Goal: Task Accomplishment & Management: Manage account settings

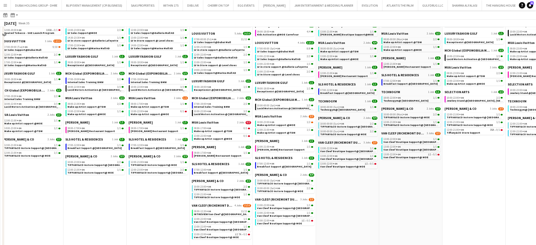
scroll to position [317, 0]
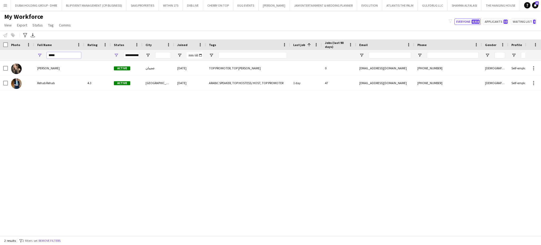
drag, startPoint x: 61, startPoint y: 55, endPoint x: 30, endPoint y: 55, distance: 31.2
click at [30, 55] on div "**********" at bounding box center [361, 55] width 723 height 11
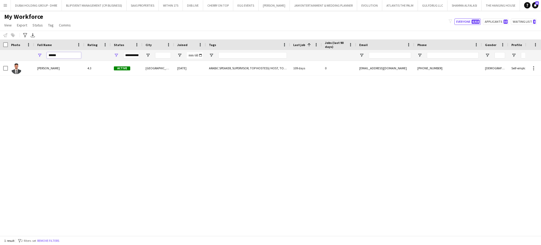
type input "******"
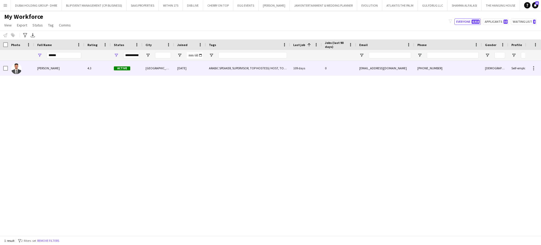
click at [58, 71] on div "Mohanad Chabas" at bounding box center [59, 68] width 50 height 15
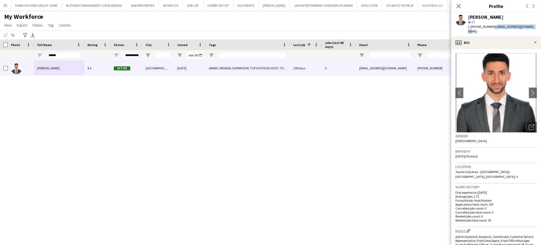
drag, startPoint x: 534, startPoint y: 26, endPoint x: 494, endPoint y: 26, distance: 39.9
click at [494, 26] on div "Mohanad Chabas star 4.3 t. +971558271117 | mohanad.chabas@gmail.com" at bounding box center [497, 25] width 90 height 24
click at [494, 25] on span "| mohanad.chabas@gmail.com" at bounding box center [502, 29] width 67 height 9
drag, startPoint x: 494, startPoint y: 25, endPoint x: 526, endPoint y: 26, distance: 31.7
click at [526, 26] on span "| mohanad.chabas@gmail.com" at bounding box center [502, 29] width 67 height 9
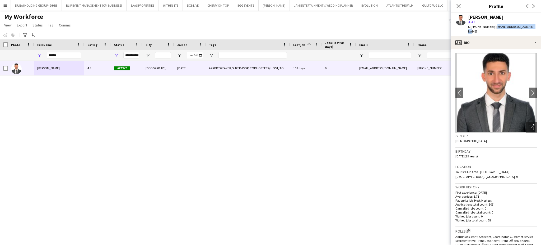
drag, startPoint x: 537, startPoint y: 25, endPoint x: 493, endPoint y: 27, distance: 44.2
click at [493, 27] on app-profile-header "Mohanad Chabas star 4.3 t. +971558271117 | mohanad.chabas@gmail.com" at bounding box center [497, 25] width 90 height 24
copy span "mohanad.chabas@gmail.com"
drag, startPoint x: 61, startPoint y: 54, endPoint x: 31, endPoint y: 48, distance: 30.7
click at [31, 48] on div "Workforce Details Crew Attributes Photo 1" at bounding box center [361, 49] width 723 height 21
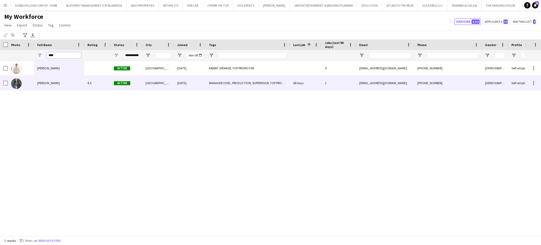
type input "****"
click at [47, 83] on span "Saima Tahir" at bounding box center [48, 83] width 22 height 4
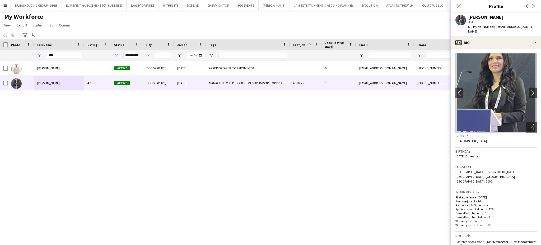
drag, startPoint x: 532, startPoint y: 25, endPoint x: 493, endPoint y: 25, distance: 39.1
click at [493, 25] on div "Saima Tahir star 4.5 t. +971555116869 | saima-yousaf@outlook.com" at bounding box center [497, 25] width 90 height 24
click at [493, 26] on span "| saima-yousaf@outlook.com" at bounding box center [502, 29] width 67 height 9
drag, startPoint x: 493, startPoint y: 26, endPoint x: 526, endPoint y: 26, distance: 32.8
click at [526, 27] on span "| saima-yousaf@outlook.com" at bounding box center [502, 29] width 67 height 9
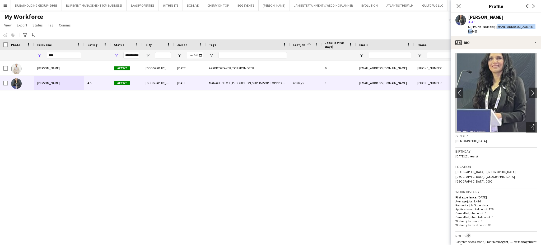
drag, startPoint x: 533, startPoint y: 27, endPoint x: 493, endPoint y: 28, distance: 39.9
click at [493, 28] on div "Saima Tahir star 4.5 t. +971555116869 | saima-yousaf@outlook.com" at bounding box center [497, 25] width 90 height 24
copy span "saima-yousaf@outlook.com"
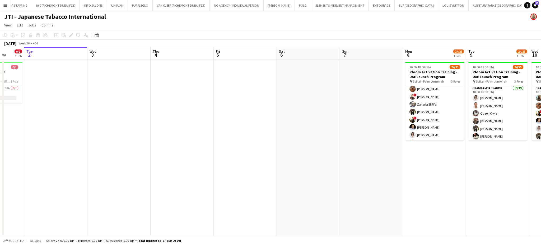
scroll to position [0, 189]
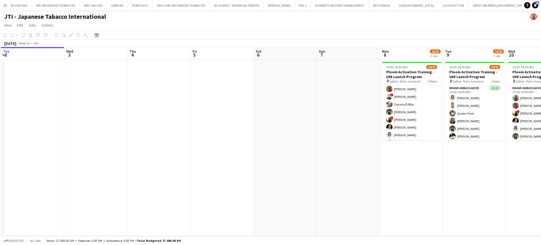
drag, startPoint x: 484, startPoint y: 137, endPoint x: 421, endPoint y: 112, distance: 67.2
click at [421, 112] on app-calendar-viewport "Sat 30 Sun 31 Mon 1 0/1 1 Job Tue 2 Wed 3 Thu 4 Fri 5 Sat 6 Sun 7 Mon 8 24/25 1…" at bounding box center [270, 141] width 541 height 189
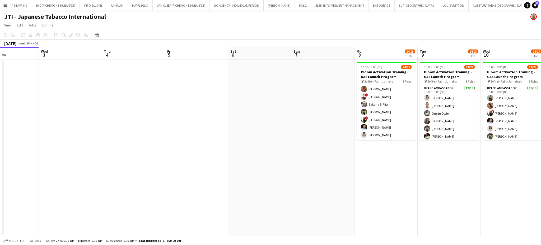
drag, startPoint x: 494, startPoint y: 121, endPoint x: 438, endPoint y: 109, distance: 57.4
click at [438, 109] on app-calendar-viewport "Sat 30 Sun 31 Mon 1 0/1 1 Job Tue 2 Wed 3 Thu 4 Fri 5 Sat 6 Sun 7 Mon 8 24/25 1…" at bounding box center [270, 141] width 541 height 189
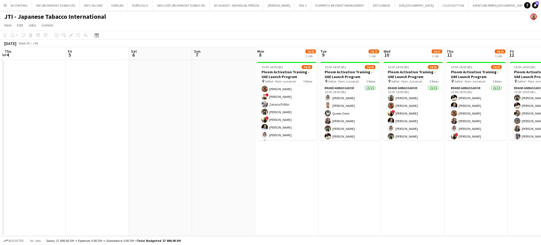
click at [378, 101] on app-calendar-viewport "Sun 31 Mon 1 0/1 1 Job Tue 2 Wed 3 Thu 4 Fri 5 Sat 6 Sun 7 Mon 8 24/25 1 Job Tu…" at bounding box center [270, 141] width 541 height 189
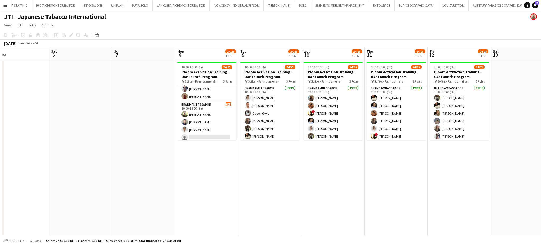
scroll to position [168, 0]
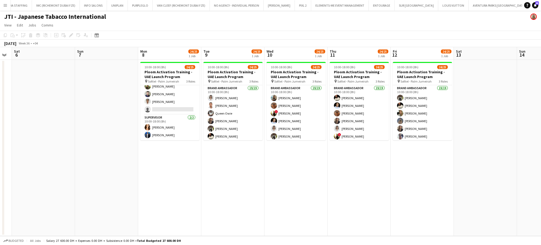
drag, startPoint x: 170, startPoint y: 97, endPoint x: 229, endPoint y: 102, distance: 59.7
click at [340, 101] on app-calendar-viewport "Wed 3 Thu 4 Fri 5 Sat 6 Sun 7 Mon 8 24/25 1 Job Tue 9 24/25 1 Job Wed 10 24/25 …" at bounding box center [270, 141] width 541 height 189
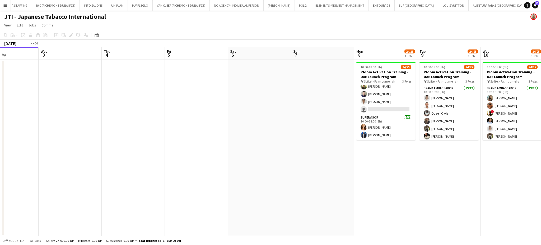
drag, startPoint x: 304, startPoint y: 104, endPoint x: 364, endPoint y: 106, distance: 60.1
click at [356, 104] on app-calendar-viewport "Sun 31 Mon 1 0/1 1 Job Tue 2 Wed 3 Thu 4 Fri 5 Sat 6 Sun 7 Mon 8 24/25 1 Job Tu…" at bounding box center [270, 141] width 541 height 189
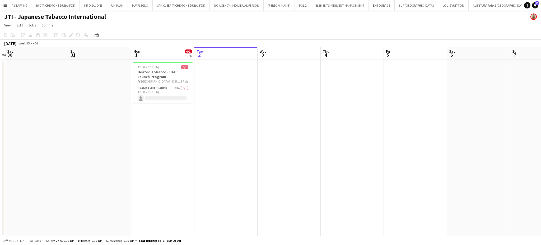
drag, startPoint x: 254, startPoint y: 108, endPoint x: 345, endPoint y: 117, distance: 91.1
click at [346, 116] on app-calendar-viewport "Thu 28 Fri 29 Sat 30 Sun 31 Mon 1 0/1 1 Job Tue 2 Wed 3 Thu 4 Fri 5 Sat 6 Sun 7…" at bounding box center [270, 141] width 541 height 189
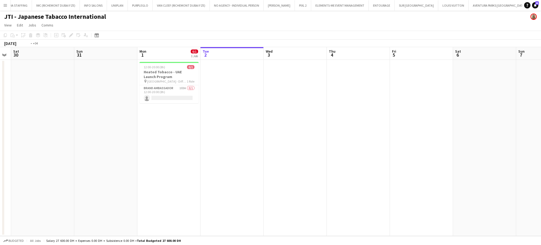
drag, startPoint x: 399, startPoint y: 139, endPoint x: 176, endPoint y: 128, distance: 223.4
click at [176, 129] on app-calendar-viewport "Wed 27 Thu 28 Fri 29 Sat 30 Sun 31 Mon 1 0/1 1 Job Tue 2 Wed 3 Thu 4 Fri 5 Sat …" at bounding box center [270, 141] width 541 height 189
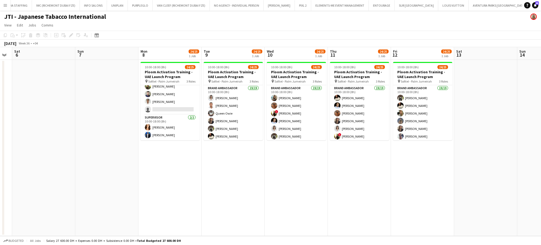
drag, startPoint x: 437, startPoint y: 121, endPoint x: 208, endPoint y: 128, distance: 229.1
click at [208, 128] on app-calendar-viewport "Tue 2 Wed 3 Thu 4 Fri 5 Sat 6 Sun 7 Mon 8 24/25 1 Job Tue 9 24/25 1 Job Wed 10 …" at bounding box center [270, 141] width 541 height 189
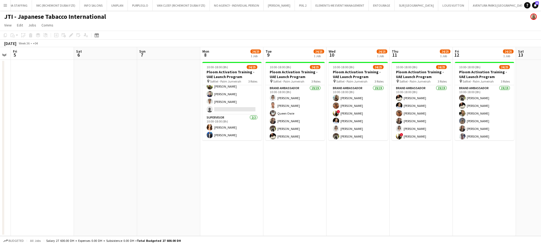
drag, startPoint x: 132, startPoint y: 121, endPoint x: 235, endPoint y: 145, distance: 105.8
click at [347, 166] on app-calendar-viewport "Tue 2 Wed 3 Thu 4 Fri 5 Sat 6 Sun 7 Mon 8 24/25 1 Job Tue 9 24/25 1 Job Wed 10 …" at bounding box center [270, 141] width 541 height 189
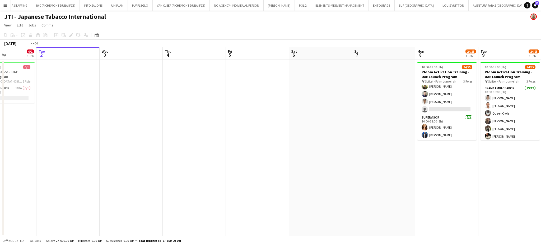
drag, startPoint x: 323, startPoint y: 155, endPoint x: 310, endPoint y: 156, distance: 12.7
click at [334, 159] on app-calendar-viewport "Sat 30 Sun 31 Mon 1 0/1 1 Job Tue 2 Wed 3 Thu 4 Fri 5 Sat 6 Sun 7 Mon 8 24/25 1…" at bounding box center [270, 141] width 541 height 189
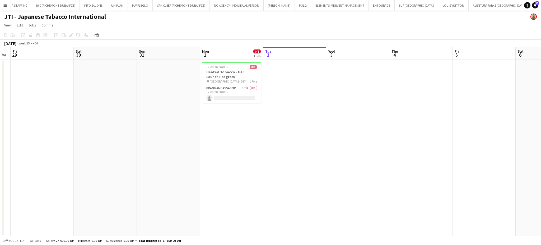
scroll to position [0, 112]
drag, startPoint x: 261, startPoint y: 137, endPoint x: 286, endPoint y: 144, distance: 25.5
click at [287, 144] on app-calendar-viewport "Wed 27 Thu 28 Fri 29 Sat 30 Sun 31 Mon 1 0/1 1 Job Tue 2 Wed 3 Thu 4 Fri 5 Sat …" at bounding box center [270, 141] width 541 height 189
click at [274, 118] on app-date-cell at bounding box center [298, 148] width 63 height 176
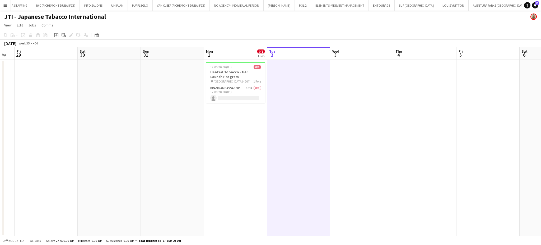
click at [6, 3] on app-icon "Menu" at bounding box center [5, 5] width 4 height 4
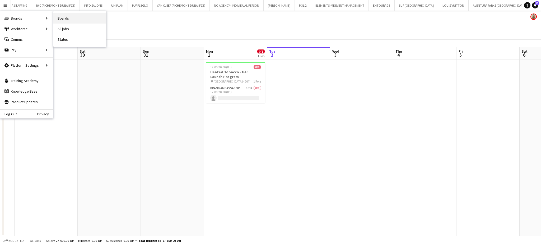
click at [69, 19] on link "Boards" at bounding box center [79, 18] width 53 height 11
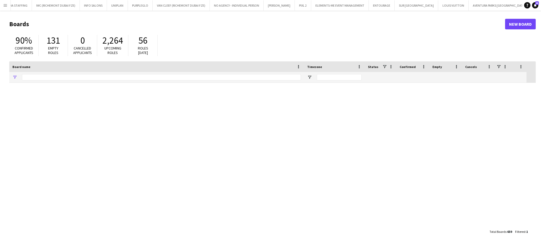
type input "***"
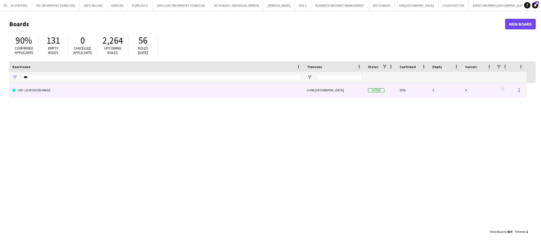
click at [47, 89] on link "LMI - LA MODE EN IMAGE" at bounding box center [156, 90] width 289 height 15
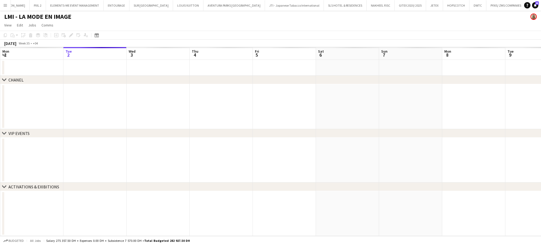
scroll to position [0, 992]
drag, startPoint x: 97, startPoint y: 34, endPoint x: 100, endPoint y: 38, distance: 4.9
click at [97, 34] on icon at bounding box center [97, 35] width 4 height 4
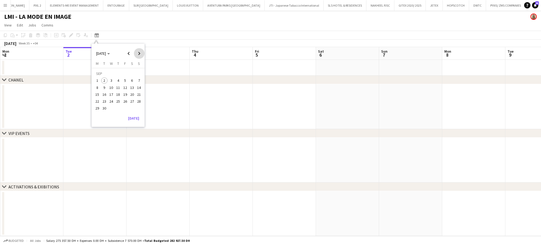
click at [139, 50] on span "Next month" at bounding box center [139, 53] width 11 height 11
click at [129, 72] on span "1" at bounding box center [132, 74] width 6 height 7
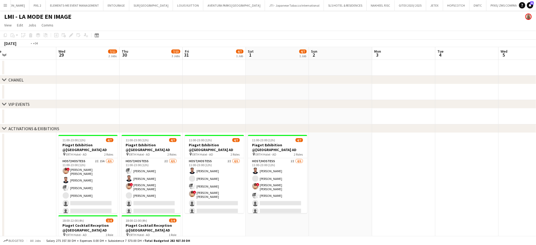
scroll to position [0, 111]
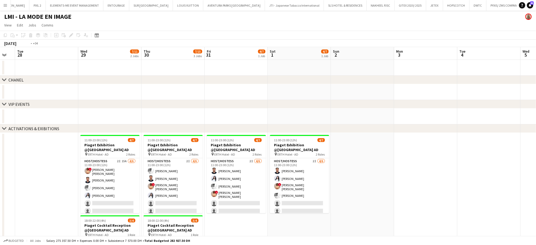
drag, startPoint x: 221, startPoint y: 172, endPoint x: 344, endPoint y: 170, distance: 123.2
click at [344, 170] on app-calendar-viewport "Sun 26 Mon 27 Tue 28 Wed 29 7/11 2 Jobs Thu 30 7/15 3 Jobs Fri 31 4/7 1 Job Sat…" at bounding box center [268, 202] width 536 height 310
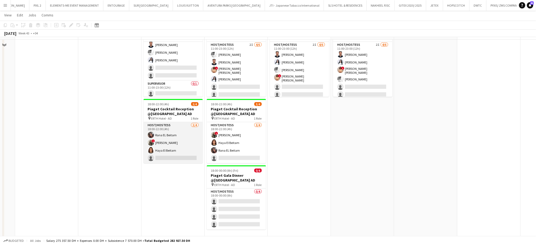
scroll to position [121, 0]
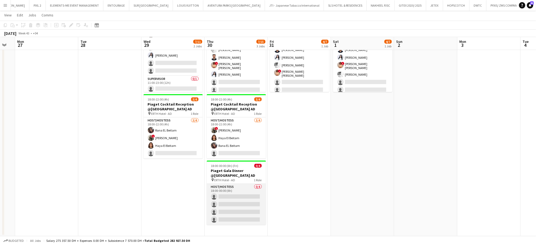
click at [253, 195] on app-card-role "Host/Hostess 0/4 18:00-00:00 (6h) single-neutral-actions single-neutral-actions…" at bounding box center [236, 204] width 59 height 41
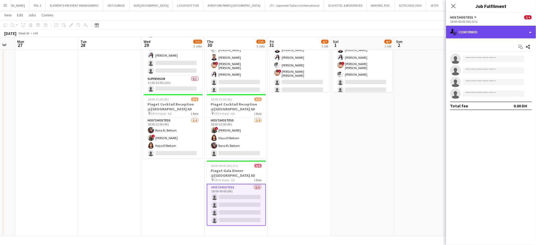
click at [526, 29] on div "single-neutral-actions-check-2 Confirmed" at bounding box center [491, 32] width 90 height 13
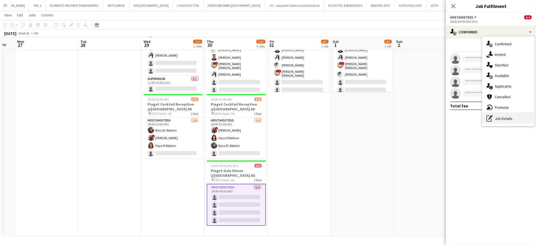
click at [509, 121] on div "pen-write Job Details" at bounding box center [508, 118] width 52 height 11
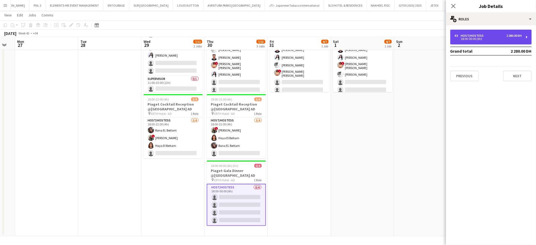
click at [463, 38] on div "18:00-00:00 (6h)" at bounding box center [488, 39] width 67 height 3
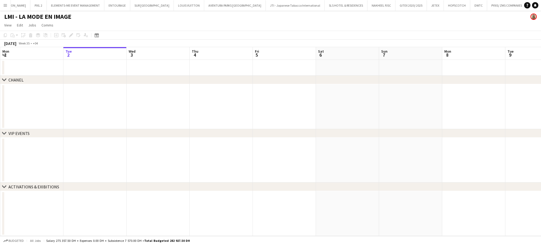
scroll to position [0, 992]
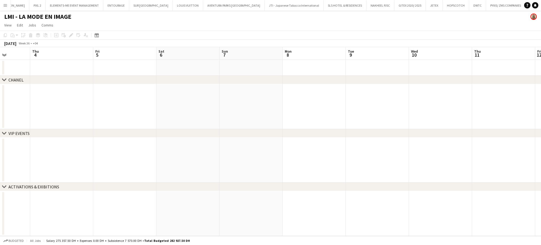
drag, startPoint x: 354, startPoint y: 101, endPoint x: 175, endPoint y: 74, distance: 181.1
click at [175, 74] on app-calendar-viewport "Mon 1 Tue 2 Wed 3 Thu 4 Fri 5 Sat 6 Sun 7 Mon 8 Tue 9 Wed 10 Thu 11 Fri 12 Sat …" at bounding box center [270, 141] width 541 height 189
drag, startPoint x: 301, startPoint y: 96, endPoint x: 203, endPoint y: 79, distance: 99.3
click at [205, 79] on div "chevron-right CHANEL chevron-right VIP EVENTS chevron-right ACTIVATIONS & EXIBI…" at bounding box center [270, 141] width 541 height 189
drag, startPoint x: 291, startPoint y: 109, endPoint x: 205, endPoint y: 94, distance: 87.9
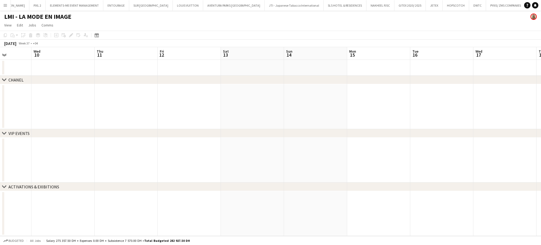
click at [205, 95] on app-calendar-viewport "Sat 6 Sun 7 Mon 8 Tue 9 Wed 10 Thu 11 Fri 12 Sat 13 Sun 14 Mon 15 Tue 16 Wed 17…" at bounding box center [270, 141] width 541 height 189
drag, startPoint x: 244, startPoint y: 100, endPoint x: 212, endPoint y: 94, distance: 32.8
click at [213, 94] on app-calendar-viewport "Sun 7 Mon 8 Tue 9 Wed 10 Thu 11 Fri 12 Sat 13 Sun 14 Mon 15 Tue 16 Wed 17 Thu 1…" at bounding box center [270, 141] width 541 height 189
click at [228, 103] on app-calendar-viewport "Tue 9 Wed 10 Thu 11 Fri 12 Sat 13 Sun 14 Mon 15 Tue 16 Wed 17 Thu 18 Fri 19 Sat…" at bounding box center [270, 141] width 541 height 189
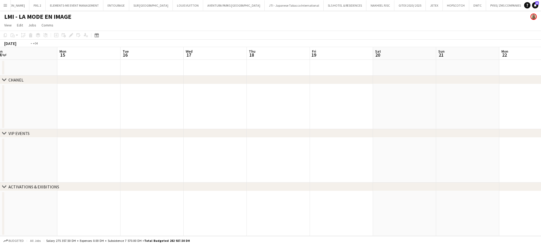
drag, startPoint x: 274, startPoint y: 105, endPoint x: 129, endPoint y: 77, distance: 147.6
click at [128, 80] on div "chevron-right CHANEL chevron-right VIP EVENTS chevron-right ACTIVATIONS & EXIBI…" at bounding box center [270, 141] width 541 height 189
drag, startPoint x: 247, startPoint y: 106, endPoint x: 153, endPoint y: 79, distance: 97.8
click at [180, 89] on app-calendar-viewport "Mon 15 Tue 16 Wed 17 Thu 18 Fri 19 Sat 20 Sun 21 Mon 22 Tue 23 Wed 24 Thu 25 Fr…" at bounding box center [270, 141] width 541 height 189
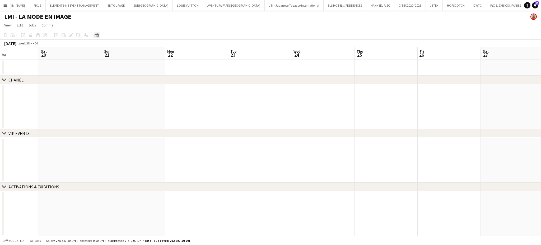
click at [97, 35] on icon at bounding box center [97, 36] width 2 height 2
click at [139, 51] on span "Next month" at bounding box center [139, 53] width 11 height 11
click at [140, 51] on span "Next month" at bounding box center [139, 53] width 11 height 11
click at [98, 88] on span "10" at bounding box center [97, 89] width 6 height 6
drag, startPoint x: 172, startPoint y: 100, endPoint x: 166, endPoint y: 100, distance: 6.6
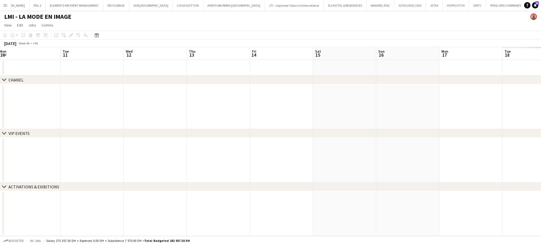
click at [166, 100] on app-calendar-viewport "Sat 8 Sun 9 Mon 10 Tue 11 Wed 12 Thu 13 Fri 14 Sat 15 Sun 16 Mon 17 Tue 18 Wed …" at bounding box center [270, 141] width 541 height 189
drag, startPoint x: 273, startPoint y: 122, endPoint x: 191, endPoint y: 111, distance: 81.9
click at [183, 119] on app-calendar-viewport "Sat 8 Sun 9 Mon 10 Tue 11 Wed 12 Thu 13 Fri 14 Sat 15 Sun 16 Mon 17 Tue 18 Wed …" at bounding box center [270, 141] width 541 height 189
drag, startPoint x: 356, startPoint y: 104, endPoint x: 157, endPoint y: 116, distance: 198.7
click at [157, 118] on app-calendar-viewport "Wed 12 Thu 13 Fri 14 Sat 15 Sun 16 Mon 17 Tue 18 Wed 19 Thu 20 Fri 21 Sat 22 Su…" at bounding box center [270, 141] width 541 height 189
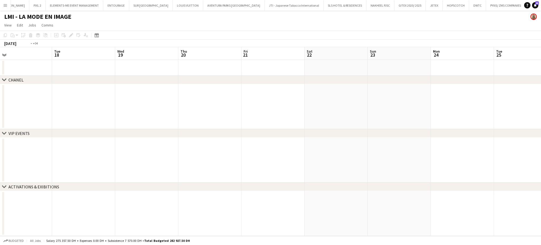
click at [208, 105] on app-calendar-viewport "Fri 14 Sat 15 Sun 16 Mon 17 Tue 18 Wed 19 Thu 20 Fri 21 Sat 22 Sun 23 Mon 24 Tu…" at bounding box center [270, 141] width 541 height 189
drag, startPoint x: 254, startPoint y: 101, endPoint x: 334, endPoint y: 117, distance: 81.2
click at [428, 114] on app-calendar-viewport "Sun 16 Mon 17 Tue 18 Wed 19 Thu 20 Fri 21 Sat 22 Sun 23 Mon 24 Tue 25 Wed 26 Th…" at bounding box center [270, 141] width 541 height 189
drag, startPoint x: 161, startPoint y: 83, endPoint x: 303, endPoint y: 97, distance: 142.6
click at [313, 91] on div "chevron-right CHANEL chevron-right VIP EVENTS chevron-right ACTIVATIONS & EXIBI…" at bounding box center [270, 141] width 541 height 189
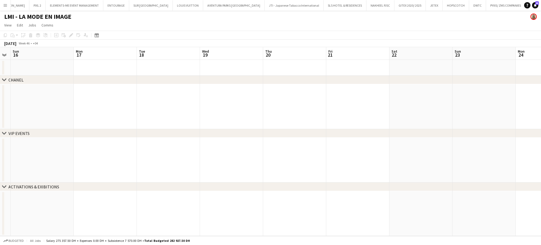
drag, startPoint x: 187, startPoint y: 103, endPoint x: 290, endPoint y: 133, distance: 106.5
click at [290, 133] on div "chevron-right CHANEL chevron-right VIP EVENTS chevron-right ACTIVATIONS & EXIBI…" at bounding box center [270, 141] width 541 height 189
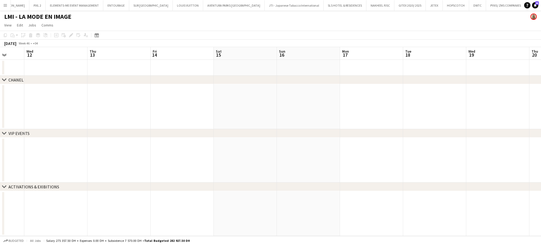
drag, startPoint x: 148, startPoint y: 126, endPoint x: 283, endPoint y: 137, distance: 135.1
click at [288, 137] on div "chevron-right CHANEL chevron-right VIP EVENTS chevron-right ACTIVATIONS & EXIBI…" at bounding box center [270, 141] width 541 height 189
drag, startPoint x: 115, startPoint y: 106, endPoint x: 303, endPoint y: 135, distance: 190.5
click at [303, 135] on div "chevron-right CHANEL chevron-right VIP EVENTS chevron-right ACTIVATIONS & EXIBI…" at bounding box center [270, 141] width 541 height 189
drag, startPoint x: 107, startPoint y: 103, endPoint x: 292, endPoint y: 121, distance: 185.7
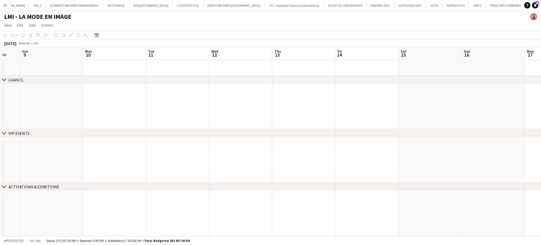
click at [290, 121] on app-calendar-viewport "Fri 7 Sat 8 Sun 9 Mon 10 Tue 11 Wed 12 Thu 13 Fri 14 Sat 15 Sun 16 Mon 17 Tue 1…" at bounding box center [270, 141] width 541 height 189
drag, startPoint x: 89, startPoint y: 92, endPoint x: 270, endPoint y: 101, distance: 181.3
click at [270, 101] on app-calendar-viewport "Sun 2 Mon 3 Tue 4 Wed 5 Thu 6 Fri 7 Sat 8 Sun 9 Mon 10 Tue 11 Wed 12 Thu 13 Fri…" at bounding box center [270, 141] width 541 height 189
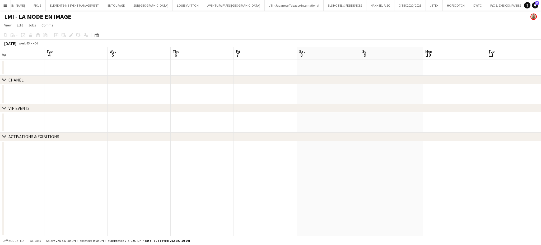
drag, startPoint x: 114, startPoint y: 83, endPoint x: 230, endPoint y: 98, distance: 117.2
click at [274, 96] on div "chevron-right CHANEL chevron-right VIP EVENTS chevron-right ACTIVATIONS & EXIBI…" at bounding box center [270, 141] width 541 height 189
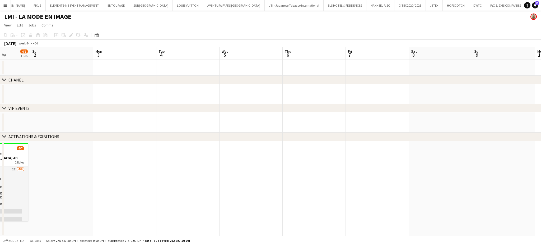
drag, startPoint x: 140, startPoint y: 80, endPoint x: 206, endPoint y: 97, distance: 67.5
click at [217, 93] on app-calendar-viewport "Thu 30 Fri 31 Sat 1 4/7 1 Job Sun 2 Mon 3 Tue 4 Wed 5 Thu 6 Fri 7 Sat 8 Sun 9 M…" at bounding box center [270, 141] width 541 height 189
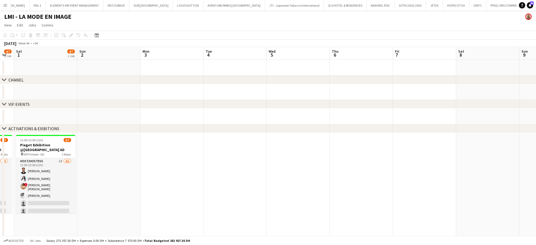
drag, startPoint x: 159, startPoint y: 172, endPoint x: 299, endPoint y: 181, distance: 140.2
click at [299, 181] on app-calendar-viewport "Thu 30 7/15 3 Jobs Fri 31 4/7 1 Job Sat 1 4/7 1 Job Sun 2 Mon 3 Tue 4 Wed 5 Thu…" at bounding box center [268, 202] width 536 height 310
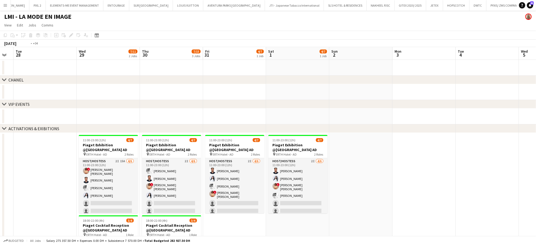
drag, startPoint x: 247, startPoint y: 180, endPoint x: 379, endPoint y: 192, distance: 132.2
click at [379, 192] on app-calendar-viewport "Sun 26 Mon 27 Tue 28 Wed 29 7/11 2 Jobs Thu 30 7/15 3 Jobs Fri 31 4/7 1 Job Sat…" at bounding box center [268, 202] width 536 height 310
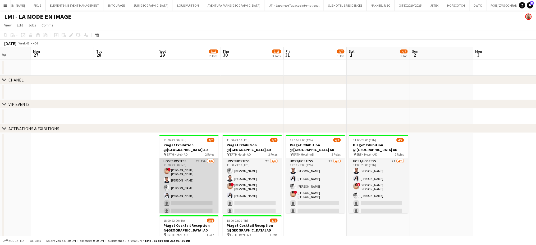
click at [196, 177] on app-card-role "Host/Hostess 2I 15A [DATE] 11:00-23:00 (12h) ! [PERSON_NAME] [PERSON_NAME] El B…" at bounding box center [188, 187] width 59 height 58
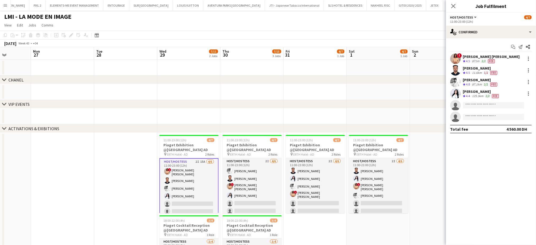
click at [480, 74] on div "11.6km" at bounding box center [477, 73] width 12 height 4
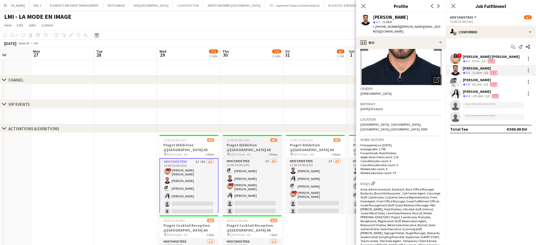
scroll to position [106, 0]
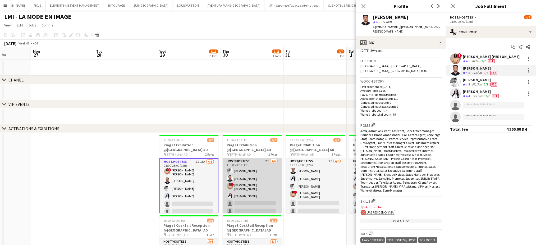
click at [254, 175] on app-card-role "Host/Hostess 2I 4/6 11:00-23:00 (12h) Waleed Shehadeh Ibrahim El Banna ! Aroua …" at bounding box center [252, 187] width 59 height 58
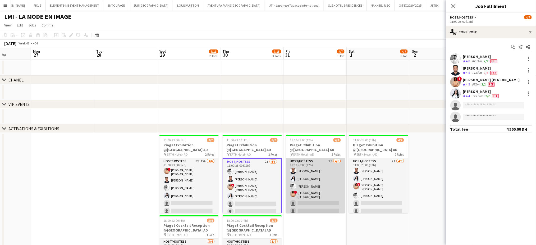
click at [334, 161] on app-card-role "Host/Hostess 2I 4/6 11:00-23:00 (12h) Ibrahim El Banna Ghada Butros Waleed Sheh…" at bounding box center [315, 187] width 59 height 58
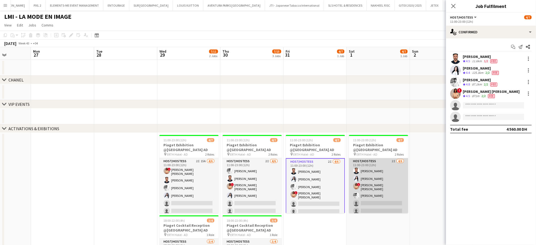
click at [370, 168] on app-card-role "Host/Hostess 2I 4/6 11:00-23:00 (12h) Ibrahim El Banna Ghada Butros ! Aroua Aro…" at bounding box center [378, 187] width 59 height 58
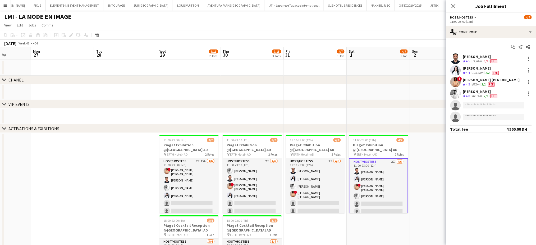
click at [146, 158] on app-date-cell at bounding box center [125, 245] width 63 height 224
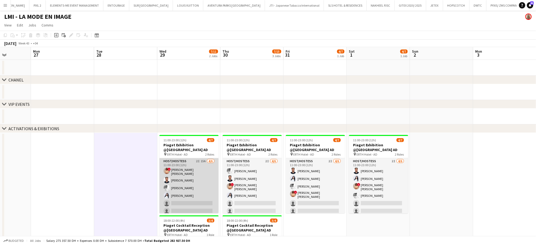
click at [184, 169] on app-card-role "Host/Hostess 2I 15A 4/6 11:00-23:00 (12h) ! Aroua Aroua Ibrahim El Banna Waleed…" at bounding box center [188, 187] width 59 height 58
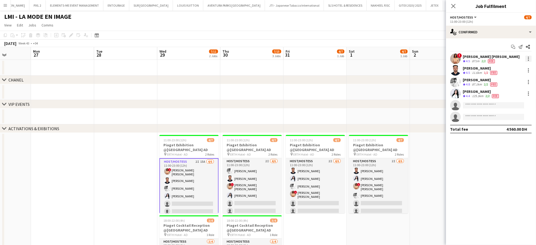
click at [529, 58] on div at bounding box center [528, 59] width 6 height 6
click at [509, 69] on span "Edit fee" at bounding box center [502, 68] width 14 height 4
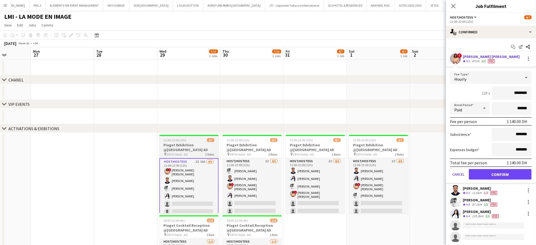
click at [195, 149] on h3 "Piaget Exhibition @ERTH Hotel AD" at bounding box center [188, 148] width 59 height 10
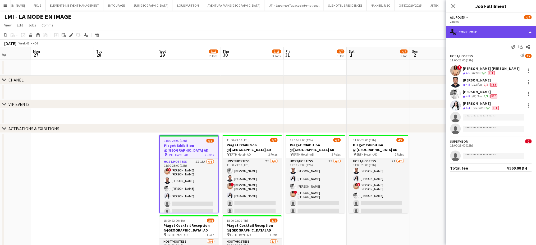
click at [530, 27] on div "single-neutral-actions-check-2 Confirmed" at bounding box center [491, 32] width 90 height 13
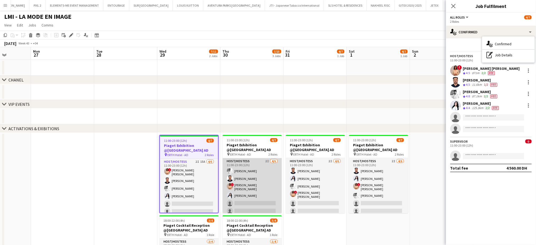
click at [224, 176] on app-card-role "Host/Hostess 2I 4/6 11:00-23:00 (12h) Waleed Shehadeh Ibrahim El Banna ! Aroua …" at bounding box center [252, 187] width 59 height 58
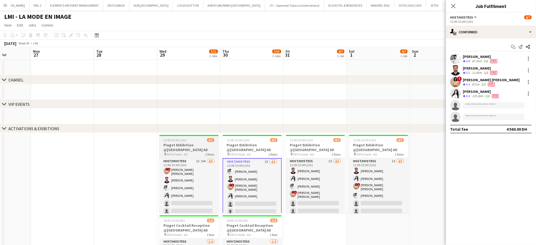
click at [185, 144] on h3 "Piaget Exhibition @ERTH Hotel AD" at bounding box center [188, 148] width 59 height 10
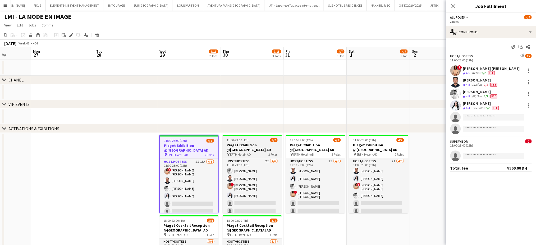
click at [261, 144] on h3 "Piaget Exhibition @ERTH Hotel AD" at bounding box center [252, 148] width 59 height 10
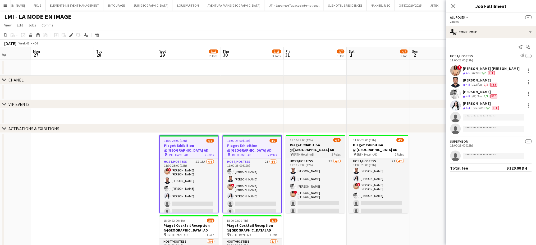
click at [318, 145] on h3 "Piaget Exhibition @ERTH Hotel AD" at bounding box center [315, 148] width 59 height 10
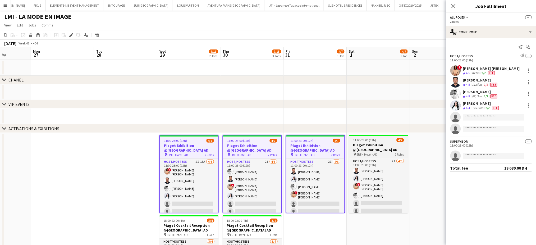
click at [394, 148] on h3 "Piaget Exhibition @ERTH Hotel AD" at bounding box center [378, 148] width 59 height 10
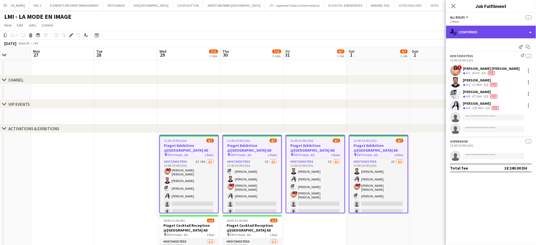
click at [532, 27] on div "single-neutral-actions-check-2 Confirmed" at bounding box center [491, 32] width 90 height 13
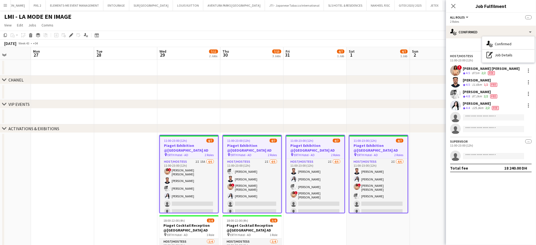
drag, startPoint x: 506, startPoint y: 55, endPoint x: 527, endPoint y: 58, distance: 21.1
click at [506, 55] on div "pen-write Job Details" at bounding box center [508, 55] width 52 height 11
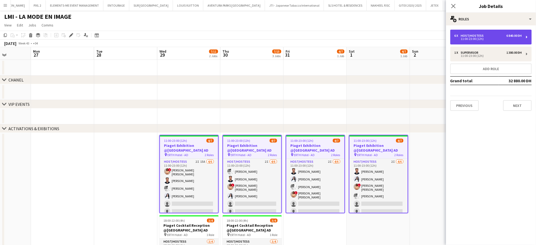
click at [484, 38] on div "11:00-23:00 (12h)" at bounding box center [488, 39] width 67 height 3
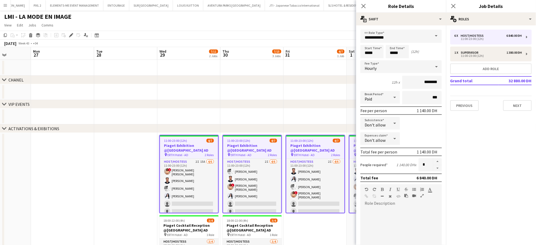
click at [392, 124] on icon at bounding box center [395, 123] width 6 height 11
click at [418, 122] on div at bounding box center [268, 122] width 536 height 245
click at [394, 137] on icon at bounding box center [395, 138] width 6 height 11
click at [417, 125] on div at bounding box center [268, 122] width 536 height 245
click at [394, 121] on icon at bounding box center [395, 123] width 6 height 11
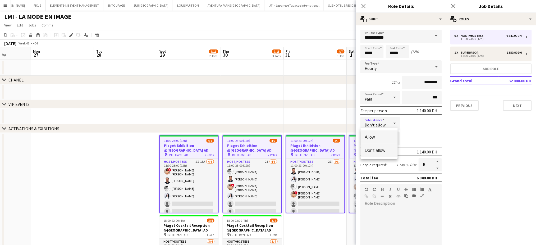
click at [376, 136] on span "Allow" at bounding box center [379, 137] width 29 height 5
click at [392, 120] on icon at bounding box center [395, 123] width 6 height 11
drag, startPoint x: 373, startPoint y: 149, endPoint x: 452, endPoint y: 146, distance: 78.6
click at [373, 148] on span "Don't allow" at bounding box center [379, 150] width 29 height 5
click at [384, 122] on div "Don't allow" at bounding box center [374, 123] width 29 height 13
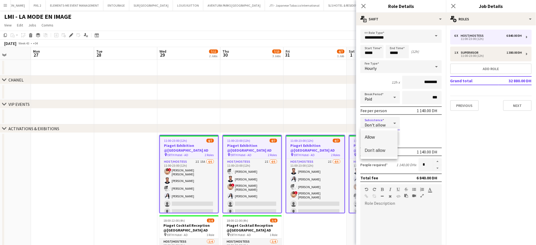
click at [376, 140] on mat-option "Allow" at bounding box center [379, 136] width 37 height 13
click at [394, 125] on icon at bounding box center [395, 123] width 6 height 11
click at [377, 150] on span "Don't allow" at bounding box center [379, 150] width 29 height 5
click at [394, 138] on icon at bounding box center [394, 138] width 3 height 1
click at [381, 153] on span "Allow" at bounding box center [380, 152] width 31 height 5
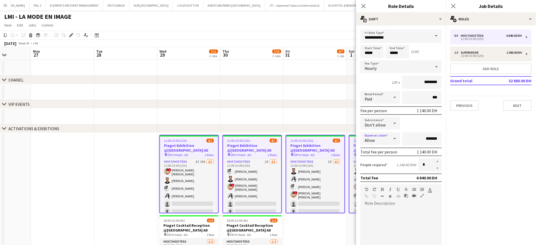
click at [392, 136] on icon at bounding box center [395, 138] width 6 height 11
click at [377, 164] on span "Don't allow" at bounding box center [379, 165] width 29 height 5
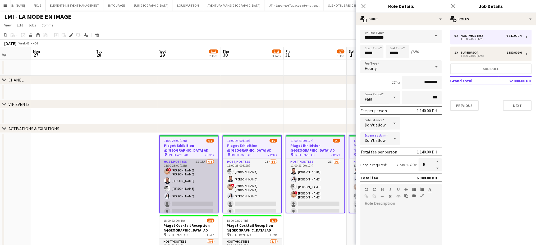
click at [182, 182] on app-card-role "Host/Hostess 2I 15A 4/6 11:00-23:00 (12h) ! Aroua Aroua Ibrahim El Banna Waleed…" at bounding box center [189, 188] width 58 height 58
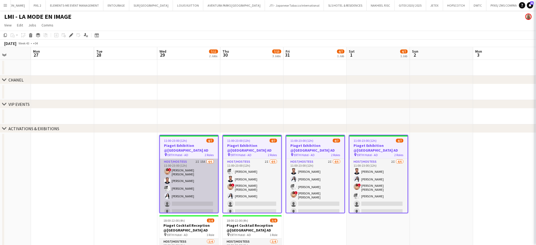
scroll to position [0, 159]
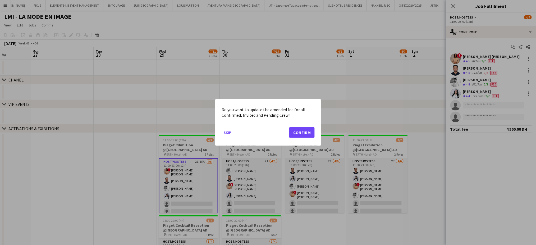
click at [115, 169] on div at bounding box center [268, 122] width 536 height 245
click at [225, 131] on button "Skip" at bounding box center [228, 132] width 12 height 8
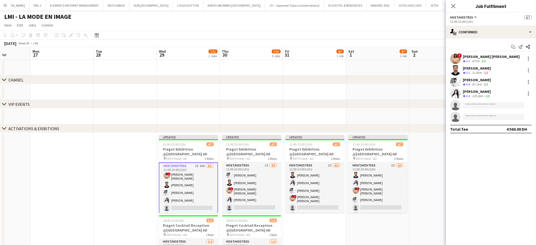
scroll to position [0, 0]
click at [177, 173] on app-card-role "Host/Hostess 2I 15A 4/6 11:00-23:00 (12h) ! Aroua Aroua Ibrahim El Banna Waleed…" at bounding box center [188, 191] width 59 height 59
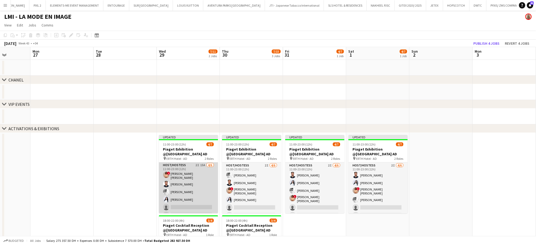
scroll to position [0, 0]
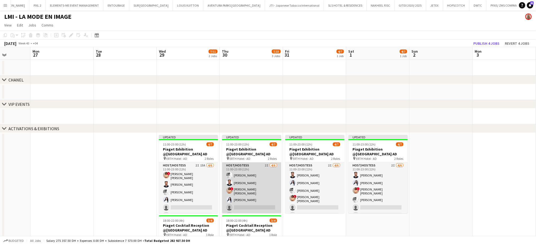
click at [230, 186] on app-card-role "Host/Hostess 2I 4/6 11:00-23:00 (12h) Waleed Shehadeh Ibrahim El Banna ! Aroua …" at bounding box center [251, 191] width 59 height 58
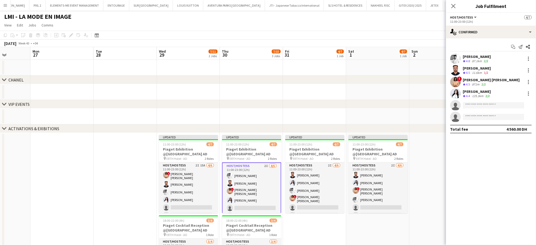
click at [256, 186] on app-card-role "Host/Hostess 2I 4/6 11:00-23:00 (12h) Waleed Shehadeh Ibrahim El Banna ! Aroua …" at bounding box center [251, 191] width 59 height 59
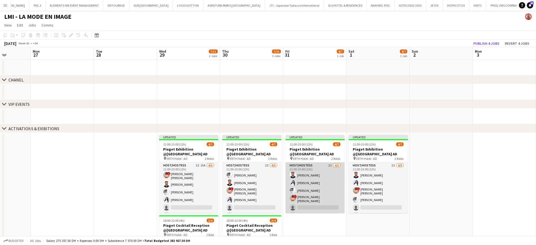
click at [307, 186] on app-card-role "Host/Hostess 2I 4/6 11:00-23:00 (12h) Ibrahim El Banna Ghada Butros Waleed Sheh…" at bounding box center [315, 191] width 59 height 58
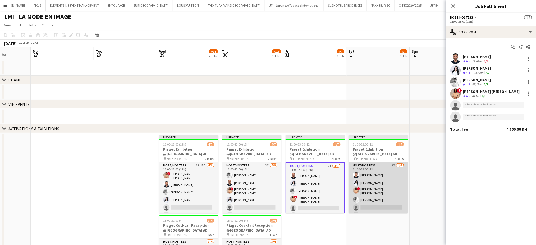
click at [366, 180] on app-card-role "Host/Hostess 2I 4/6 11:00-23:00 (12h) Ibrahim El Banna Ghada Butros ! Aroua Aro…" at bounding box center [378, 191] width 59 height 58
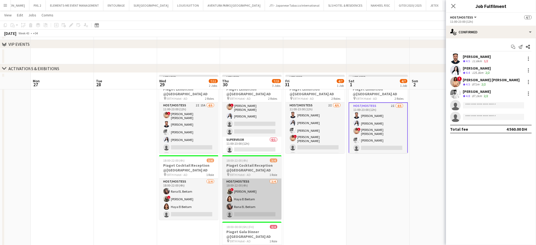
scroll to position [106, 0]
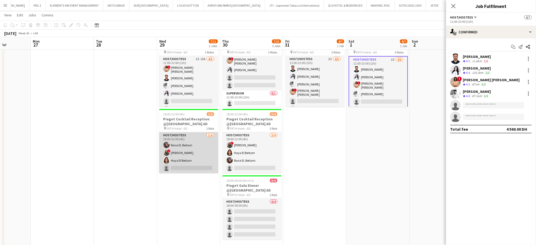
click at [171, 144] on app-card-role "Host/Hostess 3/4 18:00-22:00 (4h) Rana EL Beitam ! Shima Abdelsalam Haya El Bei…" at bounding box center [188, 152] width 59 height 41
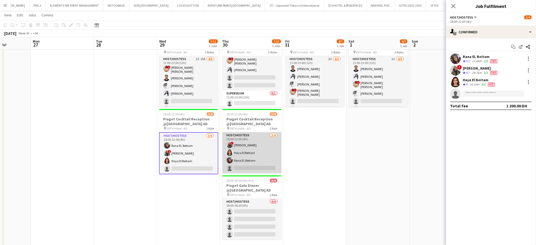
click at [267, 155] on app-card-role "Host/Hostess 3/4 18:00-22:00 (4h) ! Shima Abdelsalam Haya El Beitam Rana EL Bei…" at bounding box center [251, 152] width 59 height 41
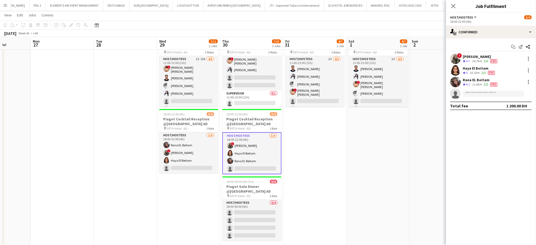
click at [308, 161] on app-date-cell "Updated 11:00-23:00 (12h) 4/7 Piaget Exhibition @ERTH Hotel AD pin ERTH Hotel -…" at bounding box center [314, 138] width 63 height 224
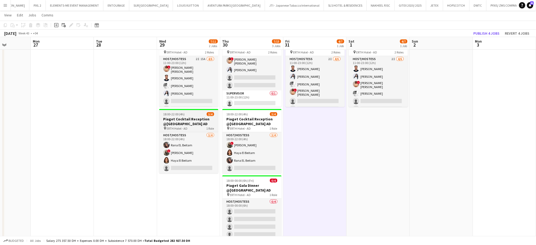
click at [198, 122] on h3 "Piaget Cocktail Reception @ERTH Hotel AD" at bounding box center [188, 122] width 59 height 10
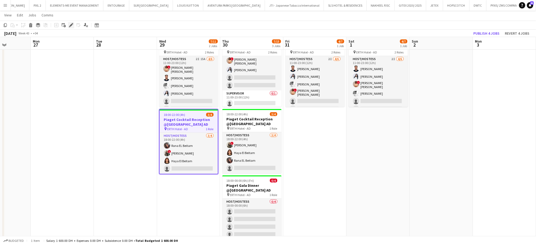
click at [70, 25] on icon at bounding box center [71, 25] width 3 height 3
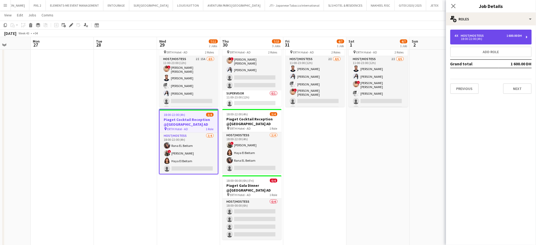
click at [488, 33] on div "4 x Host/Hostess 1 600.00 DH 18:00-22:00 (4h)" at bounding box center [490, 37] width 81 height 15
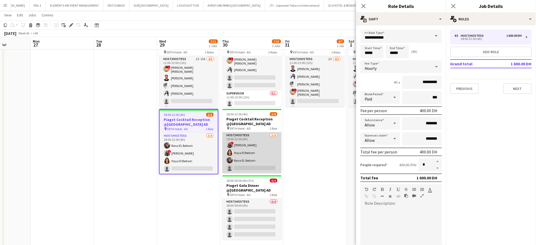
click at [239, 139] on app-card-role "Host/Hostess 3/4 18:00-22:00 (4h) ! Shima Abdelsalam Haya El Beitam Rana EL Bei…" at bounding box center [251, 152] width 59 height 41
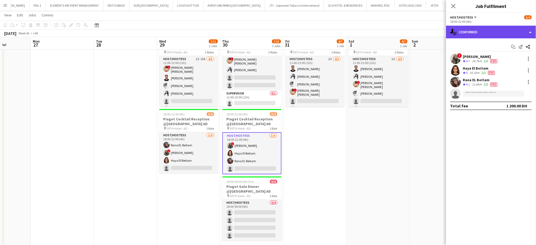
click at [528, 29] on div "single-neutral-actions-check-2 Confirmed" at bounding box center [491, 32] width 90 height 13
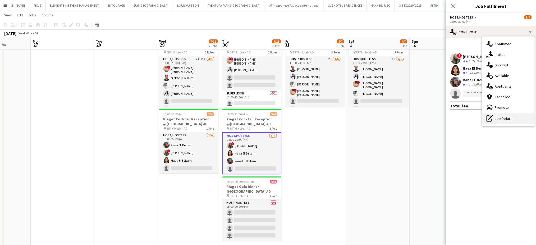
click at [495, 121] on div "pen-write Job Details" at bounding box center [508, 118] width 52 height 11
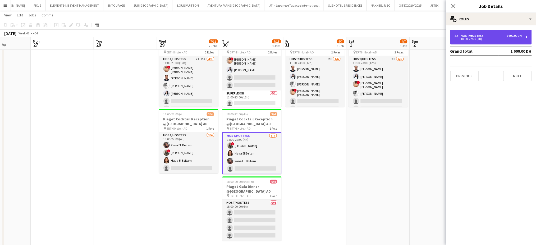
click at [493, 36] on div "4 x Host/Hostess 1 600.00 DH" at bounding box center [488, 36] width 67 height 4
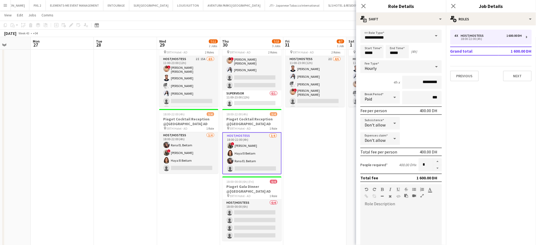
drag, startPoint x: 325, startPoint y: 149, endPoint x: 322, endPoint y: 152, distance: 4.5
click at [325, 148] on app-date-cell "Updated 11:00-23:00 (12h) 4/7 Piaget Exhibition @ERTH Hotel AD pin ERTH Hotel -…" at bounding box center [314, 138] width 63 height 224
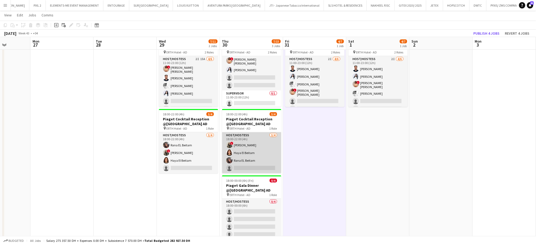
click at [267, 154] on app-card-role "Host/Hostess 3/4 18:00-22:00 (4h) ! Shima Abdelsalam Haya El Beitam Rana EL Bei…" at bounding box center [251, 152] width 59 height 41
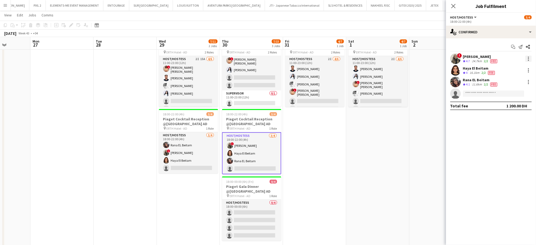
click at [526, 58] on div at bounding box center [528, 59] width 6 height 6
click at [509, 67] on span "Edit fee" at bounding box center [502, 68] width 14 height 4
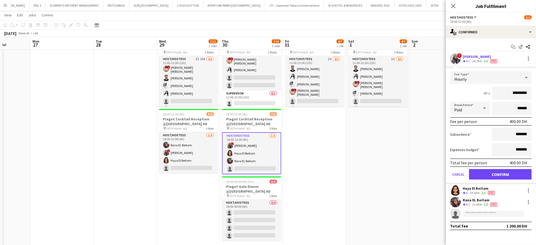
click at [417, 136] on app-date-cell at bounding box center [441, 138] width 63 height 224
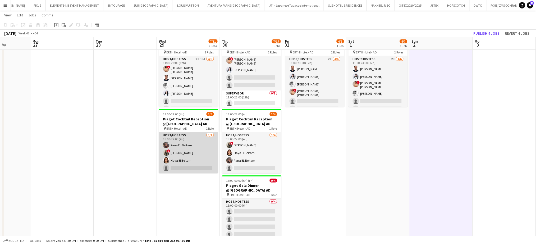
click at [177, 158] on app-card-role "Host/Hostess 3/4 18:00-22:00 (4h) Rana EL Beitam ! Shima Abdelsalam Haya El Bei…" at bounding box center [188, 152] width 59 height 41
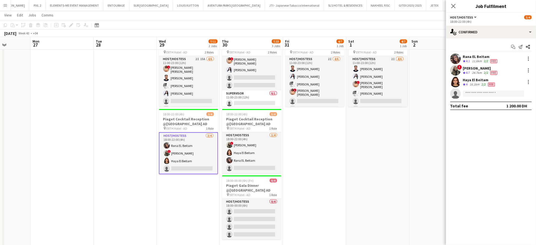
click at [301, 148] on app-date-cell "Updated 11:00-23:00 (12h) 4/7 Piaget Exhibition @ERTH Hotel AD pin ERTH Hotel -…" at bounding box center [314, 138] width 63 height 224
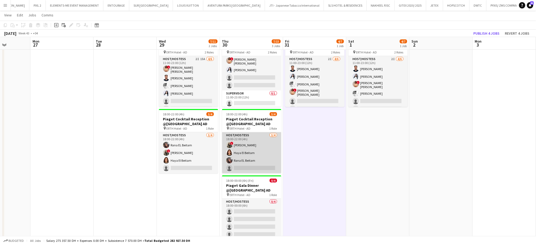
click at [256, 151] on app-card-role "Host/Hostess 3/4 18:00-22:00 (4h) ! Shima Abdelsalam Haya El Beitam Rana EL Bei…" at bounding box center [251, 152] width 59 height 41
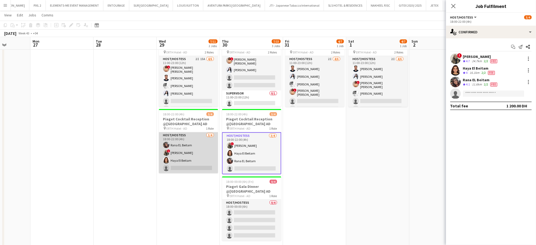
click at [190, 142] on app-card-role "Host/Hostess 3/4 18:00-22:00 (4h) Rana EL Beitam ! Shima Abdelsalam Haya El Bei…" at bounding box center [188, 152] width 59 height 41
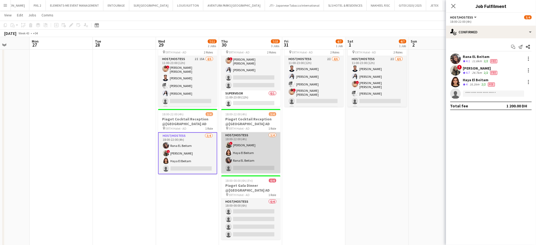
click at [255, 144] on app-card-role "Host/Hostess 3/4 18:00-22:00 (4h) ! Shima Abdelsalam Haya El Beitam Rana EL Bei…" at bounding box center [250, 152] width 59 height 41
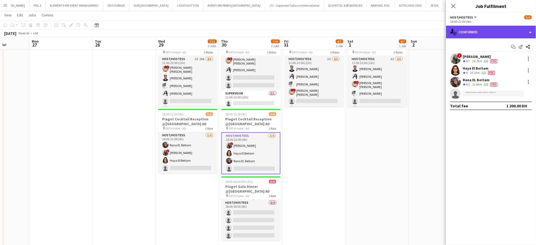
click at [531, 29] on div "single-neutral-actions-check-2 Confirmed" at bounding box center [491, 32] width 90 height 13
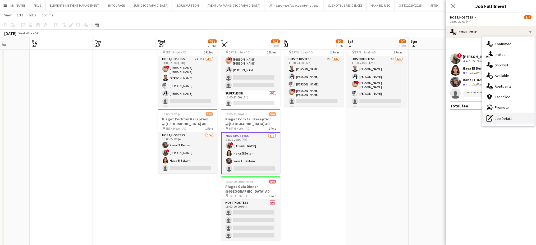
click at [496, 118] on div "pen-write Job Details" at bounding box center [508, 118] width 52 height 11
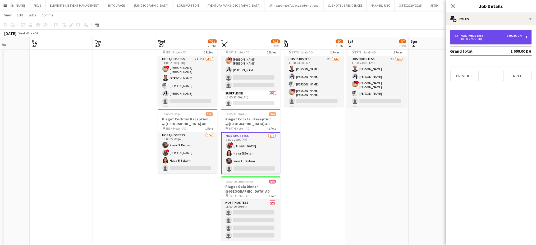
click at [474, 34] on div "Host/Hostess" at bounding box center [473, 36] width 25 height 4
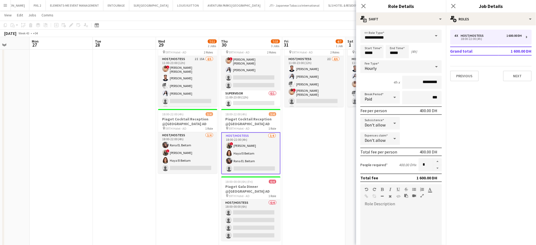
click at [392, 122] on icon at bounding box center [395, 123] width 6 height 11
click at [375, 139] on span "Allow" at bounding box center [379, 137] width 29 height 5
click at [394, 136] on icon at bounding box center [395, 138] width 6 height 11
click at [387, 150] on span "Allow" at bounding box center [380, 152] width 31 height 5
click at [308, 158] on app-date-cell "Updated 11:00-23:00 (12h) 4/7 Piaget Exhibition @ERTH Hotel AD pin ERTH Hotel -…" at bounding box center [313, 138] width 63 height 224
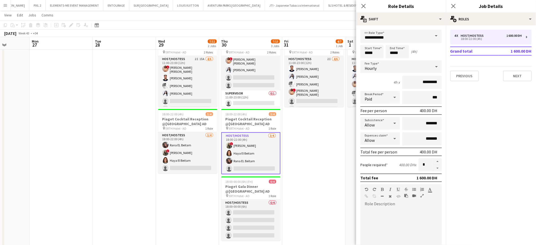
scroll to position [0, 0]
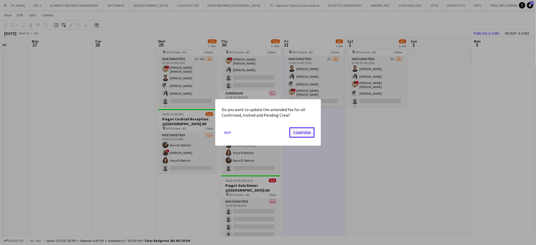
click at [294, 135] on button "Confirm" at bounding box center [301, 132] width 25 height 11
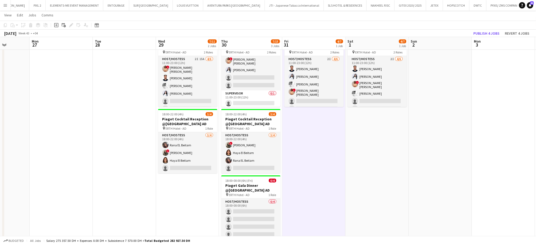
scroll to position [106, 0]
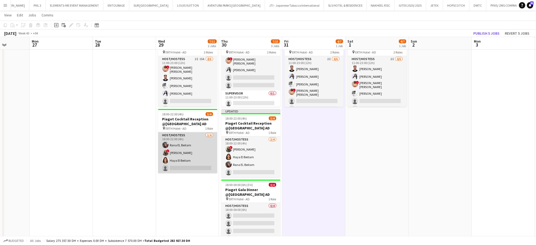
click at [179, 145] on app-card-role "Host/Hostess 3/4 18:00-22:00 (4h) Rana EL Beitam ! Shima Abdelsalam Haya El Bei…" at bounding box center [187, 152] width 59 height 41
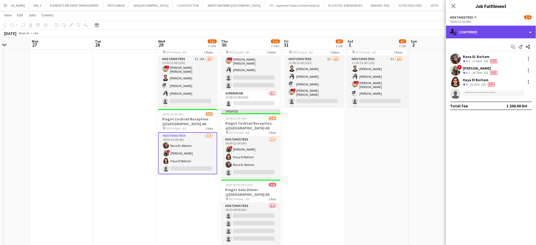
click at [518, 29] on div "single-neutral-actions-check-2 Confirmed" at bounding box center [491, 32] width 90 height 13
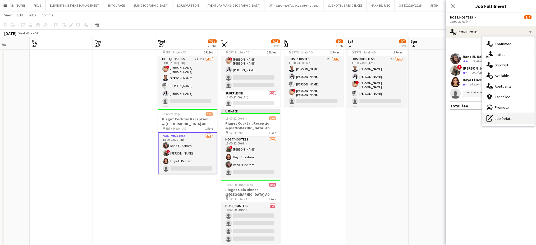
click at [503, 116] on div "pen-write Job Details" at bounding box center [508, 118] width 52 height 11
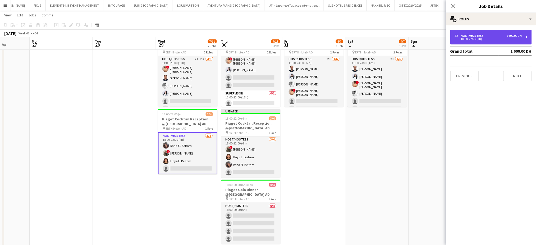
click at [488, 42] on div "4 x Host/Hostess 1 600.00 DH 18:00-22:00 (4h)" at bounding box center [490, 37] width 81 height 15
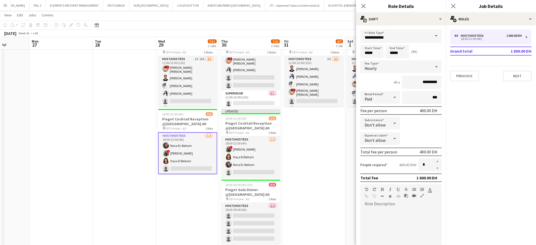
click at [392, 122] on icon at bounding box center [395, 123] width 6 height 11
click at [382, 138] on span "Allow" at bounding box center [379, 137] width 29 height 5
click at [395, 136] on icon at bounding box center [395, 138] width 6 height 11
drag, startPoint x: 387, startPoint y: 148, endPoint x: 381, endPoint y: 149, distance: 5.9
click at [387, 148] on mat-option "Allow" at bounding box center [381, 151] width 40 height 13
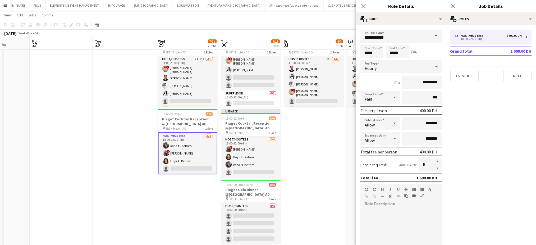
click at [329, 150] on app-date-cell "Updated 11:00-23:00 (12h) 4/7 Piaget Exhibition @ERTH Hotel AD pin ERTH Hotel -…" at bounding box center [313, 140] width 63 height 229
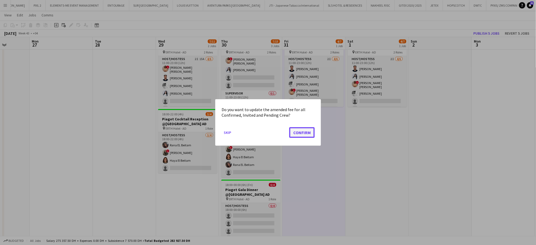
click at [302, 132] on button "Confirm" at bounding box center [301, 132] width 25 height 11
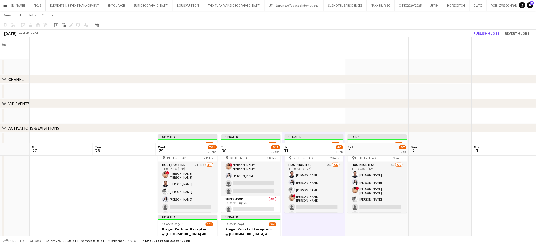
scroll to position [106, 0]
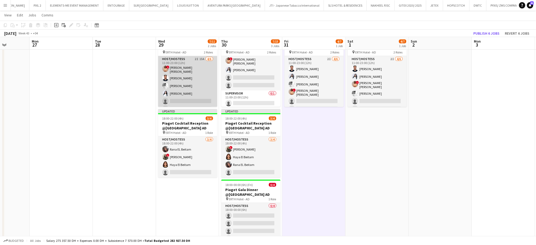
click at [176, 90] on app-card-role "Host/Hostess 2I 15A 4/6 11:00-23:00 (12h) ! Aroua Aroua Ibrahim El Banna Waleed…" at bounding box center [187, 85] width 59 height 58
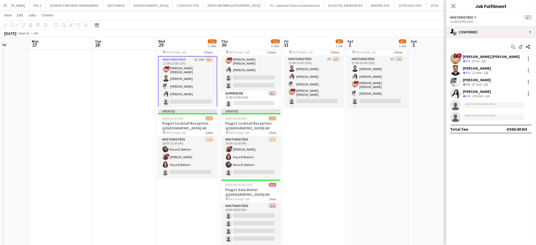
click at [356, 176] on app-date-cell "Updated 11:00-23:00 (12h) 4/7 Piaget Exhibition @ERTH Hotel AD pin ERTH Hotel -…" at bounding box center [377, 140] width 63 height 229
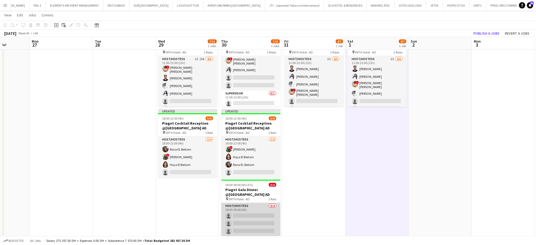
click at [263, 222] on app-card-role "Host/Hostess 0/4 18:00-00:00 (6h) single-neutral-actions single-neutral-actions…" at bounding box center [250, 223] width 59 height 41
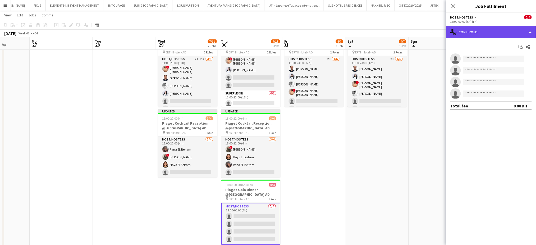
drag, startPoint x: 525, startPoint y: 26, endPoint x: 523, endPoint y: 28, distance: 3.2
click at [525, 26] on div "single-neutral-actions-check-2 Confirmed" at bounding box center [491, 32] width 90 height 13
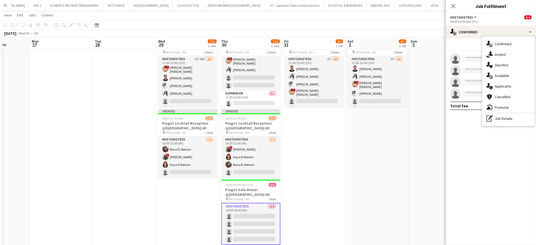
click at [405, 168] on app-date-cell "Updated 11:00-23:00 (12h) 4/7 Piaget Exhibition @ERTH Hotel AD pin ERTH Hotel -…" at bounding box center [377, 140] width 63 height 229
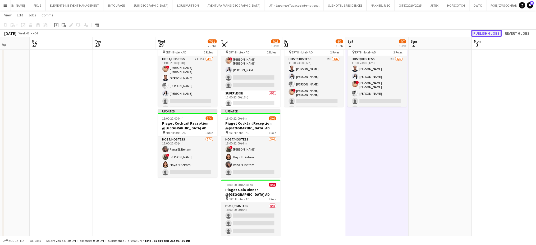
click at [494, 31] on button "Publish 6 jobs" at bounding box center [486, 33] width 30 height 7
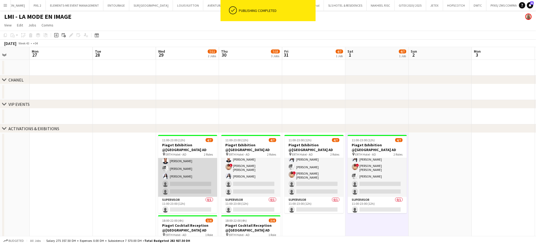
scroll to position [0, 0]
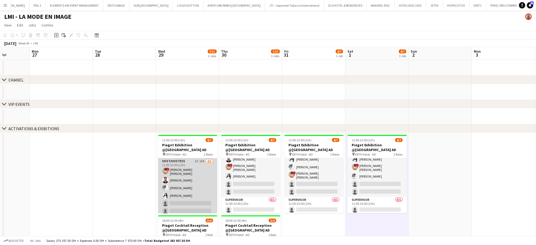
click at [201, 177] on app-card-role "Host/Hostess 2I 15A 4/6 11:00-23:00 (12h) ! Aroua Aroua Ibrahim El Banna Waleed…" at bounding box center [187, 187] width 59 height 58
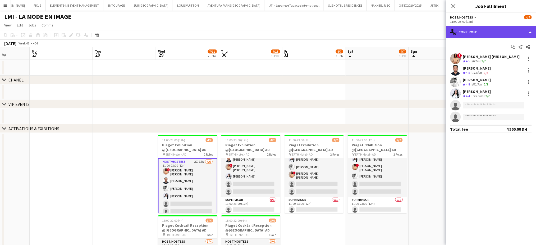
click at [522, 28] on div "single-neutral-actions-check-2 Confirmed" at bounding box center [491, 32] width 90 height 13
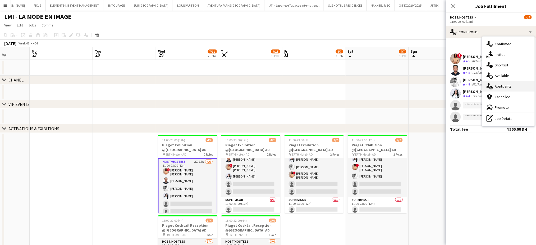
click at [506, 86] on span "Applicants" at bounding box center [503, 86] width 17 height 5
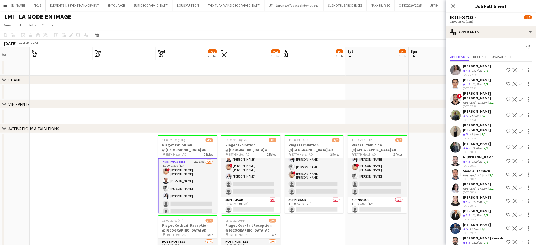
click at [482, 82] on div "10.3km" at bounding box center [477, 84] width 12 height 4
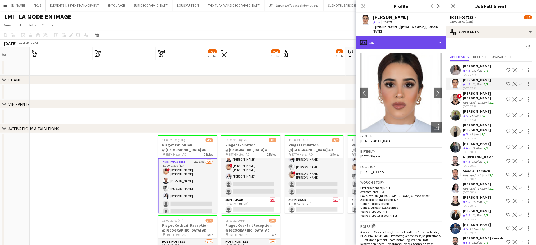
click at [419, 36] on div "profile Bio" at bounding box center [401, 42] width 90 height 13
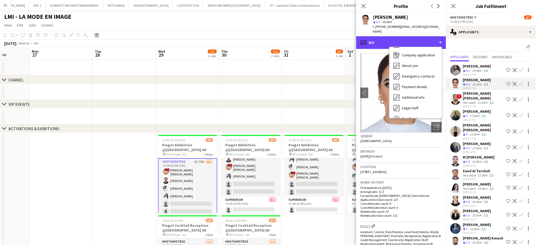
scroll to position [39, 0]
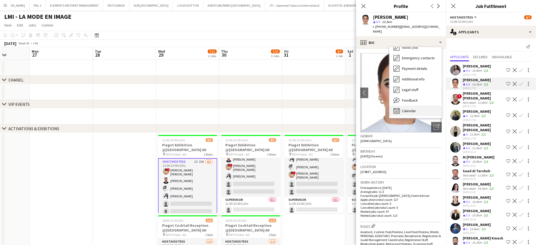
click at [410, 108] on span "Calendar" at bounding box center [409, 110] width 14 height 5
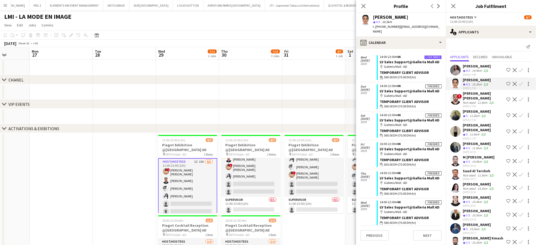
scroll to position [0, 0]
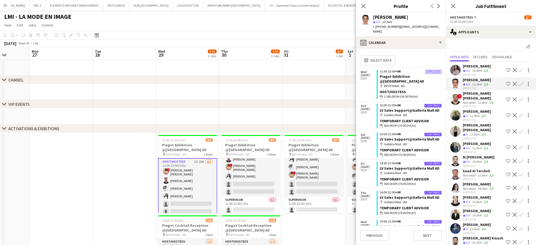
click at [506, 83] on app-icon "Shortlist crew" at bounding box center [508, 84] width 4 height 4
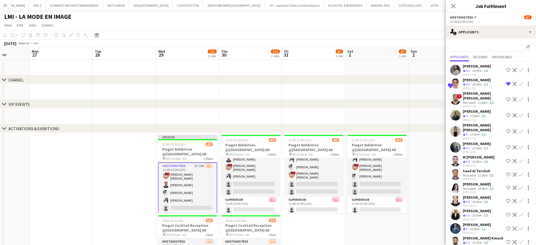
click at [506, 114] on app-icon "Shortlist crew" at bounding box center [508, 115] width 4 height 4
click at [506, 129] on app-icon "Shortlist crew" at bounding box center [508, 131] width 4 height 4
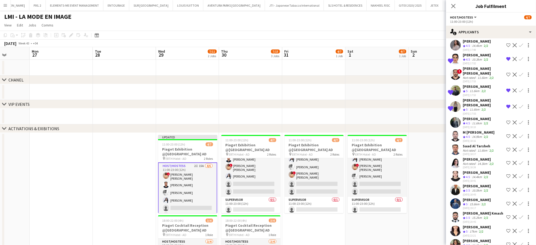
scroll to position [35, 0]
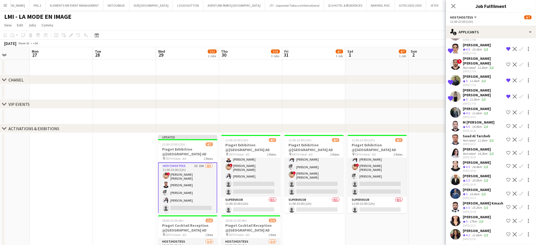
click at [473, 152] on div "Not rated" at bounding box center [470, 154] width 14 height 4
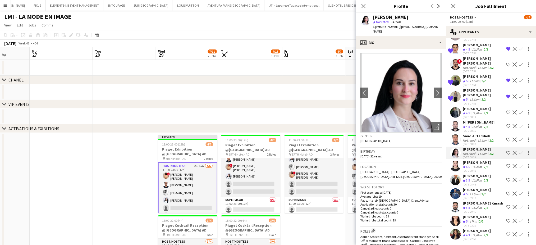
click at [486, 188] on div "Mohammed Adel Aljbour" at bounding box center [477, 189] width 28 height 5
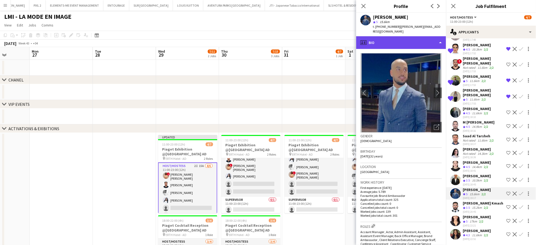
click at [438, 38] on div "profile Bio" at bounding box center [401, 42] width 90 height 13
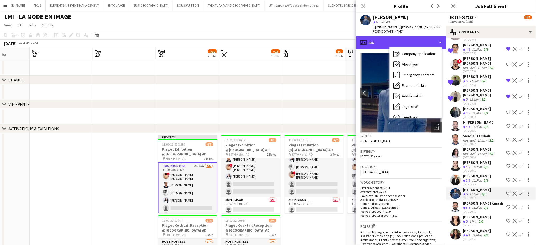
scroll to position [39, 0]
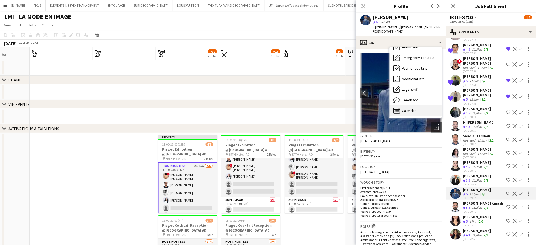
click at [408, 110] on span "Calendar" at bounding box center [409, 110] width 14 height 5
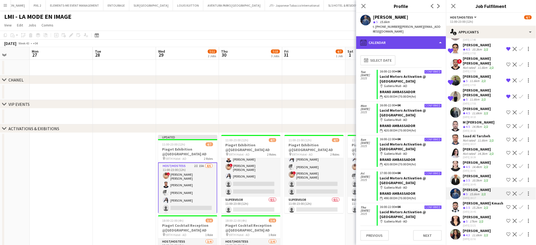
click at [426, 37] on div "calendar-full Calendar" at bounding box center [401, 42] width 90 height 13
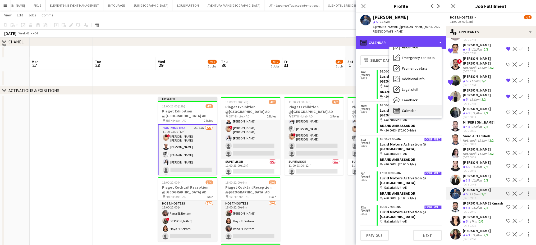
scroll to position [70, 0]
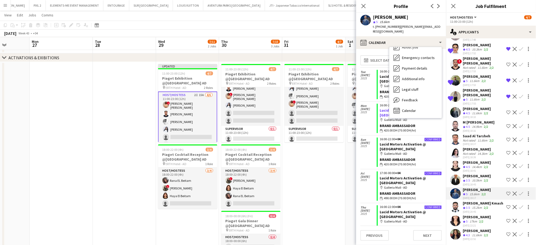
click at [408, 109] on span "Calendar" at bounding box center [409, 110] width 14 height 5
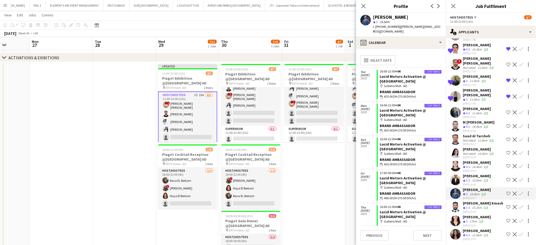
click at [506, 220] on app-icon "Shortlist crew" at bounding box center [508, 221] width 4 height 4
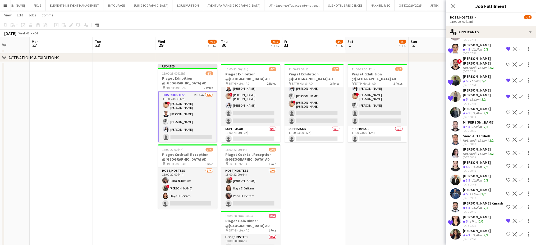
click at [470, 134] on div "Saad Al Tarsheh" at bounding box center [479, 136] width 32 height 5
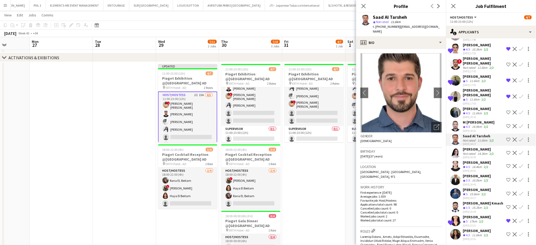
click at [472, 111] on div "11.6km" at bounding box center [477, 113] width 12 height 4
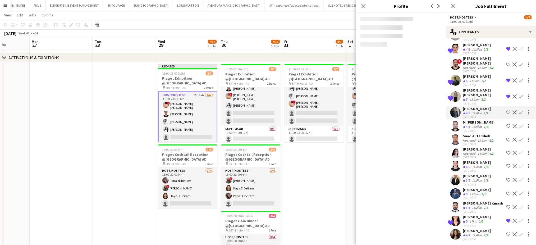
click at [474, 125] on div "14.9km" at bounding box center [477, 127] width 12 height 4
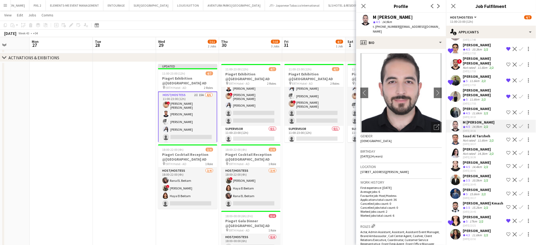
click at [473, 152] on div "Not rated" at bounding box center [470, 154] width 14 height 4
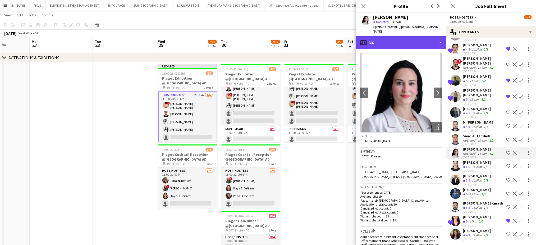
click at [429, 36] on div "profile Bio" at bounding box center [401, 42] width 90 height 13
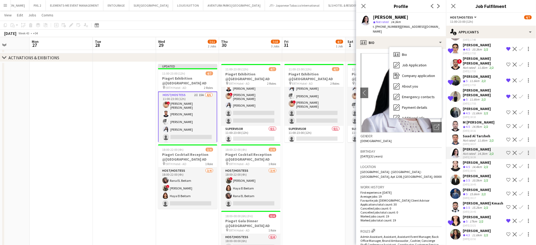
click at [467, 120] on div "M Chouki Sabahi" at bounding box center [479, 122] width 32 height 5
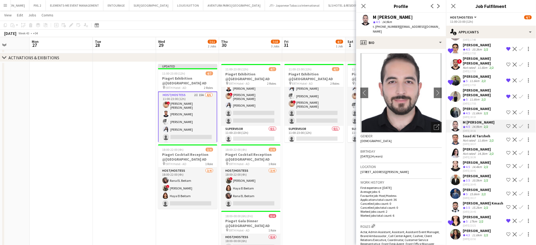
click at [434, 124] on icon "Open photos pop-in" at bounding box center [437, 127] width 6 height 6
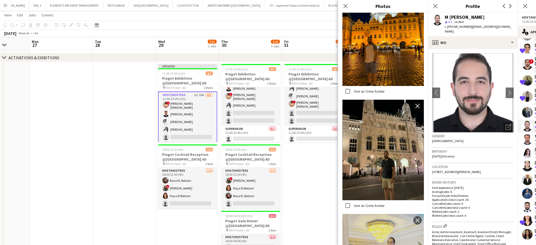
scroll to position [806, 0]
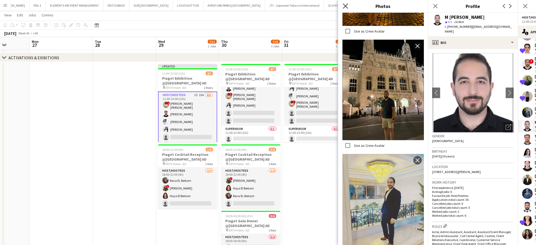
click at [344, 6] on icon "Close pop-in" at bounding box center [345, 5] width 5 height 5
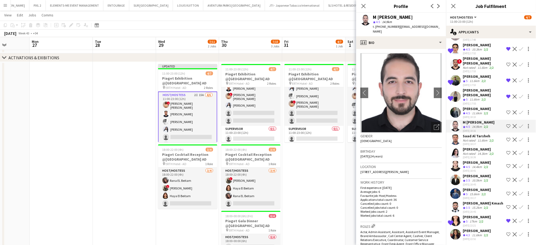
click at [506, 164] on app-icon "Shortlist crew" at bounding box center [508, 166] width 4 height 4
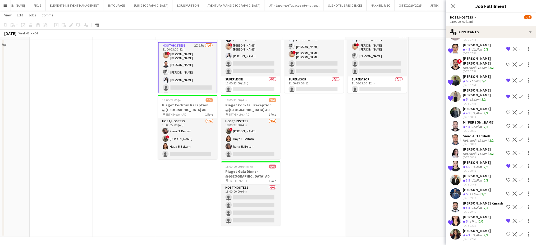
scroll to position [121, 0]
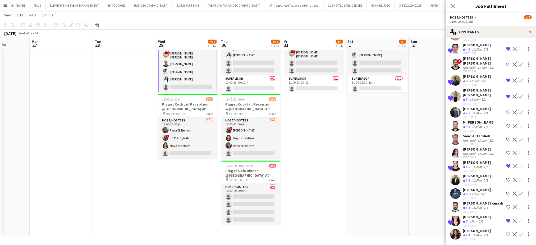
click at [474, 204] on div "Mazen Kmash" at bounding box center [483, 203] width 40 height 5
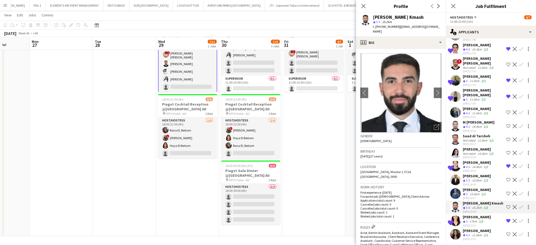
click at [473, 190] on div "Mohammed Adel Aljbour" at bounding box center [477, 189] width 28 height 5
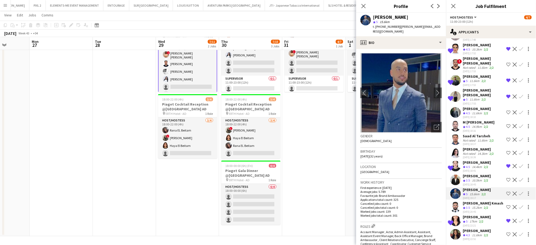
click at [473, 138] on div "Not rated" at bounding box center [470, 140] width 14 height 4
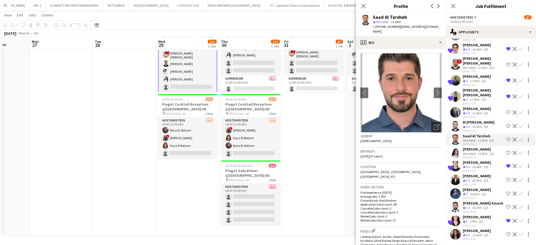
click at [474, 152] on div "Not rated" at bounding box center [470, 154] width 14 height 4
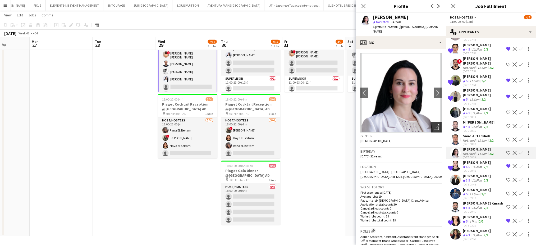
click at [434, 124] on icon "Open photos pop-in" at bounding box center [437, 127] width 6 height 6
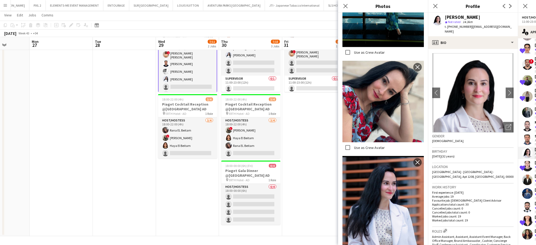
scroll to position [207, 0]
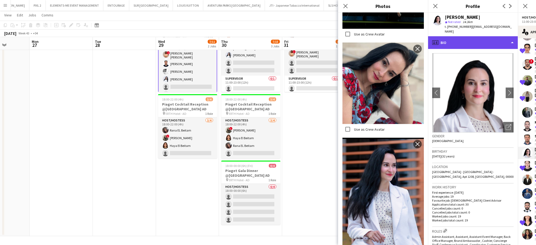
click at [491, 39] on div "profile Bio" at bounding box center [473, 42] width 90 height 13
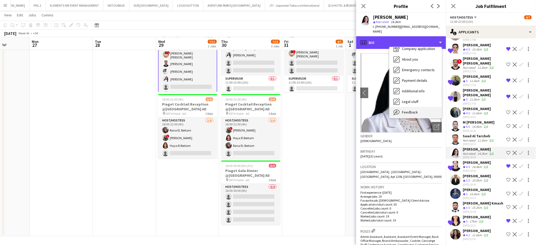
scroll to position [39, 0]
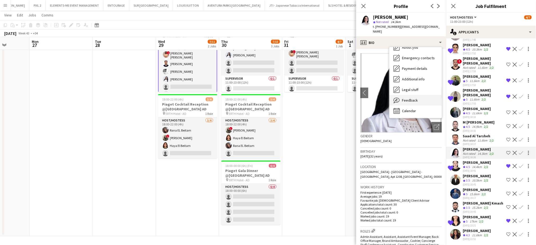
click at [413, 98] on div "Feedback Feedback" at bounding box center [415, 100] width 52 height 11
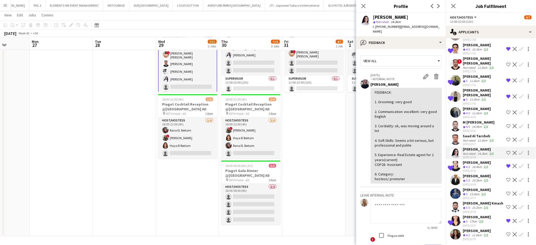
click at [506, 151] on app-icon "Shortlist crew" at bounding box center [508, 153] width 4 height 4
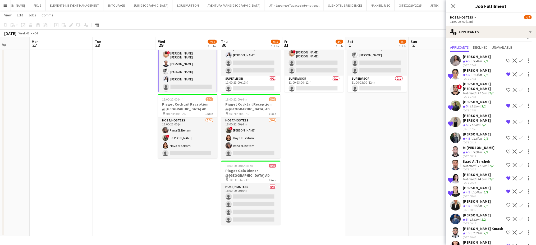
scroll to position [0, 0]
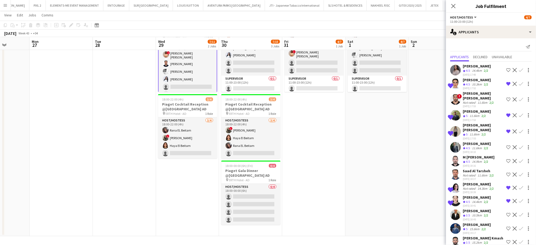
click at [467, 96] on div "Mohammad Mohammad wael" at bounding box center [483, 96] width 41 height 10
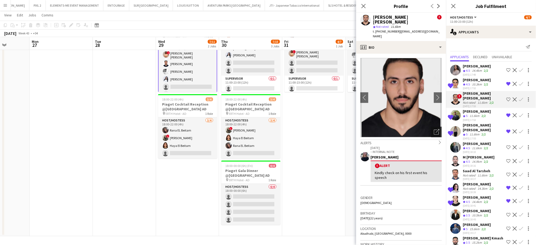
click at [434, 129] on icon "Open photos pop-in" at bounding box center [437, 132] width 6 height 6
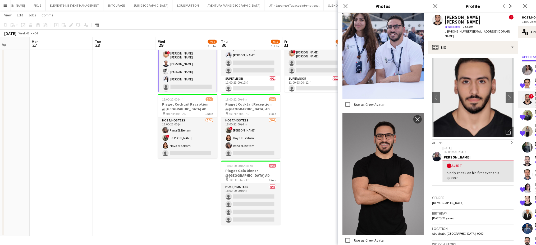
scroll to position [916, 0]
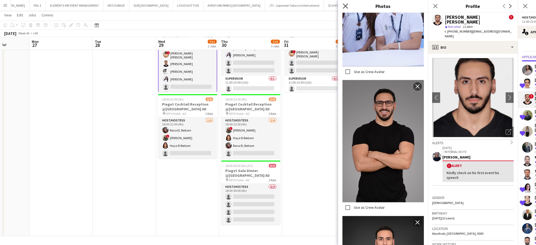
click at [346, 6] on icon "Close pop-in" at bounding box center [345, 5] width 5 height 5
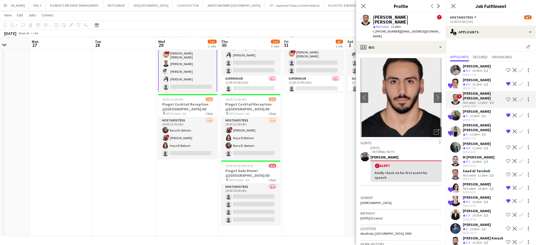
click at [506, 99] on app-icon "Shortlist crew" at bounding box center [508, 99] width 4 height 4
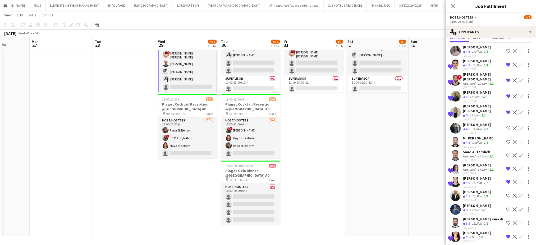
scroll to position [35, 0]
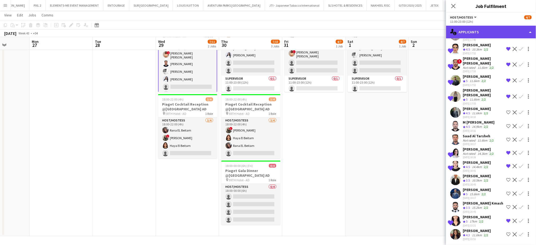
click at [522, 32] on div "single-neutral-actions-information Applicants" at bounding box center [491, 32] width 90 height 13
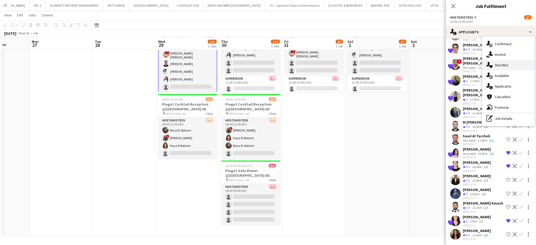
click at [507, 65] on span "Shortlist" at bounding box center [501, 65] width 13 height 5
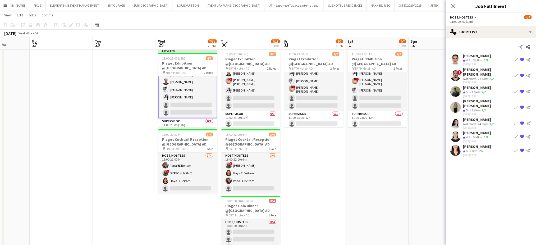
scroll to position [24, 0]
click at [475, 85] on div "Abdulkader Habra" at bounding box center [477, 87] width 28 height 5
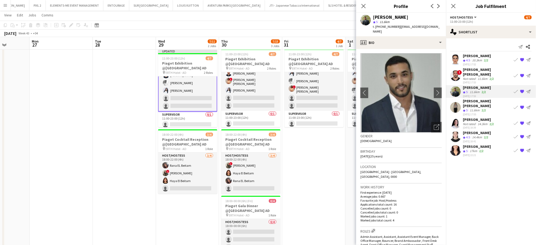
click at [335, 153] on app-date-cell "11:00-23:00 (12h) 4/7 Piaget Exhibition @ERTH Hotel AD pin ERTH Hotel - AD 2 Ro…" at bounding box center [313, 159] width 63 height 224
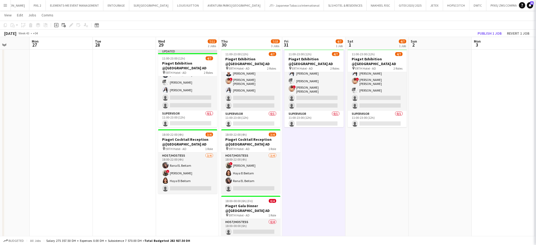
scroll to position [24, 0]
click at [498, 34] on button "Publish 1 job" at bounding box center [490, 33] width 28 height 7
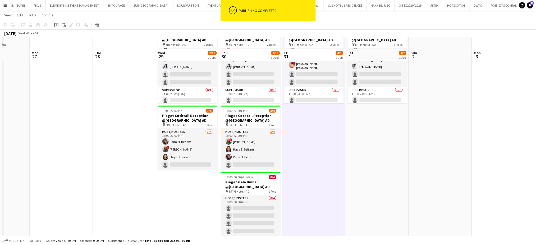
scroll to position [121, 0]
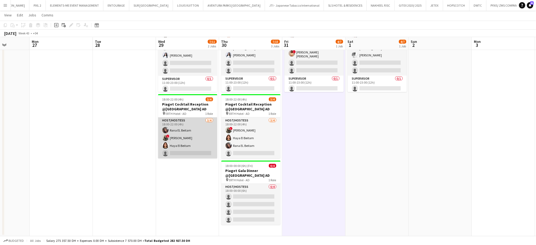
click at [188, 133] on app-card-role "Host/Hostess 3/4 18:00-22:00 (4h) Rana EL Beitam ! Shima Abdelsalam Haya El Bei…" at bounding box center [187, 137] width 59 height 41
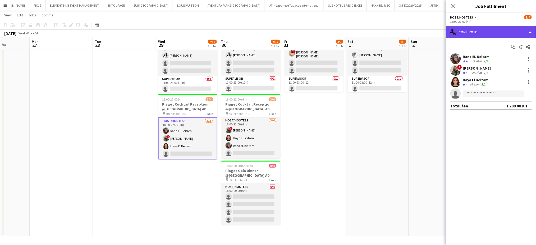
click at [520, 31] on div "single-neutral-actions-check-2 Confirmed" at bounding box center [491, 32] width 90 height 13
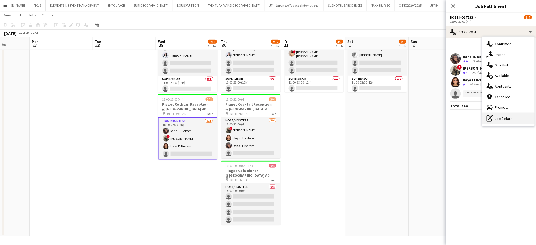
click at [504, 118] on div "pen-write Job Details" at bounding box center [508, 118] width 52 height 11
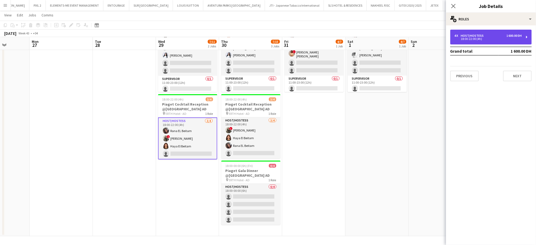
click at [471, 38] on div "18:00-22:00 (4h)" at bounding box center [488, 39] width 67 height 3
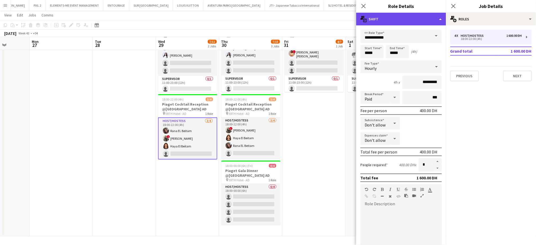
click at [430, 15] on div "multiple-actions-text Shift" at bounding box center [401, 19] width 90 height 13
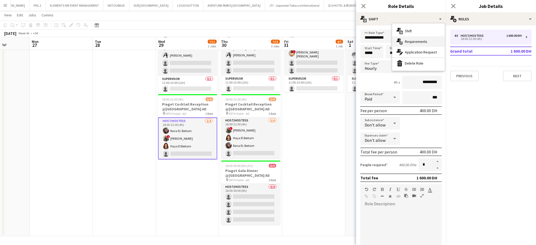
click at [418, 42] on span "Requirements" at bounding box center [416, 41] width 22 height 5
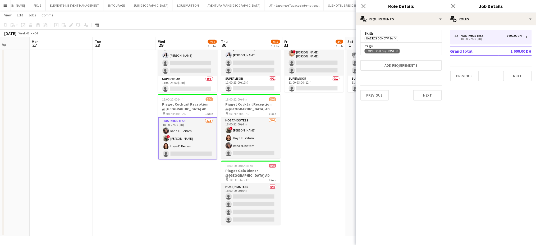
click at [301, 166] on app-date-cell "11:00-23:00 (12h) 4/7 Piaget Exhibition @ERTH Hotel AD pin ERTH Hotel - AD 2 Ro…" at bounding box center [313, 124] width 63 height 224
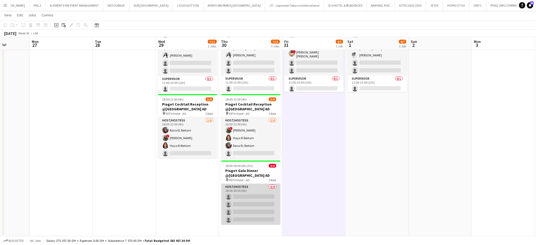
click at [260, 191] on app-card-role "Host/Hostess 0/4 18:00-00:00 (6h) single-neutral-actions single-neutral-actions…" at bounding box center [250, 204] width 59 height 41
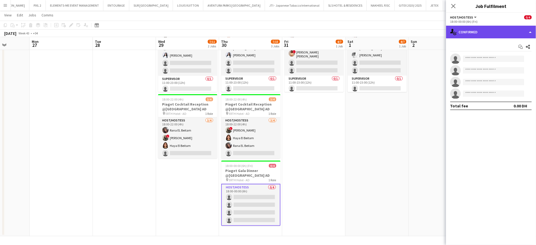
click at [527, 31] on div "single-neutral-actions-check-2 Confirmed" at bounding box center [491, 32] width 90 height 13
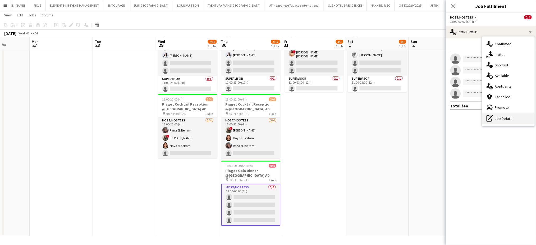
click at [503, 120] on div "pen-write Job Details" at bounding box center [508, 118] width 52 height 11
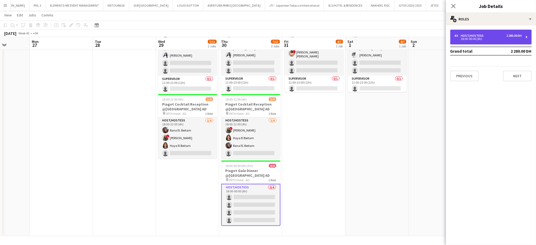
click at [479, 36] on div "Host/Hostess" at bounding box center [473, 36] width 25 height 4
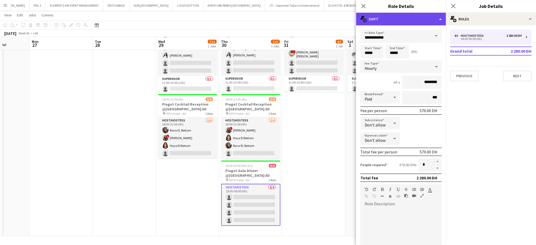
click at [428, 18] on div "multiple-actions-text Shift" at bounding box center [401, 19] width 90 height 13
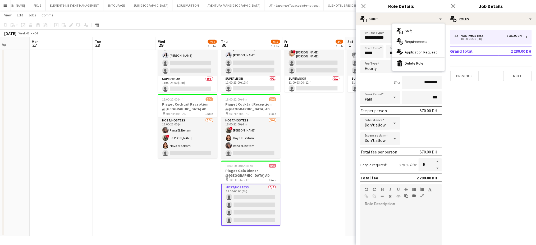
click at [418, 42] on span "Requirements" at bounding box center [416, 41] width 22 height 5
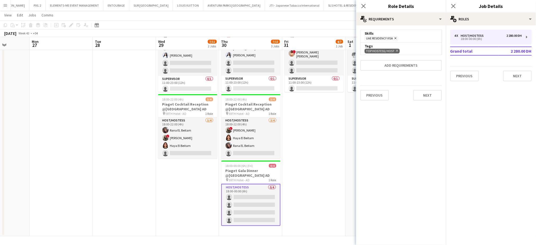
click at [328, 158] on app-date-cell "11:00-23:00 (12h) 4/7 Piaget Exhibition @ERTH Hotel AD pin ERTH Hotel - AD 2 Ro…" at bounding box center [313, 124] width 63 height 224
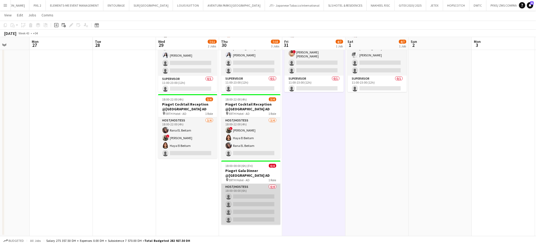
click at [260, 205] on app-card-role "Host/Hostess 0/4 18:00-00:00 (6h) single-neutral-actions single-neutral-actions…" at bounding box center [250, 204] width 59 height 41
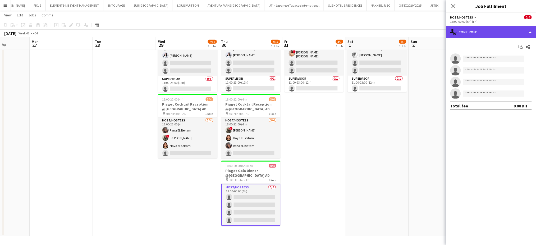
click at [530, 27] on div "single-neutral-actions-check-2 Confirmed" at bounding box center [491, 32] width 90 height 13
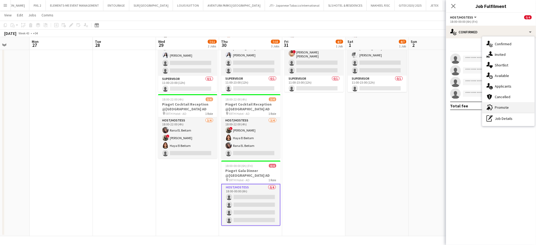
click at [504, 107] on span "Promote" at bounding box center [502, 107] width 14 height 5
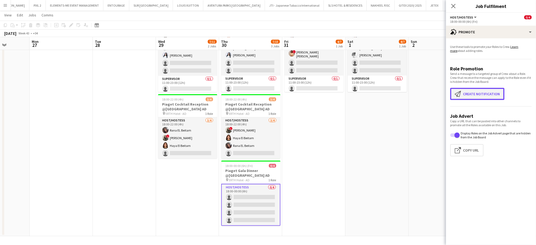
click at [471, 93] on button "Create notification Create notification" at bounding box center [477, 94] width 54 height 12
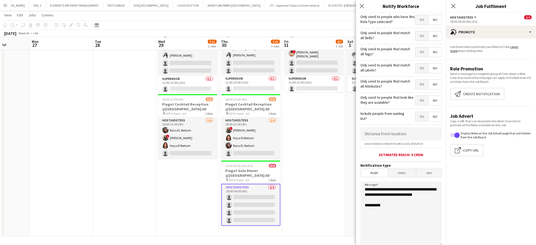
click at [416, 36] on span "Yes" at bounding box center [421, 36] width 13 height 10
click at [415, 53] on span "Yes" at bounding box center [421, 52] width 13 height 10
click at [415, 69] on span "Yes" at bounding box center [421, 68] width 13 height 10
click at [415, 87] on span "Yes" at bounding box center [421, 85] width 13 height 10
drag, startPoint x: 414, startPoint y: 105, endPoint x: 412, endPoint y: 108, distance: 3.0
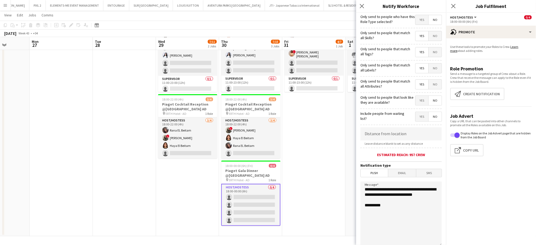
click at [414, 105] on form "**********" at bounding box center [401, 152] width 90 height 278
click at [379, 136] on input at bounding box center [400, 133] width 81 height 13
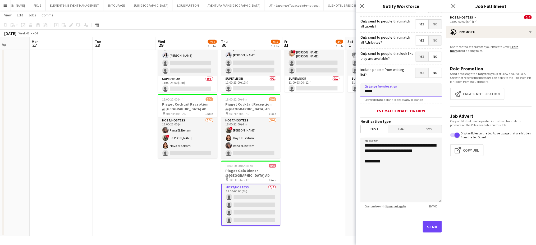
type input "*****"
click at [425, 226] on button "Send" at bounding box center [432, 227] width 19 height 12
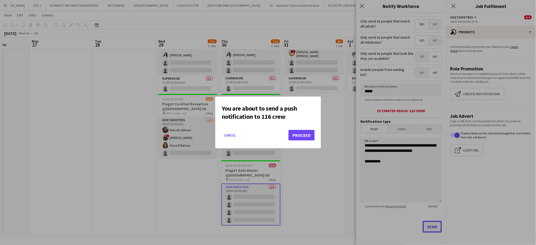
scroll to position [0, 0]
click at [308, 135] on button "Proceed" at bounding box center [301, 135] width 26 height 11
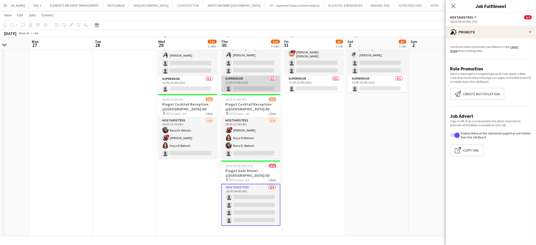
scroll to position [19, 0]
click at [386, 146] on app-date-cell "11:00-23:00 (12h) 4/7 Piaget Exhibition @ERTH Hotel AD pin ERTH Hotel - AD 2 Ro…" at bounding box center [377, 124] width 63 height 224
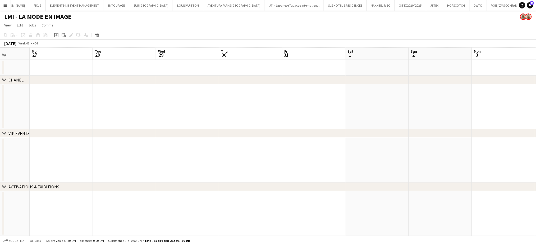
scroll to position [0, 0]
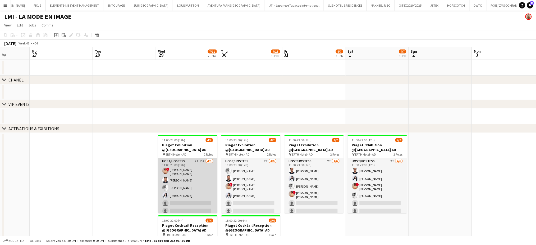
click at [198, 179] on app-card-role "Host/Hostess 2I 15A 4/6 11:00-23:00 (12h) ! Aroua Aroua Ibrahim El Banna Waleed…" at bounding box center [187, 187] width 59 height 58
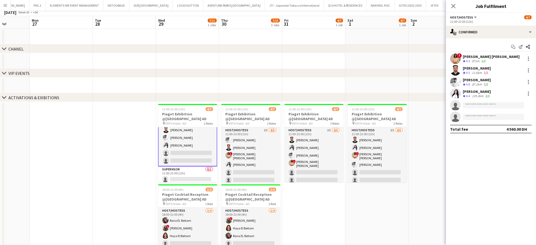
scroll to position [121, 0]
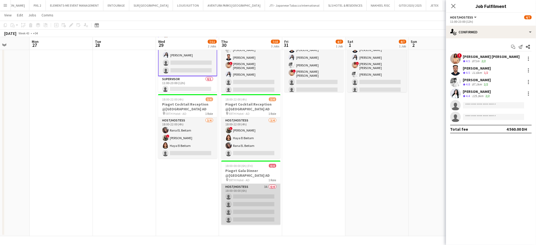
click at [256, 196] on app-card-role "Host/Hostess 3A 0/4 18:00-00:00 (6h) single-neutral-actions single-neutral-acti…" at bounding box center [250, 204] width 59 height 41
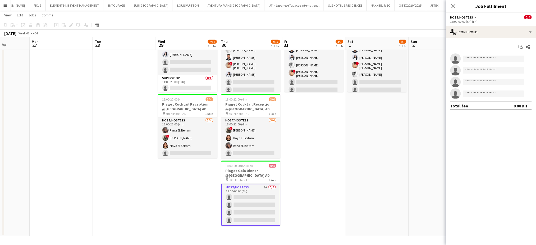
scroll to position [19, 0]
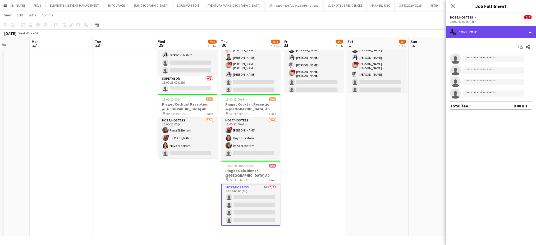
click at [526, 33] on div "single-neutral-actions-check-2 Confirmed" at bounding box center [491, 32] width 90 height 13
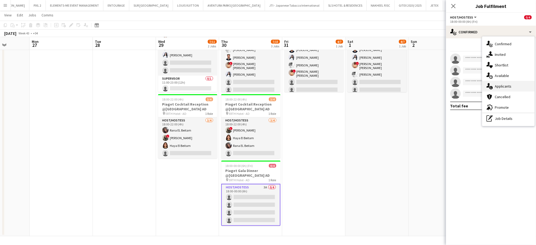
click at [515, 86] on div "single-neutral-actions-information Applicants" at bounding box center [508, 86] width 52 height 11
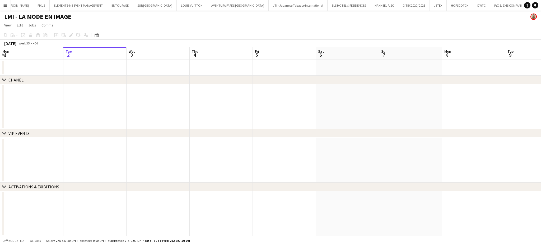
scroll to position [0, 992]
click at [96, 35] on icon "Date picker" at bounding box center [97, 35] width 4 height 4
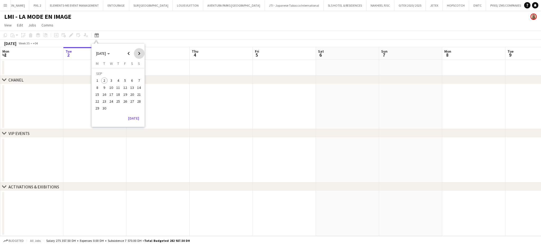
click at [141, 54] on span "Next month" at bounding box center [139, 53] width 11 height 11
click at [130, 76] on span "1" at bounding box center [132, 74] width 6 height 7
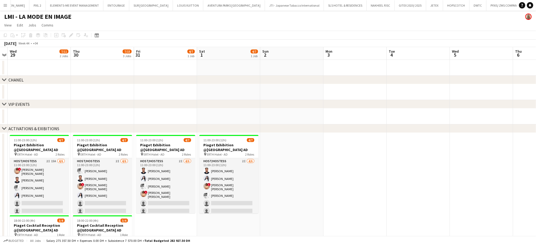
scroll to position [70, 0]
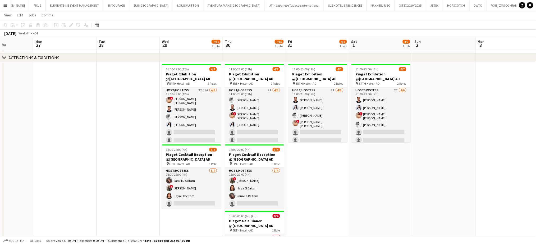
drag, startPoint x: 192, startPoint y: 165, endPoint x: 255, endPoint y: 167, distance: 63.0
click at [255, 167] on app-calendar-viewport "Sat 25 Sun 26 Mon 27 Tue 28 Wed 29 7/11 2 Jobs Thu 30 7/15 3 Jobs Fri 31 4/7 1 …" at bounding box center [268, 118] width 536 height 336
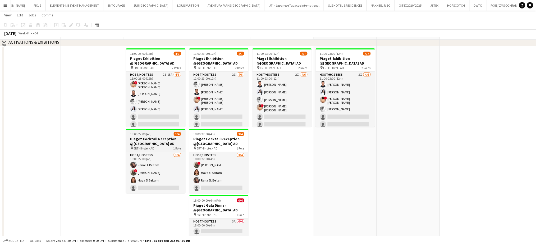
scroll to position [50, 0]
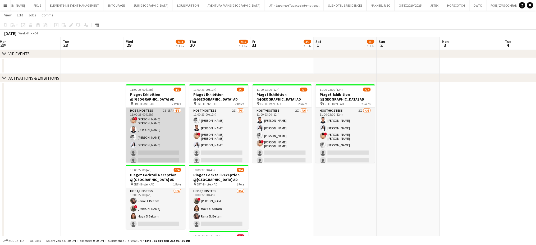
click at [163, 118] on app-card-role "Host/Hostess 2I 15A [DATE] 11:00-23:00 (12h) ! [PERSON_NAME] [PERSON_NAME] El B…" at bounding box center [155, 137] width 59 height 58
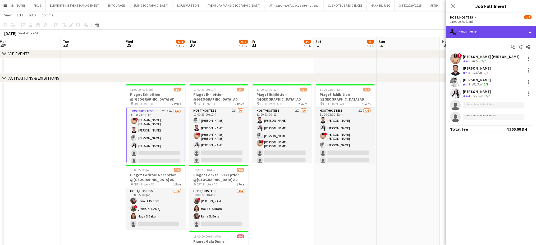
click at [527, 31] on div "single-neutral-actions-check-2 Confirmed" at bounding box center [491, 32] width 90 height 13
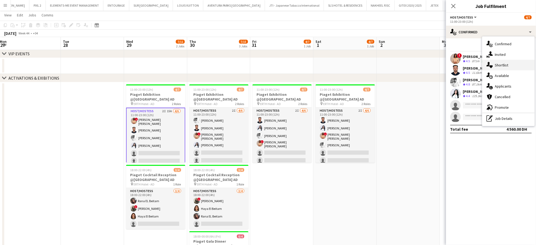
click at [518, 66] on div "single-neutral-actions-heart Shortlist" at bounding box center [508, 65] width 52 height 11
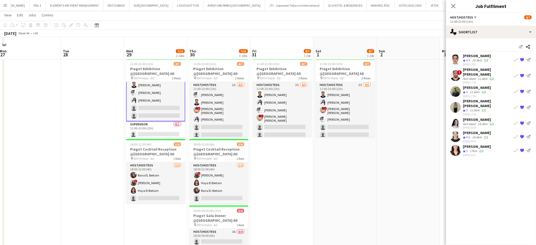
scroll to position [85, 0]
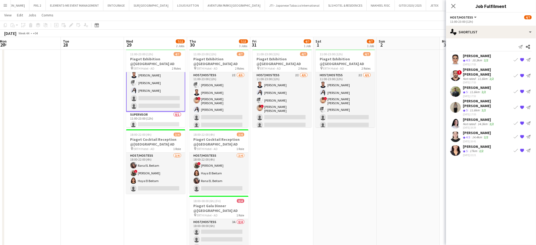
click at [351, 177] on app-date-cell "11:00-23:00 (12h) 4/7 Piaget Exhibition @[GEOGRAPHIC_DATA] AD pin ERTH Hotel - …" at bounding box center [345, 159] width 63 height 224
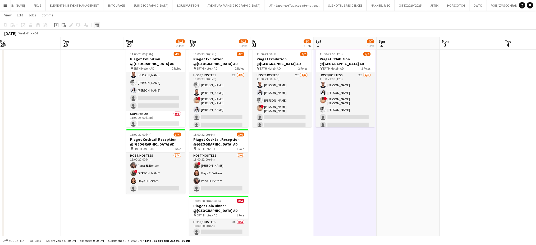
click at [98, 24] on icon at bounding box center [97, 25] width 4 height 4
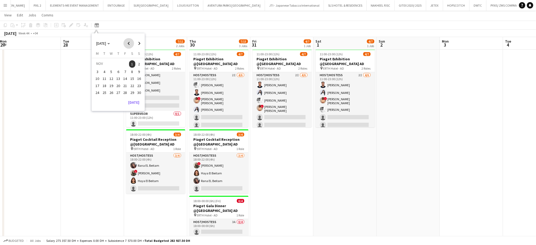
click at [128, 44] on span "Previous month" at bounding box center [128, 43] width 11 height 11
click at [137, 42] on span "Next month" at bounding box center [139, 43] width 11 height 11
click at [126, 43] on span "Previous month" at bounding box center [128, 43] width 11 height 11
click at [127, 43] on span "Previous month" at bounding box center [128, 43] width 11 height 11
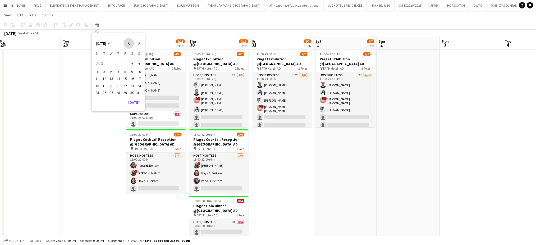
click at [127, 43] on span "Previous month" at bounding box center [128, 43] width 11 height 11
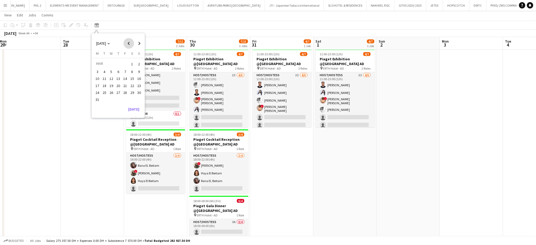
click at [127, 43] on span "Previous month" at bounding box center [128, 43] width 11 height 11
click at [127, 65] on span "1" at bounding box center [125, 63] width 6 height 7
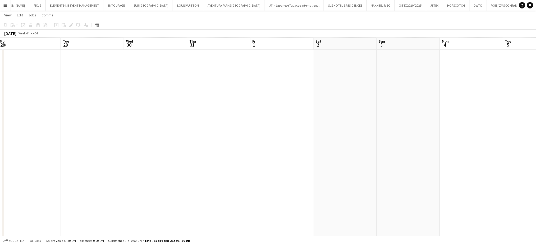
scroll to position [0, 182]
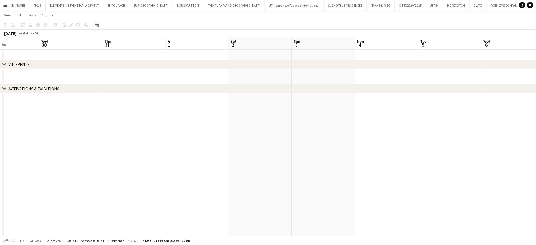
drag, startPoint x: 350, startPoint y: 155, endPoint x: 178, endPoint y: 156, distance: 171.9
click at [178, 156] on app-calendar-viewport "Sat 26 Sun 27 Mon 28 Tue 29 Wed 30 Thu 31 Fri 1 Sat 2 Sun 3 Mon 4 Tue 5 Wed 6 T…" at bounding box center [268, 126] width 536 height 382
drag, startPoint x: 267, startPoint y: 139, endPoint x: 333, endPoint y: 125, distance: 67.5
click at [222, 139] on app-calendar-viewport "Thu 31 Fri 1 Sat 2 Sun 3 Mon 4 Tue 5 Wed 6 Thu 7 Fri 8 2/2 1 Job Sat 9 Sun 10 M…" at bounding box center [268, 126] width 536 height 382
drag, startPoint x: 346, startPoint y: 132, endPoint x: 259, endPoint y: 130, distance: 86.2
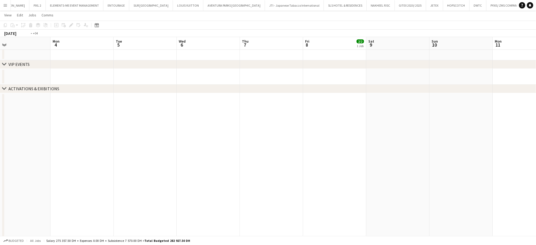
click at [258, 132] on app-calendar-viewport "Thu 31 Fri 1 Sat 2 Sun 3 Mon 4 Tue 5 Wed 6 Thu 7 Fri 8 2/2 1 Job Sat 9 Sun 10 M…" at bounding box center [268, 126] width 536 height 382
drag, startPoint x: 213, startPoint y: 135, endPoint x: 335, endPoint y: 123, distance: 122.7
click at [212, 135] on app-calendar-viewport "Sat 2 Sun 3 Mon 4 Tue 5 Wed 6 Thu 7 Fri 8 2/2 1 Job Sat 9 Sun 10 Mon 11 Tue 12 …" at bounding box center [268, 126] width 536 height 382
drag, startPoint x: 264, startPoint y: 126, endPoint x: 300, endPoint y: 120, distance: 37.0
click at [164, 126] on app-calendar-viewport "Sat 2 Sun 3 Mon 4 Tue 5 Wed 6 Thu 7 Fri 8 2/2 1 Job Sat 9 Sun 10 Mon 11 Tue 12 …" at bounding box center [268, 126] width 536 height 382
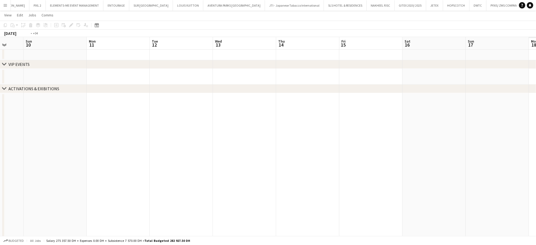
drag, startPoint x: 336, startPoint y: 133, endPoint x: 221, endPoint y: 133, distance: 115.0
click at [219, 133] on app-calendar-viewport "Wed 6 Thu 7 Fri 8 2/2 1 Job Sat 9 Sun 10 Mon 11 Tue 12 Wed 13 Thu 14 Fri 15 Sat…" at bounding box center [268, 126] width 536 height 382
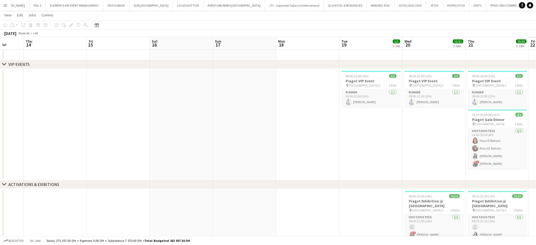
drag, startPoint x: 323, startPoint y: 137, endPoint x: 304, endPoint y: 132, distance: 20.3
click at [280, 137] on app-calendar-viewport "Sun 10 Mon 11 Tue 12 Wed 13 Thu 14 Fri 15 Sat 16 Sun 17 Mon 18 Tue 19 1/1 1 Job…" at bounding box center [268, 174] width 536 height 478
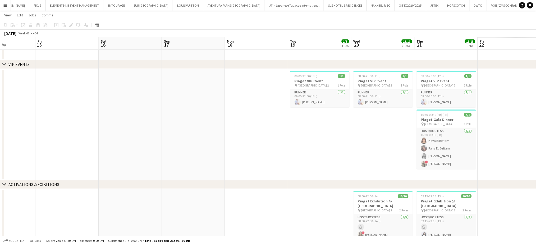
drag, startPoint x: 346, startPoint y: 155, endPoint x: 309, endPoint y: 154, distance: 37.0
click at [322, 155] on app-calendar-viewport "Tue 12 Wed 13 Thu 14 Fri 15 Sat 16 Sun 17 Mon 18 Tue 19 1/1 1 Job Wed 20 11/11 …" at bounding box center [268, 174] width 536 height 478
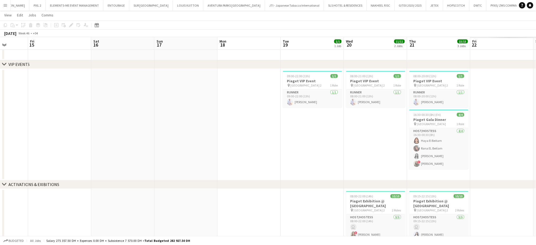
scroll to position [0, 196]
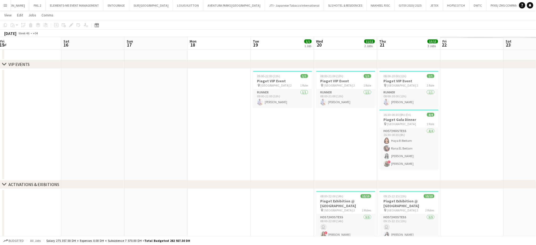
drag, startPoint x: 394, startPoint y: 153, endPoint x: 295, endPoint y: 148, distance: 99.3
click at [296, 148] on app-calendar-viewport "Tue 12 Wed 13 Thu 14 Fri 15 Sat 16 Sun 17 Mon 18 Tue 19 1/1 1 Job Wed 20 11/11 …" at bounding box center [268, 174] width 536 height 478
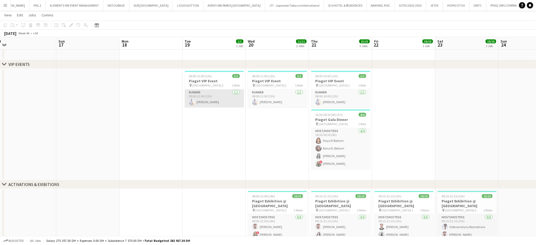
click at [209, 103] on app-card-role "Runner 1/1 09:00-22:00 (13h) Khaled Alhoutari" at bounding box center [214, 98] width 59 height 18
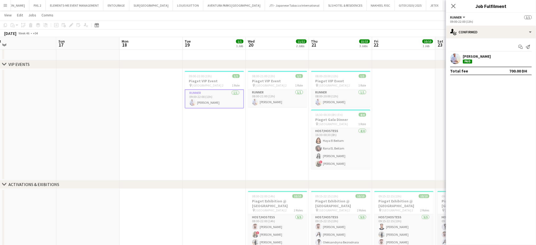
click at [484, 54] on div "Khaled Alhoutari" at bounding box center [477, 56] width 28 height 5
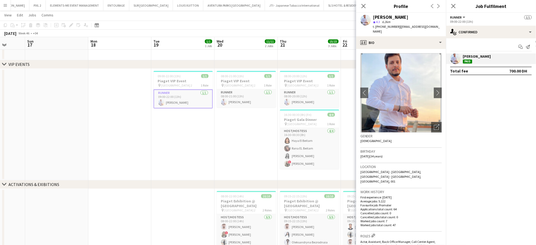
scroll to position [0, 233]
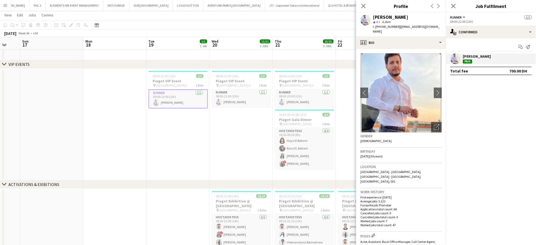
drag, startPoint x: 277, startPoint y: 144, endPoint x: 240, endPoint y: 150, distance: 36.9
click at [240, 150] on app-calendar-viewport "Wed 13 Thu 14 Fri 15 Sat 16 Sun 17 Mon 18 Tue 19 1/1 1 Job Wed 20 11/11 2 Jobs …" at bounding box center [268, 174] width 536 height 478
click at [435, 125] on div "Open photos pop-in" at bounding box center [436, 127] width 11 height 11
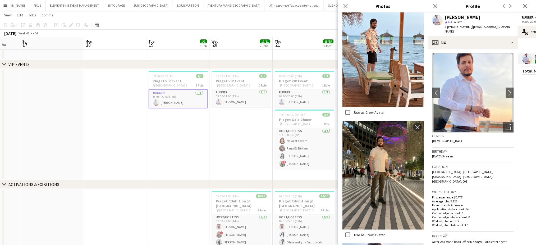
scroll to position [81, 0]
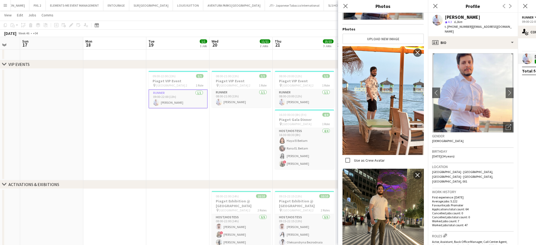
click at [238, 148] on app-date-cell "08:00-21:00 (13h) 1/1 Piaget VIP Event pin Abu Dhabi Emirates Palace Gate 2 1 R…" at bounding box center [241, 125] width 63 height 112
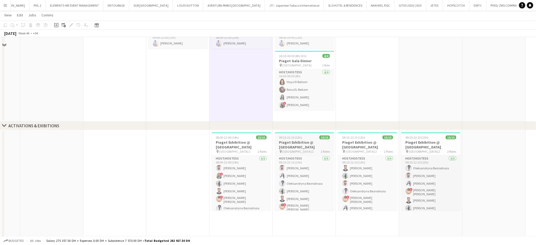
scroll to position [156, 0]
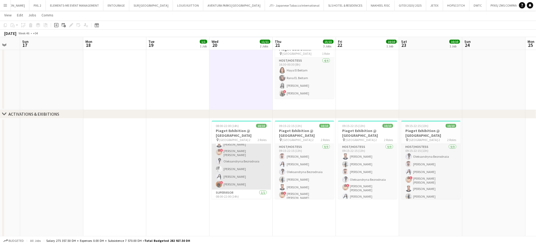
click at [241, 168] on app-card-role "Host/Hostess 9/9 08:00-22:00 (14h) Daniel Rasheed ! Diala Kassab Reham Amara Ib…" at bounding box center [241, 149] width 59 height 81
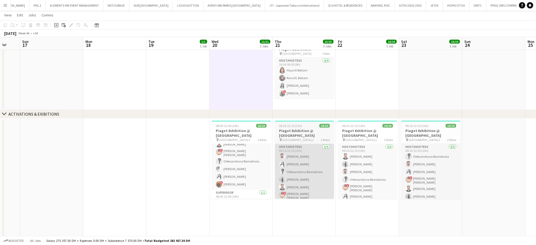
scroll to position [35, 0]
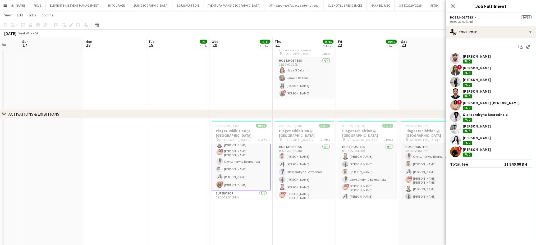
click at [466, 54] on div "Daniel Rasheed" at bounding box center [477, 56] width 28 height 5
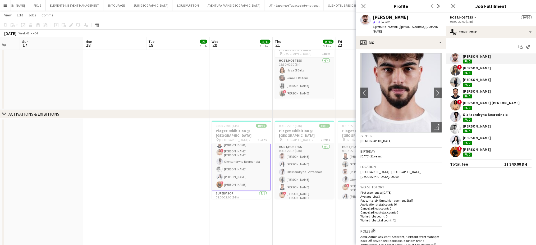
click at [468, 82] on div "Reham Amara Paid" at bounding box center [477, 82] width 28 height 10
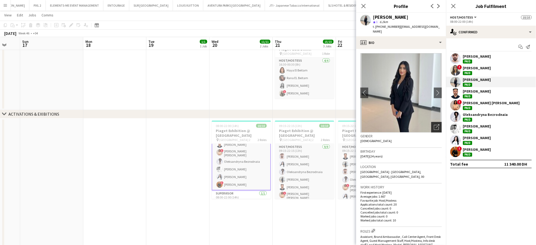
click at [434, 125] on icon at bounding box center [436, 127] width 5 height 5
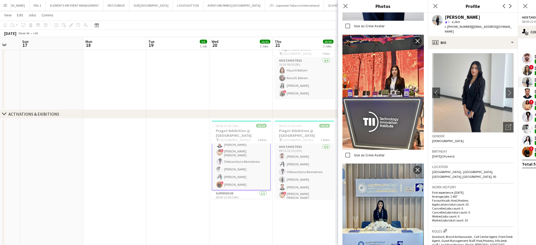
scroll to position [705, 0]
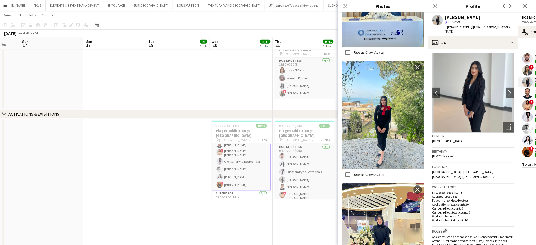
click at [346, 2] on div "Close pop-in" at bounding box center [345, 6] width 15 height 12
click at [347, 8] on icon at bounding box center [345, 5] width 5 height 5
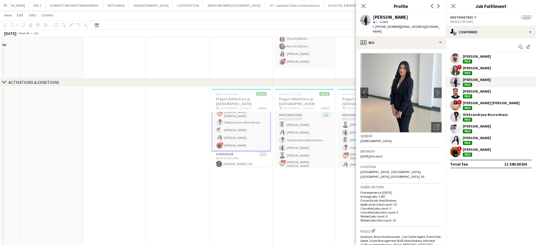
scroll to position [226, 0]
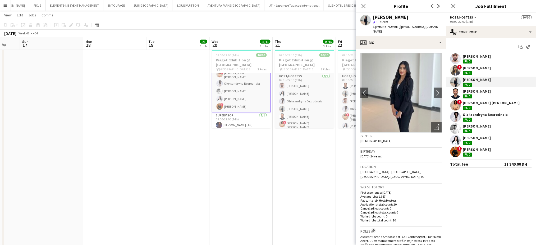
click at [299, 155] on app-date-cell "09:15-22:15 (13h) 10/10 Piaget Exhibition @ Emirates Palace pin Emirates Palace…" at bounding box center [304, 160] width 63 height 224
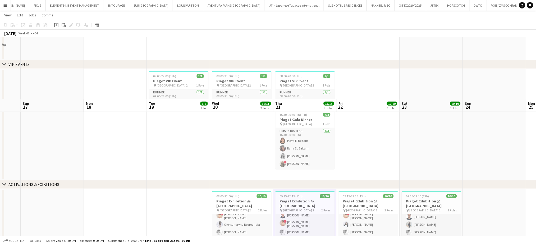
scroll to position [156, 0]
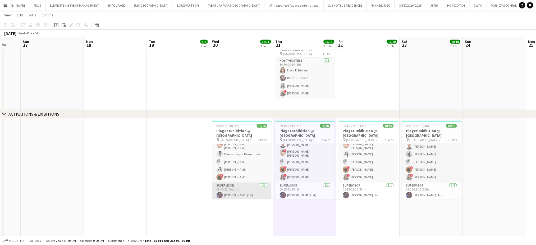
click at [244, 186] on app-card-role "Supervisor 1/1 08:00-22:00 (14h) Mohamed Ali Diab (1st)" at bounding box center [241, 191] width 59 height 18
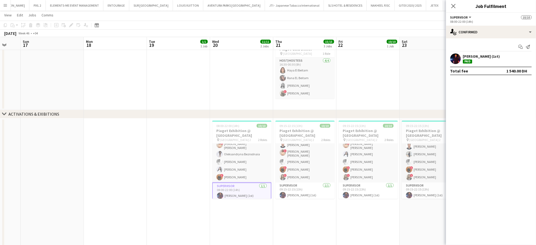
click at [476, 59] on div "Mohamed Ali Diab (1st) Paid" at bounding box center [481, 59] width 37 height 10
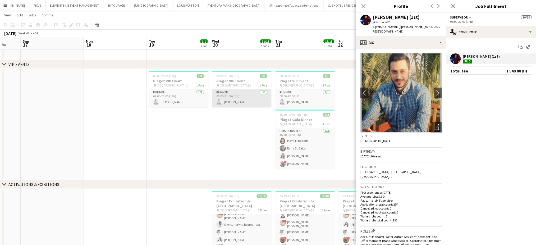
scroll to position [0, 232]
click at [238, 103] on app-card-role "Runner 1/1 08:00-21:00 (13h) Khaled Alhoutari" at bounding box center [242, 98] width 59 height 18
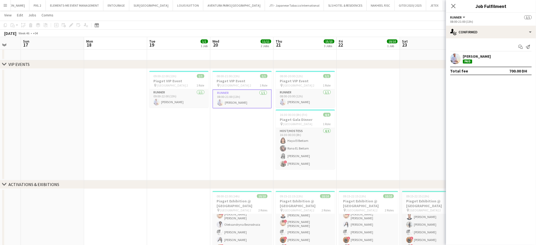
click at [475, 57] on div "Khaled Alhoutari" at bounding box center [477, 56] width 28 height 5
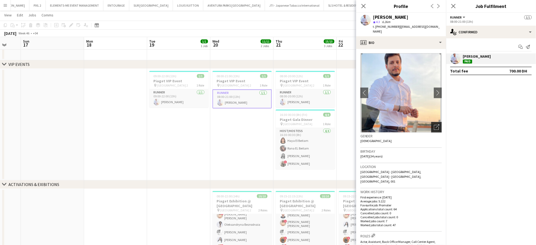
click at [434, 124] on icon "Open photos pop-in" at bounding box center [437, 127] width 6 height 6
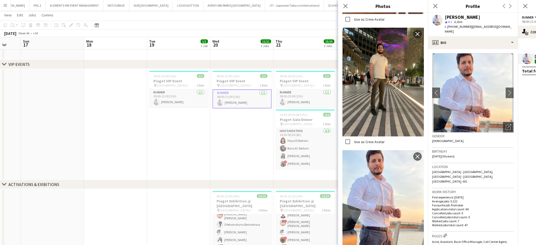
scroll to position [0, 232]
click at [166, 171] on app-date-cell "09:00-22:00 (13h) 1/1 Piaget VIP Event pin Abu Dhabi Emirates Palace Gate 2 1 R…" at bounding box center [178, 125] width 63 height 112
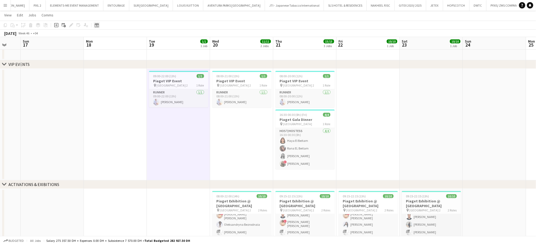
click at [96, 27] on icon "Date picker" at bounding box center [97, 25] width 4 height 4
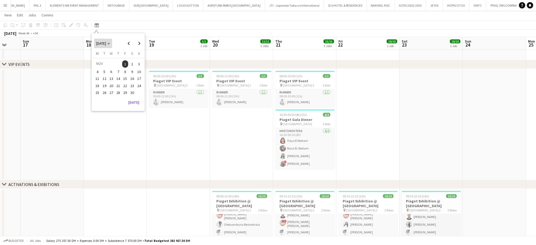
click at [106, 43] on span "NOV 2024" at bounding box center [101, 43] width 10 height 5
click at [112, 70] on span "2025" at bounding box center [112, 70] width 11 height 6
click at [123, 75] on span "NOV" at bounding box center [124, 77] width 11 height 6
click at [131, 64] on span "1" at bounding box center [132, 63] width 6 height 7
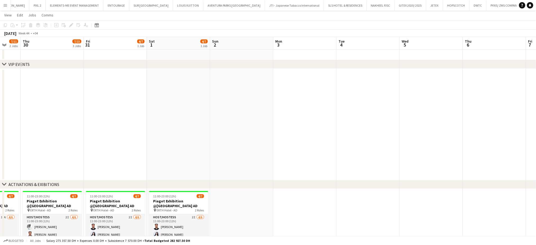
scroll to position [0, 182]
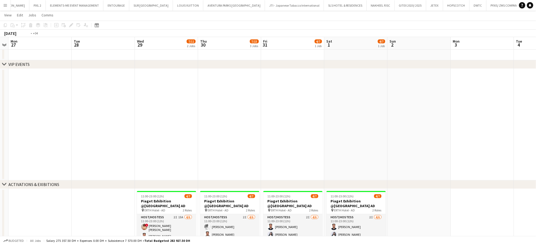
drag, startPoint x: 215, startPoint y: 115, endPoint x: 301, endPoint y: 97, distance: 88.5
click at [301, 97] on app-calendar-viewport "Sat 25 Sun 26 Mon 27 Tue 28 Wed 29 7/11 2 Jobs Thu 30 7/15 3 Jobs Fri 31 4/7 1 …" at bounding box center [268, 174] width 536 height 478
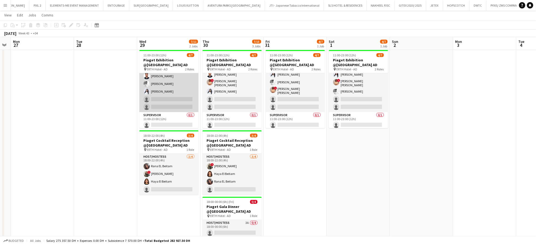
scroll to position [0, 0]
click at [169, 103] on app-card-role "Host/Hostess 2I 15A 4/6 11:00-23:00 (12h) ! Aroua Aroua Ibrahim El Banna Waleed…" at bounding box center [168, 102] width 59 height 58
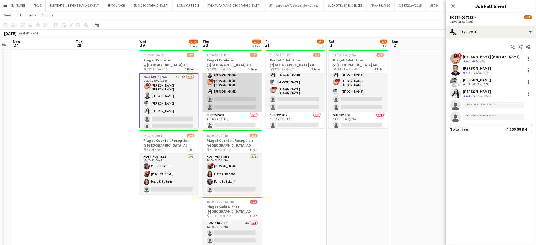
click at [244, 91] on app-card-role "Host/Hostess 2I 4/6 11:00-23:00 (12h) Waleed Shehadeh Ibrahim El Banna ! Aroua …" at bounding box center [232, 83] width 59 height 58
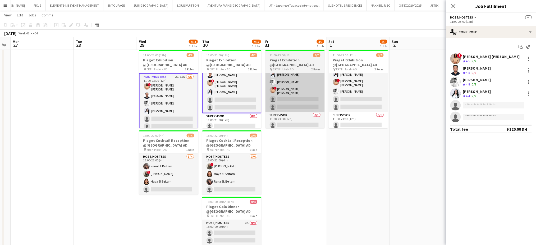
scroll to position [19, 0]
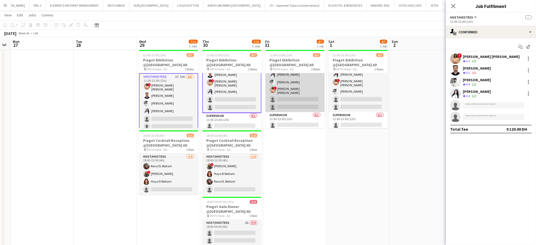
click at [298, 91] on app-card-role "Host/Hostess 2I 4/6 11:00-23:00 (12h) Ibrahim El Banna Ghada Butros Waleed Sheh…" at bounding box center [294, 83] width 59 height 58
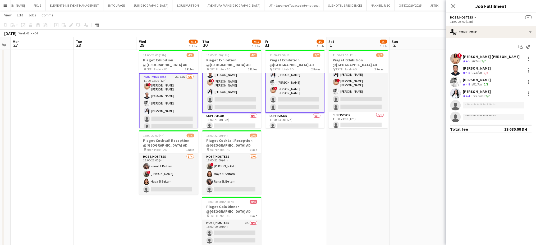
click at [175, 92] on app-card-role "Host/Hostess 2I 15A 4/6 11:00-23:00 (12h) ! Aroua Aroua Ibrahim El Banna Waleed…" at bounding box center [168, 102] width 59 height 59
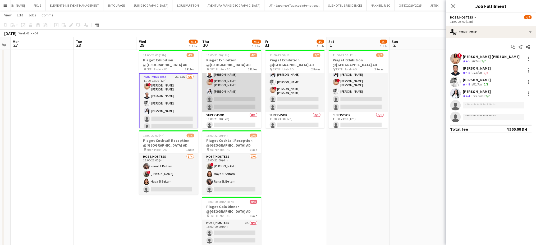
click at [227, 88] on app-card-role "Host/Hostess 2I 4/6 11:00-23:00 (12h) Waleed Shehadeh Ibrahim El Banna ! Aroua …" at bounding box center [231, 83] width 59 height 58
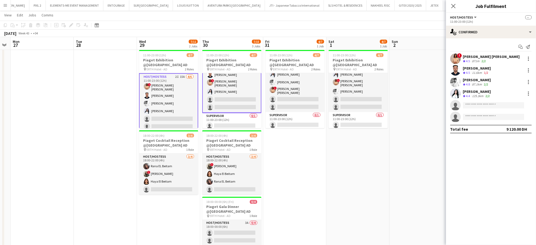
click at [181, 95] on app-card-role "Host/Hostess 2I 15A 4/6 11:00-23:00 (12h) ! Aroua Aroua Ibrahim El Banna Waleed…" at bounding box center [168, 102] width 59 height 59
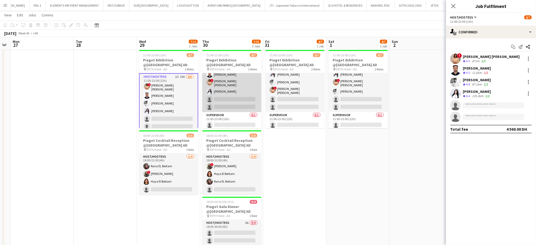
click at [220, 88] on app-card-role "Host/Hostess 2I 4/6 11:00-23:00 (12h) Waleed Shehadeh Ibrahim El Banna ! Aroua …" at bounding box center [231, 83] width 59 height 58
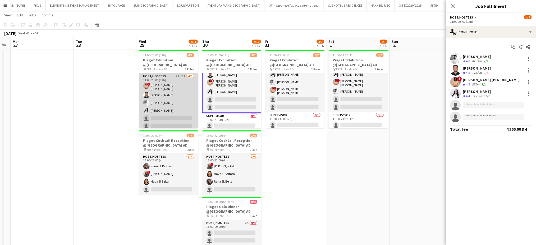
click at [183, 94] on app-card-role "Host/Hostess 2I 15A 4/6 11:00-23:00 (12h) ! Aroua Aroua Ibrahim El Banna Waleed…" at bounding box center [168, 102] width 59 height 58
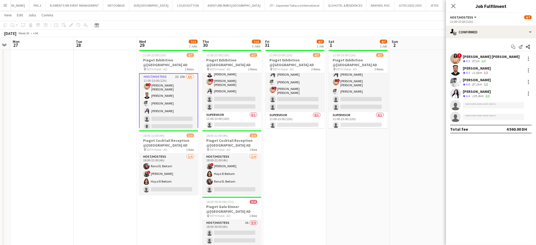
scroll to position [19, 0]
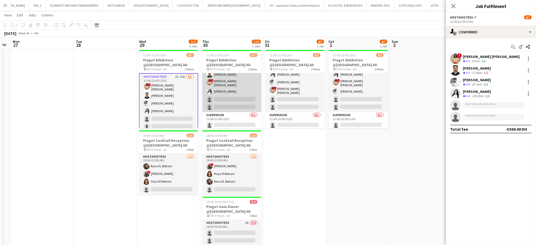
click at [231, 90] on app-card-role "Host/Hostess 2I 4/6 11:00-23:00 (12h) Waleed Shehadeh Ibrahim El Banna ! Aroua …" at bounding box center [231, 83] width 59 height 58
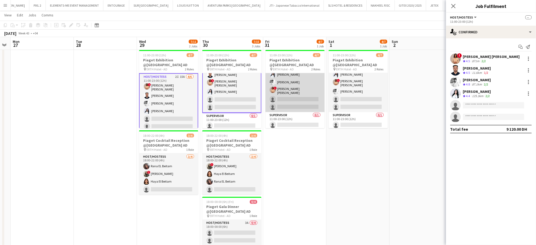
drag, startPoint x: 301, startPoint y: 86, endPoint x: 322, endPoint y: 89, distance: 21.3
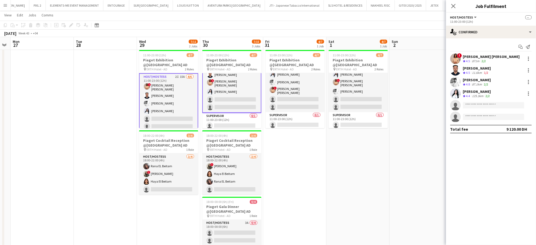
click at [301, 86] on app-card-role "Host/Hostess 2I 4/6 11:00-23:00 (12h) Ibrahim El Banna Ghada Butros Waleed Sheh…" at bounding box center [294, 83] width 59 height 58
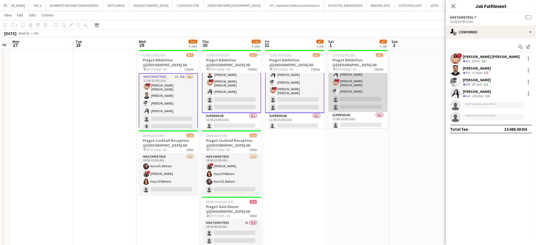
scroll to position [0, 116]
click at [342, 88] on app-card-role "Host/Hostess 2I 4/6 11:00-23:00 (12h) Ibrahim El Banna Ghada Butros ! Aroua Aro…" at bounding box center [358, 83] width 59 height 58
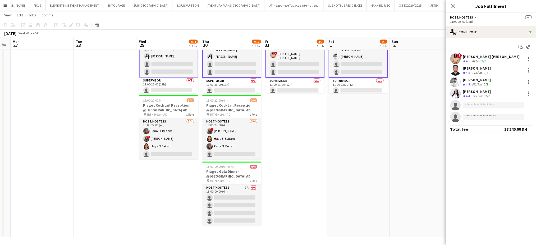
scroll to position [0, 116]
click at [389, 136] on app-date-cell at bounding box center [420, 125] width 63 height 224
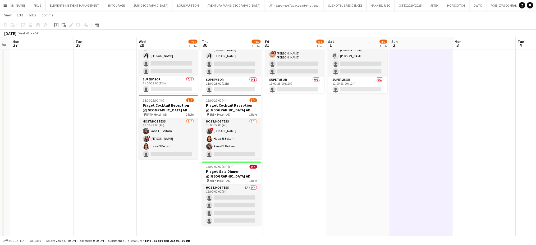
scroll to position [0, 0]
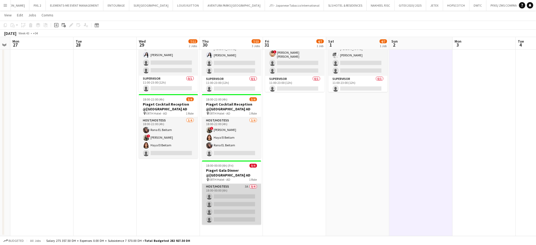
click at [240, 194] on app-card-role "Host/Hostess 3A 0/4 18:00-00:00 (6h) single-neutral-actions single-neutral-acti…" at bounding box center [231, 204] width 59 height 41
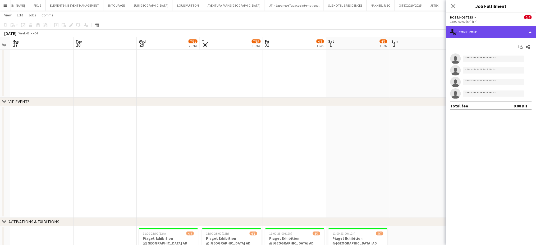
click at [529, 31] on div "single-neutral-actions-check-2 Confirmed" at bounding box center [491, 32] width 90 height 13
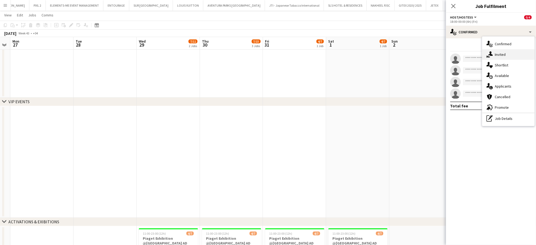
click at [504, 53] on span "Invited" at bounding box center [500, 54] width 11 height 5
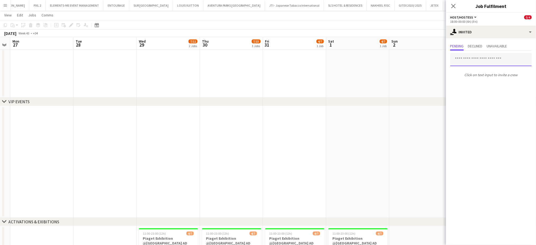
click at [466, 61] on input "text" at bounding box center [490, 59] width 81 height 13
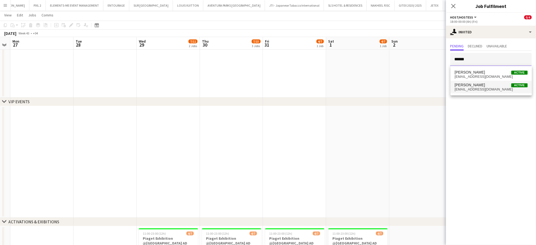
type input "******"
click at [475, 88] on span "sabina.varga22@gmail.com" at bounding box center [491, 89] width 73 height 4
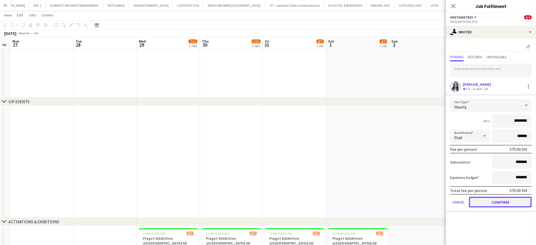
click at [502, 204] on button "Confirm" at bounding box center [500, 202] width 63 height 11
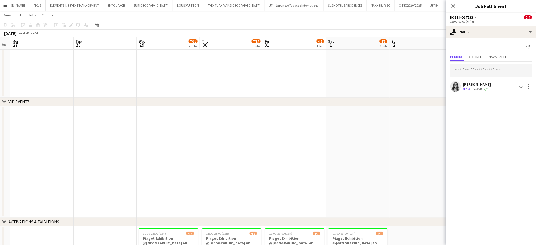
click at [377, 123] on app-date-cell at bounding box center [357, 162] width 63 height 112
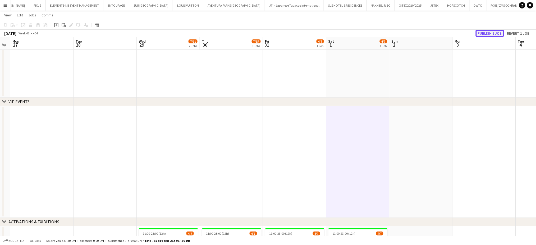
click at [483, 32] on button "Publish 1 job" at bounding box center [490, 33] width 28 height 7
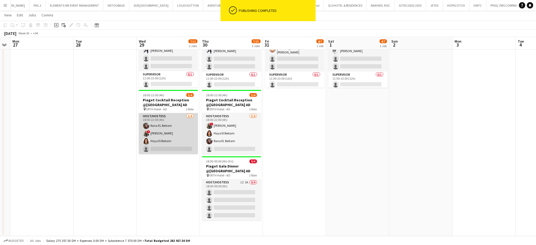
click at [188, 133] on app-card-role "Host/Hostess 3/4 18:00-22:00 (4h) Rana EL Beitam ! Shima Abdelsalam Haya El Bei…" at bounding box center [168, 133] width 59 height 41
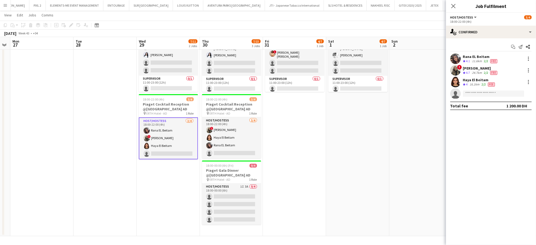
click at [125, 160] on app-date-cell at bounding box center [105, 124] width 63 height 224
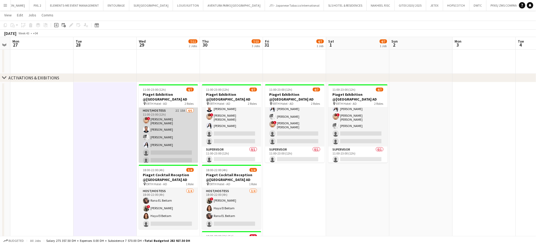
click at [166, 129] on app-card-role "Host/Hostess 2I 15A 4/6 11:00-23:00 (12h) ! Aroua Aroua Ibrahim El Banna Waleed…" at bounding box center [168, 137] width 59 height 58
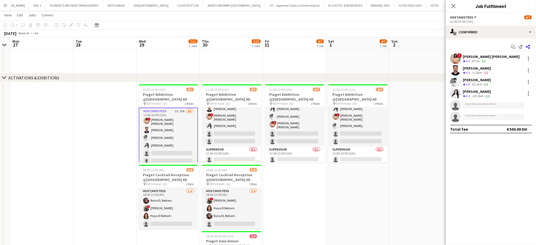
click at [528, 46] on icon at bounding box center [528, 47] width 4 height 4
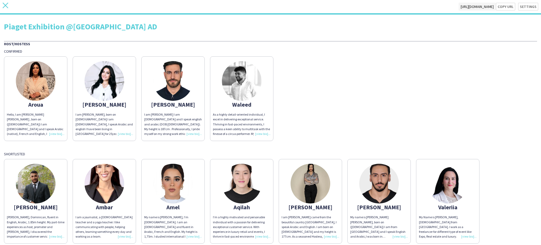
click at [6, 9] on app-icon "close" at bounding box center [6, 7] width 6 height 8
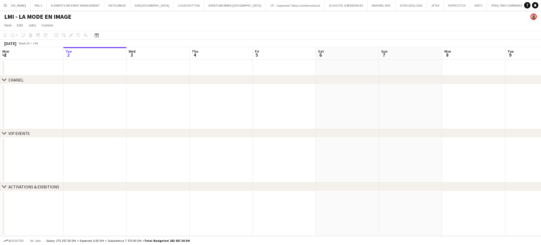
scroll to position [0, 992]
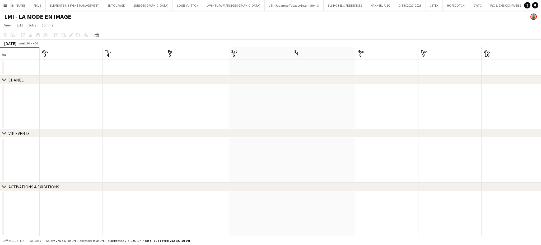
drag, startPoint x: 360, startPoint y: 158, endPoint x: 185, endPoint y: 112, distance: 181.7
click at [184, 112] on app-calendar-viewport "Sat 30 Sun 31 Mon 1 Tue 2 Wed 3 Thu 4 Fri 5 Sat 6 Sun 7 Mon 8 Tue 9 Wed 10 Thu …" at bounding box center [270, 141] width 541 height 189
drag, startPoint x: 140, startPoint y: 92, endPoint x: 141, endPoint y: 84, distance: 8.0
click at [128, 88] on app-calendar-viewport "Mon 1 Tue 2 Wed 3 Thu 4 Fri 5 Sat 6 Sun 7 Mon 8 Tue 9 Wed 10 Thu 11 Fri 12 Sat …" at bounding box center [270, 141] width 541 height 189
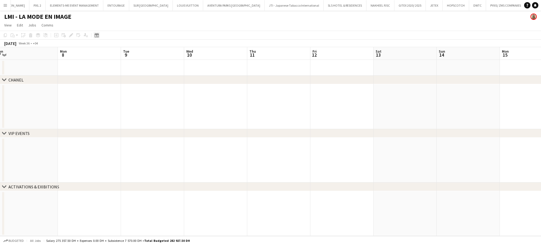
click at [98, 36] on icon at bounding box center [97, 35] width 4 height 4
click at [137, 54] on span "Next month" at bounding box center [139, 53] width 11 height 11
click at [139, 53] on span "Next month" at bounding box center [139, 53] width 11 height 11
click at [140, 102] on span "30" at bounding box center [139, 102] width 6 height 6
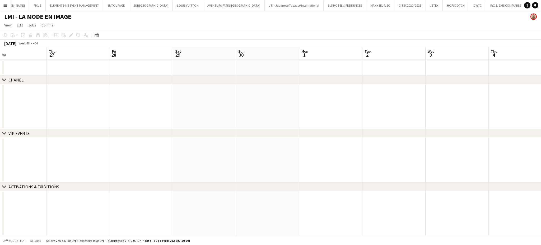
drag, startPoint x: 331, startPoint y: 167, endPoint x: 119, endPoint y: 95, distance: 223.8
click at [119, 95] on app-calendar-viewport "Mon 24 Tue 25 Wed 26 Thu 27 Fri 28 Sat 29 Sun 30 Mon 1 Tue 2 Wed 3 Thu 4 Fri 5 …" at bounding box center [270, 141] width 541 height 189
drag, startPoint x: 145, startPoint y: 113, endPoint x: 134, endPoint y: 110, distance: 11.9
click at [134, 110] on div "chevron-right CHANEL chevron-right VIP EVENTS chevron-right ACTIVATIONS & EXIBI…" at bounding box center [270, 141] width 541 height 189
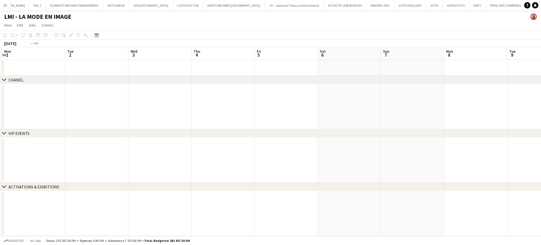
drag, startPoint x: 419, startPoint y: 162, endPoint x: 227, endPoint y: 140, distance: 192.9
click at [227, 140] on app-calendar-viewport "Fri 28 Sat 29 Sun 30 Mon 1 Tue 2 Wed 3 Thu 4 Fri 5 Sat 6 Sun 7 Mon 8 Tue 9 Wed …" at bounding box center [270, 141] width 541 height 189
drag, startPoint x: 98, startPoint y: 88, endPoint x: 272, endPoint y: 139, distance: 181.5
click at [354, 142] on app-calendar-viewport "Mon 1 Tue 2 Wed 3 Thu 4 Fri 5 Sat 6 Sun 7 Mon 8 Tue 9 Wed 10 Thu 11 Fri 12 Sat …" at bounding box center [270, 141] width 541 height 189
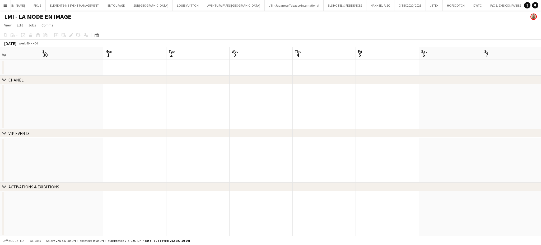
drag, startPoint x: 273, startPoint y: 131, endPoint x: 343, endPoint y: 142, distance: 71.5
click at [339, 141] on app-calendar-viewport "Thu 27 Fri 28 Sat 29 Sun 30 Mon 1 Tue 2 Wed 3 Thu 4 Fri 5 Sat 6 Sun 7 Mon 8 Tue…" at bounding box center [270, 141] width 541 height 189
drag, startPoint x: 222, startPoint y: 75, endPoint x: 160, endPoint y: 101, distance: 66.9
click at [250, 79] on div "chevron-right CHANEL chevron-right VIP EVENTS chevron-right ACTIVATIONS & EXIBI…" at bounding box center [270, 141] width 541 height 189
drag, startPoint x: 140, startPoint y: 105, endPoint x: 171, endPoint y: 100, distance: 30.9
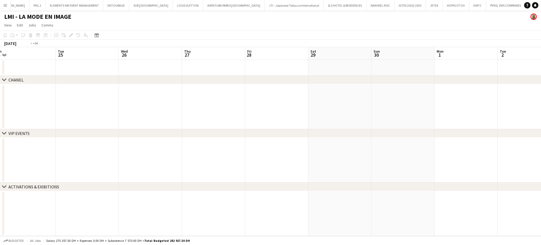
click at [263, 117] on app-calendar-viewport "Sat 22 Sun 23 Mon 24 Tue 25 Wed 26 Thu 27 Fri 28 Sat 29 Sun 30 Mon 1 Tue 2 Wed …" at bounding box center [270, 141] width 541 height 189
drag, startPoint x: 258, startPoint y: 117, endPoint x: 307, endPoint y: 132, distance: 50.7
click at [311, 131] on div "chevron-right CHANEL chevron-right VIP EVENTS chevron-right ACTIVATIONS & EXIBI…" at bounding box center [270, 141] width 541 height 189
click at [319, 123] on app-calendar-viewport "Tue 18 Wed 19 Thu 20 Fri 21 Sat 22 Sun 23 Mon 24 Tue 25 Wed 26 Thu 27 Fri 28 Sa…" at bounding box center [270, 141] width 541 height 189
drag, startPoint x: 168, startPoint y: 97, endPoint x: 277, endPoint y: 106, distance: 109.8
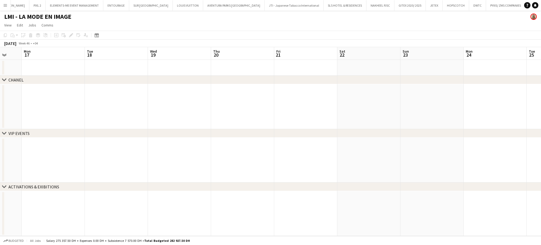
click at [276, 105] on app-calendar-viewport "Fri 14 Sat 15 Sun 16 Mon 17 Tue 18 Wed 19 Thu 20 Fri 21 Sat 22 Sun 23 Mon 24 Tu…" at bounding box center [270, 141] width 541 height 189
drag, startPoint x: 138, startPoint y: 89, endPoint x: 238, endPoint y: 101, distance: 100.7
click at [273, 100] on app-calendar-viewport "Thu 13 Fri 14 Sat 15 Sun 16 Mon 17 Tue 18 Wed 19 Thu 20 Fri 21 Sat 22 Sun 23 Mo…" at bounding box center [270, 141] width 541 height 189
drag, startPoint x: 152, startPoint y: 101, endPoint x: 178, endPoint y: 93, distance: 26.8
click at [291, 104] on app-calendar-viewport "Tue 11 Wed 12 Thu 13 Fri 14 Sat 15 Sun 16 Mon 17 Tue 18 Wed 19 Thu 20 Fri 21 Sa…" at bounding box center [270, 141] width 541 height 189
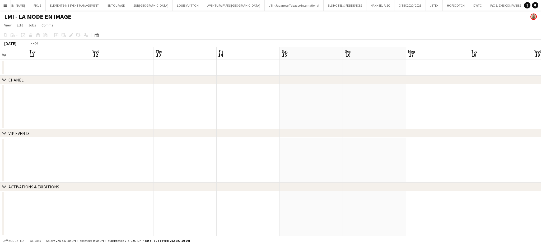
drag, startPoint x: 170, startPoint y: 92, endPoint x: 294, endPoint y: 113, distance: 125.3
click at [294, 113] on app-calendar-viewport "Sat 8 Sun 9 Mon 10 Tue 11 Wed 12 Thu 13 Fri 14 Sat 15 Sun 16 Mon 17 Tue 18 Wed …" at bounding box center [270, 141] width 541 height 189
drag, startPoint x: 157, startPoint y: 105, endPoint x: 301, endPoint y: 118, distance: 144.3
click at [290, 114] on app-calendar-viewport "Thu 6 Fri 7 Sat 8 Sun 9 Mon 10 Tue 11 Wed 12 Thu 13 Fri 14 Sat 15 Sun 16 Mon 17…" at bounding box center [270, 141] width 541 height 189
drag, startPoint x: 117, startPoint y: 86, endPoint x: 237, endPoint y: 95, distance: 121.2
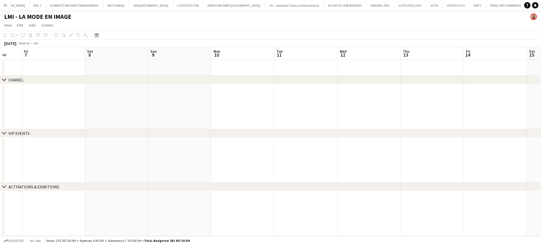
click at [236, 93] on app-calendar-viewport "Tue 4 Wed 5 Thu 6 Fri 7 Sat 8 Sun 9 Mon 10 Tue 11 Wed 12 Thu 13 Fri 14 Sat 15 S…" at bounding box center [270, 141] width 541 height 189
drag, startPoint x: 123, startPoint y: 82, endPoint x: 283, endPoint y: 127, distance: 166.6
click at [282, 126] on div "chevron-right CHANEL chevron-right VIP EVENTS chevron-right ACTIVATIONS & EXIBI…" at bounding box center [270, 141] width 541 height 189
drag, startPoint x: 220, startPoint y: 131, endPoint x: 183, endPoint y: 104, distance: 45.7
click at [269, 140] on app-calendar-viewport "Sun 2 Mon 3 Tue 4 Wed 5 Thu 6 Fri 7 Sat 8 Sun 9 Mon 10 Tue 11 Wed 12 Thu 13 Fri…" at bounding box center [270, 141] width 541 height 189
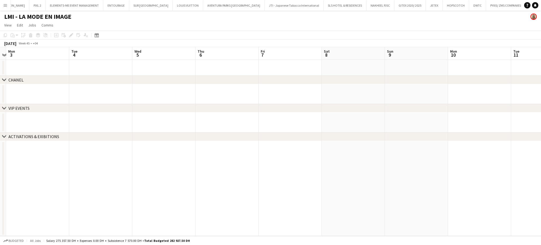
drag, startPoint x: 124, startPoint y: 76, endPoint x: 224, endPoint y: 103, distance: 104.0
click at [262, 110] on div "chevron-right CHANEL chevron-right VIP EVENTS chevron-right ACTIVATIONS & EXIBI…" at bounding box center [270, 148] width 541 height 176
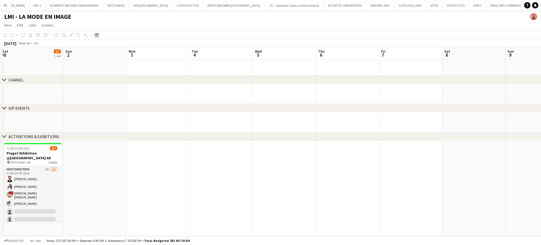
drag, startPoint x: 130, startPoint y: 86, endPoint x: 258, endPoint y: 125, distance: 133.9
click at [258, 125] on app-calendar-viewport "Thu 30 Fri 31 Sat 1 4/7 1 Job Sun 2 Mon 3 Tue 4 Wed 5 Thu 6 Fri 7 Sat 8 Sun 9 M…" at bounding box center [270, 141] width 541 height 189
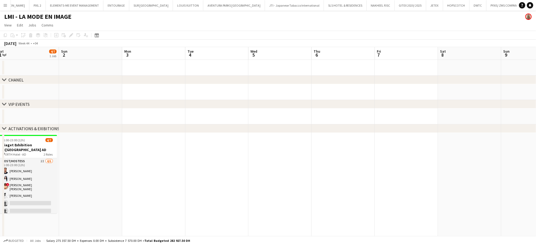
drag, startPoint x: 166, startPoint y: 198, endPoint x: 318, endPoint y: 192, distance: 151.6
click at [322, 199] on app-calendar-viewport "Thu 30 7/15 3 Jobs Fri 31 4/7 1 Job Sat 1 4/7 1 Job Sun 2 Mon 3 Tue 4 Wed 5 Thu…" at bounding box center [268, 202] width 536 height 310
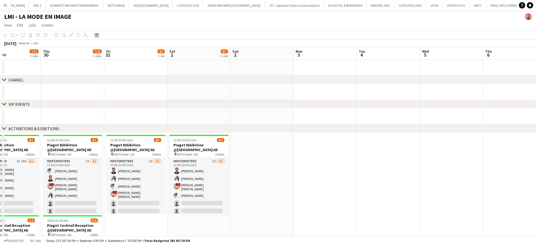
scroll to position [0, 107]
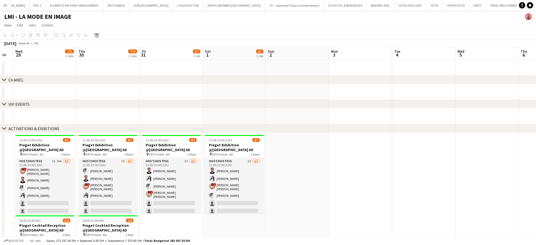
drag, startPoint x: 326, startPoint y: 180, endPoint x: 395, endPoint y: 188, distance: 69.2
click at [395, 187] on app-calendar-viewport "Mon 27 Tue 28 Wed 29 7/11 2 Jobs Thu 30 7/15 3 Jobs Fri 31 4/7 1 Job Sat 1 4/7 …" at bounding box center [268, 202] width 536 height 310
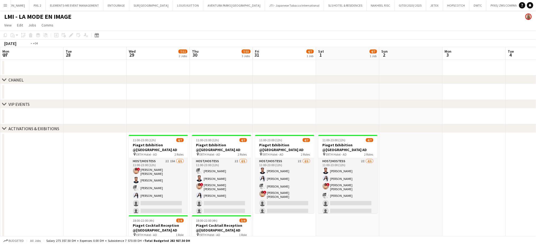
drag, startPoint x: 365, startPoint y: 148, endPoint x: 425, endPoint y: 163, distance: 62.1
click at [417, 163] on app-calendar-viewport "Sat 25 Sun 26 Mon 27 Tue 28 Wed 29 7/11 2 Jobs Thu 30 7/15 3 Jobs Fri 31 4/7 1 …" at bounding box center [268, 202] width 536 height 310
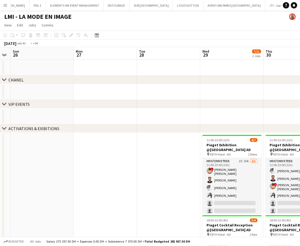
scroll to position [0, 199]
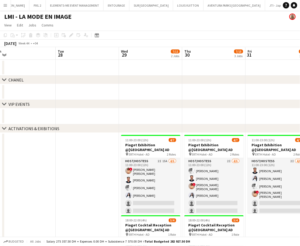
drag, startPoint x: 178, startPoint y: 183, endPoint x: 109, endPoint y: 183, distance: 69.3
click at [109, 183] on app-calendar-viewport "Fri 24 Sat 25 Sun 26 Mon 27 Tue 28 Wed 29 7/11 2 Jobs Thu 30 7/15 3 Jobs Fri 31…" at bounding box center [150, 202] width 300 height 310
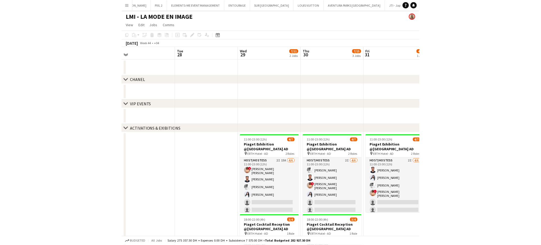
scroll to position [0, 218]
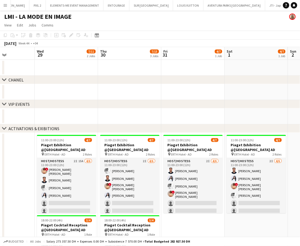
drag, startPoint x: 168, startPoint y: 178, endPoint x: 106, endPoint y: 178, distance: 62.7
click at [106, 178] on app-calendar-viewport "Sat 25 Sun 26 Mon 27 Tue 28 Wed 29 7/11 2 Jobs Thu 30 7/15 3 Jobs Fri 31 4/7 1 …" at bounding box center [150, 202] width 300 height 310
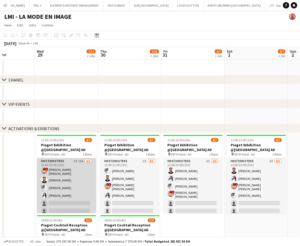
click at [81, 186] on app-card-role "Host/Hostess 2I 15A 4/6 11:00-23:00 (12h) ! Aroua Aroua Ibrahim El Banna Waleed…" at bounding box center [66, 187] width 59 height 58
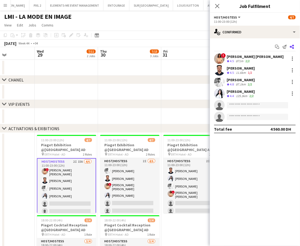
click at [292, 45] on icon "Share" at bounding box center [292, 47] width 4 height 4
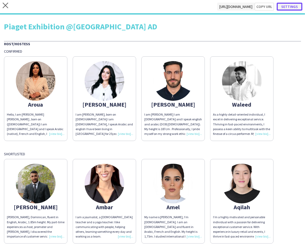
click at [291, 5] on button "Settings" at bounding box center [290, 7] width 26 height 8
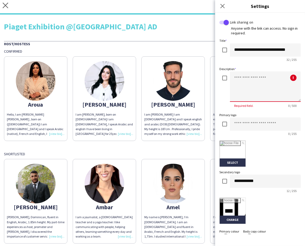
paste textarea "**********"
click at [260, 92] on textarea "**********" at bounding box center [265, 86] width 71 height 30
type textarea "**********"
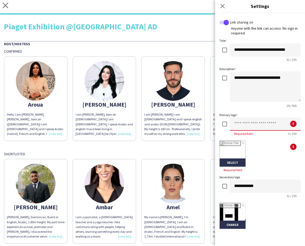
click at [253, 123] on input at bounding box center [265, 123] width 71 height 13
type input "******"
click at [237, 150] on input "file" at bounding box center [233, 154] width 26 height 26
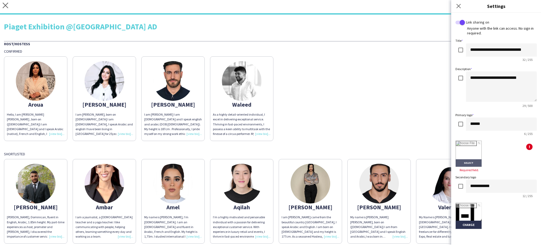
click at [462, 152] on input "file" at bounding box center [469, 154] width 26 height 26
type input "**********"
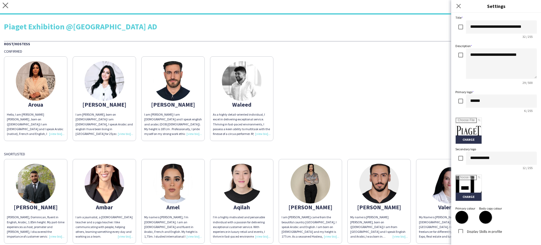
scroll to position [33, 0]
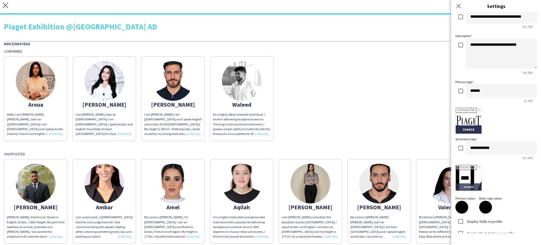
click at [477, 179] on input "file" at bounding box center [469, 178] width 26 height 26
type input "**********"
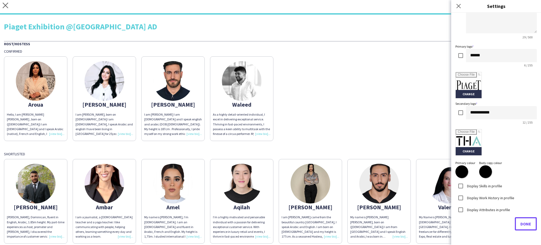
click at [524, 221] on span "Done" at bounding box center [526, 223] width 11 height 5
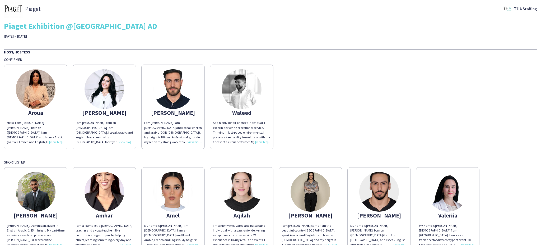
scroll to position [0, 0]
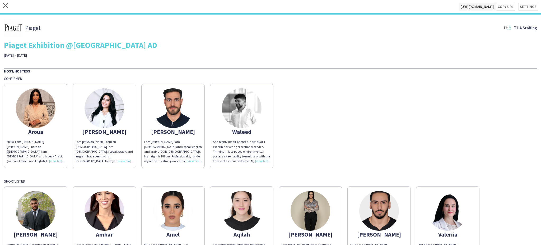
click at [445, 211] on img at bounding box center [448, 211] width 40 height 40
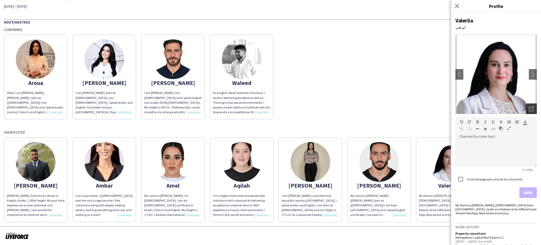
click at [530, 108] on icon "Open photos pop-in" at bounding box center [532, 108] width 5 height 5
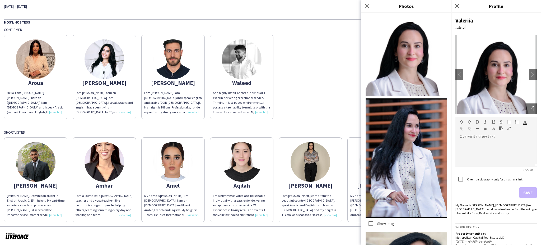
click at [318, 88] on div "Aroua Hello, I am Aroua Aouini , born on (18th November 1995) I am Tunisian and…" at bounding box center [271, 75] width 534 height 87
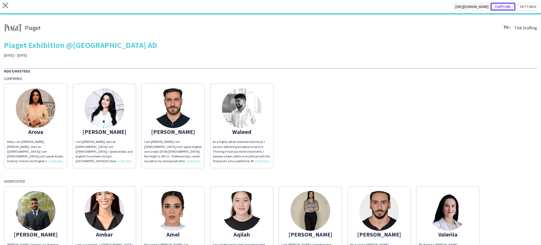
click at [500, 7] on button "Copy url" at bounding box center [503, 7] width 25 height 8
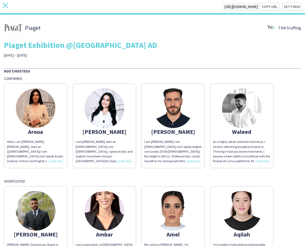
click at [4, 4] on icon at bounding box center [6, 6] width 6 height 6
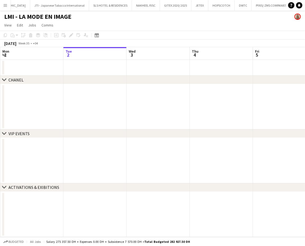
scroll to position [0, 1228]
click at [96, 36] on icon "Date picker" at bounding box center [97, 35] width 4 height 4
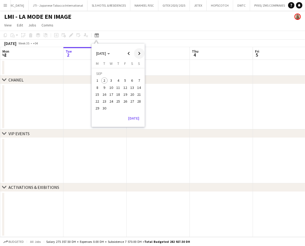
click at [138, 54] on span "Next month" at bounding box center [139, 53] width 11 height 11
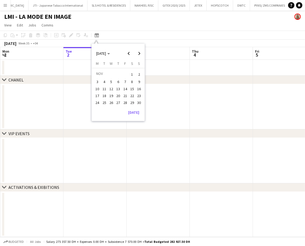
click at [98, 81] on span "3" at bounding box center [97, 82] width 6 height 6
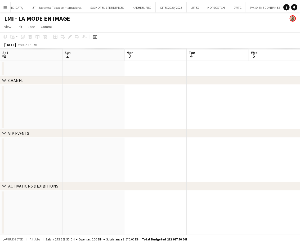
scroll to position [0, 182]
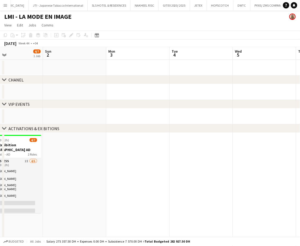
drag, startPoint x: 123, startPoint y: 160, endPoint x: 223, endPoint y: 168, distance: 100.3
click at [223, 168] on app-calendar-viewport "Thu 30 7/15 3 Jobs Fri 31 4/7 1 Job Sat 1 4/7 1 Job Sun 2 Mon 3 Tue 4 Wed 5 Thu…" at bounding box center [150, 202] width 300 height 310
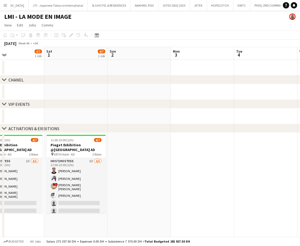
drag, startPoint x: 112, startPoint y: 169, endPoint x: 163, endPoint y: 170, distance: 51.8
click at [159, 171] on app-calendar-viewport "Wed 29 7/11 2 Jobs Thu 30 7/15 3 Jobs Fri 31 4/7 1 Job Sat 1 4/7 1 Job Sun 2 Mo…" at bounding box center [150, 202] width 300 height 310
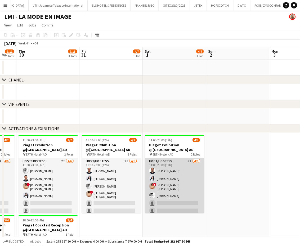
drag, startPoint x: 171, startPoint y: 176, endPoint x: 236, endPoint y: 186, distance: 65.3
click at [240, 189] on app-calendar-viewport "Tue 28 Wed 29 7/11 2 Jobs Thu 30 7/15 3 Jobs Fri 31 4/7 1 Job Sat 1 4/7 1 Job S…" at bounding box center [150, 202] width 300 height 310
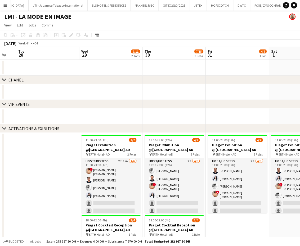
drag, startPoint x: 196, startPoint y: 180, endPoint x: 210, endPoint y: 182, distance: 14.3
click at [210, 182] on app-calendar-viewport "Sun 26 Mon 27 Tue 28 Wed 29 7/11 2 Jobs Thu 30 7/15 3 Jobs Fri 31 4/7 1 Job Sat…" at bounding box center [150, 202] width 300 height 310
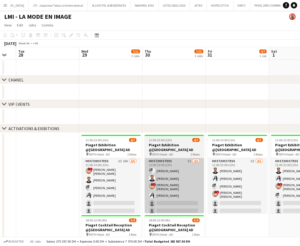
scroll to position [0, 110]
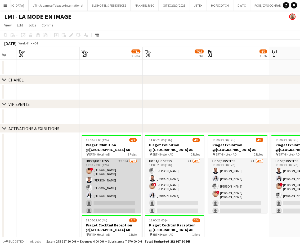
click at [117, 176] on app-card-role "Host/Hostess 2I 15A 4/6 11:00-23:00 (12h) ! Aroua Aroua Ibrahim El Banna Waleed…" at bounding box center [111, 187] width 59 height 58
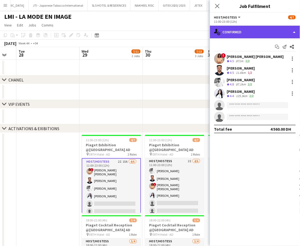
click at [285, 30] on div "single-neutral-actions-check-2 Confirmed" at bounding box center [255, 32] width 90 height 13
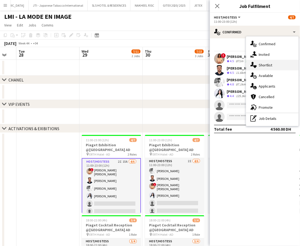
click at [269, 65] on span "Shortlist" at bounding box center [265, 65] width 13 height 5
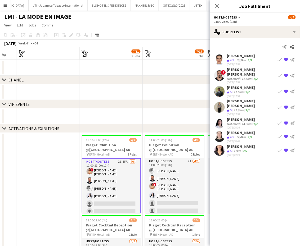
click at [234, 122] on div "Not rated" at bounding box center [234, 124] width 14 height 4
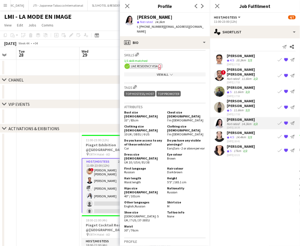
scroll to position [317, 0]
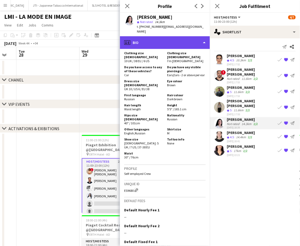
click at [191, 36] on div "profile Bio" at bounding box center [165, 42] width 90 height 13
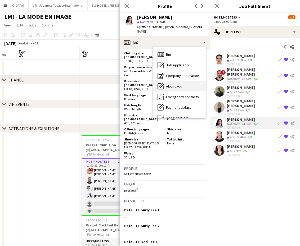
click at [175, 84] on span "About you" at bounding box center [174, 86] width 16 height 5
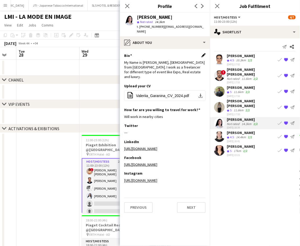
click at [204, 53] on app-icon "Edit this field" at bounding box center [203, 55] width 4 height 4
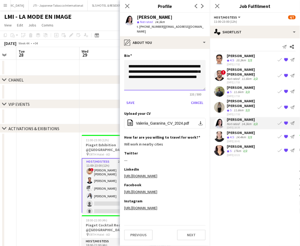
drag, startPoint x: 141, startPoint y: 67, endPoint x: 154, endPoint y: 66, distance: 13.0
click at [141, 67] on textarea "**********" at bounding box center [164, 75] width 81 height 30
click at [195, 78] on textarea "**********" at bounding box center [164, 75] width 81 height 30
type textarea "**********"
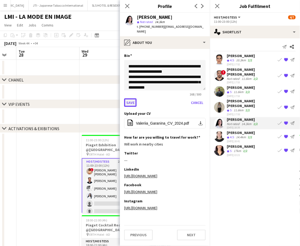
click at [126, 98] on button "Save" at bounding box center [130, 102] width 12 height 8
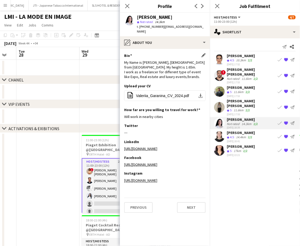
click at [36, 175] on app-date-cell at bounding box center [47, 245] width 63 height 224
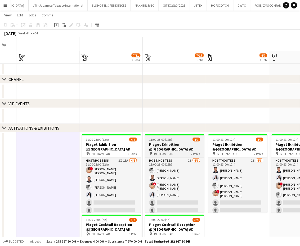
scroll to position [106, 0]
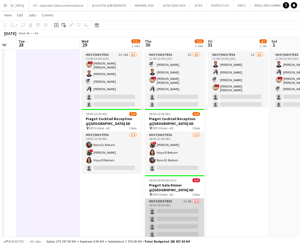
click at [175, 211] on app-card-role "Host/Hostess 1I 6A 0/4 18:00-00:00 (6h) single-neutral-actions single-neutral-a…" at bounding box center [174, 219] width 59 height 41
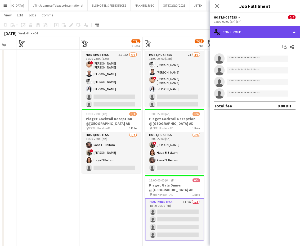
click at [290, 28] on div "single-neutral-actions-check-2 Confirmed" at bounding box center [255, 32] width 90 height 13
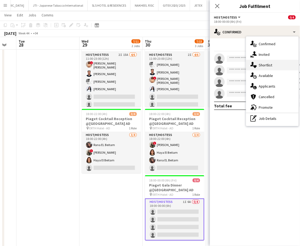
click at [274, 67] on div "single-neutral-actions-heart Shortlist" at bounding box center [272, 65] width 52 height 11
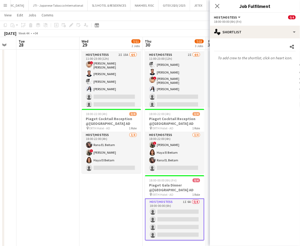
click at [277, 40] on div "Share To add crew to the shortlist, click on heart icon." at bounding box center [255, 52] width 90 height 28
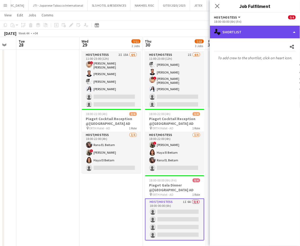
click at [280, 33] on div "single-neutral-actions-heart Shortlist" at bounding box center [255, 32] width 90 height 13
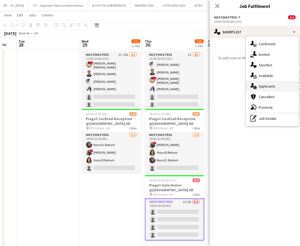
click at [270, 86] on span "Applicants" at bounding box center [267, 86] width 17 height 5
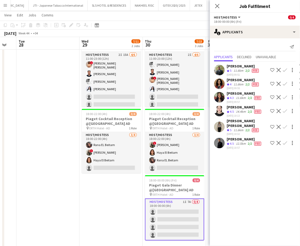
click at [272, 96] on app-icon "Shortlist crew" at bounding box center [272, 97] width 4 height 4
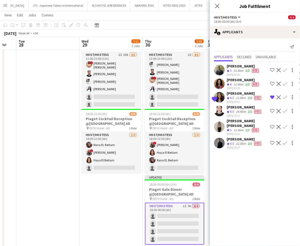
click at [272, 109] on app-icon "Shortlist crew" at bounding box center [272, 111] width 4 height 4
click at [229, 143] on icon "Crew rating" at bounding box center [228, 144] width 3 height 3
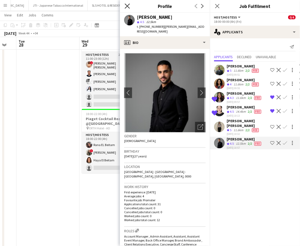
click at [126, 6] on icon "Close pop-in" at bounding box center [127, 5] width 5 height 5
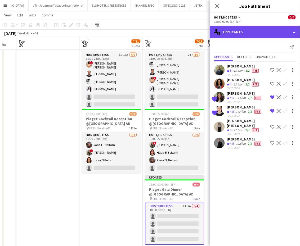
click at [284, 29] on div "single-neutral-actions-information Applicants" at bounding box center [255, 32] width 90 height 13
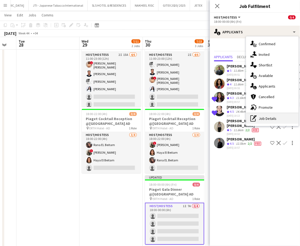
click at [269, 119] on div "pen-write Job Details" at bounding box center [272, 118] width 52 height 11
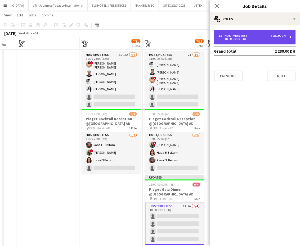
click at [239, 39] on div "18:00-00:00 (6h)" at bounding box center [251, 39] width 67 height 3
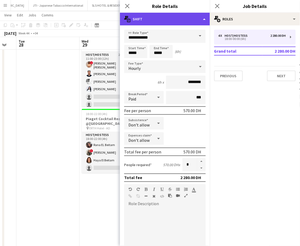
click at [195, 16] on div "multiple-actions-text Shift" at bounding box center [165, 19] width 90 height 13
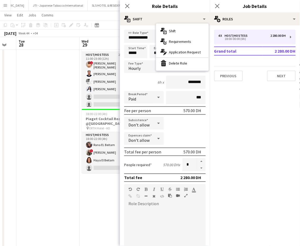
click at [81, 177] on app-date-cell "11:00-23:00 (12h) 4/7 Piaget Exhibition @ERTH Hotel AD pin ERTH Hotel - AD 2 Ro…" at bounding box center [111, 138] width 63 height 224
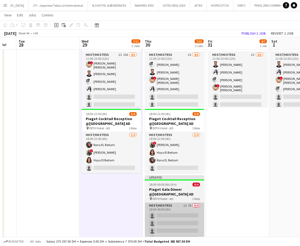
click at [181, 203] on app-card-role "Host/Hostess 1I 7A 0/4 18:00-00:00 (6h) single-neutral-actions single-neutral-a…" at bounding box center [174, 223] width 59 height 41
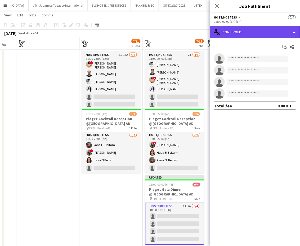
click at [293, 30] on div "single-neutral-actions-check-2 Confirmed" at bounding box center [255, 32] width 90 height 13
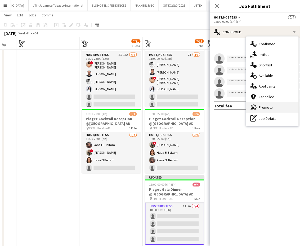
click at [266, 105] on span "Promote" at bounding box center [266, 107] width 14 height 5
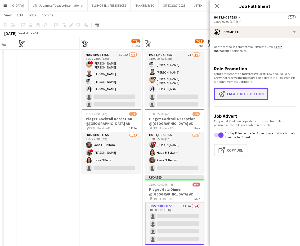
click at [242, 94] on button "Create notification Create notification" at bounding box center [241, 94] width 54 height 12
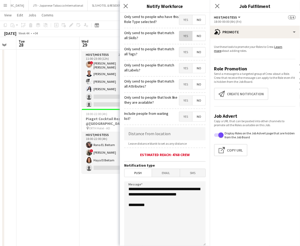
click at [182, 35] on span "Yes" at bounding box center [185, 36] width 13 height 10
click at [179, 50] on span "Yes" at bounding box center [185, 52] width 13 height 10
click at [179, 65] on span "Yes" at bounding box center [185, 68] width 13 height 10
click at [179, 86] on span "Yes" at bounding box center [185, 85] width 13 height 10
click at [179, 98] on span "Yes" at bounding box center [185, 101] width 13 height 10
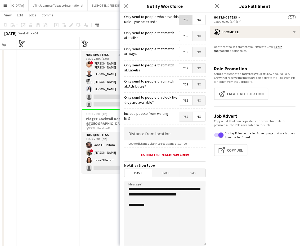
click at [180, 19] on span "Yes" at bounding box center [185, 20] width 13 height 10
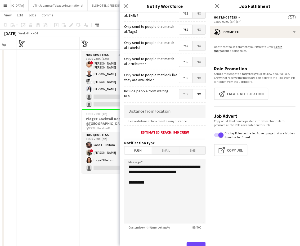
scroll to position [43, 0]
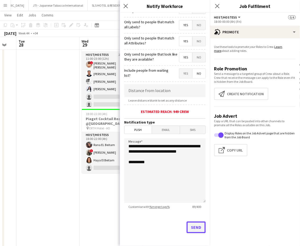
click at [193, 223] on button "Send" at bounding box center [195, 228] width 19 height 12
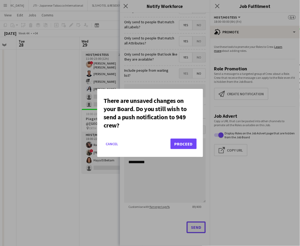
scroll to position [0, 0]
click at [180, 141] on button "Proceed" at bounding box center [183, 144] width 26 height 11
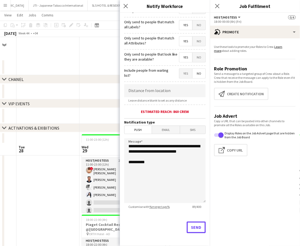
scroll to position [106, 0]
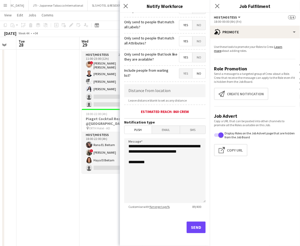
click at [98, 189] on app-date-cell "11:00-23:00 (12h) 4/7 Piaget Exhibition @ERTH Hotel AD pin ERTH Hotel - AD 2 Ro…" at bounding box center [111, 140] width 63 height 229
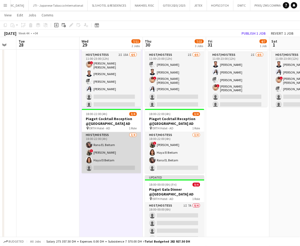
click at [121, 152] on app-card-role "Host/Hostess 3/4 18:00-22:00 (4h) Rana EL Beitam ! Shima Abdelsalam Haya El Bei…" at bounding box center [111, 152] width 59 height 41
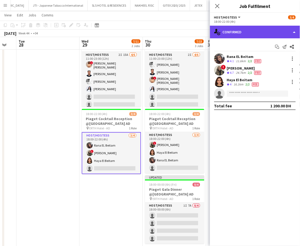
click at [294, 28] on div "single-neutral-actions-check-2 Confirmed" at bounding box center [255, 32] width 90 height 13
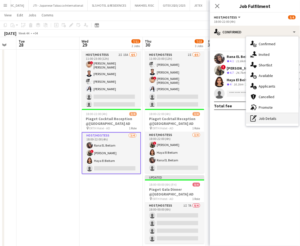
click at [272, 123] on div "pen-write Job Details" at bounding box center [272, 118] width 52 height 11
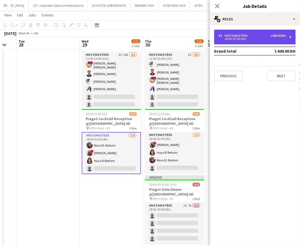
click at [253, 42] on div "4 x Host/Hostess 1 600.00 DH 18:00-22:00 (4h)" at bounding box center [254, 37] width 81 height 15
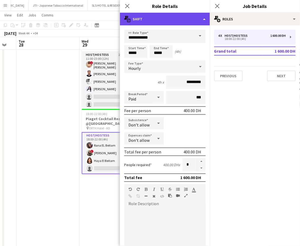
click at [201, 18] on div "multiple-actions-text Shift" at bounding box center [165, 19] width 90 height 13
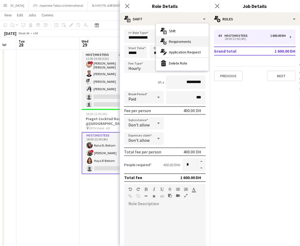
click at [183, 43] on span "Requirements" at bounding box center [180, 41] width 22 height 5
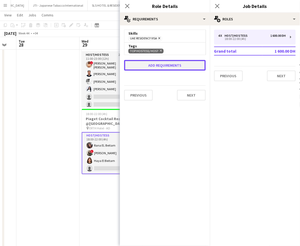
click at [157, 67] on button "Add requirements" at bounding box center [164, 65] width 81 height 11
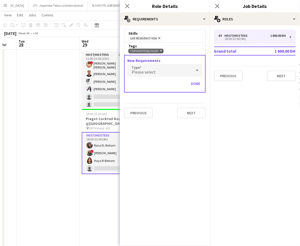
click at [161, 69] on div "Please select" at bounding box center [159, 70] width 65 height 13
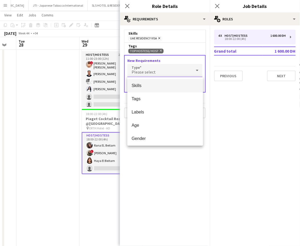
drag, startPoint x: 66, startPoint y: 182, endPoint x: 111, endPoint y: 171, distance: 46.6
click at [66, 182] on div at bounding box center [150, 123] width 300 height 246
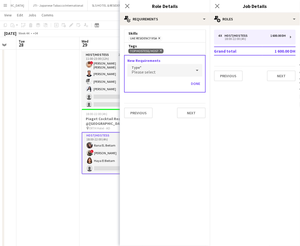
click at [98, 157] on app-card-role "Host/Hostess 3/4 18:00-22:00 (4h) Rana EL Beitam ! Shima Abdelsalam Haya El Bei…" at bounding box center [111, 153] width 59 height 42
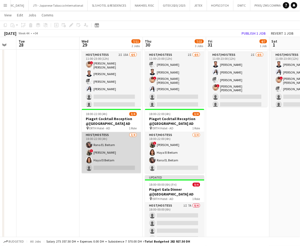
click at [105, 155] on app-card-role "Host/Hostess 3/4 18:00-22:00 (4h) Rana EL Beitam ! Shima Abdelsalam Haya El Bei…" at bounding box center [111, 152] width 59 height 41
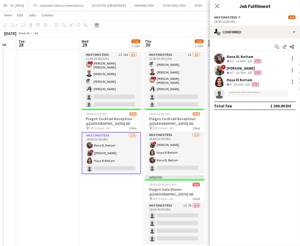
click at [114, 157] on app-card-role "Host/Hostess 3/4 18:00-22:00 (4h) Rana EL Beitam ! Shima Abdelsalam Haya El Bei…" at bounding box center [111, 153] width 59 height 42
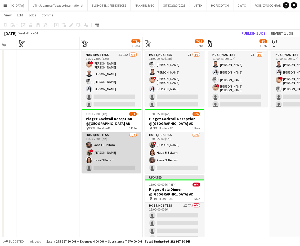
click at [114, 157] on app-card-role "Host/Hostess 3/4 18:00-22:00 (4h) Rana EL Beitam ! Shima Abdelsalam Haya El Bei…" at bounding box center [111, 152] width 59 height 41
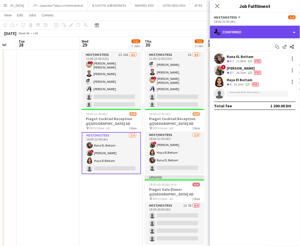
click at [276, 30] on div "single-neutral-actions-check-2 Confirmed" at bounding box center [255, 32] width 90 height 13
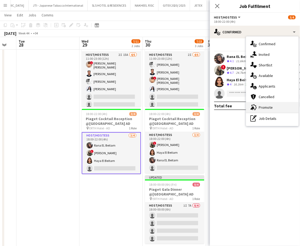
click at [256, 109] on div "advertising-megaphone Promote" at bounding box center [272, 107] width 52 height 11
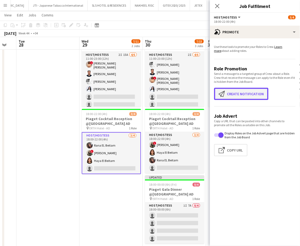
click at [235, 95] on button "Create notification Create notification" at bounding box center [241, 94] width 54 height 12
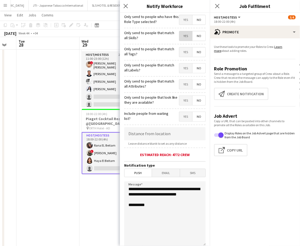
click at [181, 35] on span "Yes" at bounding box center [185, 36] width 13 height 10
click at [181, 49] on span "Yes" at bounding box center [185, 52] width 13 height 10
click at [179, 67] on span "Yes" at bounding box center [185, 68] width 13 height 10
click at [180, 20] on span "Yes" at bounding box center [185, 20] width 13 height 10
drag, startPoint x: 182, startPoint y: 80, endPoint x: 176, endPoint y: 96, distance: 17.3
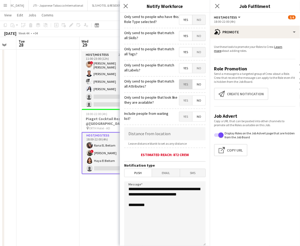
click at [182, 81] on span "Yes" at bounding box center [185, 85] width 13 height 10
click at [179, 97] on span "Yes" at bounding box center [185, 101] width 13 height 10
click at [173, 135] on input at bounding box center [164, 133] width 81 height 13
click at [160, 137] on input at bounding box center [164, 133] width 81 height 13
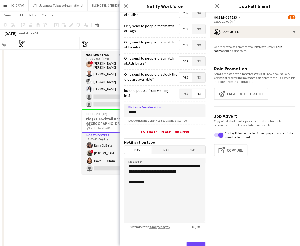
scroll to position [43, 0]
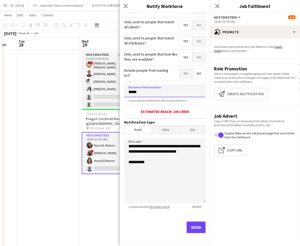
type input "*****"
click at [192, 226] on button "Send" at bounding box center [195, 228] width 19 height 12
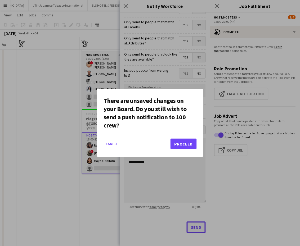
scroll to position [0, 0]
click at [183, 144] on button "Proceed" at bounding box center [183, 144] width 26 height 11
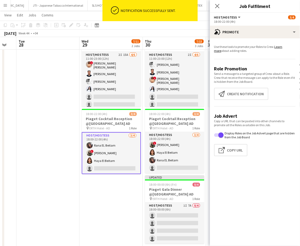
click at [53, 105] on app-date-cell at bounding box center [47, 140] width 63 height 229
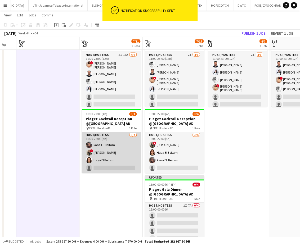
click at [115, 151] on app-card-role "Host/Hostess 3/4 18:00-22:00 (4h) Rana EL Beitam ! Shima Abdelsalam Haya El Bei…" at bounding box center [111, 152] width 59 height 41
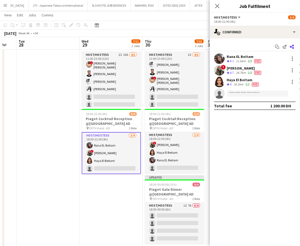
click at [291, 47] on icon at bounding box center [292, 47] width 4 height 4
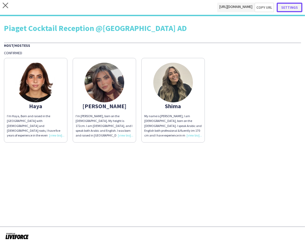
click at [292, 6] on button "Settings" at bounding box center [290, 8] width 26 height 10
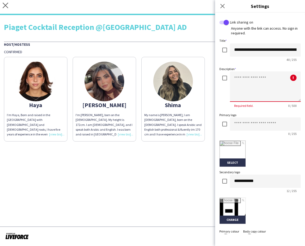
click at [246, 81] on textarea at bounding box center [265, 86] width 71 height 30
click at [258, 79] on textarea at bounding box center [265, 86] width 71 height 30
paste textarea "**********"
type textarea "**********"
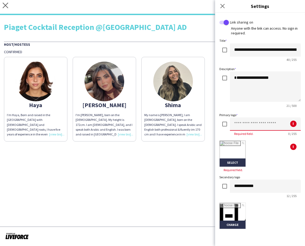
click at [250, 125] on input at bounding box center [265, 123] width 71 height 13
type input "******"
click at [235, 155] on input "file" at bounding box center [233, 154] width 26 height 26
type input "**********"
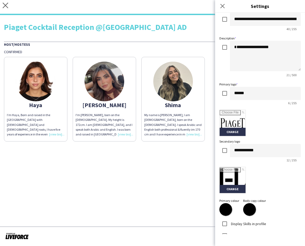
scroll to position [68, 0]
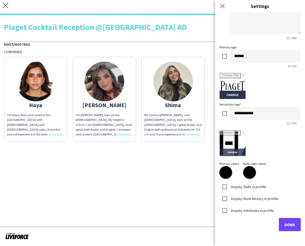
click at [229, 134] on input "file" at bounding box center [233, 143] width 26 height 26
type input "**********"
click at [289, 222] on span "Done" at bounding box center [289, 224] width 11 height 5
click at [162, 170] on app-share-pages "close https://admin.liveforce.co/v2/s/dfcf4899-4dc9-4686-8cd1-69b784b455ec Copy…" at bounding box center [152, 123] width 305 height 246
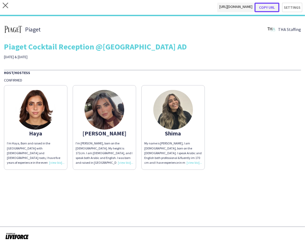
click at [271, 5] on button "Copy url" at bounding box center [267, 8] width 25 height 10
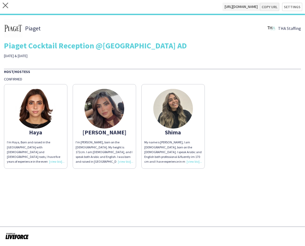
type textarea "**********"
click at [231, 101] on div "Haya I’m Haya, Born and raised in the UAE with Palestinian and Lebanese roots, …" at bounding box center [152, 124] width 297 height 87
click at [4, 5] on icon "close" at bounding box center [6, 6] width 6 height 6
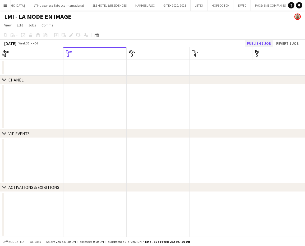
scroll to position [0, 1228]
click at [265, 42] on button "Publish 1 job" at bounding box center [259, 43] width 28 height 7
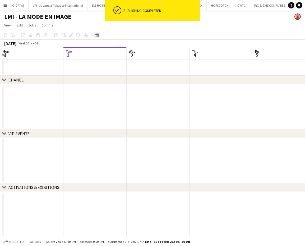
click at [95, 35] on icon "Date picker" at bounding box center [97, 35] width 4 height 4
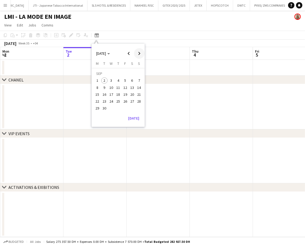
click at [138, 57] on span "Next month" at bounding box center [139, 53] width 11 height 11
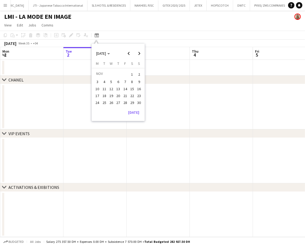
click at [130, 75] on span "1" at bounding box center [132, 74] width 6 height 7
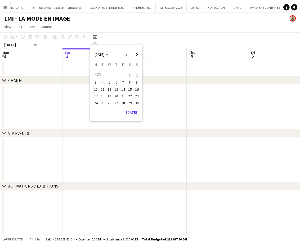
scroll to position [0, 182]
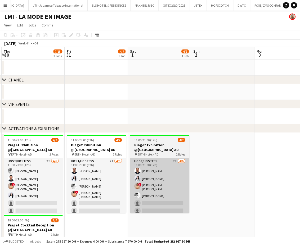
drag, startPoint x: 78, startPoint y: 178, endPoint x: 259, endPoint y: 173, distance: 180.4
click at [262, 172] on app-calendar-viewport "Tue 28 Wed 29 7/11 2 Jobs Thu 30 7/15 3 Jobs Fri 31 4/7 1 Job Sat 1 4/7 1 Job S…" at bounding box center [150, 202] width 300 height 310
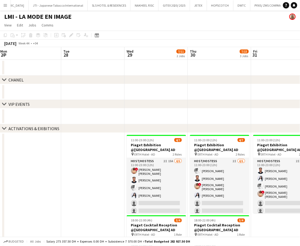
click at [202, 192] on app-calendar-viewport "Sat 25 Sun 26 Mon 27 Tue 28 Wed 29 7/11 2 Jobs Thu 30 7/15 3 Jobs Fri 31 4/7 1 …" at bounding box center [150, 202] width 300 height 310
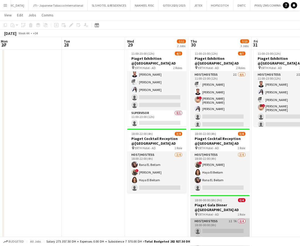
scroll to position [120, 0]
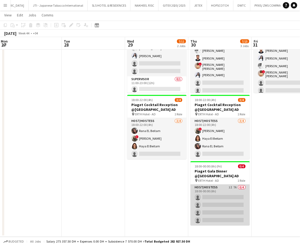
click at [220, 195] on app-card-role "Host/Hostess 1I 7A 0/4 18:00-00:00 (6h) single-neutral-actions single-neutral-a…" at bounding box center [219, 205] width 59 height 41
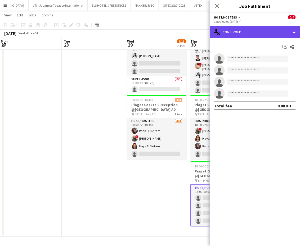
click at [284, 33] on div "single-neutral-actions-check-2 Confirmed" at bounding box center [255, 32] width 90 height 13
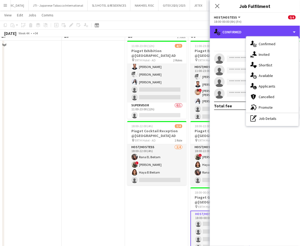
scroll to position [85, 0]
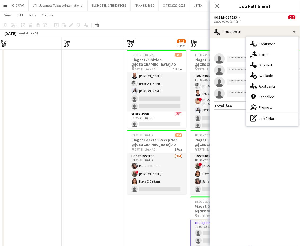
click at [95, 117] on app-date-cell at bounding box center [93, 160] width 63 height 224
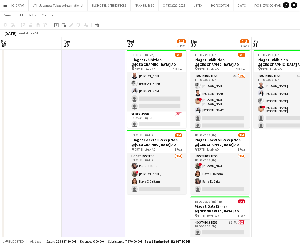
scroll to position [0, 129]
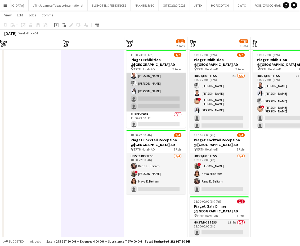
click at [151, 93] on app-card-role "Host/Hostess 2I 15A 4/6 11:00-23:00 (12h) ! Aroua Aroua Ibrahim El Banna Waleed…" at bounding box center [155, 83] width 59 height 58
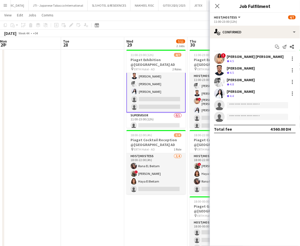
scroll to position [20, 0]
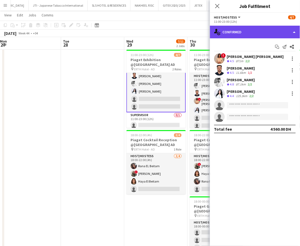
click at [288, 28] on div "single-neutral-actions-check-2 Confirmed" at bounding box center [255, 32] width 90 height 13
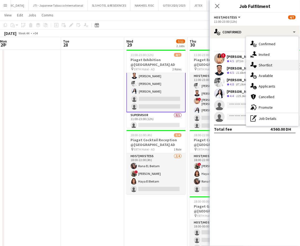
click at [271, 66] on span "Shortlist" at bounding box center [265, 65] width 13 height 5
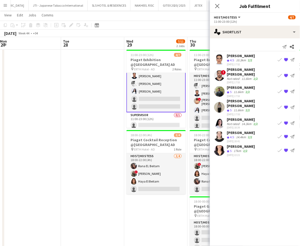
click at [286, 135] on app-icon "{{ spriteTitle }}" at bounding box center [286, 137] width 4 height 4
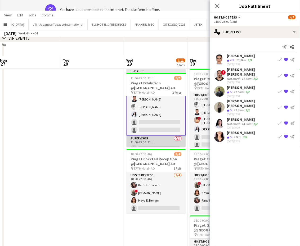
click at [127, 141] on app-card-role "Supervisor 0/1 11:00-23:00 (12h) single-neutral-actions" at bounding box center [155, 145] width 59 height 18
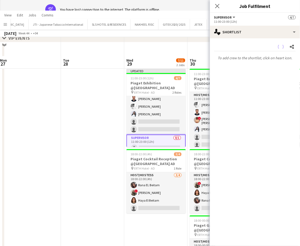
scroll to position [19, 0]
click at [110, 104] on app-date-cell at bounding box center [92, 179] width 63 height 224
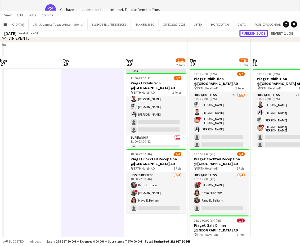
click at [250, 32] on button "Publish 1 job" at bounding box center [253, 33] width 28 height 7
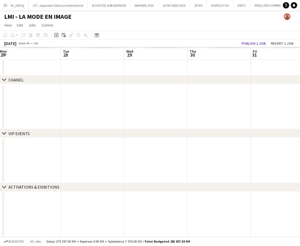
scroll to position [13, 0]
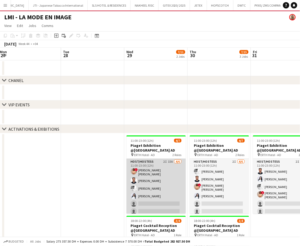
click at [168, 174] on app-card-role "Host/Hostess 2I 15A 4/6 11:00-23:00 (12h) ! Aroua Aroua Ibrahim El Banna Waleed…" at bounding box center [155, 188] width 59 height 58
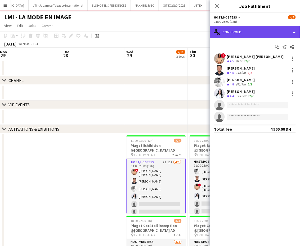
click at [290, 33] on div "single-neutral-actions-check-2 Confirmed" at bounding box center [255, 32] width 90 height 13
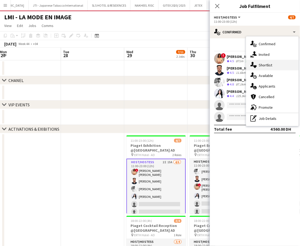
click at [272, 61] on div "single-neutral-actions-heart Shortlist" at bounding box center [272, 65] width 52 height 11
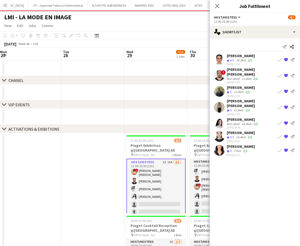
click at [112, 152] on app-date-cell at bounding box center [92, 245] width 63 height 224
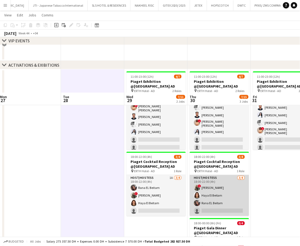
scroll to position [118, 0]
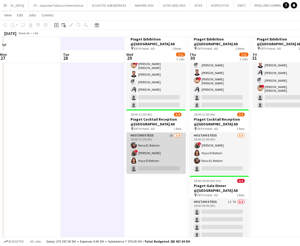
click at [156, 151] on app-card-role "Host/Hostess 1A 3/4 18:00-22:00 (4h) Rana EL Beitam ! Shima Abdelsalam Haya El …" at bounding box center [155, 153] width 59 height 41
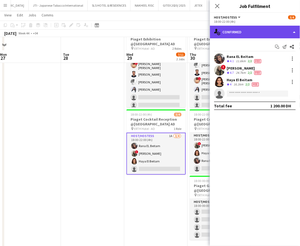
click at [271, 34] on div "single-neutral-actions-check-2 Confirmed" at bounding box center [255, 32] width 90 height 13
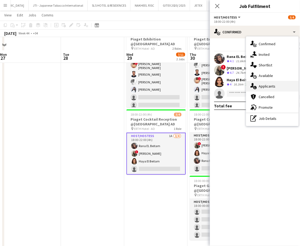
click at [261, 86] on span "Applicants" at bounding box center [267, 86] width 17 height 5
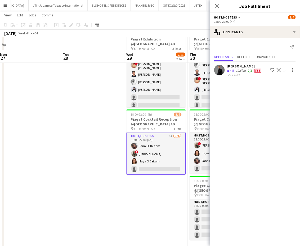
click at [97, 147] on app-date-cell at bounding box center [92, 139] width 63 height 224
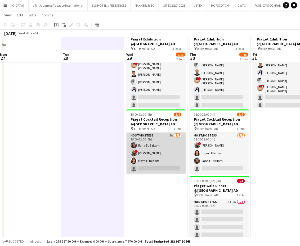
click at [154, 151] on app-card-role "Host/Hostess 5A 3/4 18:00-22:00 (4h) Rana EL Beitam ! Shima Abdelsalam Haya El …" at bounding box center [155, 153] width 59 height 41
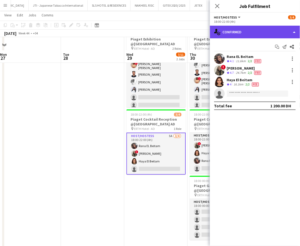
click at [282, 31] on div "single-neutral-actions-check-2 Confirmed" at bounding box center [255, 32] width 90 height 13
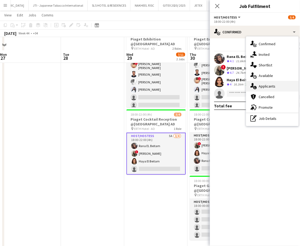
click at [265, 85] on span "Applicants" at bounding box center [267, 86] width 17 height 5
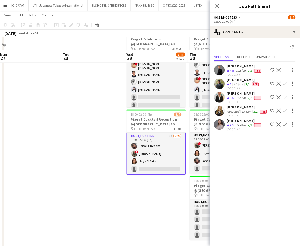
click at [273, 110] on app-icon "Shortlist crew" at bounding box center [272, 111] width 4 height 4
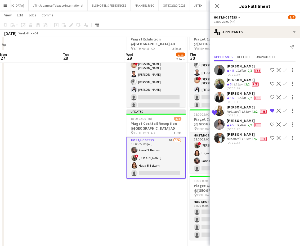
click at [270, 137] on app-icon "Shortlist crew" at bounding box center [272, 138] width 4 height 4
click at [272, 125] on app-icon "Shortlist crew" at bounding box center [272, 124] width 4 height 4
click at [82, 154] on app-date-cell at bounding box center [92, 139] width 63 height 224
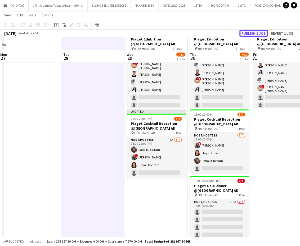
click at [255, 33] on button "Publish 1 job" at bounding box center [253, 33] width 28 height 7
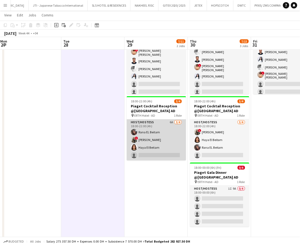
click at [162, 140] on app-card-role "Host/Hostess 6A 3/4 18:00-22:00 (4h) Rana EL Beitam ! Shima Abdelsalam Haya El …" at bounding box center [156, 140] width 59 height 41
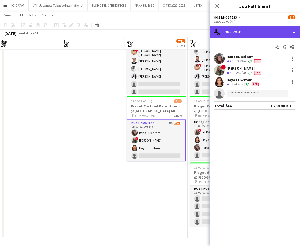
click at [288, 32] on div "single-neutral-actions-check-2 Confirmed" at bounding box center [255, 32] width 90 height 13
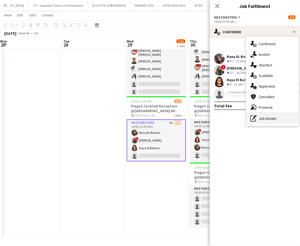
click at [265, 121] on div "pen-write Job Details" at bounding box center [272, 118] width 52 height 11
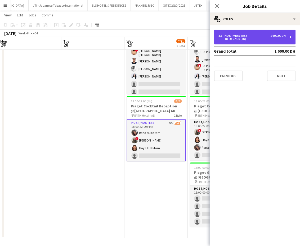
click at [247, 36] on div "Host/Hostess" at bounding box center [236, 36] width 25 height 4
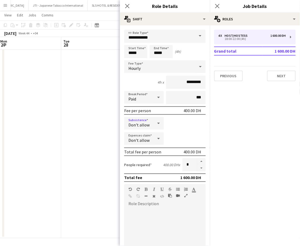
click at [155, 122] on icon at bounding box center [158, 123] width 6 height 11
click at [142, 141] on mat-option "Allow" at bounding box center [142, 136] width 37 height 13
click at [151, 138] on div "Don't allow" at bounding box center [138, 138] width 29 height 13
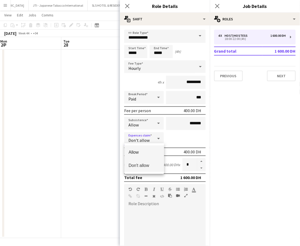
click at [145, 154] on span "Allow" at bounding box center [144, 152] width 31 height 5
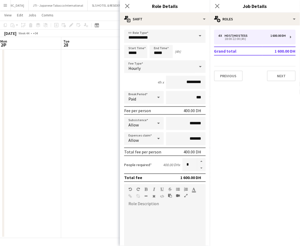
click at [77, 146] on app-date-cell at bounding box center [92, 126] width 63 height 224
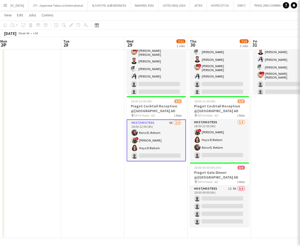
scroll to position [0, 0]
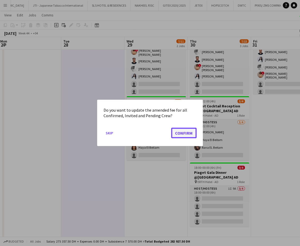
click at [177, 136] on button "Confirm" at bounding box center [183, 133] width 25 height 11
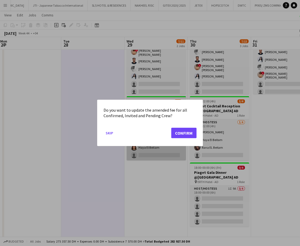
scroll to position [118, 0]
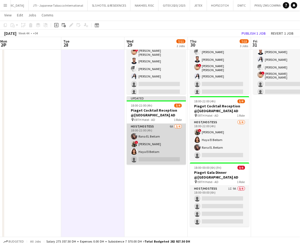
click at [157, 143] on app-card-role "Host/Hostess 6A 3/4 18:00-22:00 (4h) Rana EL Beitam ! Shima Abdelsalam Haya El …" at bounding box center [156, 144] width 59 height 41
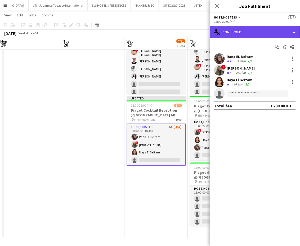
click at [276, 30] on div "single-neutral-actions-check-2 Confirmed" at bounding box center [255, 32] width 90 height 13
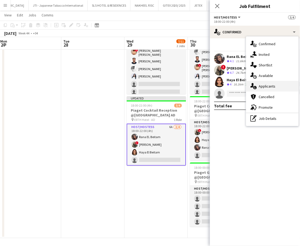
click at [274, 83] on div "single-neutral-actions-information Applicants" at bounding box center [272, 86] width 52 height 11
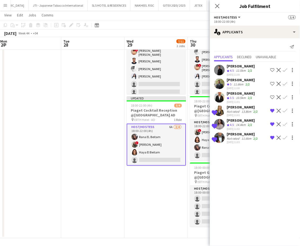
click at [121, 194] on app-date-cell at bounding box center [92, 126] width 63 height 224
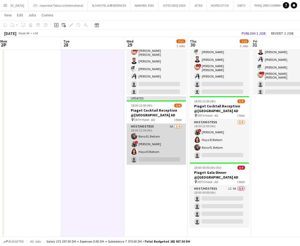
click at [168, 141] on app-card-role "Host/Hostess 6A 3/4 18:00-22:00 (4h) Rana EL Beitam ! Shima Abdelsalam Haya El …" at bounding box center [156, 144] width 59 height 41
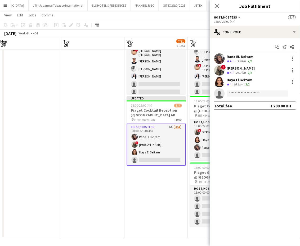
click at [101, 168] on app-date-cell at bounding box center [92, 126] width 63 height 224
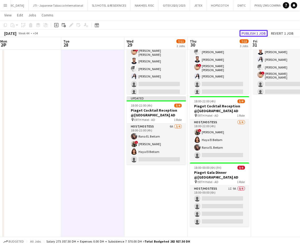
click at [251, 33] on button "Publish 1 job" at bounding box center [253, 33] width 28 height 7
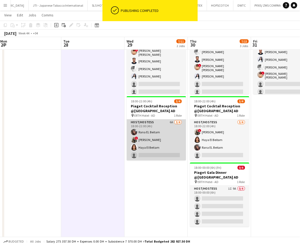
click at [154, 137] on app-card-role "Host/Hostess 6A 3/4 18:00-22:00 (4h) Rana EL Beitam ! Shima Abdelsalam Haya El …" at bounding box center [156, 140] width 59 height 41
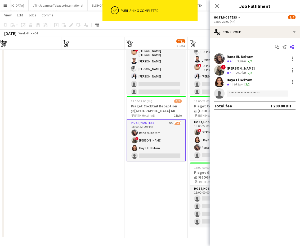
click at [291, 45] on icon "Share" at bounding box center [292, 47] width 4 height 4
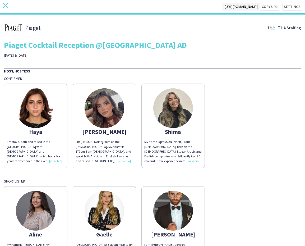
click at [5, 4] on icon at bounding box center [6, 6] width 6 height 6
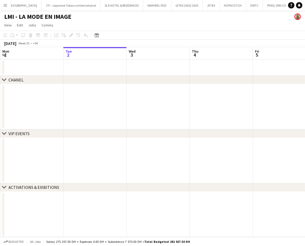
scroll to position [0, 1228]
click at [98, 37] on div "Date picker" at bounding box center [97, 35] width 6 height 6
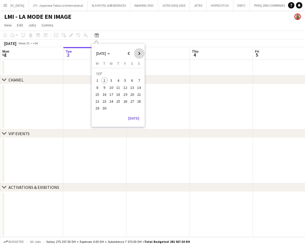
click at [139, 53] on span "Next month" at bounding box center [139, 53] width 11 height 11
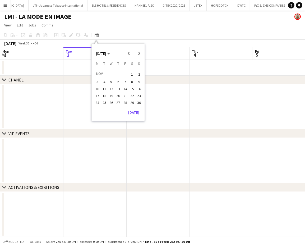
click at [96, 79] on span "3" at bounding box center [97, 82] width 6 height 6
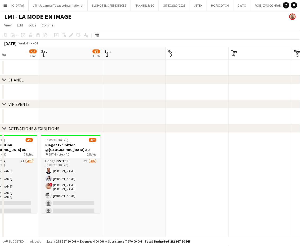
click at [254, 192] on app-calendar-viewport "Wed 29 Thu 30 7/15 3 Jobs Fri 31 4/7 1 Job Sat 1 4/7 1 Job Sun 2 Mon 3 Tue 4 We…" at bounding box center [150, 202] width 300 height 310
click at [195, 163] on app-calendar-viewport "Wed 29 7/11 2 Jobs Thu 30 7/15 3 Jobs Fri 31 4/7 1 Job Sat 1 4/7 1 Job Sun 2 Mo…" at bounding box center [150, 202] width 300 height 310
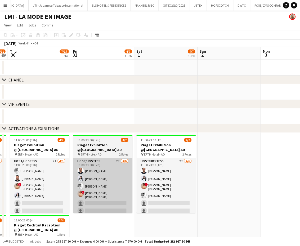
drag, startPoint x: 131, startPoint y: 168, endPoint x: 226, endPoint y: 178, distance: 95.7
click at [272, 183] on app-calendar-viewport "Tue 28 Wed 29 7/11 2 Jobs Thu 30 7/15 3 Jobs Fri 31 4/7 1 Job Sat 1 4/7 1 Job S…" at bounding box center [150, 202] width 300 height 310
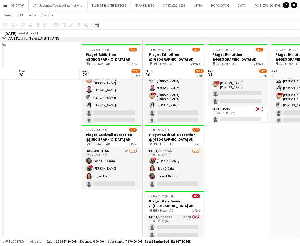
scroll to position [120, 0]
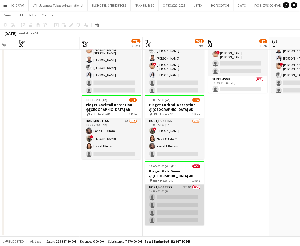
drag, startPoint x: 175, startPoint y: 202, endPoint x: 183, endPoint y: 200, distance: 8.5
click at [174, 202] on app-card-role "Host/Hostess 1I 9A 0/4 18:00-00:00 (6h) single-neutral-actions single-neutral-a…" at bounding box center [174, 205] width 59 height 41
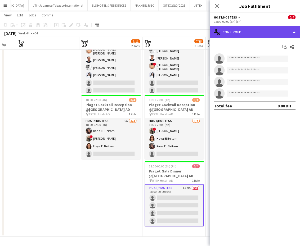
click at [284, 32] on div "single-neutral-actions-check-2 Confirmed" at bounding box center [255, 32] width 90 height 13
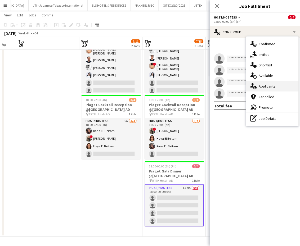
click at [270, 88] on span "Applicants" at bounding box center [267, 86] width 17 height 5
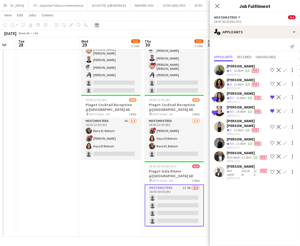
click at [227, 143] on polygon at bounding box center [228, 144] width 3 height 3
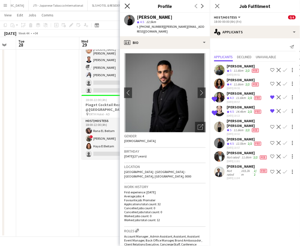
click at [127, 5] on icon "Close pop-in" at bounding box center [127, 5] width 5 height 5
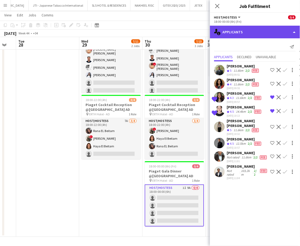
click at [294, 31] on div "single-neutral-actions-information Applicants" at bounding box center [255, 32] width 90 height 13
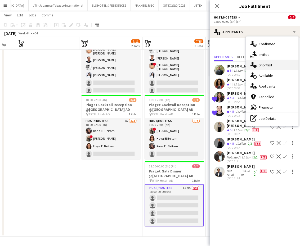
click at [271, 64] on span "Shortlist" at bounding box center [265, 65] width 13 height 5
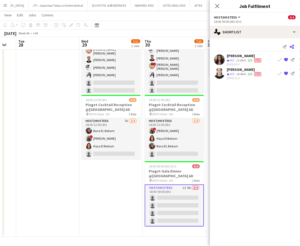
click at [291, 45] on icon "Share" at bounding box center [292, 47] width 4 height 4
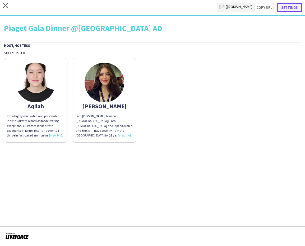
click at [287, 7] on button "Settings" at bounding box center [290, 8] width 26 height 10
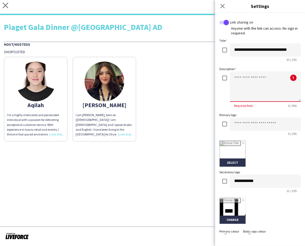
click at [246, 77] on textarea at bounding box center [265, 86] width 71 height 30
type textarea "**********"
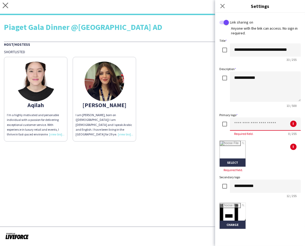
click at [244, 122] on input at bounding box center [265, 123] width 71 height 13
type input "******"
click at [241, 147] on input "file" at bounding box center [233, 154] width 26 height 26
type input "**********"
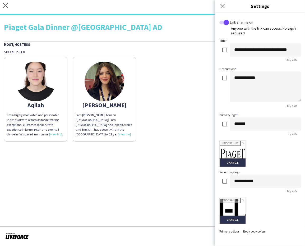
scroll to position [68, 0]
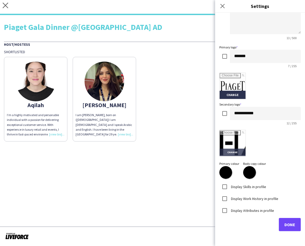
click at [233, 134] on input "file" at bounding box center [233, 143] width 26 height 26
type input "**********"
click at [284, 223] on span "Done" at bounding box center [289, 224] width 11 height 5
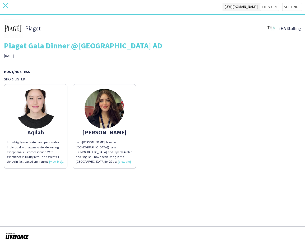
click at [3, 7] on icon "close" at bounding box center [6, 6] width 6 height 6
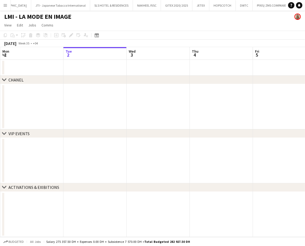
scroll to position [0, 1228]
click at [98, 36] on icon at bounding box center [97, 35] width 4 height 4
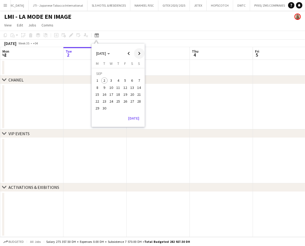
click at [143, 54] on span "Next month" at bounding box center [139, 53] width 11 height 11
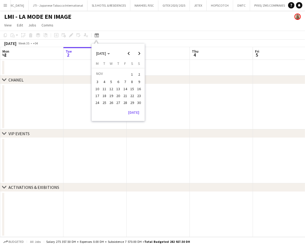
click at [98, 84] on span "3" at bounding box center [97, 82] width 6 height 6
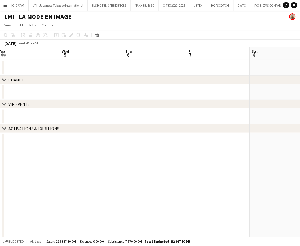
drag, startPoint x: 68, startPoint y: 128, endPoint x: 117, endPoint y: 135, distance: 50.0
click at [68, 128] on div "chevron-right CHANEL chevron-right VIP EVENTS chevron-right ACTIVATIONS & EXIBI…" at bounding box center [150, 202] width 300 height 310
drag, startPoint x: 202, startPoint y: 156, endPoint x: 211, endPoint y: 161, distance: 10.3
click at [279, 160] on app-calendar-viewport "Fri 31 4/7 1 Job Sat 1 4/7 1 Job Sun 2 Mon 3 Tue 4 Wed 5 Thu 6 Fri 7 Sat 8 Sun …" at bounding box center [150, 202] width 300 height 310
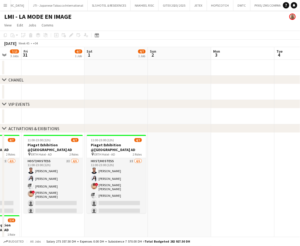
drag, startPoint x: 123, startPoint y: 163, endPoint x: 263, endPoint y: 168, distance: 139.2
click at [261, 167] on app-calendar-viewport "Wed 29 7/11 2 Jobs Thu 30 7/15 3 Jobs Fri 31 4/7 1 Job Sat 1 4/7 1 Job Sun 2 Mo…" at bounding box center [150, 202] width 300 height 310
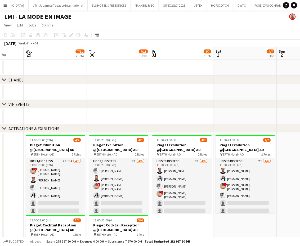
scroll to position [0, 126]
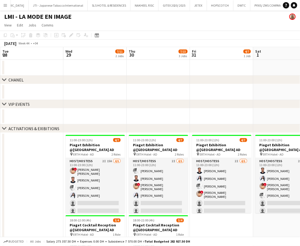
drag, startPoint x: 195, startPoint y: 186, endPoint x: 291, endPoint y: 189, distance: 96.0
click at [291, 189] on app-calendar-viewport "Sun 26 Mon 27 Tue 28 Wed 29 7/11 2 Jobs Thu 30 7/15 3 Jobs Fri 31 4/7 1 Job Sat…" at bounding box center [150, 202] width 300 height 310
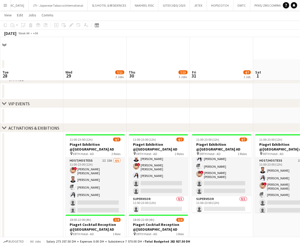
scroll to position [120, 0]
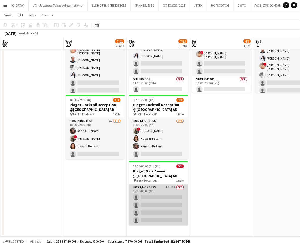
click at [158, 196] on app-card-role "Host/Hostess 1I 10A 0/4 18:00-00:00 (6h) single-neutral-actions single-neutral-…" at bounding box center [158, 205] width 59 height 41
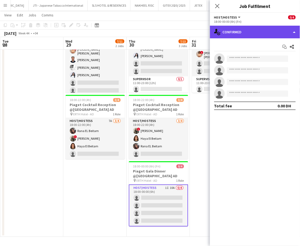
click at [284, 29] on div "single-neutral-actions-check-2 Confirmed" at bounding box center [255, 32] width 90 height 13
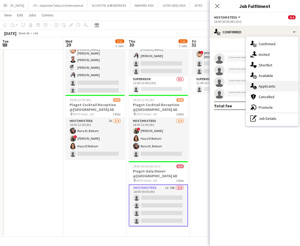
click at [278, 83] on div "single-neutral-actions-information Applicants" at bounding box center [272, 86] width 52 height 11
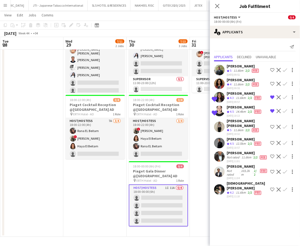
click at [270, 187] on app-icon "Shortlist crew" at bounding box center [272, 189] width 4 height 4
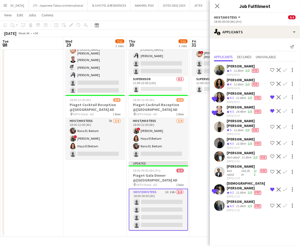
click at [272, 204] on app-icon "Shortlist crew" at bounding box center [272, 206] width 4 height 4
click at [272, 154] on app-icon "Shortlist crew" at bounding box center [272, 156] width 4 height 4
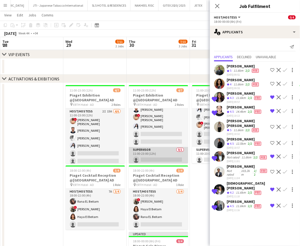
scroll to position [19, 0]
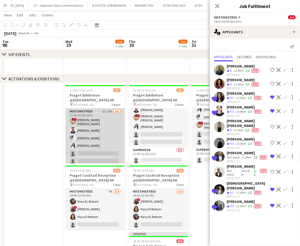
click at [101, 135] on app-card-role "Host/Hostess 2I 15A 4/6 11:00-23:00 (12h) ! Aroua Aroua Ibrahim El Banna Waleed…" at bounding box center [95, 137] width 59 height 58
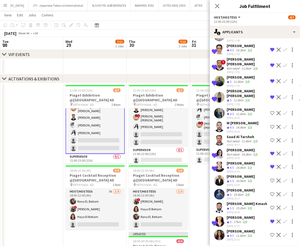
scroll to position [20, 0]
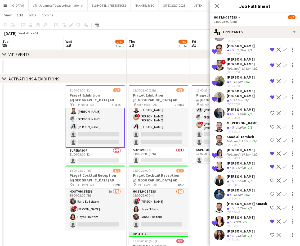
click at [270, 165] on app-icon "Remove crew from shortlist" at bounding box center [272, 167] width 4 height 4
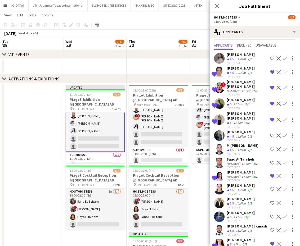
scroll to position [0, 0]
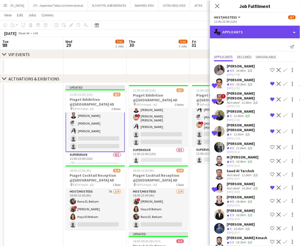
click at [289, 28] on div "single-neutral-actions-information Applicants" at bounding box center [255, 32] width 90 height 13
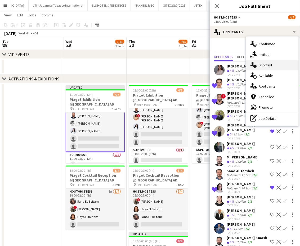
click at [268, 65] on span "Shortlist" at bounding box center [265, 65] width 13 height 5
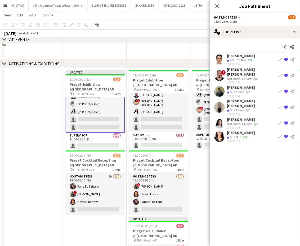
scroll to position [120, 0]
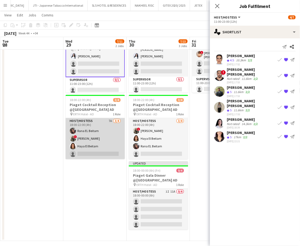
click at [91, 139] on app-card-role "Host/Hostess 7A 3/4 18:00-22:00 (4h) Rana EL Beitam ! Shima Abdelsalam Haya El …" at bounding box center [95, 138] width 59 height 41
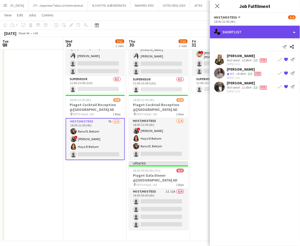
click at [285, 34] on div "single-neutral-actions-heart Shortlist" at bounding box center [255, 32] width 90 height 13
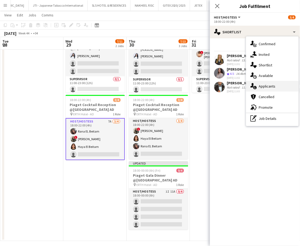
click at [267, 88] on span "Applicants" at bounding box center [267, 86] width 17 height 5
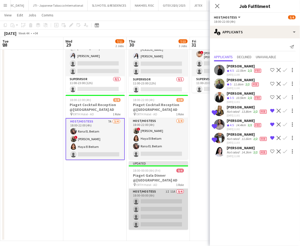
click at [151, 201] on app-card-role "Host/Hostess 1I 11A 0/4 18:00-00:00 (6h) single-neutral-actions single-neutral-…" at bounding box center [158, 209] width 59 height 41
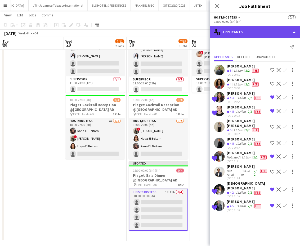
click at [287, 31] on div "single-neutral-actions-information Applicants" at bounding box center [255, 32] width 90 height 13
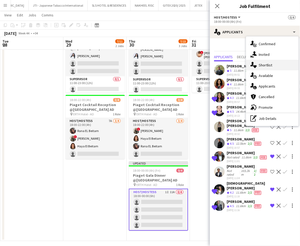
click at [271, 66] on span "Shortlist" at bounding box center [265, 65] width 13 height 5
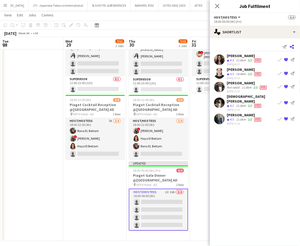
click at [292, 47] on icon "Share" at bounding box center [292, 47] width 4 height 4
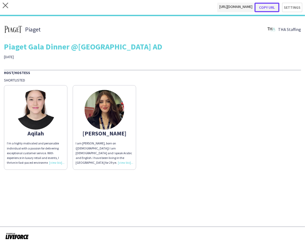
click at [267, 4] on button "Copy url" at bounding box center [267, 8] width 25 height 10
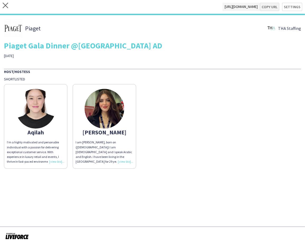
type textarea "**********"
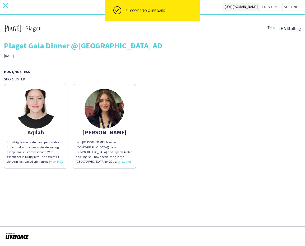
click at [7, 6] on icon "close" at bounding box center [6, 6] width 6 height 6
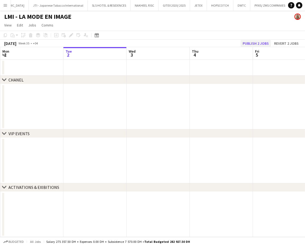
scroll to position [0, 1228]
click at [254, 42] on button "Publish 2 jobs" at bounding box center [256, 43] width 30 height 7
click at [6, 4] on app-icon "Menu" at bounding box center [5, 5] width 4 height 4
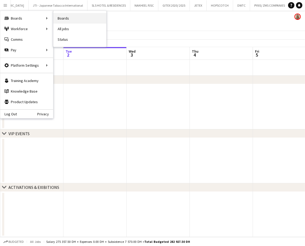
click at [62, 19] on link "Boards" at bounding box center [79, 18] width 53 height 11
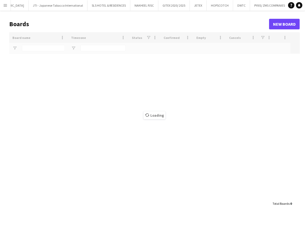
type input "***"
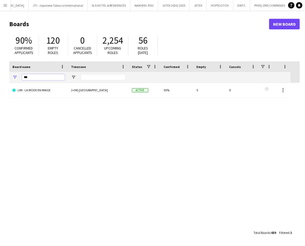
drag, startPoint x: 35, startPoint y: 75, endPoint x: -2, endPoint y: 62, distance: 38.7
click at [0, 62] on html "Menu Boards Boards Boards All jobs Status Workforce Workforce My Workforce Recr…" at bounding box center [152, 123] width 305 height 246
type input "****"
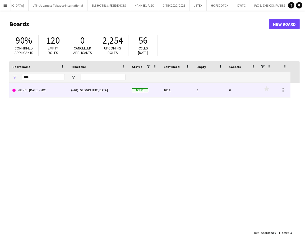
click at [38, 88] on link "FRENCH [DATE] - FBC" at bounding box center [38, 90] width 52 height 15
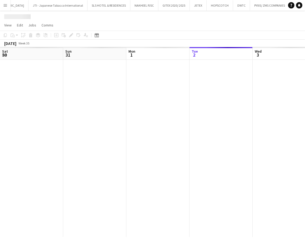
scroll to position [0, 1275]
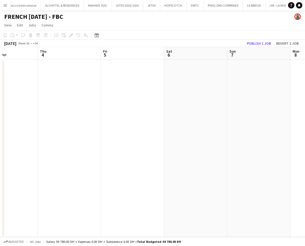
click at [95, 117] on app-calendar-viewport "Sun 31 Mon 1 Tue 2 Wed 3 Thu 4 Fri 5 Sat 6 Sun 7 Mon 8 Tue 9" at bounding box center [152, 142] width 305 height 190
drag, startPoint x: 105, startPoint y: 120, endPoint x: 165, endPoint y: 123, distance: 60.6
click at [225, 127] on app-calendar-viewport "Sun 31 Mon 1 Tue 2 Wed 3 Thu 4 Fri 5 Sat 6 Sun 7 Mon 8 Tue 9 4/4 1 Job 18:15-22…" at bounding box center [152, 142] width 305 height 190
drag, startPoint x: 38, startPoint y: 113, endPoint x: 152, endPoint y: 117, distance: 113.5
click at [168, 115] on app-calendar-viewport "Sat 30 Sun 31 Mon 1 Tue 2 Wed 3 Thu 4 Fri 5 Sat 6 Sun 7 Mon 8" at bounding box center [152, 142] width 305 height 190
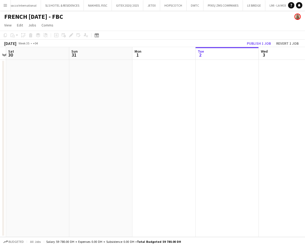
drag, startPoint x: 164, startPoint y: 108, endPoint x: 161, endPoint y: 106, distance: 4.2
click at [176, 108] on app-calendar-viewport "Thu 28 Fri 29 Sat 30 Sun 31 Mon 1 Tue 2 Wed 3 Thu 4 Fri 5 Sat 6" at bounding box center [152, 142] width 305 height 190
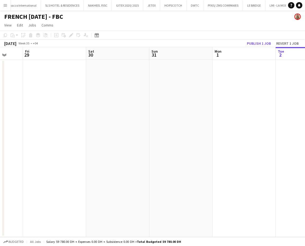
click at [201, 93] on app-calendar-viewport "Tue 26 Wed 27 Thu 28 Fri 29 Sat 30 Sun 31 Mon 1 Tue 2 Wed 3 Thu 4" at bounding box center [152, 142] width 305 height 190
drag, startPoint x: 177, startPoint y: 121, endPoint x: 181, endPoint y: 123, distance: 4.4
click at [181, 122] on app-calendar-viewport "Sat 23 Sun 24 Mon 25 Tue 26 Wed 27 Thu 28 Fri 29 Sat 30 Sun 31 Mon 1" at bounding box center [152, 142] width 305 height 190
drag, startPoint x: 99, startPoint y: 125, endPoint x: 201, endPoint y: 129, distance: 101.9
click at [202, 127] on app-calendar-viewport "Fri 22 Sat 23 Sun 24 Mon 25 Tue 26 Wed 27 Thu 28 Fri 29 Sat 30 Sun 31" at bounding box center [152, 142] width 305 height 190
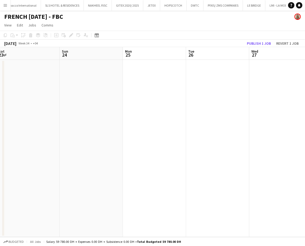
drag, startPoint x: 63, startPoint y: 118, endPoint x: 189, endPoint y: 127, distance: 126.4
click at [193, 125] on app-calendar-viewport "Thu 21 Fri 22 Sat 23 Sun 24 Mon 25 Tue 26 Wed 27 Thu 28 Fri 29 Sat 30" at bounding box center [152, 142] width 305 height 190
drag, startPoint x: 103, startPoint y: 116, endPoint x: 152, endPoint y: 120, distance: 49.6
click at [189, 118] on app-calendar-viewport "Tue 19 Wed 20 Thu 21 Fri 22 Sat 23 Sun 24 Mon 25 Tue 26 Wed 27 Thu 28" at bounding box center [152, 142] width 305 height 190
drag, startPoint x: 161, startPoint y: 134, endPoint x: 195, endPoint y: 142, distance: 34.6
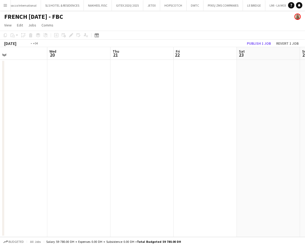
click at [195, 141] on app-calendar-viewport "Sun 17 Mon 18 Tue 19 Wed 20 Thu 21 Fri 22 Sat 23 Sun 24 Mon 25 Tue 26" at bounding box center [152, 142] width 305 height 190
drag, startPoint x: 158, startPoint y: 122, endPoint x: 132, endPoint y: 123, distance: 26.2
click at [210, 123] on app-calendar-viewport "Fri 15 Sat 16 Sun 17 Mon 18 Tue 19 Wed 20 Thu 21 Fri 22 Sat 23 Sun 24" at bounding box center [152, 142] width 305 height 190
drag, startPoint x: 83, startPoint y: 111, endPoint x: 56, endPoint y: 112, distance: 27.0
click at [168, 111] on app-calendar-viewport "Wed 13 Thu 14 Fri 15 Sat 16 Sun 17 Mon 18 Tue 19 Wed 20 Thu 21 Fri 22" at bounding box center [152, 142] width 305 height 190
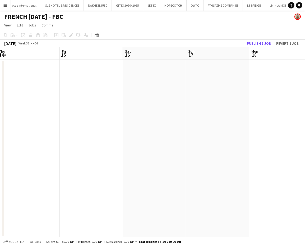
click at [153, 112] on app-calendar-viewport "Tue 12 Wed 13 Thu 14 Fri 15 Sat 16 Sun 17 Mon 18 Tue 19 Wed 20 Thu 21" at bounding box center [152, 142] width 305 height 190
drag, startPoint x: 29, startPoint y: 101, endPoint x: 99, endPoint y: 104, distance: 70.7
click at [135, 103] on app-calendar-viewport "Sun 10 Mon 11 Tue 12 Wed 13 Thu 14 Fri 15 Sat 16 Sun 17 Mon 18 Tue 19" at bounding box center [152, 142] width 305 height 190
drag, startPoint x: 115, startPoint y: 92, endPoint x: 137, endPoint y: 96, distance: 22.5
click at [153, 95] on app-calendar-viewport "Sat 9 Sun 10 Mon 11 Tue 12 Wed 13 Thu 14 Fri 15 Sat 16 Sun 17 Mon 18" at bounding box center [152, 142] width 305 height 190
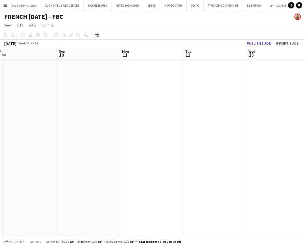
drag, startPoint x: 162, startPoint y: 92, endPoint x: 168, endPoint y: 92, distance: 6.3
click at [168, 92] on app-calendar-viewport "Thu 7 Fri 8 Sat 9 Sun 10 Mon 11 Tue 12 Wed 13 Thu 14 Fri 15 Sat 16" at bounding box center [152, 142] width 305 height 190
drag, startPoint x: 44, startPoint y: 84, endPoint x: 147, endPoint y: 93, distance: 103.5
click at [145, 92] on app-calendar-viewport "Mon 4 Tue 5 Wed 6 Thu 7 Fri 8 Sat 9 Sun 10 Mon 11 Tue 12 Wed 13" at bounding box center [152, 142] width 305 height 190
drag, startPoint x: 47, startPoint y: 83, endPoint x: 154, endPoint y: 89, distance: 107.0
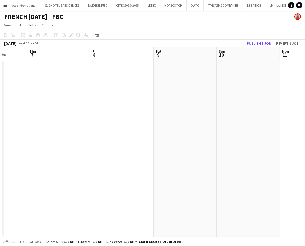
click at [155, 88] on app-calendar-viewport "Mon 4 Tue 5 Wed 6 Thu 7 Fri 8 Sat 9 Sun 10 Mon 11 Tue 12 Wed 13" at bounding box center [152, 142] width 305 height 190
drag, startPoint x: 66, startPoint y: 84, endPoint x: 171, endPoint y: 94, distance: 104.7
click at [174, 92] on app-calendar-viewport "Sat 2 Sun 3 Mon 4 Tue 5 Wed 6 Thu 7 Fri 8 Sat 9 Sun 10 Mon 11" at bounding box center [152, 142] width 305 height 190
drag, startPoint x: 76, startPoint y: 97, endPoint x: 193, endPoint y: 125, distance: 120.6
click at [195, 123] on app-calendar-viewport "Fri 1 Sat 2 Sun 3 Mon 4 Tue 5 Wed 6 Thu 7 Fri 8 Sat 9 Sun 10" at bounding box center [152, 142] width 305 height 190
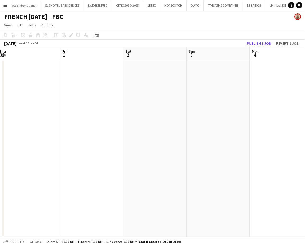
drag, startPoint x: 140, startPoint y: 122, endPoint x: 205, endPoint y: 132, distance: 65.7
click at [205, 132] on app-calendar-viewport "Tue 29 Wed 30 Thu 31 Fri 1 Sat 2 Sun 3 Mon 4 Tue 5 Wed 6 Thu 7" at bounding box center [152, 142] width 305 height 190
drag, startPoint x: 177, startPoint y: 116, endPoint x: 74, endPoint y: 93, distance: 105.3
click at [190, 117] on app-calendar-viewport "Sun 27 Mon 28 Tue 29 Wed 30 Thu 31 Fri 1 Sat 2 Sun 3 Mon 4 Tue 5" at bounding box center [152, 142] width 305 height 190
drag, startPoint x: 106, startPoint y: 91, endPoint x: 174, endPoint y: 102, distance: 68.9
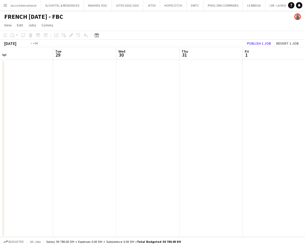
click at [174, 102] on app-calendar-viewport "Sat 26 Sun 27 Mon 28 Tue 29 Wed 30 Thu 31 Fri 1 Sat 2 Sun 3 Mon 4" at bounding box center [152, 142] width 305 height 190
drag, startPoint x: 54, startPoint y: 84, endPoint x: 179, endPoint y: 116, distance: 129.6
click at [181, 115] on app-calendar-viewport "Fri 25 Sat 26 Sun 27 Mon 28 Tue 29 Wed 30 Thu 31 Fri 1 Sat 2 Sun 3" at bounding box center [152, 142] width 305 height 190
drag, startPoint x: 70, startPoint y: 100, endPoint x: 172, endPoint y: 126, distance: 104.7
click at [173, 125] on app-calendar-viewport "Wed 23 Thu 24 Fri 25 Sat 26 Sun 27 Mon 28 Tue 29 Wed 30 Thu 31 Fri 1" at bounding box center [152, 142] width 305 height 190
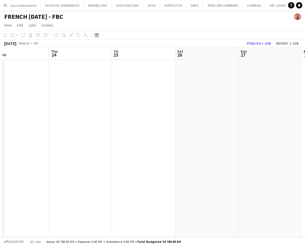
drag, startPoint x: 86, startPoint y: 108, endPoint x: 173, endPoint y: 123, distance: 87.8
click at [175, 121] on app-calendar-viewport "Mon 21 Tue 22 Wed 23 Thu 24 Fri 25 Sat 26 Sun 27 Mon 28 Tue 29 Wed 30" at bounding box center [152, 142] width 305 height 190
drag, startPoint x: 94, startPoint y: 101, endPoint x: 185, endPoint y: 120, distance: 92.9
click at [187, 116] on app-calendar-viewport "Fri 18 Sat 19 Sun 20 Mon 21 Tue 22 Wed 23 Thu 24 Fri 25 Sat 26 Sun 27" at bounding box center [152, 142] width 305 height 190
drag, startPoint x: 110, startPoint y: 110, endPoint x: 184, endPoint y: 119, distance: 74.3
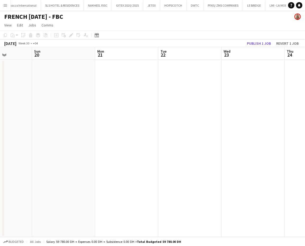
click at [187, 117] on app-calendar-viewport "Thu 17 Fri 18 Sat 19 Sun 20 Mon 21 Tue 22 Wed 23 Thu 24 Fri 25 Sat 26" at bounding box center [152, 142] width 305 height 190
drag, startPoint x: 136, startPoint y: 99, endPoint x: 130, endPoint y: 105, distance: 8.1
click at [173, 106] on app-calendar-viewport "Tue 15 Wed 16 Thu 17 Fri 18 Sat 19 Sun 20 Mon 21 Tue 22 Wed 23 Thu 24" at bounding box center [152, 142] width 305 height 190
drag, startPoint x: 99, startPoint y: 89, endPoint x: 194, endPoint y: 110, distance: 96.8
click at [184, 107] on app-calendar-viewport "Mon 14 Tue 15 Wed 16 Thu 17 Fri 18 Sat 19 Sun 20 Mon 21 Tue 22 Wed 23" at bounding box center [152, 142] width 305 height 190
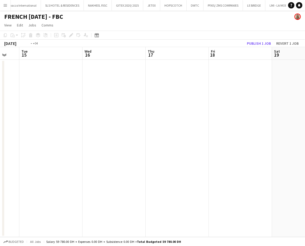
drag, startPoint x: 104, startPoint y: 88, endPoint x: 180, endPoint y: 92, distance: 76.0
click at [172, 90] on app-calendar-viewport "Sun 13 Mon 14 Tue 15 Wed 16 Thu 17 Fri 18 Sat 19 Sun 20 Mon 21 Tue 22" at bounding box center [152, 142] width 305 height 190
drag, startPoint x: 186, startPoint y: 93, endPoint x: -2, endPoint y: 72, distance: 188.8
click at [0, 72] on html "Menu Boards Boards Boards All jobs Status Workforce Workforce My Workforce Recr…" at bounding box center [152, 123] width 305 height 246
drag
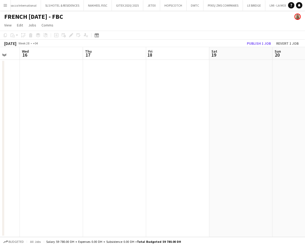
click at [99, 83] on app-calendar-viewport "Sun 13 Mon 14 Tue 15 Wed 16 Thu 17 Fri 18 Sat 19 Sun 20 Mon 21 Tue 22" at bounding box center [152, 142] width 305 height 190
click at [76, 92] on app-calendar-viewport "Tue 15 Wed 16 Thu 17 Fri 18 Sat 19 Sun 20 Mon 21 Tue 22 Wed 23 Thu 24" at bounding box center [152, 142] width 305 height 190
click at [30, 47] on app-calendar "Copy Paste Paste Ctrl+V Paste with crew Ctrl+Shift+V Paste linked Job Delete Gr…" at bounding box center [152, 134] width 305 height 206
click at [45, 46] on app-calendar "Copy Paste Paste Ctrl+V Paste with crew Ctrl+Shift+V Paste linked Job Delete Gr…" at bounding box center [152, 134] width 305 height 206
click at [125, 91] on app-calendar-viewport "Tue 22 Wed 23 Thu 24 Fri 25 Sat 26 Sun 27 Mon 28 Tue 29 Wed 30 Thu 31" at bounding box center [152, 142] width 305 height 190
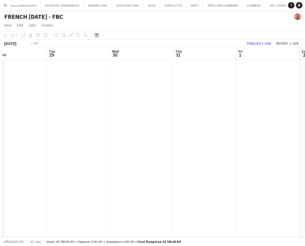
click at [79, 79] on app-calendar-viewport "Fri 25 Sat 26 Sun 27 Mon 28 Tue 29 Wed 30 Thu 31 Fri 1 Sat 2 Sun 3" at bounding box center [152, 142] width 305 height 190
click at [69, 72] on app-calendar-viewport "Sun 27 Mon 28 Tue 29 Wed 30 Thu 31 Fri 1 Sat 2 Sun 3 Mon 4 Tue 5" at bounding box center [152, 142] width 305 height 190
click at [93, 94] on app-calendar-viewport "Tue 29 Wed 30 Thu 31 Fri 1 Sat 2 Sun 3 Mon 4 Tue 5 Wed 6 Thu 7" at bounding box center [152, 142] width 305 height 190
click at [116, 99] on app-calendar-viewport "Sat 2 Sun 3 Mon 4 Tue 5 Wed 6 Thu 7 Fri 8 Sat 9 Sun 10 Mon 11" at bounding box center [152, 142] width 305 height 190
click at [89, 84] on app-calendar-viewport "Sat 2 Sun 3 Mon 4 Tue 5 Wed 6 Thu 7 Fri 8 Sat 9 Sun 10 Mon 11" at bounding box center [152, 142] width 305 height 190
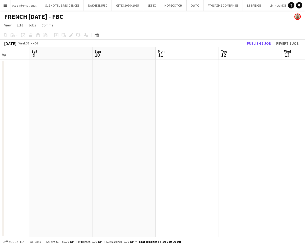
click at [134, 96] on app-calendar-viewport "Tue 5 Wed 6 Thu 7 Fri 8 Sat 9 Sun 10 Mon 11 Tue 12 Wed 13 Thu 14" at bounding box center [152, 142] width 305 height 190
click at [111, 91] on app-calendar-viewport "Wed 6 Thu 7 Fri 8 Sat 9 Sun 10 Mon 11 Tue 12 Wed 13 Thu 14 Fri 15" at bounding box center [152, 142] width 305 height 190
click at [149, 70] on app-calendar-viewport "Sat 9 Sun 10 Mon 11 Tue 12 Wed 13 Thu 14 Fri 15 Sat 16 Sun 17 Mon 18" at bounding box center [152, 142] width 305 height 190
click at [154, 74] on app-calendar-viewport "Mon 11 Tue 12 Wed 13 Thu 14 Fri 15 Sat 16 Sun 17 Mon 18 Tue 19 Wed 20" at bounding box center [152, 142] width 305 height 190
click at [121, 59] on app-calendar-viewport "Tue 12 Wed 13 Thu 14 Fri 15 Sat 16 Sun 17 Mon 18 Tue 19 Wed 20 Thu 21" at bounding box center [152, 142] width 305 height 190
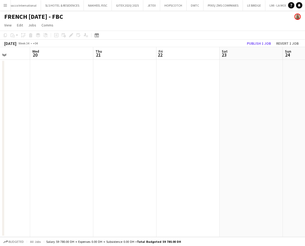
click at [131, 80] on app-calendar-viewport "Sat 16 Sun 17 Mon 18 Tue 19 Wed 20 Thu 21 Fri 22 Sat 23 Sun 24 Mon 25" at bounding box center [152, 142] width 305 height 190
click at [114, 95] on app-calendar-viewport "Sat 16 Sun 17 Mon 18 Tue 19 Wed 20 Thu 21 Fri 22 Sat 23 Sun 24 Mon 25" at bounding box center [152, 142] width 305 height 190
click at [111, 97] on app-calendar-viewport "Tue 19 Wed 20 Thu 21 Fri 22 Sat 23 Sun 24 Mon 25 Tue 26 Wed 27 Thu 28" at bounding box center [152, 142] width 305 height 190
click at [133, 107] on app-calendar-viewport "Wed 20 Thu 21 Fri 22 Sat 23 Sun 24 Mon 25 Tue 26 Wed 27 Thu 28 Fri 29" at bounding box center [152, 142] width 305 height 190
click at [115, 94] on app-calendar-viewport "Sat 23 Sun 24 Mon 25 Tue 26 Wed 27 Thu 28 Fri 29 Sat 30 Sun 31 Mon 1" at bounding box center [152, 142] width 305 height 190
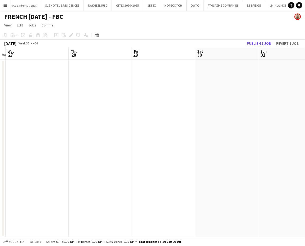
click at [153, 104] on app-calendar-viewport "Sun 24 Mon 25 Tue 26 Wed 27 Thu 28 Fri 29 Sat 30 Sun 31 Mon 1 Tue 2" at bounding box center [152, 142] width 305 height 190
click at [148, 107] on app-calendar-viewport "Mon 25 Tue 26 Wed 27 Thu 28 Fri 29 Sat 30 Sun 31 Mon 1 Tue 2 Wed 3" at bounding box center [152, 142] width 305 height 190
click at [145, 103] on app-calendar-viewport "Thu 28 Fri 29 Sat 30 Sun 31 Mon 1 Tue 2 Wed 3 Thu 4 Fri 5 Sat 6" at bounding box center [152, 142] width 305 height 190
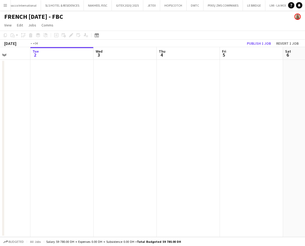
click at [145, 103] on app-calendar-viewport "Fri 29 Sat 30 Sun 31 Mon 1 Tue 2 Wed 3 Thu 4 Fri 5 Sat 6 Sun 7" at bounding box center [152, 142] width 305 height 190
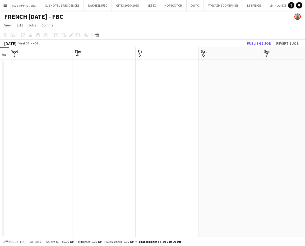
click at [137, 113] on app-calendar-viewport "Sun 31 Mon 1 Tue 2 Wed 3 Thu 4 Fri 5 Sat 6 Sun 7 Mon 8 Tue 9 4/4 1 Job 18:15-22…" at bounding box center [152, 142] width 305 height 190
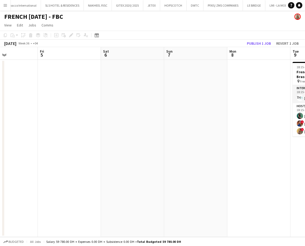
click at [155, 107] on app-calendar-viewport "Mon 1 Tue 2 Wed 3 Thu 4 Fri 5 Sat 6 Sun 7 Mon 8 Tue 9 4/4 1 Job Wed 10 18:15-22…" at bounding box center [152, 142] width 305 height 190
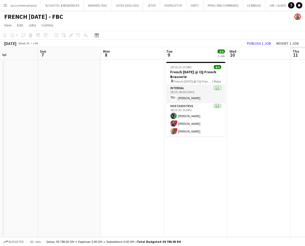
scroll to position [0, 182]
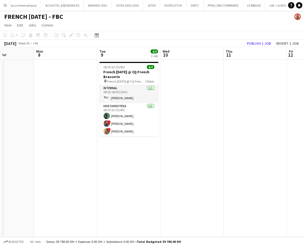
click at [136, 149] on app-calendar-viewport "Thu 4 Fri 5 Sat 6 Sun 7 Mon 8 Tue 9 4/4 1 Job Wed 10 Thu 11 Fri 12 Sat 13 18:15…" at bounding box center [152, 142] width 305 height 190
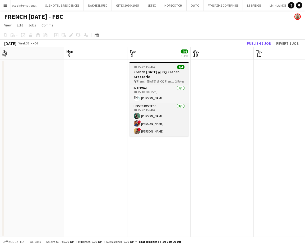
click at [155, 68] on div "18:15-22:15 (4h) 4/4" at bounding box center [159, 67] width 59 height 4
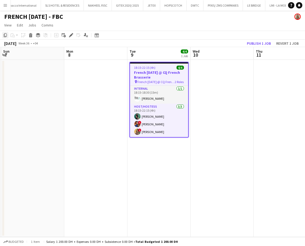
click at [4, 36] on icon "Copy" at bounding box center [5, 35] width 4 height 4
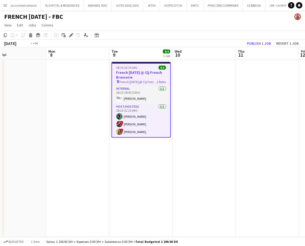
click at [161, 81] on app-calendar-viewport "Thu 4 Fri 5 Sat 6 Sun 7 Mon 8 Tue 9 4/4 1 Job Wed 10 Thu 11 Fri 12 Sat 13 18:15…" at bounding box center [152, 142] width 305 height 190
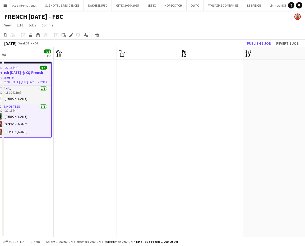
click at [140, 75] on app-calendar-viewport "Sat 6 Sun 7 Mon 8 Tue 9 4/4 1 Job Wed 10 Thu 11 Fri 12 Sat 13 Sun 14 Mon 15 18:…" at bounding box center [152, 142] width 305 height 190
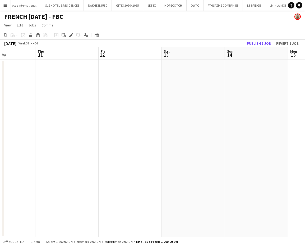
click at [171, 92] on app-calendar-viewport "Sun 7 Mon 8 Tue 9 4/4 1 Job Wed 10 Thu 11 Fri 12 Sat 13 Sun 14 Mon 15 Tue 16 18…" at bounding box center [152, 142] width 305 height 190
click at [159, 85] on app-calendar-viewport "Tue 9 4/4 1 Job Wed 10 Thu 11 Fri 12 Sat 13 Sun 14 Mon 15 Tue 16 Wed 17 Thu 18 …" at bounding box center [152, 142] width 305 height 190
click at [187, 92] on app-calendar-viewport "Wed 10 Thu 11 Fri 12 Sat 13 Sun 14 Mon 15 Tue 16 Wed 17 Thu 18 Fri 19" at bounding box center [152, 142] width 305 height 190
click at [132, 69] on app-calendar-viewport "Wed 10 Thu 11 Fri 12 Sat 13 Sun 14 Mon 15 Tue 16 Wed 17 Thu 18 Fri 19" at bounding box center [152, 142] width 305 height 190
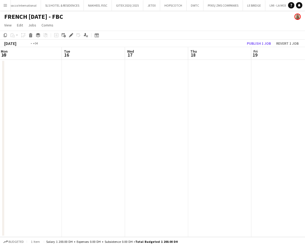
click at [184, 90] on app-calendar-viewport "Fri 12 Sat 13 Sun 14 Mon 15 Tue 16 Wed 17 Thu 18 Fri 19 Sat 20 Sun 21" at bounding box center [152, 142] width 305 height 190
click at [174, 90] on app-calendar-viewport "Sat 13 Sun 14 Mon 15 Tue 16 Wed 17 Thu 18 Fri 19 Sat 20 Sun 21 Mon 22" at bounding box center [152, 142] width 305 height 190
click at [169, 92] on app-calendar-viewport "Sun 14 Mon 15 Tue 16 Wed 17 Thu 18 Fri 19 Sat 20 Sun 21 Mon 22 Tue 23" at bounding box center [152, 142] width 305 height 190
click at [182, 94] on app-calendar-viewport "Mon 15 Tue 16 Wed 17 Thu 18 Fri 19 Sat 20 Sun 21 Mon 22 Tue 23 Wed 24" at bounding box center [152, 142] width 305 height 190
click at [160, 93] on app-calendar-viewport "Tue 16 Wed 17 Thu 18 Fri 19 Sat 20 Sun 21 Mon 22 Tue 23 Wed 24 Thu 25 1/7 1 Job…" at bounding box center [152, 142] width 305 height 190
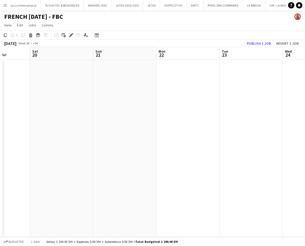
click at [187, 94] on app-calendar-viewport "Tue 16 Wed 17 Thu 18 Fri 19 Sat 20 Sun 21 Mon 22 Tue 23 Wed 24 Thu 25 1/7 1 Job…" at bounding box center [152, 142] width 305 height 190
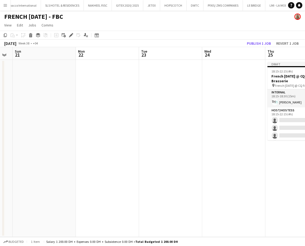
click at [172, 101] on app-calendar-viewport "Thu 18 Fri 19 Sat 20 Sun 21 Mon 22 Tue 23 Wed 24 Thu 25 1/7 1 Job Fri 26 Sat 27…" at bounding box center [152, 142] width 305 height 190
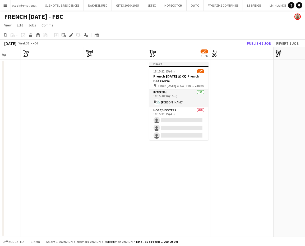
click at [134, 93] on app-calendar-viewport "Fri 19 Sat 20 Sun 21 Mon 22 Tue 23 Wed 24 Thu 25 1/7 1 Job Fri 26 Sat 27 Sun 28…" at bounding box center [152, 142] width 305 height 190
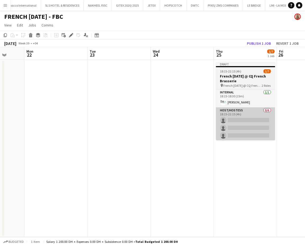
click at [186, 141] on app-calendar-viewport "Fri 19 Sat 20 Sun 21 Mon 22 Tue 23 Wed 24 Thu 25 1/7 1 Job Fri 26 Sat 27 Sun 28…" at bounding box center [152, 142] width 305 height 190
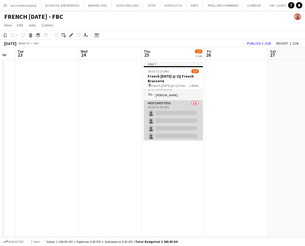
scroll to position [0, 0]
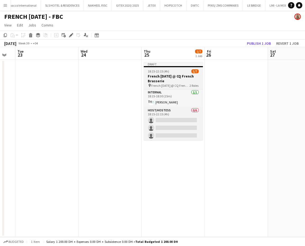
click at [177, 80] on h3 "French [DATE] @ CQ French Brasserie" at bounding box center [173, 79] width 59 height 10
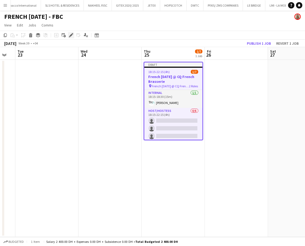
click at [70, 34] on icon "Edit" at bounding box center [71, 35] width 4 height 4
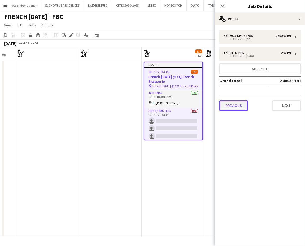
click at [234, 104] on button "Previous" at bounding box center [233, 105] width 29 height 11
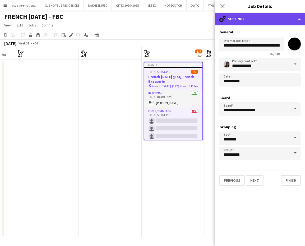
click at [272, 21] on div "cog-double-3 Settings" at bounding box center [260, 19] width 90 height 13
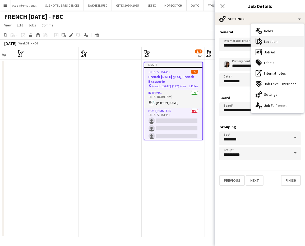
click at [272, 42] on span "Location" at bounding box center [270, 41] width 13 height 5
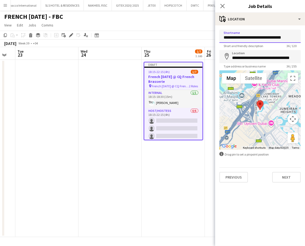
click at [213, 30] on body "Menu Boards Boards Boards All jobs Status Workforce Workforce My Workforce Recr…" at bounding box center [152, 123] width 305 height 246
paste input
type input "**********"
drag, startPoint x: 232, startPoint y: 56, endPoint x: 321, endPoint y: 70, distance: 90.4
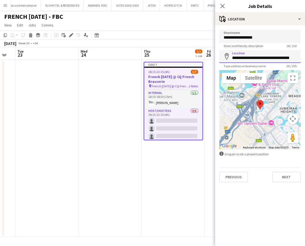
click at [305, 70] on html "Menu Boards Boards Boards All jobs Status Workforce Workforce My Workforce Recr…" at bounding box center [152, 123] width 305 height 246
paste input
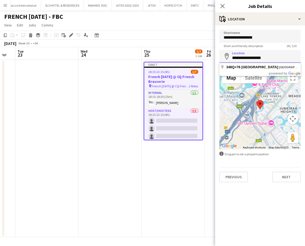
scroll to position [0, 0]
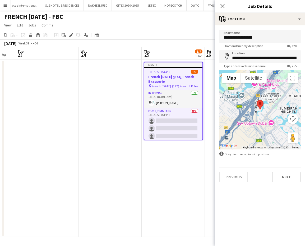
type input "**********"
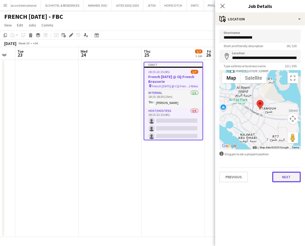
click at [289, 177] on button "Next" at bounding box center [286, 177] width 29 height 11
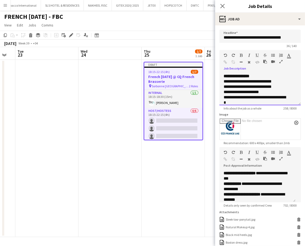
click at [279, 59] on div at bounding box center [275, 62] width 24 height 6
click at [280, 60] on icon "button" at bounding box center [280, 62] width 3 height 4
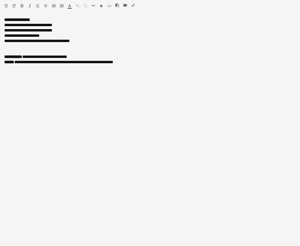
click at [133, 5] on icon "button" at bounding box center [132, 5] width 3 height 4
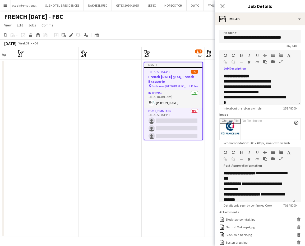
click at [188, 142] on app-date-cell "Draft 18:15-22:15 (4h) 1/7 French Tuesday @ CQ French Brasserie pin Sorbonne Ab…" at bounding box center [173, 148] width 63 height 177
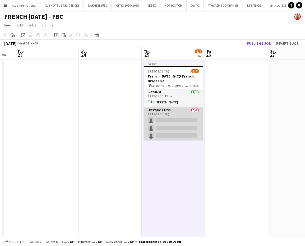
click at [176, 126] on app-card-role "Host/Hostess 0/6 18:15-22:15 (4h) single-neutral-actions single-neutral-actions…" at bounding box center [173, 135] width 59 height 56
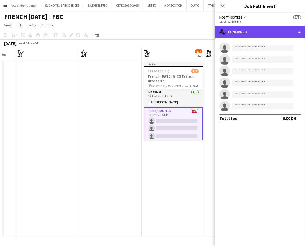
click at [285, 29] on div "single-neutral-actions-check-2 Confirmed" at bounding box center [260, 32] width 90 height 13
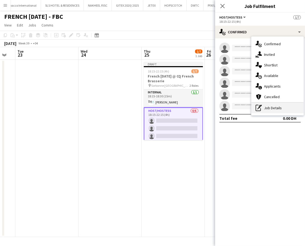
click at [276, 107] on div "pen-write Job Details" at bounding box center [277, 108] width 52 height 11
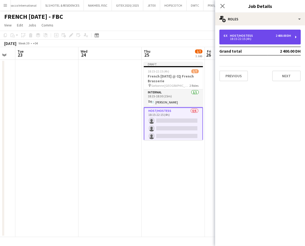
click at [255, 39] on div "18:15-22:15 (4h)" at bounding box center [257, 39] width 67 height 3
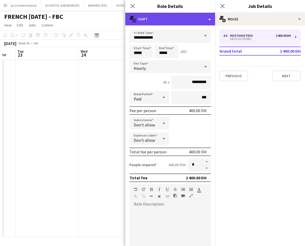
click at [200, 18] on div "multiple-actions-text Shift" at bounding box center [170, 19] width 90 height 13
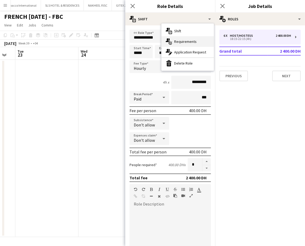
click at [177, 38] on div "multiple-actions-check-2 Requirements" at bounding box center [188, 41] width 52 height 11
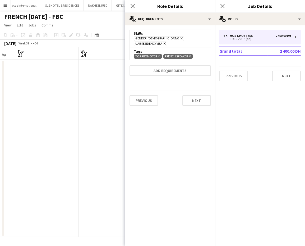
click at [158, 54] on icon "Remove" at bounding box center [158, 55] width 3 height 3
click at [179, 38] on icon "Remove" at bounding box center [180, 37] width 3 height 3
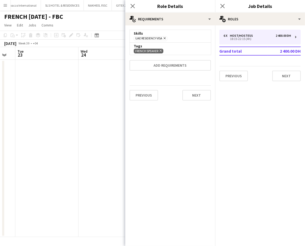
click at [119, 91] on app-date-cell at bounding box center [110, 148] width 63 height 177
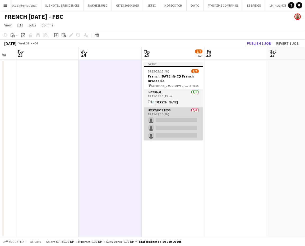
click at [178, 117] on app-card-role "Host/Hostess 0/6 18:15-22:15 (4h) single-neutral-actions single-neutral-actions…" at bounding box center [173, 135] width 59 height 56
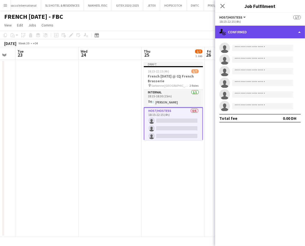
click at [260, 29] on div "single-neutral-actions-check-2 Confirmed" at bounding box center [260, 32] width 90 height 13
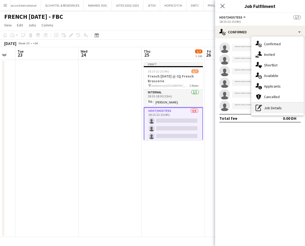
click at [268, 109] on div "pen-write Job Details" at bounding box center [277, 108] width 52 height 11
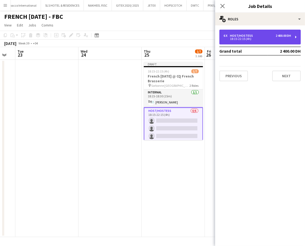
click at [244, 38] on div "18:15-22:15 (4h)" at bounding box center [257, 39] width 67 height 3
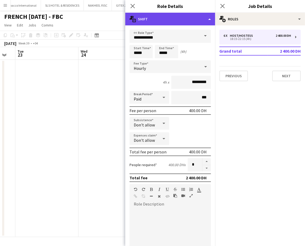
click at [212, 16] on div "multiple-actions-text Shift" at bounding box center [170, 19] width 90 height 13
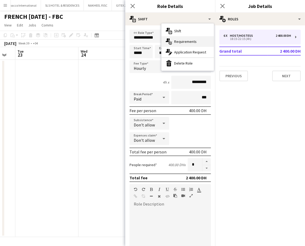
click at [192, 42] on span "Requirements" at bounding box center [185, 41] width 22 height 5
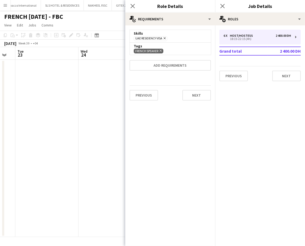
click at [164, 39] on icon at bounding box center [165, 38] width 2 height 2
click at [105, 98] on app-date-cell at bounding box center [109, 148] width 63 height 177
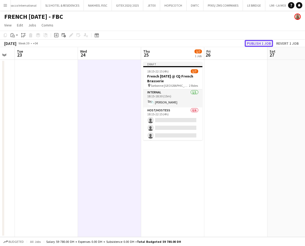
click at [255, 41] on button "Publish 1 job" at bounding box center [259, 43] width 28 height 7
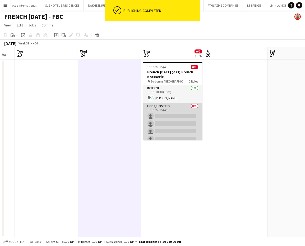
click at [187, 125] on app-card-role "Host/Hostess 0/6 18:15-22:15 (4h) single-neutral-actions single-neutral-actions…" at bounding box center [172, 131] width 59 height 56
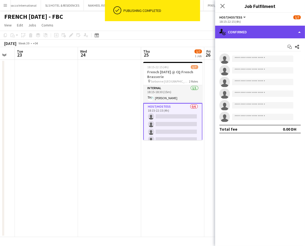
click at [293, 32] on div "single-neutral-actions-check-2 Confirmed" at bounding box center [260, 32] width 90 height 13
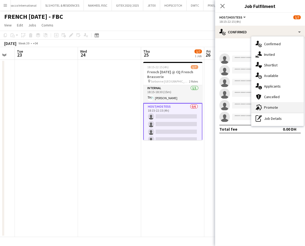
click at [273, 107] on span "Promote" at bounding box center [271, 107] width 14 height 5
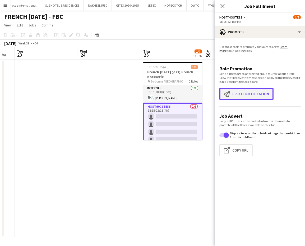
click at [236, 93] on button "Create notification Create notification" at bounding box center [246, 94] width 54 height 12
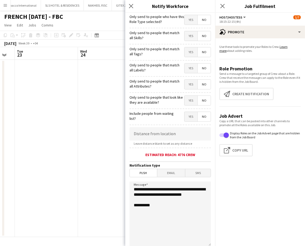
click at [186, 33] on span "Yes" at bounding box center [191, 36] width 13 height 10
drag, startPoint x: 182, startPoint y: 49, endPoint x: 183, endPoint y: 59, distance: 10.3
click at [185, 49] on span "Yes" at bounding box center [191, 52] width 13 height 10
click at [185, 67] on span "Yes" at bounding box center [191, 68] width 13 height 10
click at [186, 83] on span "Yes" at bounding box center [191, 85] width 13 height 10
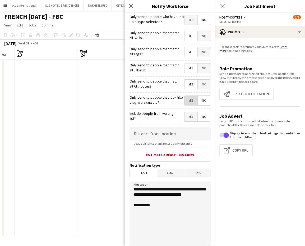
drag, startPoint x: 183, startPoint y: 102, endPoint x: 183, endPoint y: 107, distance: 5.3
click at [185, 102] on span "Yes" at bounding box center [191, 101] width 13 height 10
click at [177, 129] on input at bounding box center [170, 133] width 81 height 13
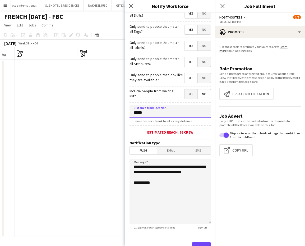
scroll to position [43, 0]
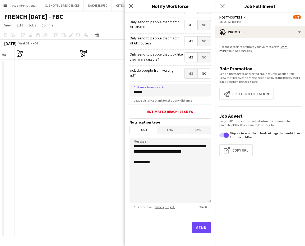
type input "*****"
click at [192, 227] on button "Send" at bounding box center [201, 228] width 19 height 12
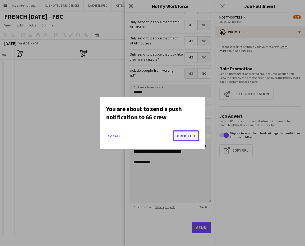
click at [187, 133] on button "Proceed" at bounding box center [186, 135] width 26 height 11
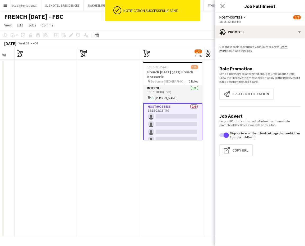
click at [137, 156] on app-date-cell at bounding box center [109, 148] width 63 height 177
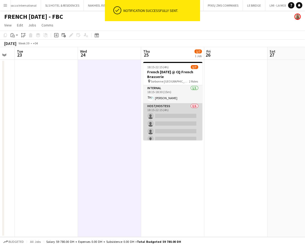
click at [172, 112] on app-card-role "Host/Hostess 0/6 18:15-22:15 (4h) single-neutral-actions single-neutral-actions…" at bounding box center [172, 131] width 59 height 56
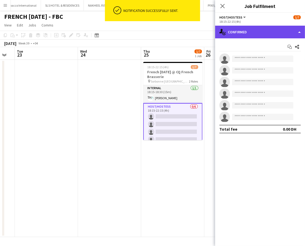
click at [302, 29] on div "single-neutral-actions-check-2 Confirmed" at bounding box center [260, 32] width 90 height 13
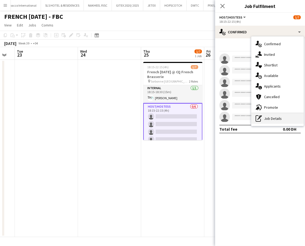
click at [279, 117] on div "pen-write Job Details" at bounding box center [277, 118] width 52 height 11
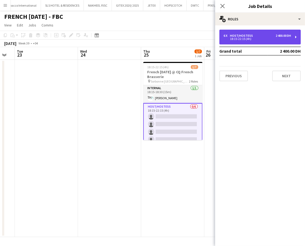
click at [264, 40] on div "6 x Host/Hostess 2 400.00 DH 18:15-22:15 (4h)" at bounding box center [259, 37] width 81 height 15
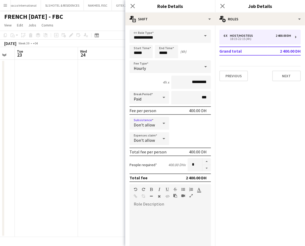
click at [161, 121] on icon at bounding box center [164, 123] width 6 height 11
click at [151, 138] on span "Allow" at bounding box center [148, 137] width 29 height 5
click at [163, 135] on icon at bounding box center [164, 138] width 6 height 11
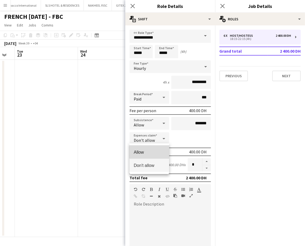
click at [155, 152] on span "Allow" at bounding box center [149, 152] width 31 height 5
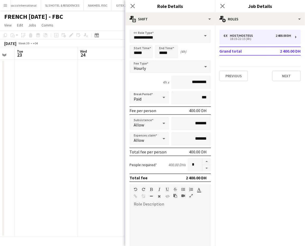
drag, startPoint x: 108, startPoint y: 137, endPoint x: 124, endPoint y: 126, distance: 19.1
click at [108, 136] on app-date-cell at bounding box center [109, 148] width 63 height 177
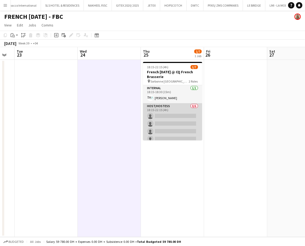
scroll to position [0, 175]
click at [171, 120] on app-card-role "Host/Hostess 0/6 18:15-22:15 (4h) single-neutral-actions single-neutral-actions…" at bounding box center [172, 131] width 59 height 56
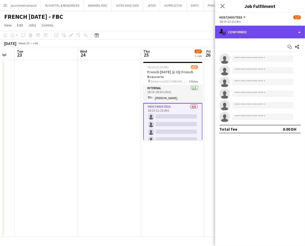
click at [297, 29] on div "single-neutral-actions-check-2 Confirmed" at bounding box center [260, 32] width 90 height 13
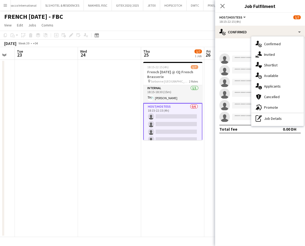
click at [185, 164] on app-date-cell "18:15-22:15 (4h) 1/7 French Tuesday @ CQ French Brasserie pin Sorbonne Abu Dhab…" at bounding box center [172, 148] width 63 height 177
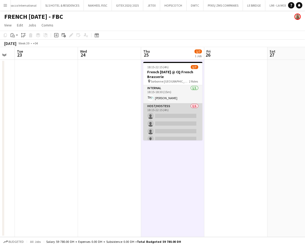
click at [177, 114] on app-card-role "Host/Hostess 0/6 18:15-22:15 (4h) single-neutral-actions single-neutral-actions…" at bounding box center [172, 131] width 59 height 56
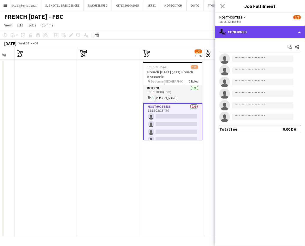
click at [270, 33] on div "single-neutral-actions-check-2 Confirmed" at bounding box center [260, 32] width 90 height 13
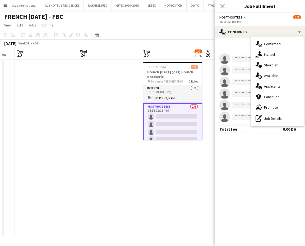
drag, startPoint x: 268, startPoint y: 116, endPoint x: 259, endPoint y: 113, distance: 8.8
click at [267, 117] on div "pen-write Job Details" at bounding box center [277, 118] width 52 height 11
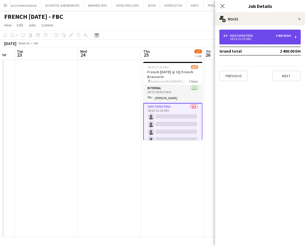
click at [255, 36] on div "6 x Host/Hostess 2 400.00 DH" at bounding box center [257, 36] width 67 height 4
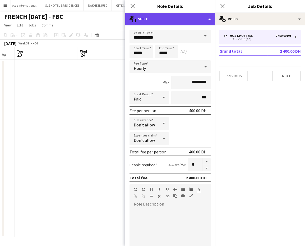
click at [202, 16] on div "multiple-actions-text Shift" at bounding box center [170, 19] width 90 height 13
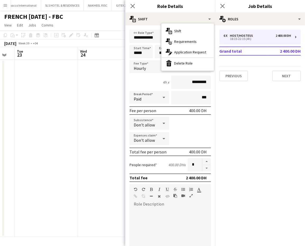
click at [188, 49] on div "multiple-actions-edit-1 Application Request" at bounding box center [188, 52] width 52 height 11
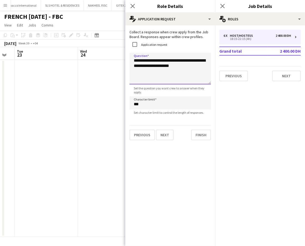
click at [131, 61] on textarea "**********" at bounding box center [170, 69] width 81 height 32
click at [142, 67] on textarea "**********" at bounding box center [170, 69] width 81 height 32
click at [170, 72] on textarea "**********" at bounding box center [170, 69] width 81 height 32
type textarea "**********"
click at [103, 114] on app-date-cell at bounding box center [109, 148] width 63 height 177
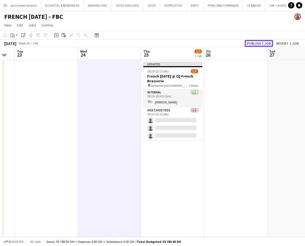
click at [258, 43] on button "Publish 1 job" at bounding box center [259, 43] width 28 height 7
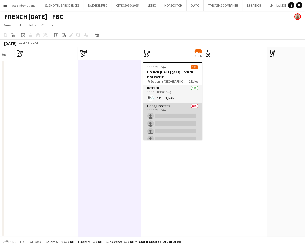
click at [172, 120] on app-card-role "Host/Hostess 0/6 18:15-22:15 (4h) single-neutral-actions single-neutral-actions…" at bounding box center [172, 131] width 59 height 56
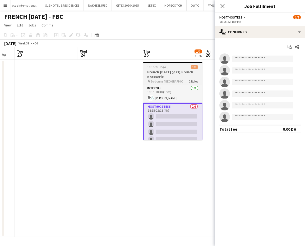
click at [182, 72] on h3 "French [DATE] @ CQ French Brasserie" at bounding box center [172, 75] width 59 height 10
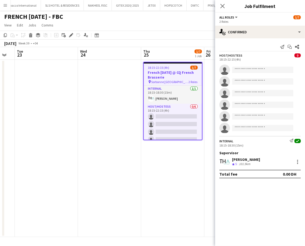
click at [171, 175] on app-date-cell "18:15-22:15 (4h) 1/7 French Tuesday @ CQ French Brasserie pin Sorbonne Abu Dhab…" at bounding box center [172, 148] width 63 height 177
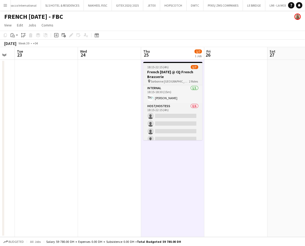
click at [158, 74] on h3 "French [DATE] @ CQ French Brasserie" at bounding box center [172, 75] width 59 height 10
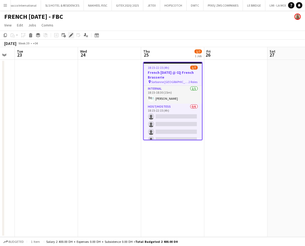
click at [71, 34] on icon "Edit" at bounding box center [71, 35] width 4 height 4
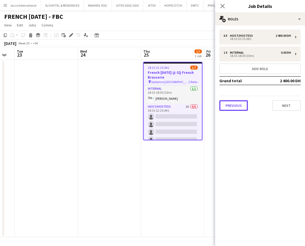
click at [235, 104] on button "Previous" at bounding box center [233, 105] width 29 height 11
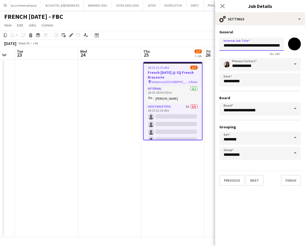
scroll to position [0, 12]
drag, startPoint x: 257, startPoint y: 45, endPoint x: 295, endPoint y: 48, distance: 37.9
click at [295, 48] on div "**********" at bounding box center [259, 45] width 81 height 20
paste input "**"
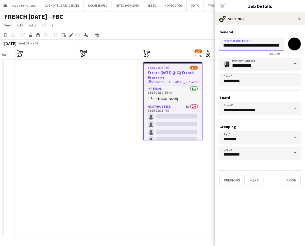
click at [241, 44] on input "**********" at bounding box center [251, 44] width 65 height 13
type input "**********"
click at [117, 134] on app-date-cell at bounding box center [109, 148] width 63 height 177
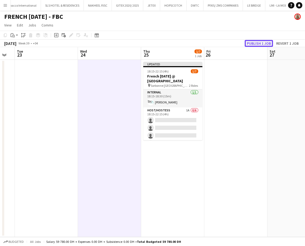
click at [268, 43] on button "Publish 1 job" at bounding box center [259, 43] width 28 height 7
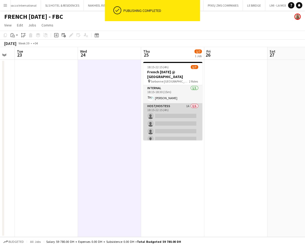
click at [185, 112] on app-card-role "Host/Hostess 1A 0/6 18:15-22:15 (4h) single-neutral-actions single-neutral-acti…" at bounding box center [172, 131] width 59 height 56
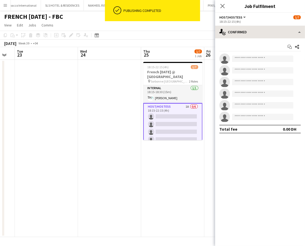
drag, startPoint x: 291, startPoint y: 25, endPoint x: 291, endPoint y: 27, distance: 2.7
click at [291, 26] on div "Host/Hostess All roles Host/Hostess 1/7 18:15-22:15 (4h) single-neutral-actions…" at bounding box center [260, 129] width 90 height 233
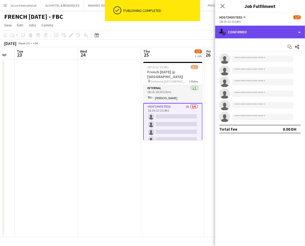
click at [291, 30] on div "single-neutral-actions-check-2 Confirmed" at bounding box center [260, 32] width 90 height 13
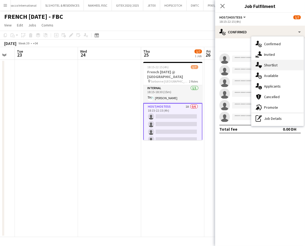
click at [274, 63] on span "Shortlist" at bounding box center [270, 65] width 13 height 5
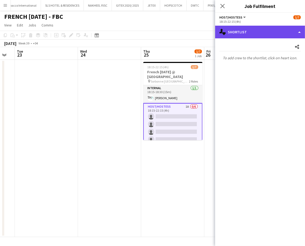
click at [293, 30] on div "single-neutral-actions-heart Shortlist" at bounding box center [260, 32] width 90 height 13
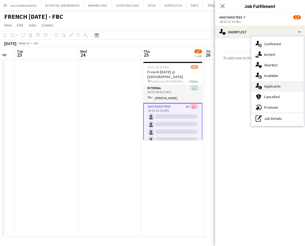
click at [279, 86] on span "Applicants" at bounding box center [272, 86] width 17 height 5
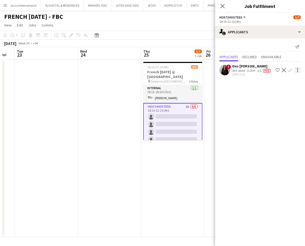
click at [297, 71] on div at bounding box center [297, 70] width 1 height 1
click at [297, 70] on div at bounding box center [152, 123] width 305 height 246
click at [247, 70] on div "5.2km" at bounding box center [251, 70] width 10 height 4
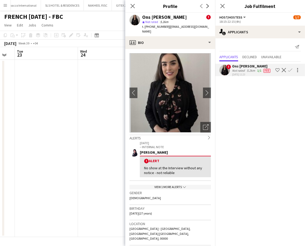
scroll to position [0, 174]
click at [55, 155] on app-date-cell at bounding box center [47, 148] width 63 height 177
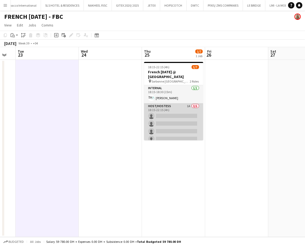
click at [171, 124] on app-card-role "Host/Hostess 1A 0/6 18:15-22:15 (4h) single-neutral-actions single-neutral-acti…" at bounding box center [173, 131] width 59 height 56
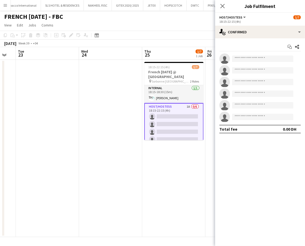
click at [91, 187] on app-date-cell at bounding box center [110, 148] width 63 height 177
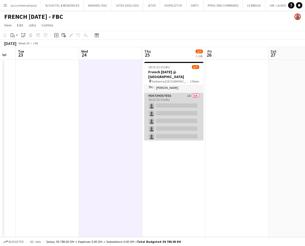
scroll to position [19, 0]
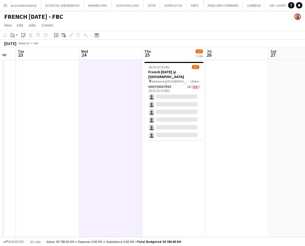
click at [108, 120] on app-date-cell at bounding box center [110, 148] width 63 height 177
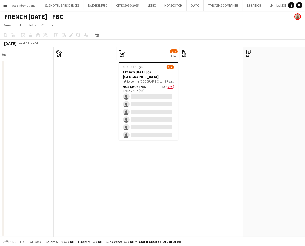
scroll to position [0, 167]
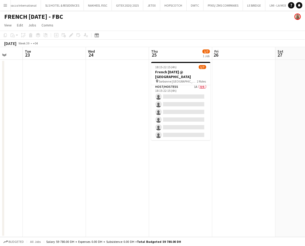
drag, startPoint x: 251, startPoint y: 137, endPoint x: 197, endPoint y: 135, distance: 53.7
click at [197, 135] on app-calendar-viewport "Sat 20 Sun 21 Mon 22 Tue 23 Wed 24 Thu 25 1/7 1 Job Fri 26 Sat 27 Sun 28 Mon 29…" at bounding box center [152, 142] width 305 height 190
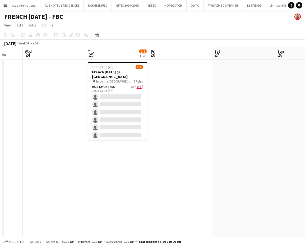
click at [77, 140] on app-date-cell at bounding box center [54, 148] width 63 height 177
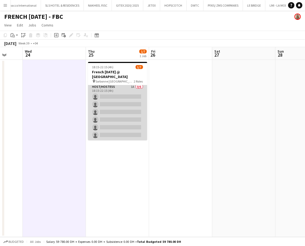
scroll to position [0, 0]
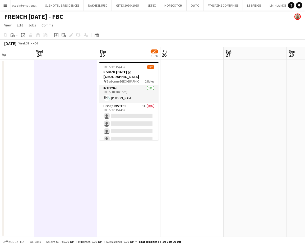
drag, startPoint x: 132, startPoint y: 108, endPoint x: 143, endPoint y: 113, distance: 11.5
click at [180, 115] on app-calendar-viewport "Sun 21 Mon 22 Tue 23 Wed 24 Thu 25 1/7 1 Job Fri 26 Sat 27 Sun 28 Mon 29 Tue 30…" at bounding box center [152, 142] width 305 height 190
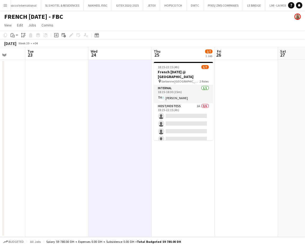
drag, startPoint x: 103, startPoint y: 99, endPoint x: 164, endPoint y: 109, distance: 61.9
click at [162, 103] on app-calendar-viewport "Sat 20 Sun 21 Mon 22 Tue 23 Wed 24 Thu 25 1/7 1 Job Fri 26 Sat 27 Sun 28 Mon 29…" at bounding box center [152, 142] width 305 height 190
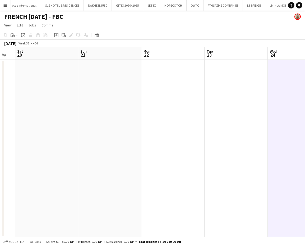
drag, startPoint x: 95, startPoint y: 108, endPoint x: 192, endPoint y: 120, distance: 98.4
click at [186, 116] on app-calendar-viewport "Thu 18 Fri 19 Sat 20 Sun 21 Mon 22 Tue 23 Wed 24 Thu 25 1/7 1 Job Fri 26 Sat 27…" at bounding box center [152, 142] width 305 height 190
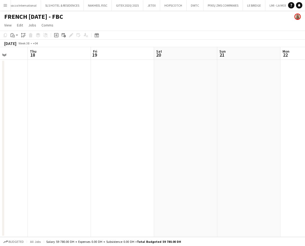
drag, startPoint x: 64, startPoint y: 111, endPoint x: 169, endPoint y: 135, distance: 108.5
click at [166, 115] on app-calendar-viewport "Mon 15 Tue 16 Wed 17 Thu 18 Fri 19 Sat 20 Sun 21 Mon 22 Tue 23 Wed 24" at bounding box center [152, 142] width 305 height 190
drag, startPoint x: 73, startPoint y: 126, endPoint x: 146, endPoint y: 122, distance: 73.0
click at [222, 118] on app-calendar-viewport "Sun 14 Mon 15 Tue 16 Wed 17 Thu 18 Fri 19 Sat 20 Sun 21 Mon 22 Tue 23" at bounding box center [152, 142] width 305 height 190
drag, startPoint x: 199, startPoint y: 103, endPoint x: 69, endPoint y: 110, distance: 130.3
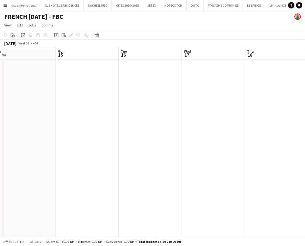
click at [203, 105] on app-calendar-viewport "Fri 12 Sat 13 Sun 14 Mon 15 Tue 16 Wed 17 Thu 18 Fri 19 Sat 20 Sun 21" at bounding box center [152, 142] width 305 height 190
click at [179, 109] on app-calendar-viewport "Wed 10 Thu 11 Fri 12 Sat 13 Sun 14 Mon 15 Tue 16 Wed 17 Thu 18 Fri 19" at bounding box center [152, 142] width 305 height 190
drag, startPoint x: 78, startPoint y: 117, endPoint x: 195, endPoint y: 129, distance: 117.2
click at [195, 121] on app-calendar-viewport "Mon 8 Tue 9 4/4 1 Job Wed 10 Thu 11 Fri 12 Sat 13 Sun 14 Mon 15 Tue 16 Wed 17 1…" at bounding box center [152, 142] width 305 height 190
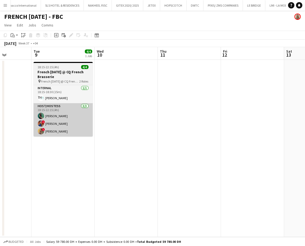
drag, startPoint x: 97, startPoint y: 113, endPoint x: 149, endPoint y: 122, distance: 51.9
click at [148, 117] on app-calendar-viewport "Sat 6 Sun 7 Mon 8 Tue 9 4/4 1 Job Wed 10 Thu 11 Fri 12 Sat 13 Sun 14 Mon 15 18:…" at bounding box center [152, 142] width 305 height 190
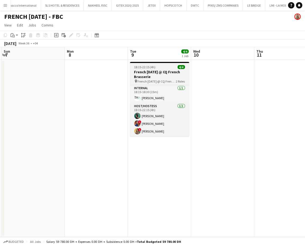
click at [139, 76] on h3 "French [DATE] @ CQ French Brasserie" at bounding box center [159, 75] width 59 height 10
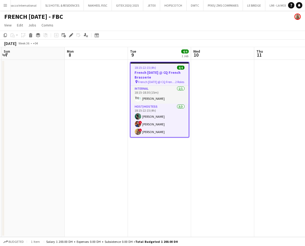
click at [104, 104] on app-date-cell at bounding box center [96, 148] width 63 height 177
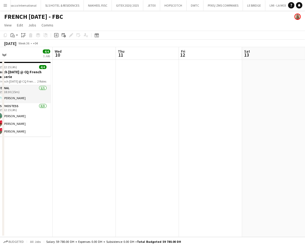
drag, startPoint x: 234, startPoint y: 105, endPoint x: 104, endPoint y: 95, distance: 130.4
click at [104, 95] on app-calendar-viewport "Sat 6 Sun 7 Mon 8 Tue 9 4/4 1 Job Wed 10 Thu 11 Fri 12 Sat 13 Sun 14 Mon 15 18:…" at bounding box center [152, 142] width 305 height 190
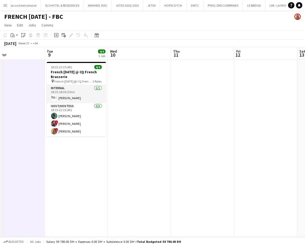
drag, startPoint x: 50, startPoint y: 150, endPoint x: 137, endPoint y: 152, distance: 87.3
click at [143, 150] on app-calendar-viewport "Sat 6 Sun 7 Mon 8 Tue 9 4/4 1 Job Wed 10 Thu 11 Fri 12 Sat 13 Sun 14 Mon 15 18:…" at bounding box center [152, 142] width 305 height 190
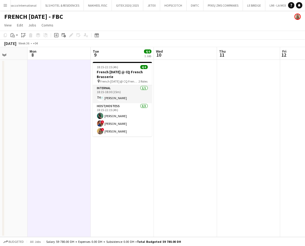
drag, startPoint x: 84, startPoint y: 146, endPoint x: 149, endPoint y: 148, distance: 64.8
click at [144, 146] on app-calendar-viewport "Fri 5 Sat 6 Sun 7 Mon 8 Tue 9 4/4 1 Job Wed 10 Thu 11 Fri 12 Sat 13 Sun 14 18:1…" at bounding box center [152, 142] width 305 height 190
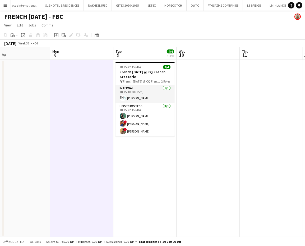
drag, startPoint x: 287, startPoint y: 186, endPoint x: 123, endPoint y: 145, distance: 168.9
click at [123, 145] on app-calendar-viewport "Thu 4 Fri 5 Sat 6 Sun 7 Mon 8 Tue 9 4/4 1 Job Wed 10 Thu 11 Fri 12 Sat 13 18:15…" at bounding box center [152, 142] width 305 height 190
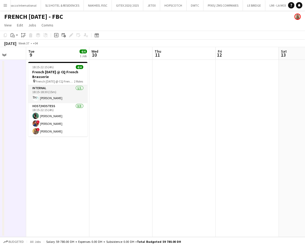
drag, startPoint x: 173, startPoint y: 144, endPoint x: 41, endPoint y: 118, distance: 134.6
click at [41, 121] on app-calendar-viewport "Sat 6 Sun 7 Mon 8 Tue 9 4/4 1 Job Wed 10 Thu 11 Fri 12 Sat 13 Sun 14 Mon 15 18:…" at bounding box center [152, 142] width 305 height 190
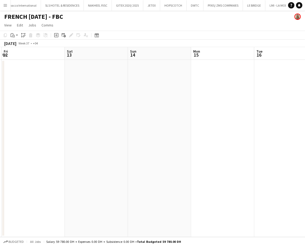
drag, startPoint x: 140, startPoint y: 133, endPoint x: 104, endPoint y: 104, distance: 45.5
click at [59, 122] on app-calendar-viewport "Tue 9 4/4 1 Job Wed 10 Thu 11 Fri 12 Sat 13 Sun 14 Mon 15 Tue 16 Wed 17 Thu 18 …" at bounding box center [152, 142] width 305 height 190
click at [104, 124] on app-calendar-viewport "Thu 11 Fri 12 Sat 13 Sun 14 Mon 15 Tue 16 Wed 17 Thu 18 Fri 19 Sat 20" at bounding box center [152, 142] width 305 height 190
drag, startPoint x: 196, startPoint y: 121, endPoint x: 71, endPoint y: 85, distance: 130.4
click at [63, 99] on app-calendar-viewport "Sat 13 Sun 14 Mon 15 Tue 16 Wed 17 Thu 18 Fri 19 Sat 20 Sun 21 Mon 22" at bounding box center [152, 142] width 305 height 190
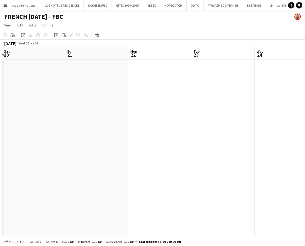
drag, startPoint x: 138, startPoint y: 116, endPoint x: 169, endPoint y: 105, distance: 32.9
click at [115, 110] on app-calendar-viewport "Wed 17 Thu 18 Fri 19 Sat 20 Sun 21 Mon 22 Tue 23 Wed 24 Thu 25 1/7 1 Job Fri 26…" at bounding box center [152, 142] width 305 height 190
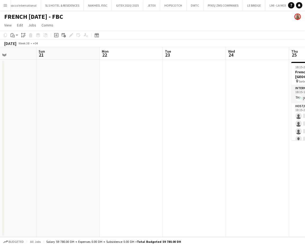
drag, startPoint x: 210, startPoint y: 131, endPoint x: 129, endPoint y: 129, distance: 81.2
click at [129, 130] on app-calendar-viewport "Wed 17 Thu 18 Fri 19 Sat 20 Sun 21 Mon 22 Tue 23 Wed 24 Thu 25 1/7 1 Job Fri 26…" at bounding box center [152, 142] width 305 height 190
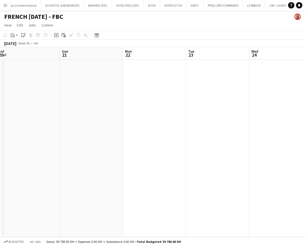
drag, startPoint x: 189, startPoint y: 118, endPoint x: 75, endPoint y: 112, distance: 113.3
click at [75, 115] on app-calendar-viewport "Thu 18 Fri 19 Sat 20 Sun 21 Mon 22 Tue 23 Wed 24 Thu 25 1/7 1 Job Fri 26 Sat 27…" at bounding box center [152, 142] width 305 height 190
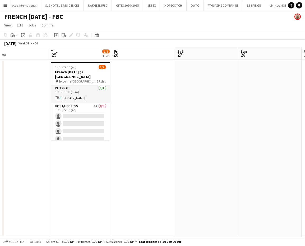
drag, startPoint x: 211, startPoint y: 132, endPoint x: 160, endPoint y: 133, distance: 51.0
click at [160, 133] on app-calendar-viewport "Sun 21 Mon 22 Tue 23 Wed 24 Thu 25 1/7 1 Job Fri 26 Sat 27 Sun 28 Mon 29 Tue 30…" at bounding box center [152, 142] width 305 height 190
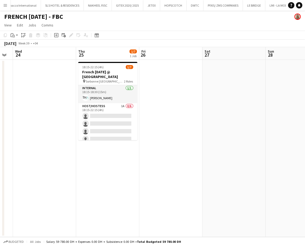
drag, startPoint x: 110, startPoint y: 121, endPoint x: 107, endPoint y: 118, distance: 4.5
click at [108, 120] on app-calendar-viewport "Sun 21 Mon 22 Tue 23 Wed 24 Thu 25 1/7 1 Job Fri 26 Sat 27 Sun 28 Mon 29 Tue 30…" at bounding box center [152, 142] width 305 height 190
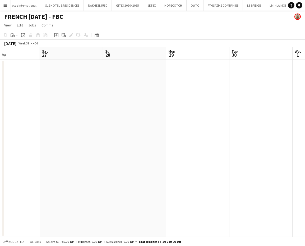
drag, startPoint x: 102, startPoint y: 113, endPoint x: 96, endPoint y: 111, distance: 6.1
click at [96, 112] on app-calendar-viewport "Tue 23 Wed 24 Thu 25 1/7 1 Job Fri 26 Sat 27 Sun 28 Mon 29 Tue 30 Wed 1 Thu 2 1…" at bounding box center [152, 142] width 305 height 190
drag, startPoint x: 111, startPoint y: 127, endPoint x: 105, endPoint y: 125, distance: 6.1
click at [105, 125] on app-calendar-viewport "Thu 25 1/7 1 Job Fri 26 Sat 27 Sun 28 Mon 29 Tue 30 Wed 1 Thu 2 Fri 3 Sat 4 18:…" at bounding box center [152, 142] width 305 height 190
drag, startPoint x: 212, startPoint y: 135, endPoint x: 90, endPoint y: 116, distance: 122.6
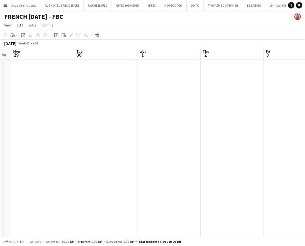
click at [89, 118] on app-calendar-viewport "Fri 26 Sat 27 Sun 28 Mon 29 Tue 30 Wed 1 Thu 2 Fri 3 Sat 4 Sun 5" at bounding box center [152, 142] width 305 height 190
drag, startPoint x: 213, startPoint y: 126, endPoint x: 96, endPoint y: 113, distance: 118.2
click at [96, 116] on app-calendar-viewport "Sun 28 Mon 29 Tue 30 Wed 1 Thu 2 Fri 3 Sat 4 Sun 5 Mon 6 Tue 7" at bounding box center [152, 142] width 305 height 190
drag, startPoint x: 221, startPoint y: 133, endPoint x: 178, endPoint y: 131, distance: 42.9
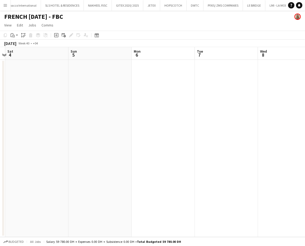
click at [178, 131] on app-calendar-viewport "Wed 1 Thu 2 Fri 3 Sat 4 Sun 5 Mon 6 Tue 7 Wed 8 Thu 9 Fri 10" at bounding box center [152, 142] width 305 height 190
drag, startPoint x: 125, startPoint y: 98, endPoint x: 86, endPoint y: 91, distance: 39.3
click at [86, 91] on app-calendar-viewport "Thu 2 Fri 3 Sat 4 Sun 5 Mon 6 Tue 7 Wed 8 Thu 9 Fri 10 Sat 11" at bounding box center [152, 142] width 305 height 190
click at [112, 72] on app-date-cell at bounding box center [128, 148] width 63 height 177
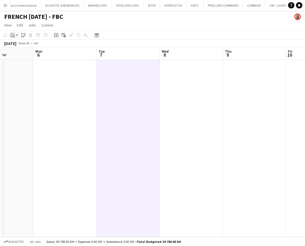
click at [11, 36] on icon "Paste" at bounding box center [13, 35] width 4 height 4
click at [20, 45] on link "Paste Ctrl+V" at bounding box center [39, 45] width 50 height 5
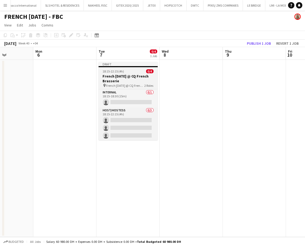
click at [134, 79] on h3 "French [DATE] @ CQ French Brasserie" at bounding box center [128, 79] width 59 height 10
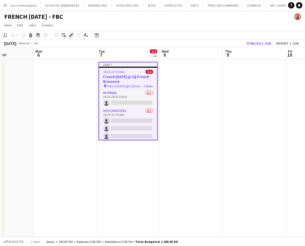
click at [71, 35] on icon at bounding box center [71, 35] width 3 height 3
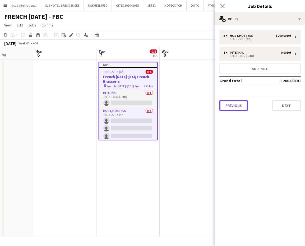
click at [235, 105] on button "Previous" at bounding box center [233, 105] width 29 height 11
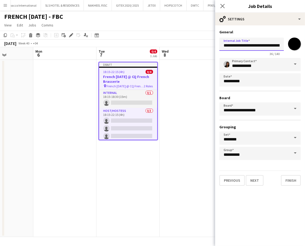
scroll to position [0, 12]
drag, startPoint x: 256, startPoint y: 44, endPoint x: 301, endPoint y: 48, distance: 45.4
click at [301, 48] on form "**********" at bounding box center [260, 108] width 90 height 156
type input "**********"
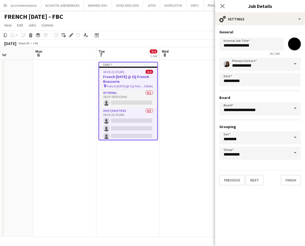
click at [209, 90] on app-date-cell at bounding box center [191, 148] width 63 height 177
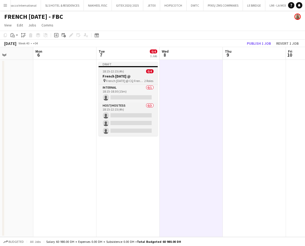
click at [128, 74] on h3 "French Tuesday @" at bounding box center [128, 76] width 59 height 5
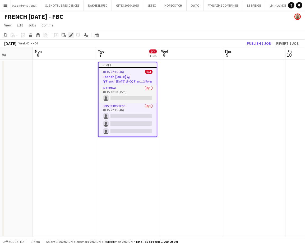
click at [69, 34] on icon "Edit" at bounding box center [71, 35] width 4 height 4
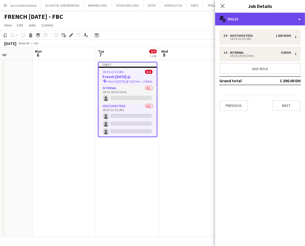
click at [289, 17] on div "multiple-users-add Roles" at bounding box center [260, 19] width 90 height 13
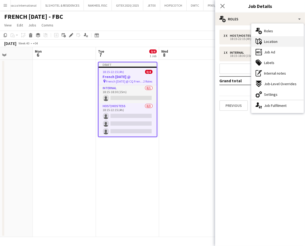
click at [273, 41] on span "Location" at bounding box center [270, 41] width 13 height 5
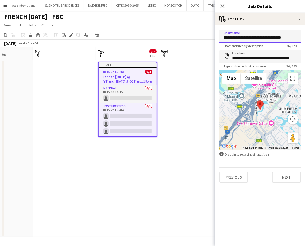
drag, startPoint x: 223, startPoint y: 37, endPoint x: 302, endPoint y: 48, distance: 80.1
click at [302, 48] on form "**********" at bounding box center [260, 106] width 90 height 153
type input "**********"
drag, startPoint x: 233, startPoint y: 55, endPoint x: 302, endPoint y: 58, distance: 69.1
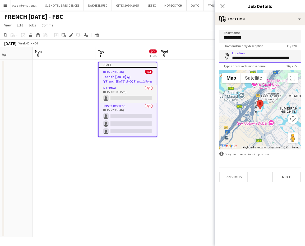
click at [302, 58] on form "**********" at bounding box center [260, 106] width 90 height 153
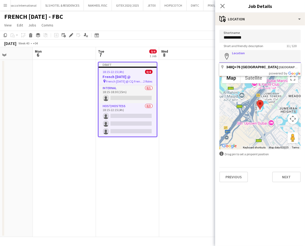
scroll to position [0, 0]
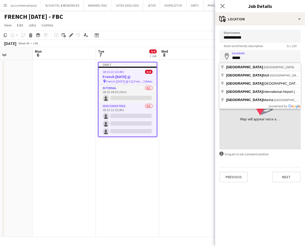
type input "**********"
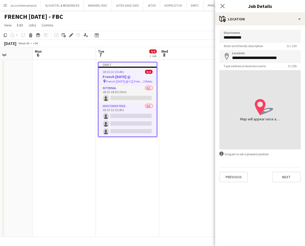
drag, startPoint x: 258, startPoint y: 67, endPoint x: 264, endPoint y: 62, distance: 7.7
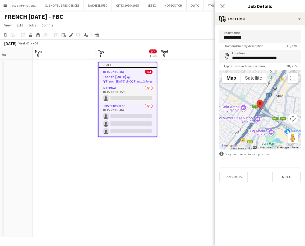
click at [195, 103] on app-date-cell at bounding box center [190, 148] width 63 height 177
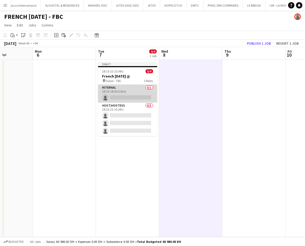
click at [129, 93] on app-card-role "Internal 0/1 18:15-18:30 (15m) single-neutral-actions" at bounding box center [127, 94] width 59 height 18
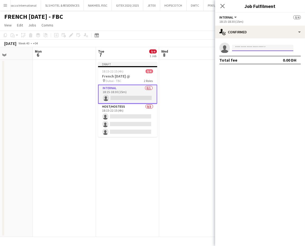
click at [244, 46] on input at bounding box center [262, 48] width 61 height 6
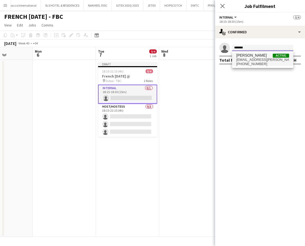
type input "*******"
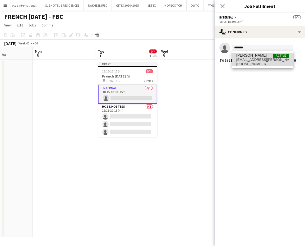
click at [250, 56] on span "Sara STAFF" at bounding box center [251, 55] width 30 height 4
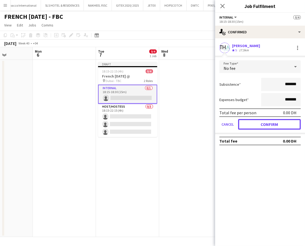
click at [254, 125] on button "Confirm" at bounding box center [269, 124] width 63 height 11
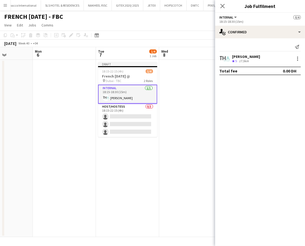
click at [201, 129] on app-date-cell at bounding box center [190, 148] width 63 height 177
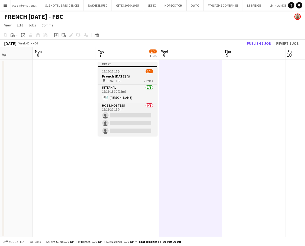
click at [120, 75] on h3 "French Tuesday @" at bounding box center [127, 76] width 59 height 5
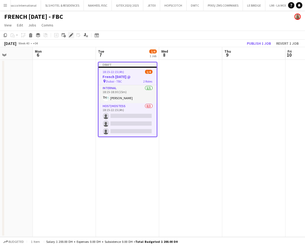
click at [69, 33] on div "Edit" at bounding box center [71, 35] width 6 height 6
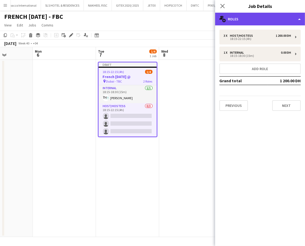
click at [282, 15] on div "multiple-users-add Roles" at bounding box center [260, 19] width 90 height 13
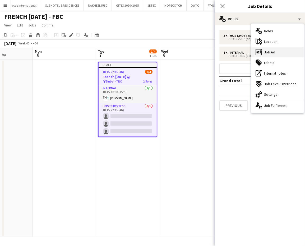
click at [277, 51] on div "ads-window Job Ad" at bounding box center [277, 52] width 52 height 11
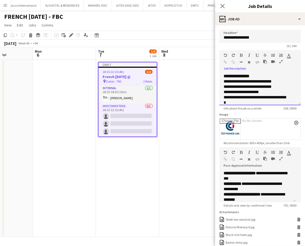
click at [250, 68] on div "default Heading 1 Heading 2 Heading 3 Heading 4 Heading 5 Heading 6 Heading 7 P…" at bounding box center [259, 60] width 81 height 20
click at [246, 76] on b "**********" at bounding box center [235, 76] width 23 height 4
drag, startPoint x: 286, startPoint y: 82, endPoint x: 219, endPoint y: 82, distance: 66.6
click at [219, 82] on form "**********" at bounding box center [260, 158] width 90 height 256
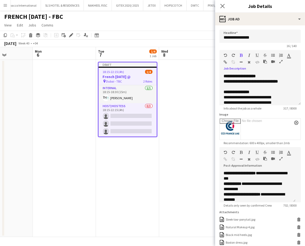
click at [242, 54] on icon "button" at bounding box center [241, 55] width 3 height 4
click at [255, 89] on div "**********" at bounding box center [260, 91] width 73 height 5
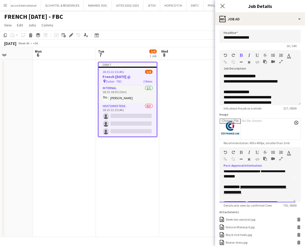
scroll to position [28, 0]
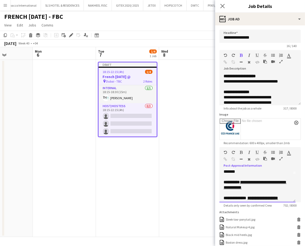
drag, startPoint x: 271, startPoint y: 190, endPoint x: 244, endPoint y: 180, distance: 28.8
click at [244, 180] on div "**********" at bounding box center [257, 187] width 76 height 32
drag, startPoint x: 268, startPoint y: 186, endPoint x: 242, endPoint y: 181, distance: 26.8
click at [242, 181] on div "**********" at bounding box center [258, 185] width 68 height 11
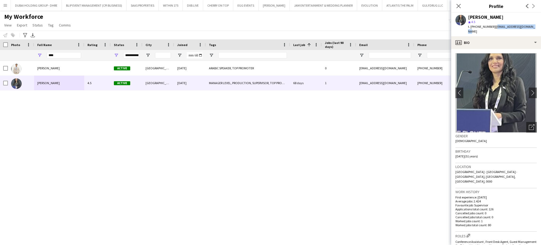
click at [305, 151] on div "[PERSON_NAME] Active [GEOGRAPHIC_DATA] [DATE] ARABIC SPEAKER, TOP PROMOTER 0 [E…" at bounding box center [263, 145] width 526 height 169
click at [6, 4] on app-icon "Menu" at bounding box center [5, 5] width 4 height 4
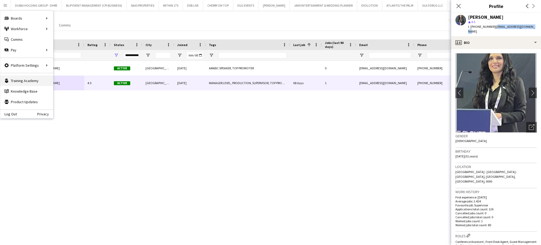
click at [19, 82] on link "Training Academy Training Academy" at bounding box center [26, 80] width 53 height 11
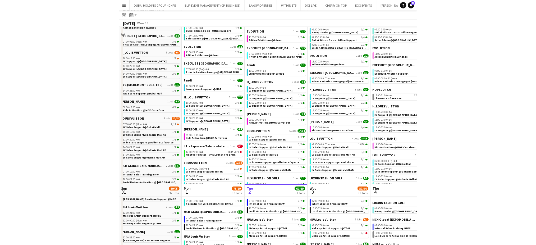
scroll to position [70, 0]
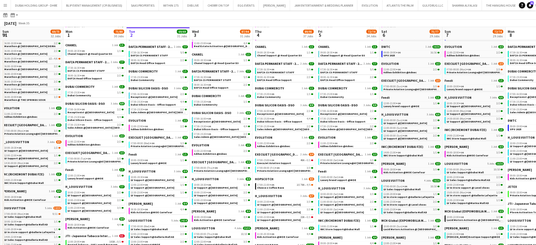
click at [0, 7] on button "Menu" at bounding box center [5, 5] width 11 height 11
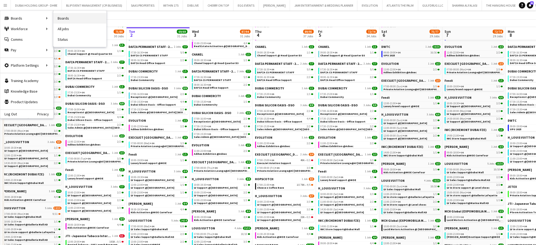
click at [74, 20] on link "Boards" at bounding box center [79, 18] width 53 height 11
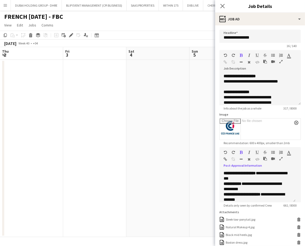
scroll to position [28, 0]
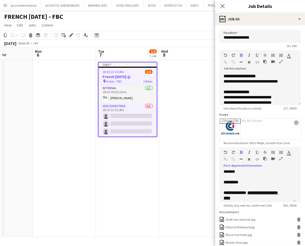
click at [260, 193] on u "**********" at bounding box center [251, 195] width 54 height 9
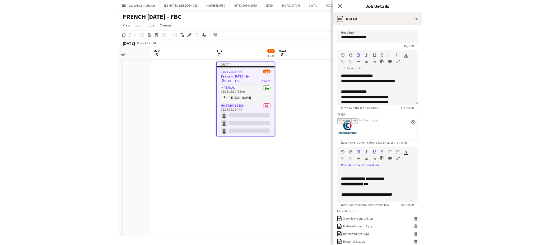
scroll to position [157, 0]
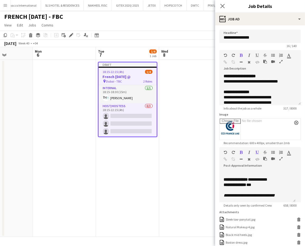
click at [176, 185] on app-date-cell at bounding box center [190, 148] width 63 height 177
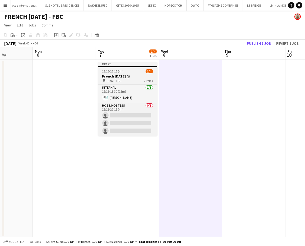
click at [127, 76] on h3 "French Tuesday @" at bounding box center [127, 76] width 59 height 5
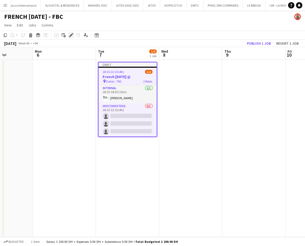
click at [69, 35] on icon "Edit" at bounding box center [71, 35] width 4 height 4
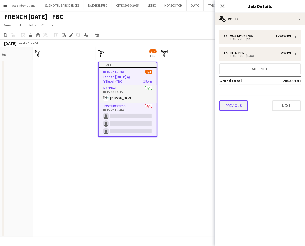
click at [233, 108] on button "Previous" at bounding box center [233, 105] width 29 height 11
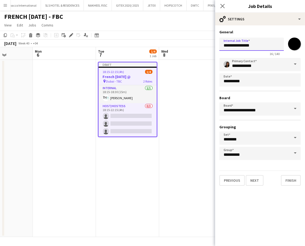
click at [256, 45] on input "**********" at bounding box center [251, 44] width 65 height 13
type input "**********"
click at [193, 113] on app-date-cell at bounding box center [190, 148] width 63 height 177
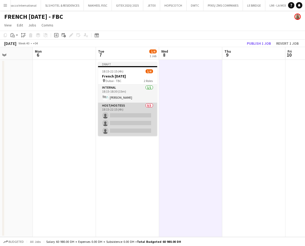
click at [119, 117] on app-card-role "Host/Hostess 0/3 18:15-22:15 (4h) single-neutral-actions single-neutral-actions…" at bounding box center [127, 119] width 59 height 33
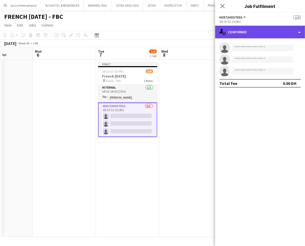
click at [297, 31] on div "single-neutral-actions-check-2 Confirmed" at bounding box center [260, 32] width 90 height 13
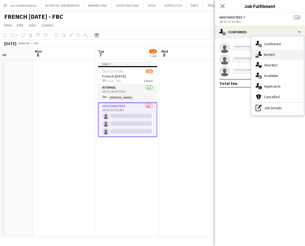
click at [274, 55] on span "Invited" at bounding box center [269, 54] width 11 height 5
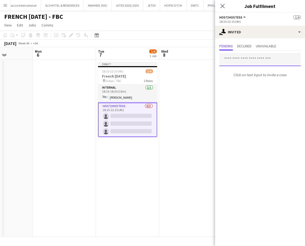
click at [241, 58] on input "text" at bounding box center [259, 59] width 81 height 13
type input "*"
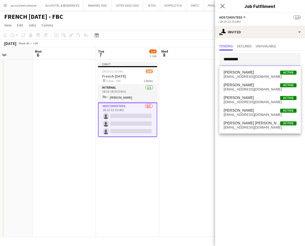
type input "*********"
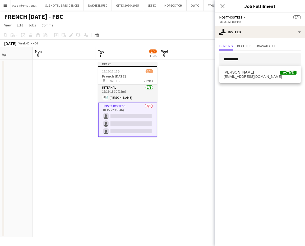
click at [261, 85] on mat-expansion-panel "user-plus Invited Pending Declined Unavailable ********* Click on text input to…" at bounding box center [260, 142] width 90 height 208
click at [260, 61] on input "*********" at bounding box center [259, 59] width 81 height 13
click at [251, 75] on span "jasmine.berais@gmail.com" at bounding box center [260, 77] width 73 height 4
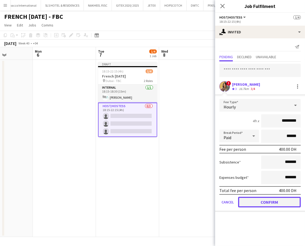
click at [278, 203] on button "Confirm" at bounding box center [269, 202] width 63 height 11
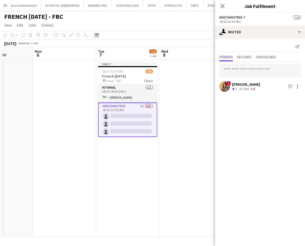
click at [119, 128] on app-card-role "Host/Hostess 1I 0/3 18:15-22:15 (4h) single-neutral-actions single-neutral-acti…" at bounding box center [127, 120] width 59 height 34
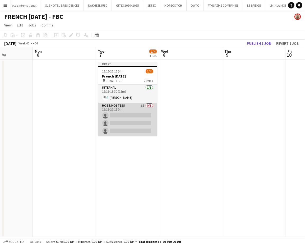
click at [122, 125] on app-card-role "Host/Hostess 1I 0/3 18:15-22:15 (4h) single-neutral-actions single-neutral-acti…" at bounding box center [127, 119] width 59 height 33
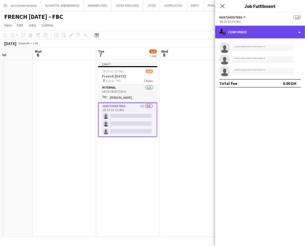
click at [276, 32] on div "single-neutral-actions-check-2 Confirmed" at bounding box center [260, 32] width 90 height 13
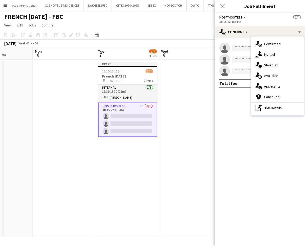
click at [273, 109] on div "pen-write Job Details" at bounding box center [277, 108] width 52 height 11
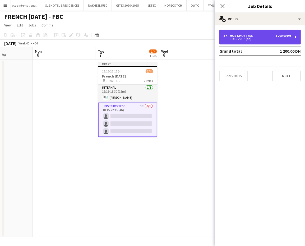
click at [246, 38] on div "18:15-22:15 (4h)" at bounding box center [257, 39] width 67 height 3
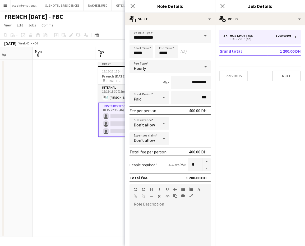
drag, startPoint x: 202, startPoint y: 164, endPoint x: 188, endPoint y: 166, distance: 14.1
click at [203, 165] on button "button" at bounding box center [207, 168] width 8 height 7
type input "*"
click at [83, 168] on app-date-cell at bounding box center [64, 148] width 63 height 177
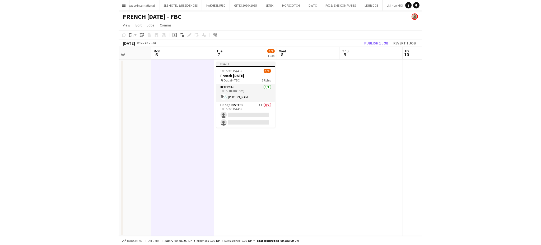
scroll to position [0, 1039]
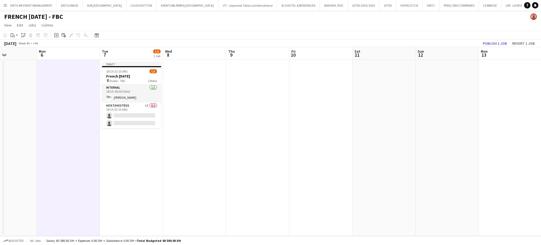
drag, startPoint x: 140, startPoint y: 128, endPoint x: 351, endPoint y: 136, distance: 210.6
click at [305, 133] on app-calendar-viewport "Fri 3 Sat 4 Sun 5 Mon 6 Tue 7 1/3 1 Job Wed 8 Thu 9 Fri 10 Sat 11 Sun 12 Mon 13…" at bounding box center [270, 141] width 541 height 189
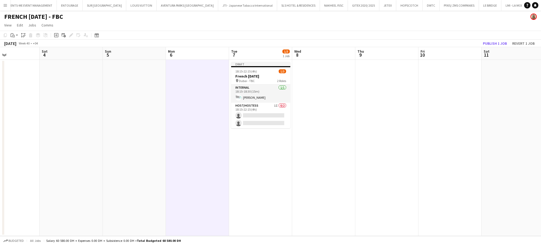
drag, startPoint x: 368, startPoint y: 141, endPoint x: 366, endPoint y: 147, distance: 5.5
click at [305, 142] on app-calendar-viewport "Wed 1 Thu 2 Fri 3 Sat 4 Sun 5 Mon 6 Tue 7 1/3 1 Job Wed 8 Thu 9 Fri 10 Sat 11 S…" at bounding box center [270, 141] width 541 height 189
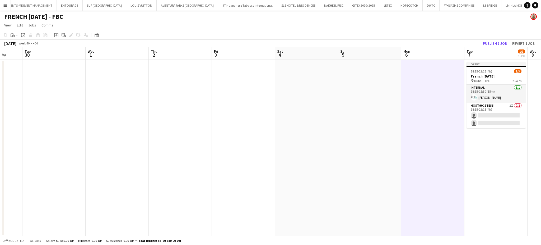
click at [305, 120] on app-calendar-viewport "Sat 27 Sun 28 Mon 29 Tue 30 Wed 1 Thu 2 Fri 3 Sat 4 Sun 5 Mon 6 Tue 7 1/3 1 Job…" at bounding box center [270, 141] width 541 height 189
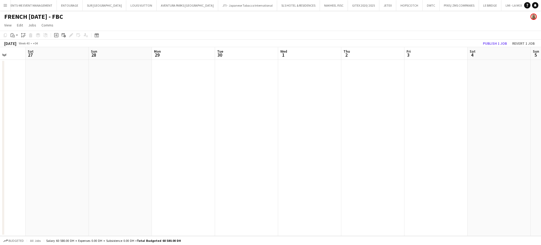
click at [295, 87] on app-calendar-viewport "Wed 24 Thu 25 1/7 1 Job Fri 26 Sat 27 Sun 28 Mon 29 Tue 30 Wed 1 Thu 2 Fri 3 Sa…" at bounding box center [270, 141] width 541 height 189
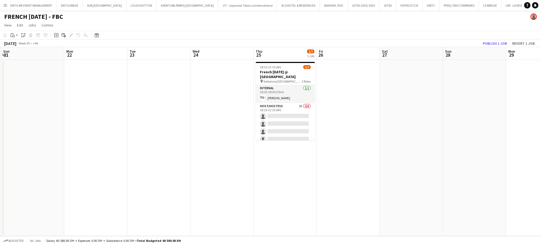
drag, startPoint x: 173, startPoint y: 82, endPoint x: 302, endPoint y: 112, distance: 132.5
click at [304, 110] on app-calendar-viewport "Fri 19 Sat 20 Sun 21 Mon 22 Tue 23 Wed 24 Thu 25 1/7 1 Job Fri 26 Sat 27 Sun 28…" at bounding box center [270, 141] width 541 height 189
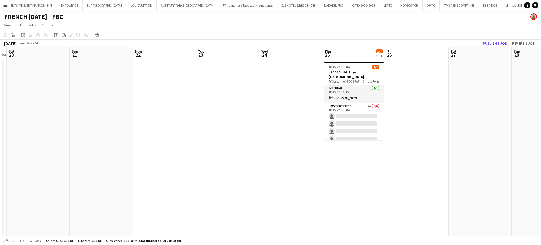
drag, startPoint x: 346, startPoint y: 157, endPoint x: 358, endPoint y: 160, distance: 12.5
click at [305, 160] on app-calendar-viewport "Thu 18 Fri 19 Sat 20 Sun 21 Mon 22 Tue 23 Wed 24 Thu 25 1/7 1 Job Fri 26 Sat 27…" at bounding box center [270, 141] width 541 height 189
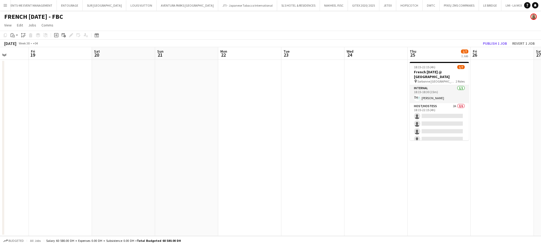
drag, startPoint x: 224, startPoint y: 122, endPoint x: 380, endPoint y: 129, distance: 156.1
click at [305, 126] on app-calendar-viewport "Tue 16 Wed 17 Thu 18 Fri 19 Sat 20 Sun 21 Mon 22 Tue 23 Wed 24 Thu 25 1/7 1 Job…" at bounding box center [270, 141] width 541 height 189
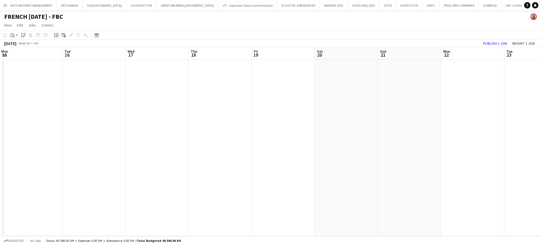
drag, startPoint x: 173, startPoint y: 106, endPoint x: 298, endPoint y: 122, distance: 125.7
click at [305, 113] on app-calendar-viewport "Sat 13 Sun 14 Mon 15 Tue 16 Wed 17 Thu 18 Fri 19 Sat 20 Sun 21 Mon 22 Tue 23 We…" at bounding box center [270, 141] width 541 height 189
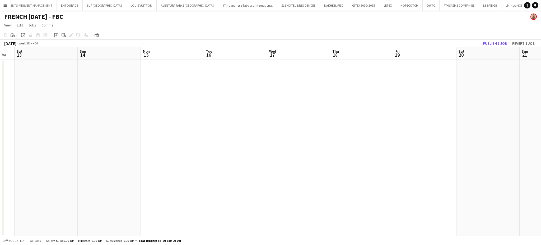
drag, startPoint x: 159, startPoint y: 105, endPoint x: 311, endPoint y: 115, distance: 152.4
click at [305, 113] on app-calendar-viewport "Thu 11 Fri 12 Sat 13 Sun 14 Mon 15 Tue 16 Wed 17 Thu 18 Fri 19 Sat 20 Sun 21 Mo…" at bounding box center [270, 141] width 541 height 189
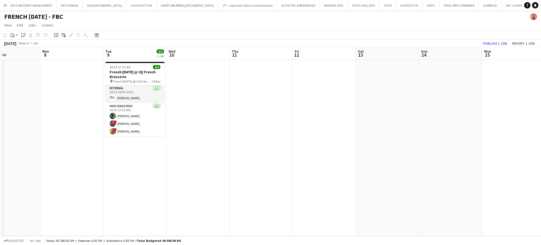
scroll to position [0, 168]
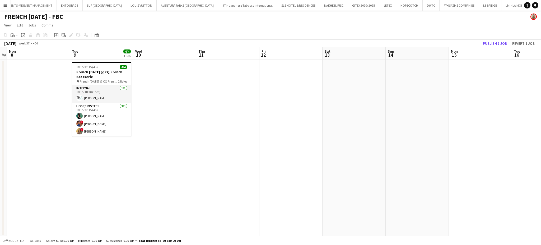
drag, startPoint x: 320, startPoint y: 108, endPoint x: 275, endPoint y: 115, distance: 45.2
click at [305, 117] on app-calendar-viewport "Fri 5 Sat 6 Sun 7 Mon 8 Tue 9 4/4 1 Job Wed 10 Thu 11 Fri 12 Sat 13 Sun 14 Mon …" at bounding box center [270, 141] width 541 height 189
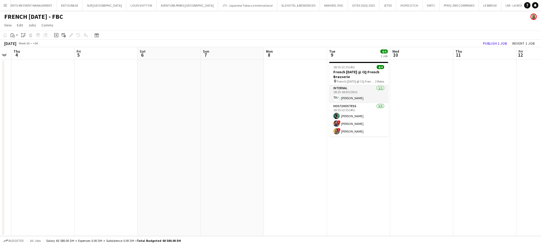
drag, startPoint x: 210, startPoint y: 110, endPoint x: 325, endPoint y: 138, distance: 118.4
click at [305, 138] on app-calendar-viewport "Tue 2 Wed 3 Thu 4 Fri 5 Sat 6 Sun 7 Mon 8 Tue 9 4/4 1 Job Wed 10 Thu 11 Fri 12 …" at bounding box center [270, 141] width 541 height 189
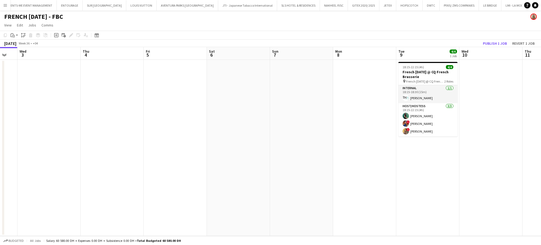
click at [305, 136] on app-calendar-viewport "Mon 1 Tue 2 Wed 3 Thu 4 Fri 5 Sat 6 Sun 7 Mon 8 Tue 9 4/4 1 Job Wed 10 Thu 11 F…" at bounding box center [270, 141] width 541 height 189
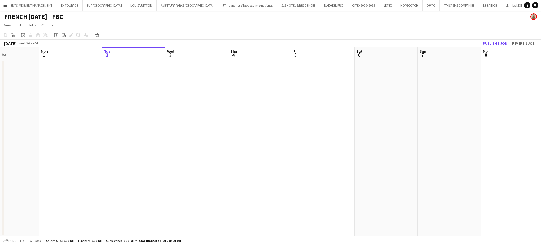
drag, startPoint x: 314, startPoint y: 122, endPoint x: 373, endPoint y: 137, distance: 61.1
click at [305, 136] on app-calendar-viewport "Fri 29 Sat 30 Sun 31 Mon 1 Tue 2 Wed 3 Thu 4 Fri 5 Sat 6 Sun 7 Mon 8 Tue 9 4/4 …" at bounding box center [270, 141] width 541 height 189
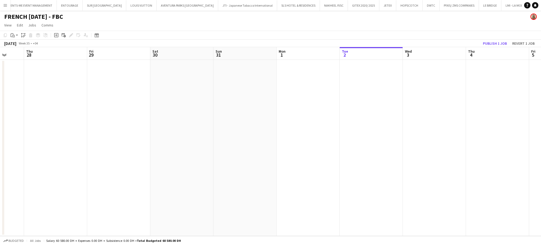
drag, startPoint x: 168, startPoint y: 90, endPoint x: 311, endPoint y: 132, distance: 149.5
click at [305, 123] on app-calendar-viewport "Tue 26 Wed 27 Thu 28 Fri 29 Sat 30 Sun 31 Mon 1 Tue 2 Wed 3 Thu 4 Fri 5 Sat 6 S…" at bounding box center [270, 141] width 541 height 189
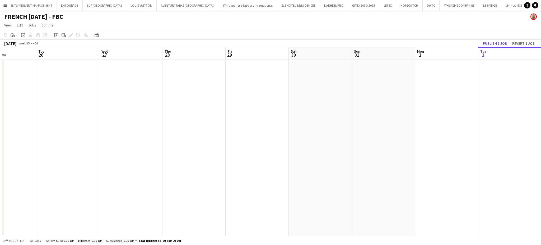
drag, startPoint x: 198, startPoint y: 116, endPoint x: 338, endPoint y: 143, distance: 143.0
click at [305, 136] on app-calendar-viewport "Sat 23 Sun 24 Mon 25 Tue 26 Wed 27 Thu 28 Fri 29 Sat 30 Sun 31 Mon 1 Tue 2 Wed …" at bounding box center [270, 141] width 541 height 189
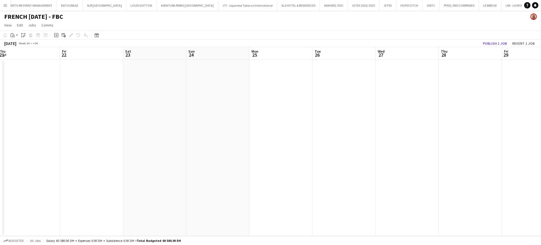
drag, startPoint x: 214, startPoint y: 129, endPoint x: 324, endPoint y: 142, distance: 110.8
click at [305, 140] on app-calendar-viewport "Tue 19 Wed 20 Thu 21 Fri 22 Sat 23 Sun 24 Mon 25 Tue 26 Wed 27 Thu 28 Fri 29 Sa…" at bounding box center [270, 141] width 541 height 189
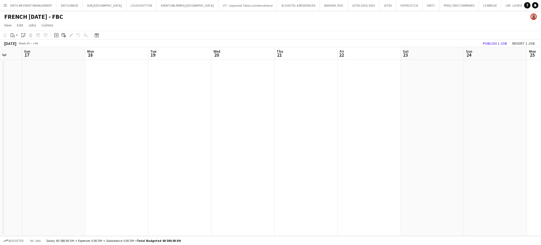
drag, startPoint x: 125, startPoint y: 109, endPoint x: 310, endPoint y: 135, distance: 187.0
click at [305, 127] on app-calendar-viewport "Thu 14 Fri 15 Sat 16 Sun 17 Mon 18 Tue 19 Wed 20 Thu 21 Fri 22 Sat 23 Sun 24 Mo…" at bounding box center [270, 141] width 541 height 189
drag, startPoint x: 95, startPoint y: 106, endPoint x: 336, endPoint y: 143, distance: 243.7
click at [305, 134] on app-calendar-viewport "Tue 12 Wed 13 Thu 14 Fri 15 Sat 16 Sun 17 Mon 18 Tue 19 Wed 20 Thu 21 Fri 22 Sa…" at bounding box center [270, 141] width 541 height 189
drag, startPoint x: 158, startPoint y: 135, endPoint x: 318, endPoint y: 149, distance: 160.1
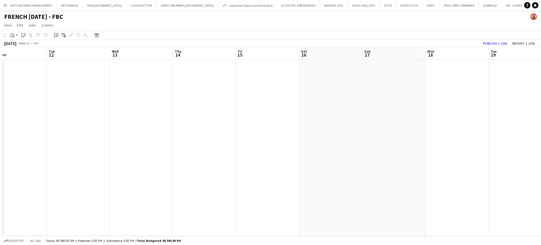
click at [305, 146] on app-calendar-viewport "Sat 9 Sun 10 Mon 11 Tue 12 Wed 13 Thu 14 Fri 15 Sat 16 Sun 17 Mon 18 Tue 19 Wed…" at bounding box center [270, 141] width 541 height 189
drag, startPoint x: 87, startPoint y: 136, endPoint x: 290, endPoint y: 156, distance: 203.6
click at [273, 147] on app-calendar-viewport "Mon 4 Tue 5 Wed 6 Thu 7 Fri 8 Sat 9 Sun 10 Mon 11 Tue 12 Wed 13 Thu 14 Fri 15 S…" at bounding box center [270, 141] width 541 height 189
drag, startPoint x: 115, startPoint y: 127, endPoint x: 322, endPoint y: 160, distance: 209.6
click at [305, 158] on app-calendar-viewport "Sun 3 Mon 4 Tue 5 Wed 6 Thu 7 Fri 8 Sat 9 Sun 10 Mon 11 Tue 12 Wed 13 Thu 14 Fr…" at bounding box center [270, 141] width 541 height 189
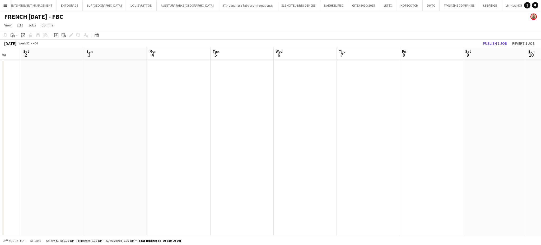
drag, startPoint x: 165, startPoint y: 123, endPoint x: 309, endPoint y: 134, distance: 144.0
click at [305, 129] on app-calendar-viewport "Wed 30 Thu 31 Fri 1 Sat 2 Sun 3 Mon 4 Tue 5 Wed 6 Thu 7 Fri 8 Sat 9 Sun 10 Mon …" at bounding box center [270, 141] width 541 height 189
drag, startPoint x: 62, startPoint y: 67, endPoint x: 262, endPoint y: 115, distance: 205.7
click at [261, 111] on app-calendar-viewport "Fri 25 Sat 26 Sun 27 Mon 28 Tue 29 Wed 30 Thu 31 Fri 1 Sat 2 Sun 3 Mon 4 Tue 5 …" at bounding box center [270, 141] width 541 height 189
drag, startPoint x: 86, startPoint y: 95, endPoint x: 296, endPoint y: 138, distance: 214.7
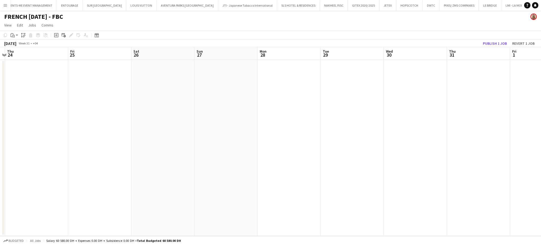
click at [296, 137] on app-calendar-viewport "Wed 23 Thu 24 Fri 25 Sat 26 Sun 27 Mon 28 Tue 29 Wed 30 Thu 31 Fri 1 Sat 2 Sun …" at bounding box center [270, 141] width 541 height 189
drag, startPoint x: 140, startPoint y: 125, endPoint x: 311, endPoint y: 139, distance: 171.4
click at [305, 139] on app-calendar-viewport "Mon 21 Tue 22 Wed 23 Thu 24 Fri 25 Sat 26 Sun 27 Mon 28 Tue 29 Wed 30 Thu 31 Fr…" at bounding box center [270, 141] width 541 height 189
drag, startPoint x: 130, startPoint y: 113, endPoint x: 303, endPoint y: 143, distance: 175.7
click at [300, 142] on app-calendar-viewport "Fri 18 Sat 19 Sun 20 Mon 21 Tue 22 Wed 23 Thu 24 Fri 25 Sat 26 Sun 27 Mon 28 Tu…" at bounding box center [270, 141] width 541 height 189
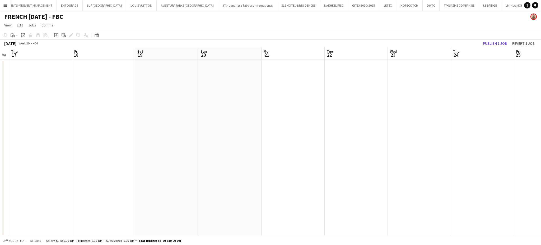
drag, startPoint x: 78, startPoint y: 88, endPoint x: 233, endPoint y: 105, distance: 156.0
click at [228, 101] on app-calendar-viewport "Tue 15 Wed 16 Thu 17 Fri 18 Sat 19 Sun 20 Mon 21 Tue 22 Wed 23 Thu 24 Fri 25 Sa…" at bounding box center [270, 141] width 541 height 189
drag, startPoint x: 79, startPoint y: 77, endPoint x: 211, endPoint y: 92, distance: 133.0
click at [204, 87] on app-calendar-viewport "Sun 13 Mon 14 Tue 15 Wed 16 Thu 17 Fri 18 Sat 19 Sun 20 Mon 21 Tue 22 Wed 23 Th…" at bounding box center [270, 141] width 541 height 189
drag, startPoint x: 308, startPoint y: 126, endPoint x: 256, endPoint y: 139, distance: 53.6
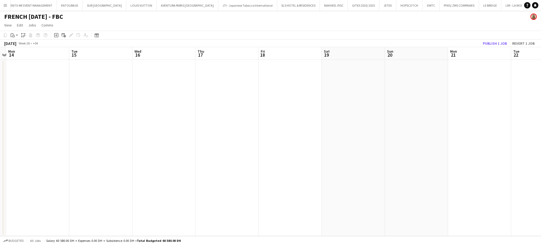
click at [305, 127] on app-calendar-viewport "Fri 11 Sat 12 Sun 13 Mon 14 Tue 15 Wed 16 Thu 17 Fri 18 Sat 19 Sun 20 Mon 21 Tu…" at bounding box center [270, 141] width 541 height 189
drag, startPoint x: 277, startPoint y: 131, endPoint x: 193, endPoint y: 133, distance: 83.6
click at [290, 131] on app-calendar-viewport "Sat 5 Sun 6 Mon 7 Tue 8 Wed 9 Thu 10 Fri 11 Sat 12 Sun 13 Mon 14 Tue 15 Wed 16 …" at bounding box center [270, 141] width 541 height 189
drag, startPoint x: 113, startPoint y: 113, endPoint x: 265, endPoint y: 119, distance: 151.9
click at [290, 113] on app-calendar-viewport "Sat 5 Sun 6 Mon 7 Tue 8 Wed 9 Thu 10 Fri 11 Sat 12 Sun 13 Mon 14 Tue 15 Wed 16 …" at bounding box center [270, 141] width 541 height 189
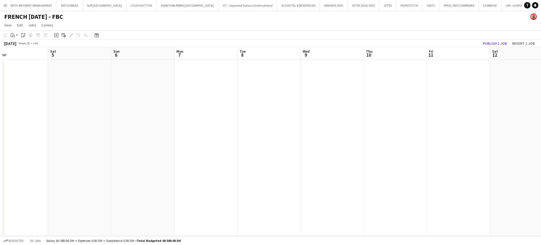
drag, startPoint x: 150, startPoint y: 110, endPoint x: 322, endPoint y: 133, distance: 173.9
click at [305, 130] on app-calendar-viewport "Wed 2 Thu 3 Fri 4 Sat 5 Sun 6 Mon 7 Tue 8 Wed 9 Thu 10 Fri 11 Sat 12 Sun 13 Mon…" at bounding box center [270, 141] width 541 height 189
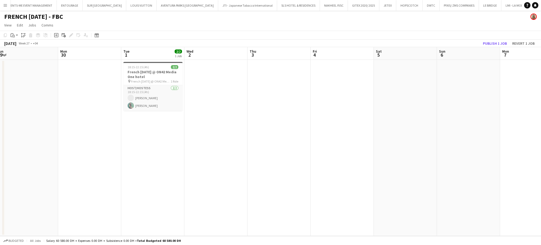
drag
click at [297, 122] on app-calendar-viewport "Fri 27 Sat 28 Sun 29 Mon 30 Tue 1 2/2 1 Job Wed 2 Thu 3 Fri 4 Sat 5 Sun 6 Mon 7…" at bounding box center [270, 141] width 541 height 189
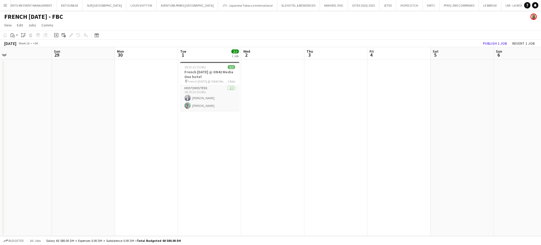
click at [305, 155] on app-calendar-viewport "Thu 26 Fri 27 Sat 28 Sun 29 Mon 30 Tue 1 2/2 1 Job Wed 2 Thu 3 Fri 4 Sat 5 Sun …" at bounding box center [270, 141] width 541 height 189
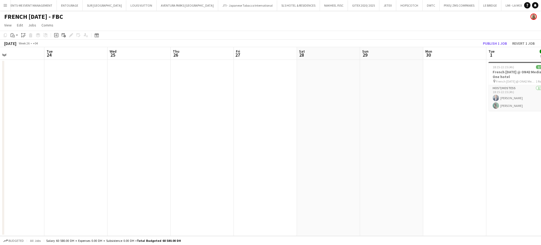
click at [305, 149] on app-calendar-viewport "Sat 21 Sun 22 Mon 23 Tue 24 Wed 25 Thu 26 Fri 27 Sat 28 Sun 29 Mon 30 Tue 1 2/2…" at bounding box center [270, 141] width 541 height 189
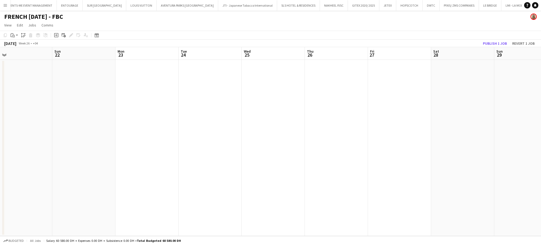
click at [305, 144] on app-calendar-viewport "Thu 19 Fri 20 Sat 21 Sun 22 Mon 23 Tue 24 Wed 25 Thu 26 Fri 27 Sat 28 Sun 29 Mo…" at bounding box center [270, 141] width 541 height 189
click at [283, 119] on app-calendar-viewport "Mon 16 Tue 17 Wed 18 Thu 19 Fri 20 Sat 21 Sun 22 Mon 23 Tue 24 Wed 25 Thu 26 Fr…" at bounding box center [270, 141] width 541 height 189
click at [257, 110] on app-calendar-viewport "Fri 13 Sat 14 Sun 15 Mon 16 Tue 17 Wed 18 Thu 19 Fri 20 Sat 21 Sun 22 Mon 23 Tu…" at bounding box center [270, 141] width 541 height 189
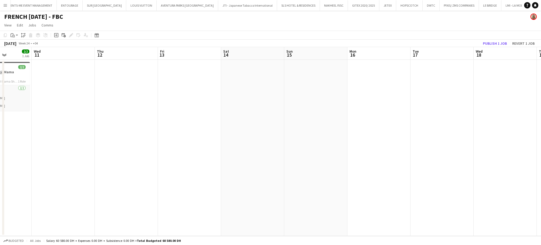
click at [258, 113] on app-calendar-viewport "Sun 8 Mon 9 Tue 10 2/2 1 Job Wed 11 Thu 12 Fri 13 Sat 14 Sun 15 Mon 16 Tue 17 W…" at bounding box center [270, 141] width 541 height 189
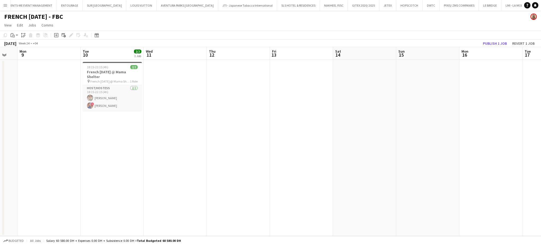
click at [177, 125] on app-calendar-viewport "Sat 7 Sun 8 Mon 9 Tue 10 2/2 1 Job Wed 11 Thu 12 Fri 13 Sat 14 Sun 15 Mon 16 Tu…" at bounding box center [270, 141] width 541 height 189
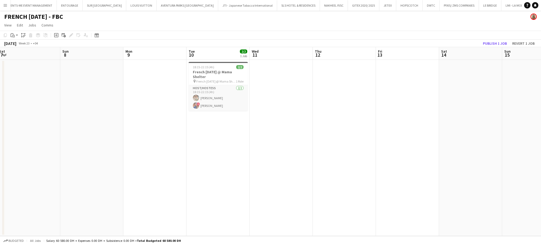
click at [284, 136] on app-calendar-viewport "Thu 5 Fri 6 Sat 7 Sun 8 Mon 9 Tue 10 2/2 1 Job Wed 11 Thu 12 Fri 13 Sat 14 Sun …" at bounding box center [270, 141] width 541 height 189
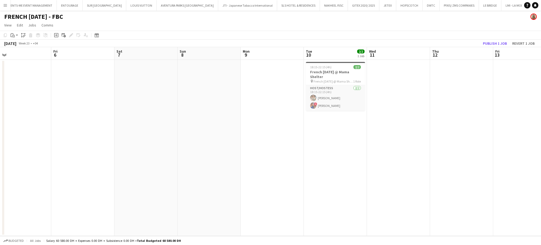
click at [250, 118] on app-calendar-viewport "Tue 3 Wed 4 Thu 5 Fri 6 Sat 7 Sun 8 Mon 9 Tue 10 2/2 1 Job Wed 11 Thu 12 Fri 13…" at bounding box center [270, 141] width 541 height 189
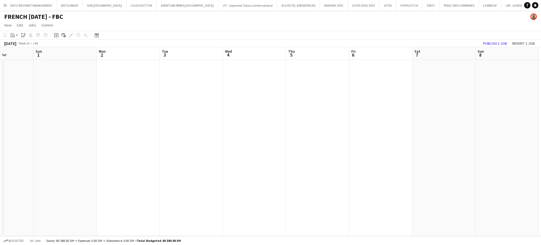
click at [216, 91] on app-calendar-viewport "Thu 29 Fri 30 Sat 31 Sun 1 Mon 2 Tue 3 Wed 4 Thu 5 Fri 6 Sat 7 Sun 8 Mon 9 Tue …" at bounding box center [270, 141] width 541 height 189
click at [255, 139] on app-calendar-viewport "Thu 29 Fri 30 Sat 31 Sun 1 Mon 2 Tue 3 Wed 4 Thu 5 Fri 6 Sat 7 Sun 8 Mon 9 Tue …" at bounding box center [270, 141] width 541 height 189
click at [282, 164] on app-calendar-viewport "Sun 25 Mon 26 Tue 27 Wed 28 Thu 29 Fri 30 Sat 31 Sun 1 Mon 2 Tue 3 Wed 4 Thu 5 …" at bounding box center [270, 141] width 541 height 189
click at [241, 106] on app-calendar-viewport "Thu 22 Fri 23 Sat 24 Sun 25 Mon 26 Tue 27 Wed 28 Thu 29 Fri 30 Sat 31 Sun 1 Mon…" at bounding box center [270, 141] width 541 height 189
click at [229, 131] on app-calendar-viewport "Wed 21 Thu 22 Fri 23 Sat 24 Sun 25 Mon 26 Tue 27 Wed 28 Thu 29 Fri 30 Sat 31 Su…" at bounding box center [270, 141] width 541 height 189
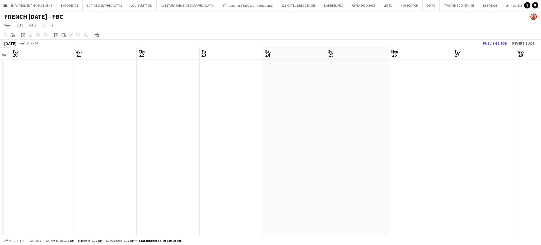
click at [232, 146] on app-calendar-viewport "Sun 18 Mon 19 Tue 20 Wed 21 Thu 22 Fri 23 Sat 24 Sun 25 Mon 26 Tue 27 Wed 28 Th…" at bounding box center [270, 141] width 541 height 189
click at [217, 124] on app-calendar-viewport "Tue 13 Wed 14 Thu 15 Fri 16 Sat 17 Sun 18 Mon 19 Tue 20 Wed 21 Thu 22 Fri 23 Sa…" at bounding box center [270, 141] width 541 height 189
click at [185, 98] on app-calendar-viewport "Tue 13 Wed 14 Thu 15 Fri 16 Sat 17 Sun 18 Mon 19 Tue 20 Wed 21 Thu 22 Fri 23 Sa…" at bounding box center [270, 141] width 541 height 189
click at [216, 122] on app-calendar-viewport "Sat 10 Sun 11 Mon 12 Tue 13 Wed 14 Thu 15 Fri 16 Sat 17 Sun 18 Mon 19 Tue 20 We…" at bounding box center [270, 141] width 541 height 189
click at [219, 139] on app-calendar-viewport "Thu 8 Fri 9 Sat 10 Sun 11 Mon 12 Tue 13 Wed 14 Thu 15 Fri 16 Sat 17 Sun 18 Mon …" at bounding box center [270, 141] width 541 height 189
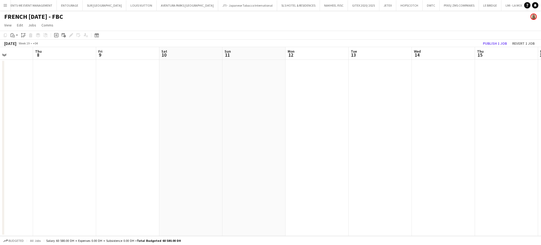
click at [209, 134] on app-calendar-viewport "Mon 5 Tue 6 2/2 1 Job Wed 7 Thu 8 Fri 9 Sat 10 Sun 11 Mon 12 Tue 13 Wed 14 Thu …" at bounding box center [270, 141] width 541 height 189
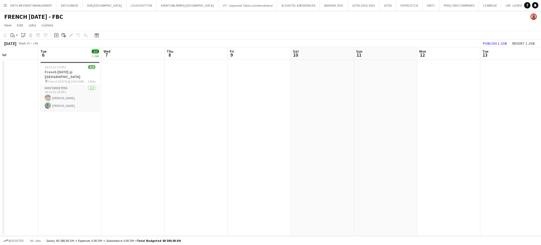
click at [136, 112] on app-calendar-viewport "Sat 3 Sun 4 Mon 5 Tue 6 2/2 1 Job Wed 7 Thu 8 Fri 9 Sat 10 Sun 11 Mon 12 Tue 13…" at bounding box center [270, 141] width 541 height 189
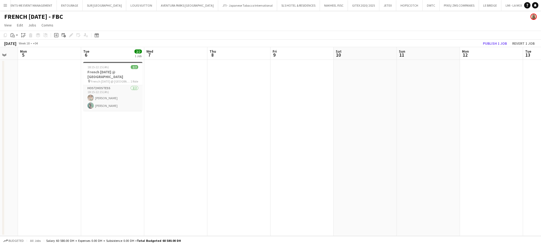
click at [260, 151] on app-calendar-viewport "Sat 3 Sun 4 Mon 5 Tue 6 2/2 1 Job Wed 7 Thu 8 Fri 9 Sat 10 Sun 11 Mon 12 Tue 13…" at bounding box center [270, 141] width 541 height 189
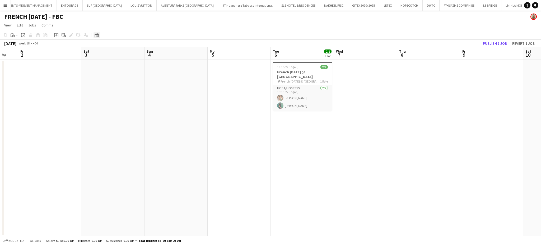
click at [96, 36] on icon "Date picker" at bounding box center [97, 35] width 4 height 4
click at [139, 55] on span "Next month" at bounding box center [139, 53] width 11 height 11
click at [99, 89] on span "6" at bounding box center [97, 87] width 6 height 6
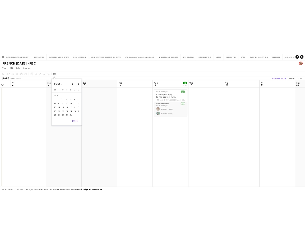
scroll to position [0, 182]
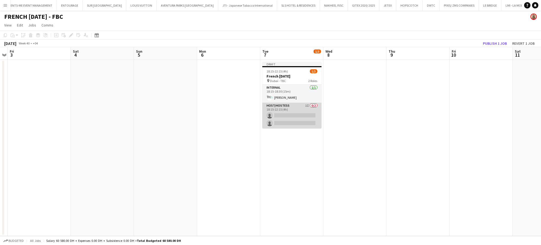
click at [295, 114] on app-card-role "Host/Hostess 1I 0/2 18:15-22:15 (4h) single-neutral-actions single-neutral-acti…" at bounding box center [292, 116] width 59 height 26
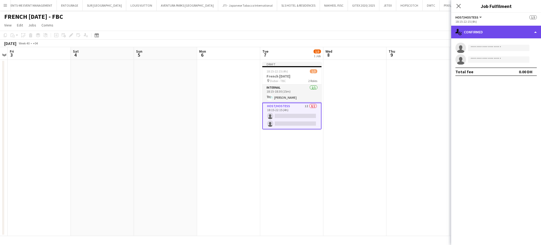
click at [305, 27] on div "single-neutral-actions-check-2 Confirmed" at bounding box center [497, 32] width 90 height 13
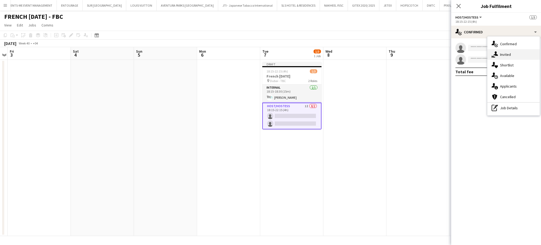
click at [305, 57] on span "Invited" at bounding box center [506, 54] width 11 height 5
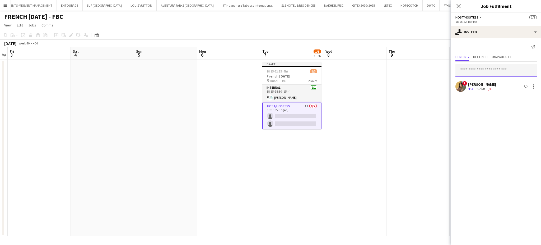
click at [305, 68] on input "text" at bounding box center [496, 70] width 81 height 13
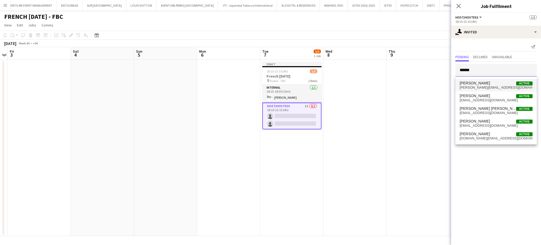
type input "******"
click at [305, 87] on span "karina_b@hotmail.fr" at bounding box center [496, 87] width 73 height 4
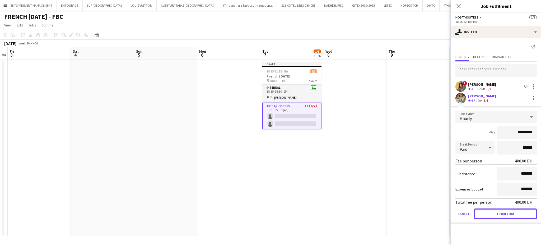
click at [305, 212] on button "Confirm" at bounding box center [506, 213] width 63 height 11
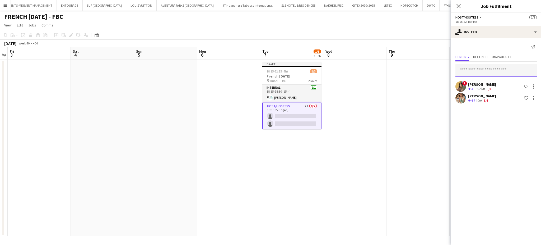
click at [305, 70] on input "text" at bounding box center [496, 70] width 81 height 13
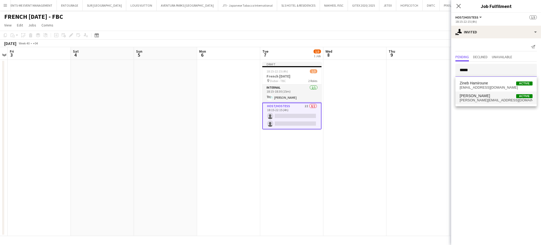
type input "*****"
click at [305, 96] on span "Zineb Seghier Active" at bounding box center [496, 96] width 73 height 4
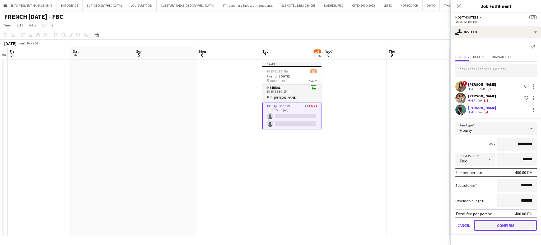
click at [305, 224] on button "Confirm" at bounding box center [506, 225] width 63 height 11
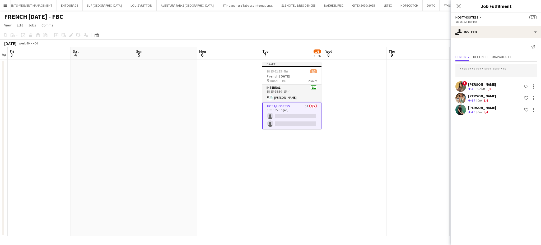
click at [305, 109] on app-date-cell at bounding box center [418, 148] width 63 height 176
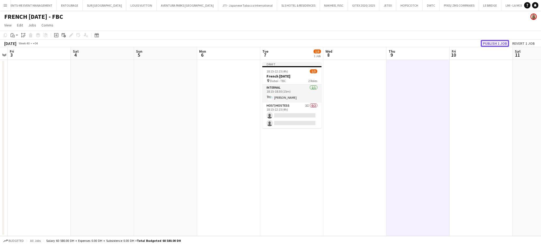
click at [305, 43] on button "Publish 1 job" at bounding box center [495, 43] width 28 height 7
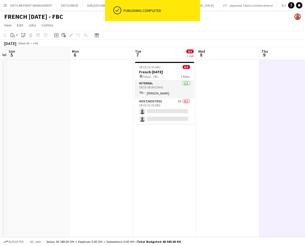
click at [12, 114] on app-calendar-viewport "Thu 2 Fri 3 Sat 4 Sun 5 Mon 6 Tue 7 0/3 1 Job Wed 8 Thu 9 Fri 10 Sat 11 18:15-2…" at bounding box center [152, 142] width 305 height 190
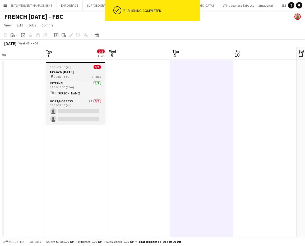
click at [51, 69] on span "18:15-22:15 (4h)" at bounding box center [60, 67] width 21 height 4
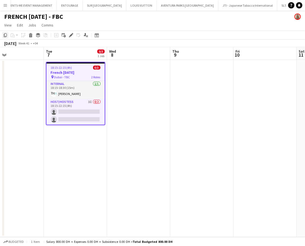
click at [6, 34] on icon "Copy" at bounding box center [5, 35] width 4 height 4
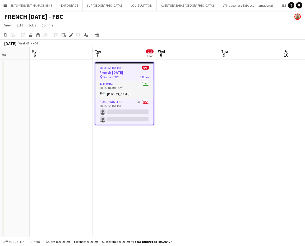
click at [30, 122] on app-calendar-viewport "Fri 3 Sat 4 Sun 5 Mon 6 Tue 7 0/3 1 Job Wed 8 Thu 9 Fri 10 Sat 11 Sun 12 18:15-…" at bounding box center [152, 142] width 305 height 190
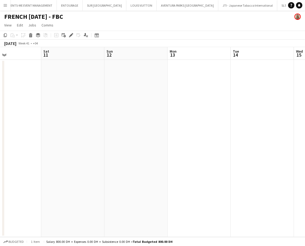
click at [96, 111] on app-calendar-viewport "Tue 7 0/3 1 Job Wed 8 Thu 9 Fri 10 Sat 11 Sun 12 Mon 13 Tue 14 Wed 15 Thu 16 18…" at bounding box center [152, 142] width 305 height 190
click at [75, 99] on app-calendar-viewport "Wed 8 Thu 9 Fri 10 Sat 11 Sun 12 Mon 13 Tue 14 Wed 15 Thu 16 Fri 17" at bounding box center [152, 142] width 305 height 190
click at [106, 107] on app-calendar-viewport "Sun 12 Mon 13 Tue 14 Wed 15 Thu 16 Fri 17 Sat 18 Sun 19 Mon 20 Tue 21" at bounding box center [152, 142] width 305 height 190
click at [154, 135] on app-calendar-viewport "Mon 13 Tue 14 Wed 15 Thu 16 Fri 17 Sat 18 Sun 19 Mon 20 Tue 21 Wed 22" at bounding box center [152, 142] width 305 height 190
click at [158, 120] on app-calendar-viewport "Wed 15 Thu 16 Fri 17 Sat 18 Sun 19 Mon 20 Tue 21 Wed 22 Thu 23 Fri 24" at bounding box center [152, 142] width 305 height 190
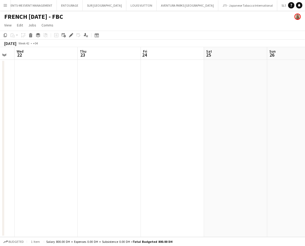
click at [107, 110] on app-calendar-viewport "Sat 18 Sun 19 Mon 20 Tue 21 Wed 22 Thu 23 Fri 24 Sat 25 Sun 26 Mon 27" at bounding box center [152, 142] width 305 height 190
click at [143, 117] on app-calendar-viewport "Mon 20 Tue 21 Wed 22 Thu 23 Fri 24 Sat 25 Sun 26 Mon 27 Tue 28 Wed 29" at bounding box center [152, 142] width 305 height 190
click at [115, 102] on app-calendar-viewport "Tue 21 Wed 22 Thu 23 Fri 24 Sat 25 Sun 26 Mon 27 Tue 28 Wed 29 Thu 30" at bounding box center [152, 142] width 305 height 190
click at [99, 98] on app-calendar-viewport "Thu 23 Fri 24 Sat 25 Sun 26 Mon 27 Tue 28 Wed 29 Thu 30 Fri 31 Sat 1" at bounding box center [152, 142] width 305 height 190
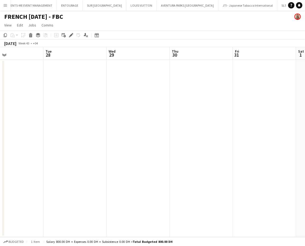
click at [83, 96] on app-calendar-viewport "Fri 24 Sat 25 Sun 26 Mon 27 Tue 28 Wed 29 Thu 30 Fri 31 Sat 1 Sun 2" at bounding box center [152, 142] width 305 height 190
click at [139, 112] on app-calendar-viewport "Sun 26 Mon 27 Tue 28 Wed 29 Thu 30 Fri 31 Sat 1 Sun 2 Mon 3 Tue 4" at bounding box center [152, 142] width 305 height 190
click at [123, 105] on app-calendar-viewport "Mon 27 Tue 28 Wed 29 Thu 30 Fri 31 Sat 1 Sun 2 Mon 3 Tue 4 Wed 5" at bounding box center [152, 142] width 305 height 190
click at [108, 114] on app-calendar-viewport "Mon 27 Tue 28 Wed 29 Thu 30 Fri 31 Sat 1 Sun 2 Mon 3 Tue 4 Wed 5" at bounding box center [152, 142] width 305 height 190
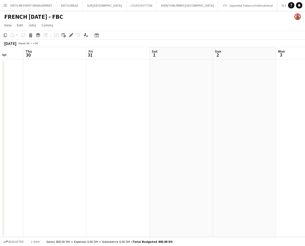
scroll to position [0, 169]
click at [95, 37] on icon "Date picker" at bounding box center [97, 35] width 4 height 4
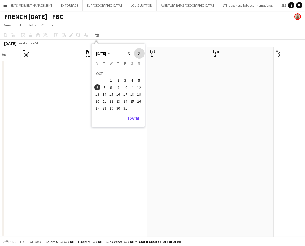
click at [139, 54] on span "Next month" at bounding box center [139, 53] width 11 height 11
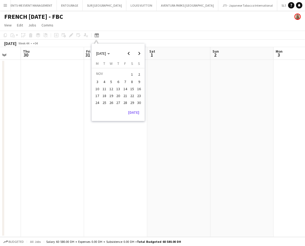
click at [104, 83] on span "4" at bounding box center [104, 82] width 6 height 6
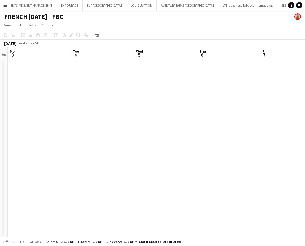
click at [99, 97] on app-date-cell at bounding box center [102, 148] width 63 height 177
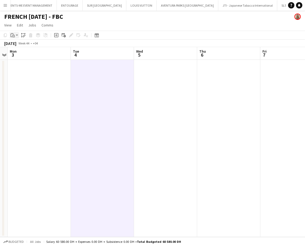
click at [13, 37] on div "Paste" at bounding box center [13, 35] width 6 height 6
click at [20, 53] on link "Paste with crew Ctrl+Shift+V" at bounding box center [39, 54] width 50 height 5
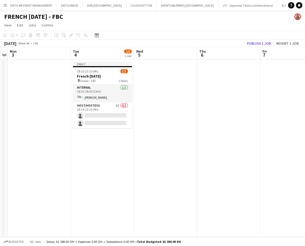
click at [263, 39] on app-toolbar "Copy Paste Paste Ctrl+V Paste with crew Ctrl+Shift+V Paste linked Job Delete Gr…" at bounding box center [152, 35] width 305 height 9
click at [259, 41] on button "Publish 1 job" at bounding box center [259, 43] width 28 height 7
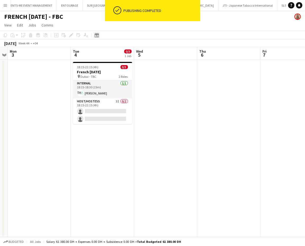
click at [98, 36] on icon "Date picker" at bounding box center [97, 35] width 4 height 4
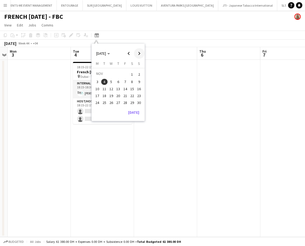
click at [137, 55] on span "Next month" at bounding box center [139, 53] width 11 height 11
click at [104, 88] on span "9" at bounding box center [104, 87] width 6 height 6
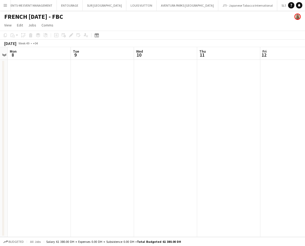
click at [107, 96] on app-date-cell at bounding box center [102, 148] width 63 height 177
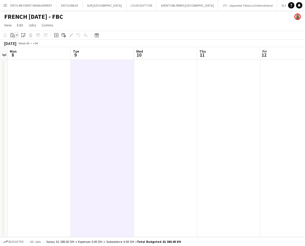
click at [15, 35] on icon "Paste" at bounding box center [13, 35] width 4 height 4
click at [33, 54] on link "Paste with crew Ctrl+Shift+V" at bounding box center [39, 54] width 50 height 5
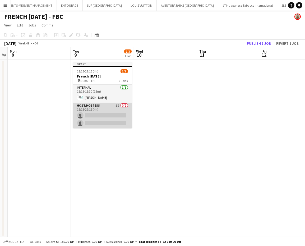
click at [126, 115] on app-card-role "Host/Hostess 3I 0/2 18:15-22:15 (4h) single-neutral-actions single-neutral-acti…" at bounding box center [102, 116] width 59 height 26
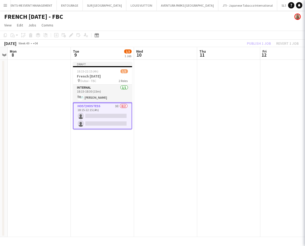
scroll to position [0, 182]
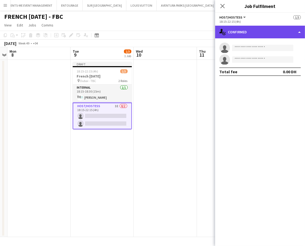
click at [297, 31] on div "single-neutral-actions-check-2 Confirmed" at bounding box center [260, 32] width 90 height 13
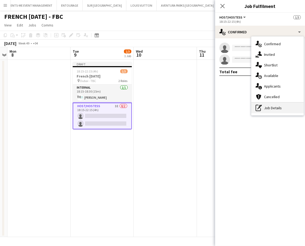
click at [273, 109] on div "pen-write Job Details" at bounding box center [277, 108] width 52 height 11
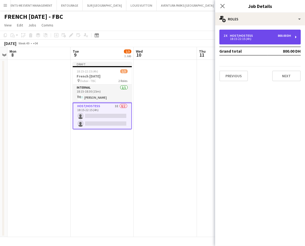
click at [238, 38] on div "18:15-22:15 (4h)" at bounding box center [257, 39] width 67 height 3
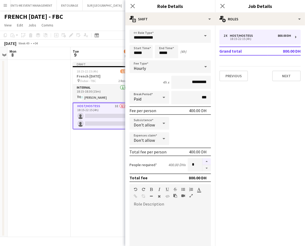
click at [203, 158] on button "button" at bounding box center [207, 161] width 8 height 7
type input "*"
click at [81, 159] on app-date-cell "Draft 18:15-22:15 (4h) 1/3 French Tuesday pin Dubai - TBC 2 Roles Internal 1/1 …" at bounding box center [102, 148] width 63 height 177
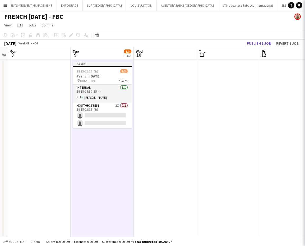
scroll to position [0, 183]
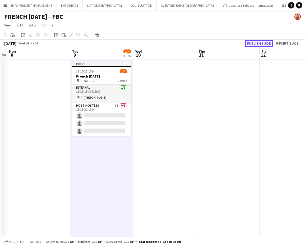
click at [259, 42] on button "Publish 1 job" at bounding box center [259, 43] width 28 height 7
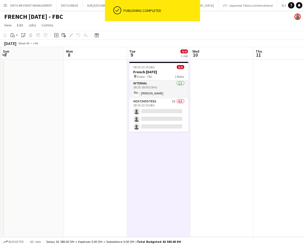
drag, startPoint x: 44, startPoint y: 135, endPoint x: 118, endPoint y: 134, distance: 73.8
click at [114, 134] on app-calendar-viewport "Fri 5 Sat 6 Sun 7 Mon 8 Tue 9 0/4 1 Job Wed 10 Thu 11 Fri 12 Sat 13 Sun 14 18:1…" at bounding box center [152, 142] width 305 height 190
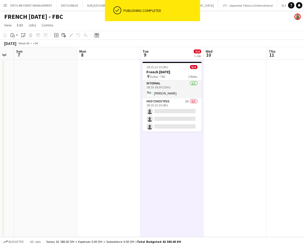
click at [97, 35] on icon "Date picker" at bounding box center [97, 35] width 4 height 4
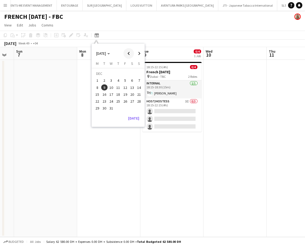
click at [130, 54] on span "Previous month" at bounding box center [128, 53] width 11 height 11
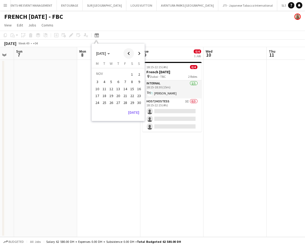
click at [130, 54] on span "Previous month" at bounding box center [128, 53] width 11 height 11
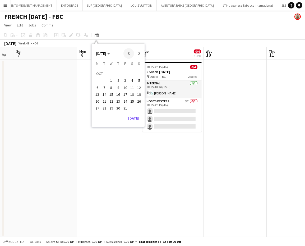
click at [130, 54] on span "Previous month" at bounding box center [128, 53] width 11 height 11
click at [141, 53] on span "Next month" at bounding box center [139, 53] width 11 height 11
click at [45, 133] on app-date-cell at bounding box center [45, 148] width 63 height 177
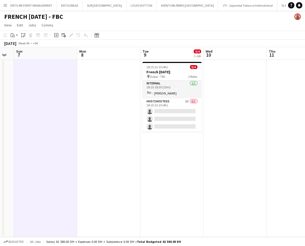
click at [98, 36] on icon "Date picker" at bounding box center [97, 35] width 4 height 4
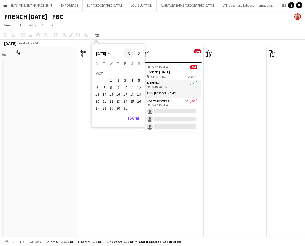
click at [129, 55] on span "Previous month" at bounding box center [128, 53] width 11 height 11
click at [103, 88] on span "9" at bounding box center [104, 87] width 6 height 6
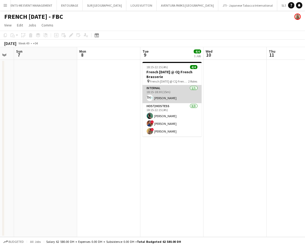
scroll to position [0, 182]
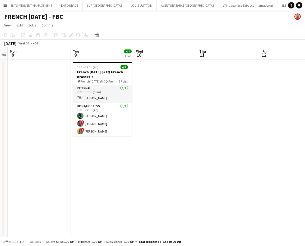
drag, startPoint x: 166, startPoint y: 139, endPoint x: 74, endPoint y: 110, distance: 97.1
click at [77, 114] on app-calendar-viewport "Fri 5 Sat 6 Sun 7 Mon 8 Tue 9 4/4 1 Job Wed 10 Thu 11 Fri 12 Sat 13 Sun 14 18:1…" at bounding box center [152, 142] width 305 height 190
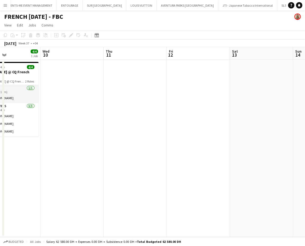
drag, startPoint x: 157, startPoint y: 119, endPoint x: 74, endPoint y: 99, distance: 85.7
click at [67, 108] on app-calendar-viewport "Sat 6 Sun 7 Mon 8 Tue 9 4/4 1 Job Wed 10 Thu 11 Fri 12 Sat 13 Sun 14 Mon 15 18:…" at bounding box center [152, 142] width 305 height 190
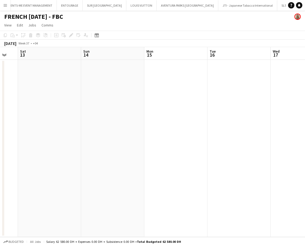
drag, startPoint x: 116, startPoint y: 116, endPoint x: 78, endPoint y: 103, distance: 39.5
click at [85, 106] on app-calendar-viewport "Wed 10 Thu 11 Fri 12 Sat 13 Sun 14 Mon 15 Tue 16 Wed 17 Thu 18 Fri 19" at bounding box center [152, 142] width 305 height 190
drag, startPoint x: 220, startPoint y: 148, endPoint x: 136, endPoint y: 124, distance: 87.2
click at [141, 128] on app-calendar-viewport "Wed 10 Thu 11 Fri 12 Sat 13 Sun 14 Mon 15 Tue 16 Wed 17 Thu 18 Fri 19" at bounding box center [152, 142] width 305 height 190
drag, startPoint x: 214, startPoint y: 141, endPoint x: 137, endPoint y: 118, distance: 79.9
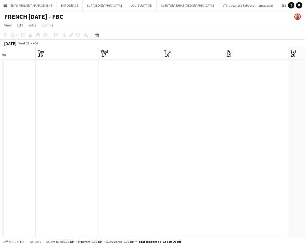
click at [141, 121] on app-calendar-viewport "Fri 12 Sat 13 Sun 14 Mon 15 Tue 16 Wed 17 Thu 18 Fri 19 Sat 20 Sun 21" at bounding box center [152, 142] width 305 height 190
drag, startPoint x: 218, startPoint y: 113, endPoint x: 140, endPoint y: 95, distance: 80.0
click at [153, 102] on app-calendar-viewport "Sat 13 Sun 14 Mon 15 Tue 16 Wed 17 Thu 18 Fri 19 Sat 20 Sun 21 Mon 22" at bounding box center [152, 142] width 305 height 190
drag, startPoint x: 252, startPoint y: 112, endPoint x: 153, endPoint y: 108, distance: 99.7
click at [158, 109] on app-calendar-viewport "Sun 14 Mon 15 Tue 16 Wed 17 Thu 18 Fri 19 Sat 20 Sun 21 Mon 22 Tue 23" at bounding box center [152, 142] width 305 height 190
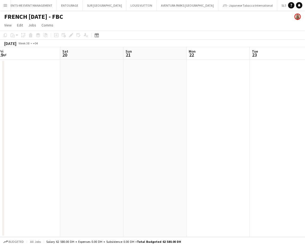
drag, startPoint x: 187, startPoint y: 117, endPoint x: 123, endPoint y: 92, distance: 69.1
click at [121, 105] on app-calendar-viewport "Tue 16 Wed 17 Thu 18 Fri 19 Sat 20 Sun 21 Mon 22 Tue 23 Wed 24 Thu 25 1/7 1 Job…" at bounding box center [152, 142] width 305 height 190
drag, startPoint x: 227, startPoint y: 105, endPoint x: 121, endPoint y: 103, distance: 105.5
click at [131, 108] on app-calendar-viewport "Wed 17 Thu 18 Fri 19 Sat 20 Sun 21 Mon 22 Tue 23 Wed 24 Thu 25 1/7 1 Job Fri 26…" at bounding box center [152, 142] width 305 height 190
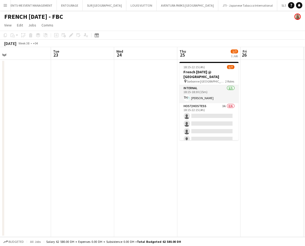
drag, startPoint x: 224, startPoint y: 125, endPoint x: 123, endPoint y: 106, distance: 103.7
click at [124, 106] on app-calendar-viewport "Fri 19 Sat 20 Sun 21 Mon 22 Tue 23 Wed 24 Thu 25 1/7 1 Job Fri 26 Sat 27 Sun 28…" at bounding box center [152, 142] width 305 height 190
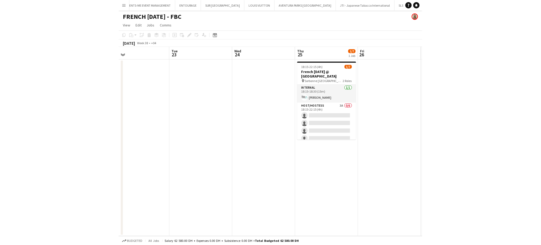
scroll to position [0, 166]
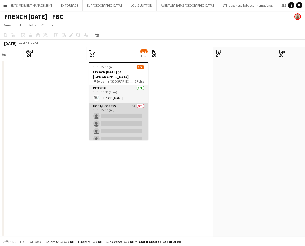
click at [128, 113] on app-card-role "Host/Hostess 3A 0/6 18:15-22:15 (4h) single-neutral-actions single-neutral-acti…" at bounding box center [118, 131] width 59 height 56
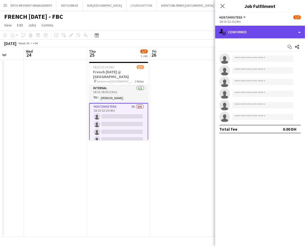
click at [291, 30] on div "single-neutral-actions-check-2 Confirmed" at bounding box center [260, 32] width 90 height 13
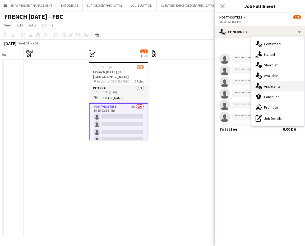
click at [271, 87] on span "Applicants" at bounding box center [272, 86] width 17 height 5
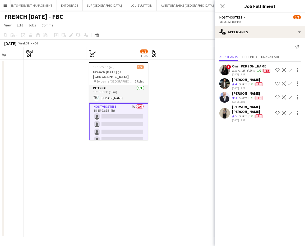
click at [166, 186] on app-date-cell at bounding box center [181, 148] width 63 height 177
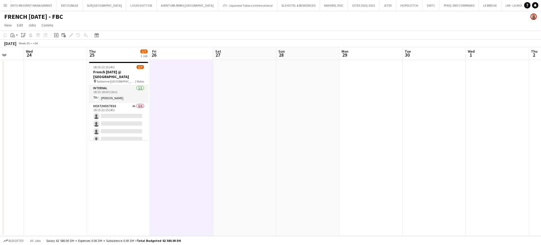
click at [5, 5] on app-icon "Menu" at bounding box center [5, 5] width 4 height 4
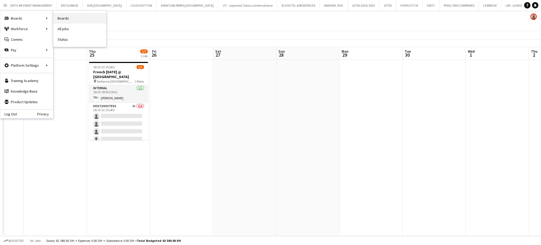
click at [63, 16] on link "Boards" at bounding box center [79, 18] width 53 height 11
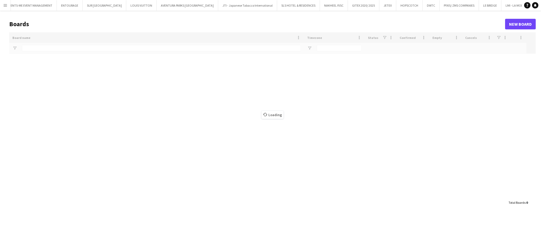
scroll to position [0, 1038]
click at [157, 8] on button "AVENTURA PARKS DUBAI Close" at bounding box center [188, 5] width 62 height 10
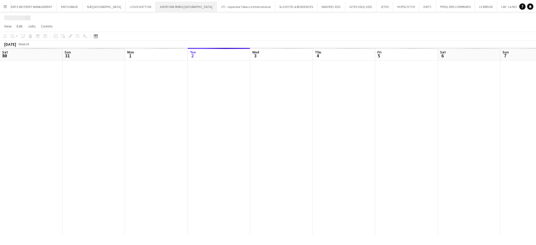
scroll to position [0, 126]
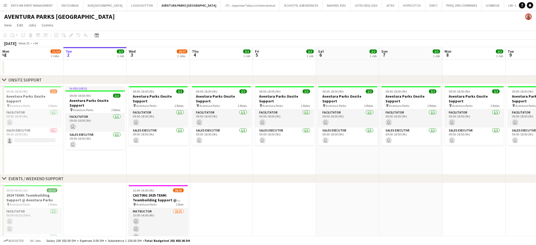
drag, startPoint x: 141, startPoint y: 128, endPoint x: 327, endPoint y: 142, distance: 186.6
click at [305, 139] on app-calendar-viewport "Sat 30 Sun 31 Mon 1 11/14 3 Jobs Tue 2 2/2 1 Job Wed 3 20/27 2 Jobs Thu 4 2/2 1…" at bounding box center [268, 191] width 536 height 288
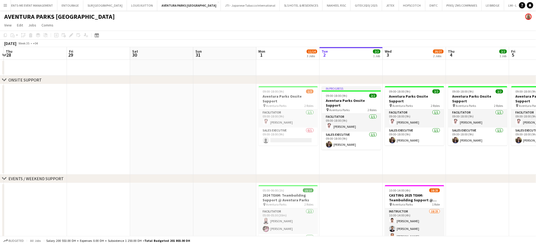
drag, startPoint x: 146, startPoint y: 127, endPoint x: 238, endPoint y: 133, distance: 92.5
click at [237, 133] on app-calendar-viewport "Tue 26 Wed 27 Thu 28 Fri 29 Sat 30 Sun 31 Mon 1 11/14 3 Jobs Tue 2 2/2 1 Job We…" at bounding box center [268, 191] width 536 height 288
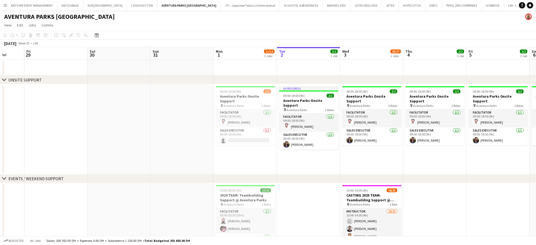
drag, startPoint x: 319, startPoint y: 151, endPoint x: 255, endPoint y: 146, distance: 63.7
click at [260, 147] on app-calendar-viewport "Mon 25 Tue 26 Wed 27 Thu 28 Fri 29 Sat 30 Sun 31 Mon 1 11/14 3 Jobs Tue 2 2/2 1…" at bounding box center [268, 191] width 536 height 288
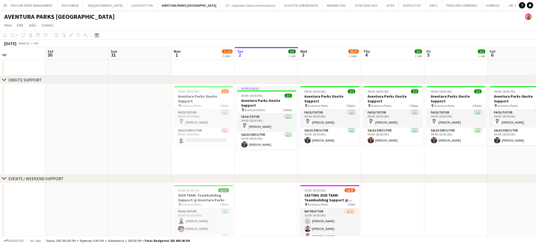
drag, startPoint x: 409, startPoint y: 107, endPoint x: 227, endPoint y: 62, distance: 187.2
click at [220, 65] on app-calendar-viewport "Tue 26 Wed 27 Thu 28 Fri 29 Sat 30 Sun 31 Mon 1 11/14 3 Jobs Tue 2 2/2 1 Job We…" at bounding box center [268, 191] width 536 height 288
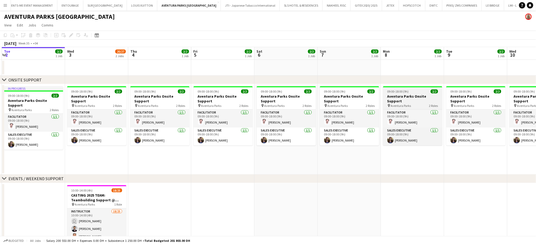
drag, startPoint x: 397, startPoint y: 126, endPoint x: 235, endPoint y: 93, distance: 165.5
click at [237, 97] on app-calendar-viewport "Sat 30 Sun 31 Mon 1 11/14 3 Jobs Tue 2 2/2 1 Job Wed 3 20/27 2 Jobs Thu 4 2/2 1…" at bounding box center [268, 191] width 536 height 288
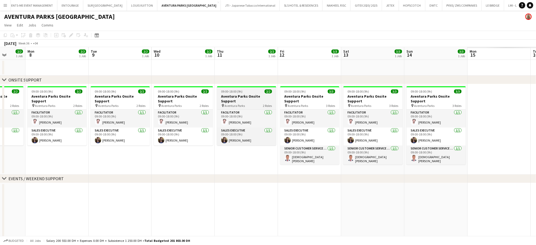
drag, startPoint x: 443, startPoint y: 143, endPoint x: 247, endPoint y: 89, distance: 202.8
click at [256, 97] on app-calendar-viewport "Thu 4 2/2 1 Job Fri 5 2/2 1 Job Sat 6 2/2 1 Job Sun 7 2/2 1 Job Mon 8 2/2 1 Job…" at bounding box center [268, 191] width 536 height 288
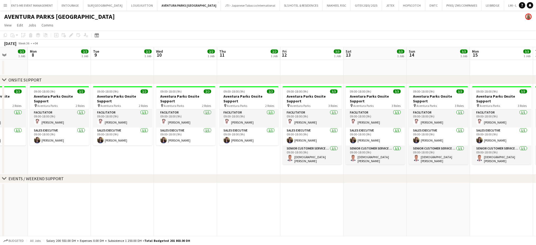
click at [269, 95] on app-calendar-viewport "Thu 4 2/2 1 Job Fri 5 2/2 1 Job Sat 6 2/2 1 Job Sun 7 2/2 1 Job Mon 8 2/2 1 Job…" at bounding box center [268, 191] width 536 height 288
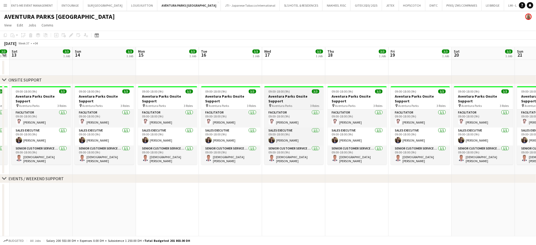
drag, startPoint x: 348, startPoint y: 124, endPoint x: 268, endPoint y: 96, distance: 84.6
click at [267, 105] on app-calendar-viewport "Wed 10 2/2 1 Job Thu 11 2/2 1 Job Fri 12 3/3 1 Job Sat 13 3/3 1 Job Sun 14 3/3 …" at bounding box center [268, 191] width 536 height 288
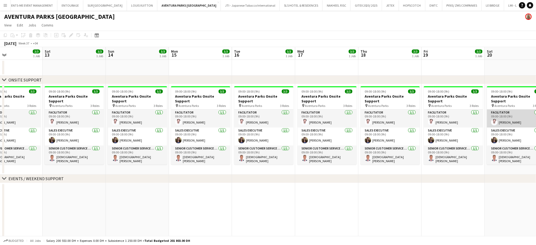
drag, startPoint x: 466, startPoint y: 141, endPoint x: 319, endPoint y: 109, distance: 150.6
click at [305, 111] on app-calendar-viewport "Wed 10 2/2 1 Job Thu 11 2/2 1 Job Fri 12 3/3 1 Job Sat 13 3/3 1 Job Sun 14 3/3 …" at bounding box center [268, 191] width 536 height 288
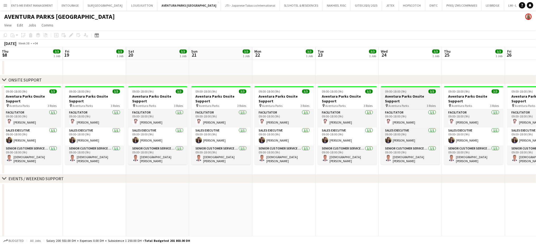
drag, startPoint x: 384, startPoint y: 120, endPoint x: 374, endPoint y: 104, distance: 19.1
click at [305, 110] on app-calendar-viewport "Mon 15 3/3 1 Job Tue 16 3/3 1 Job Wed 17 3/3 1 Job Thu 18 3/3 1 Job Fri 19 3/3 …" at bounding box center [268, 191] width 536 height 288
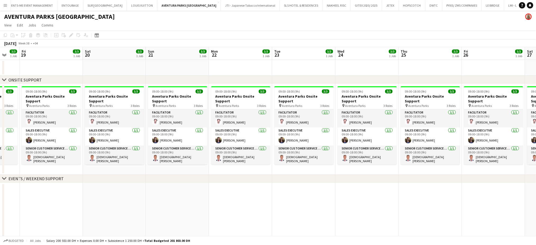
drag, startPoint x: 497, startPoint y: 133, endPoint x: 323, endPoint y: 102, distance: 177.0
click at [305, 103] on app-calendar-viewport "Mon 15 3/3 1 Job Tue 16 3/3 1 Job Wed 17 3/3 1 Job Thu 18 3/3 1 Job Fri 19 3/3 …" at bounding box center [268, 191] width 536 height 288
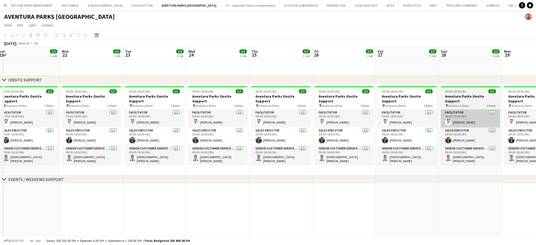
drag, startPoint x: 437, startPoint y: 133, endPoint x: 343, endPoint y: 115, distance: 95.7
click at [305, 120] on app-calendar-viewport "Fri 19 3/3 1 Job Sat 20 3/3 1 Job Sun 21 3/3 1 Job Mon 22 3/3 1 Job Tue 23 3/3 …" at bounding box center [268, 191] width 536 height 289
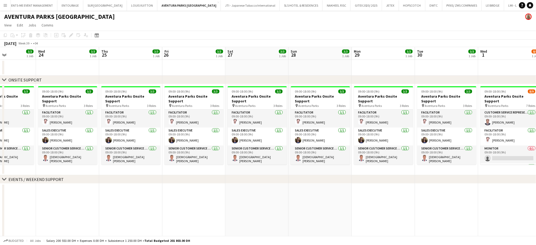
drag, startPoint x: 362, startPoint y: 135, endPoint x: 316, endPoint y: 124, distance: 46.5
click at [305, 125] on app-calendar-viewport "Sun 21 3/3 1 Job Mon 22 3/3 1 Job Tue 23 3/3 1 Job Wed 24 3/3 1 Job Thu 25 3/3 …" at bounding box center [268, 191] width 536 height 289
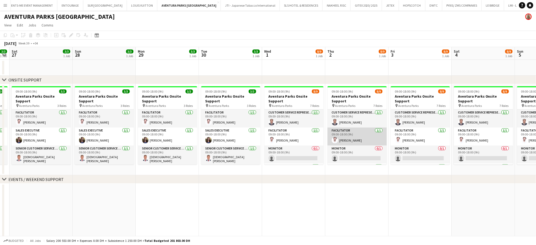
drag, startPoint x: 444, startPoint y: 137, endPoint x: 371, endPoint y: 126, distance: 73.8
click at [305, 129] on app-calendar-viewport "Tue 23 3/3 1 Job Wed 24 3/3 1 Job Thu 25 3/3 1 Job Fri 26 3/3 1 Job Sat 27 3/3 …" at bounding box center [268, 191] width 536 height 289
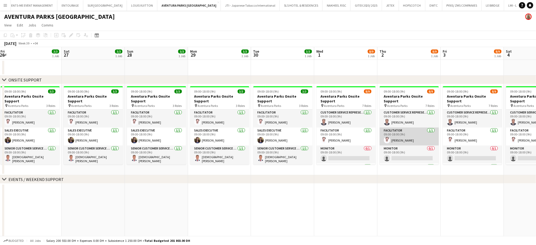
drag, startPoint x: 373, startPoint y: 122, endPoint x: 450, endPoint y: 135, distance: 77.8
click at [305, 134] on app-calendar-viewport "Wed 24 3/3 1 Job Thu 25 3/3 1 Job Fri 26 3/3 1 Job Sat 27 3/3 1 Job Sun 28 3/3 …" at bounding box center [268, 191] width 536 height 289
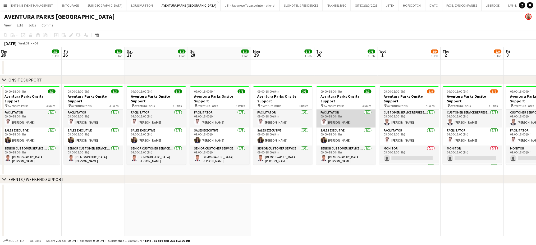
click at [305, 114] on app-card-role "Facilitator 1/1 09:00-18:00 (9h) Soufyane Kezihi" at bounding box center [345, 118] width 59 height 18
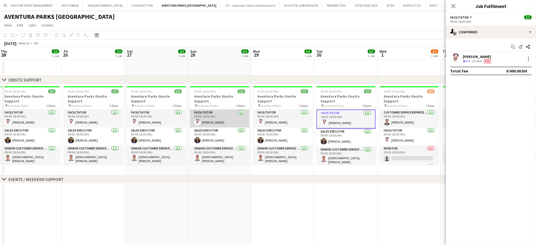
click at [234, 118] on app-card-role "Facilitator 1/1 09:00-18:00 (9h) Soufyane Kezihi" at bounding box center [219, 118] width 59 height 18
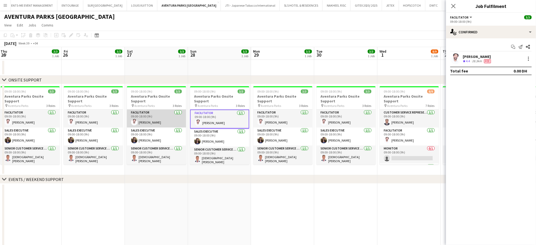
click at [178, 114] on app-card-role "Facilitator 1/1 09:00-18:00 (9h) Soufyane Kezihi" at bounding box center [156, 118] width 59 height 18
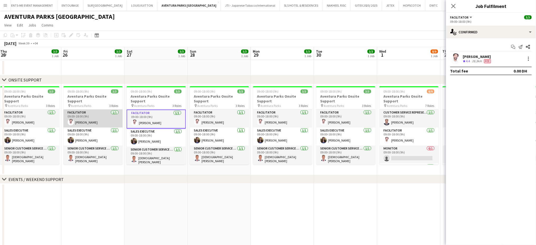
click at [89, 113] on app-card-role "Facilitator 1/1 09:00-18:00 (9h) Soufyane Kezihi" at bounding box center [92, 118] width 59 height 18
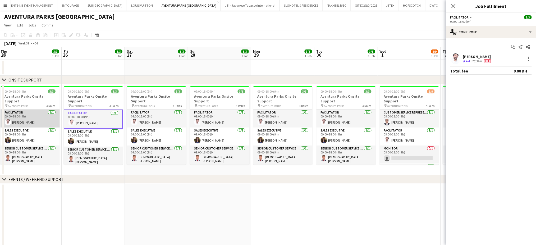
scroll to position [0, 128]
click at [36, 109] on app-card-role "Facilitator 1/1 09:00-18:00 (9h) Soufyane Kezihi" at bounding box center [29, 118] width 59 height 18
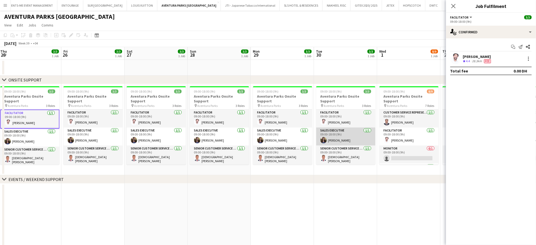
click at [305, 134] on app-card-role "Sales Executive 1/1 09:00-18:00 (9h) Hagar Maher" at bounding box center [345, 136] width 59 height 18
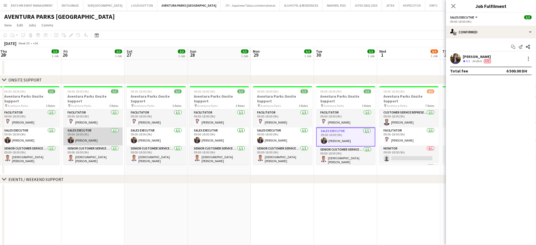
drag, startPoint x: 118, startPoint y: 115, endPoint x: 396, endPoint y: 125, distance: 277.6
click at [305, 132] on app-calendar-viewport "Tue 23 3/3 1 Job Wed 24 3/3 1 Job Thu 25 3/3 1 Job Fri 26 3/3 1 Job Sat 27 3/3 …" at bounding box center [268, 191] width 536 height 289
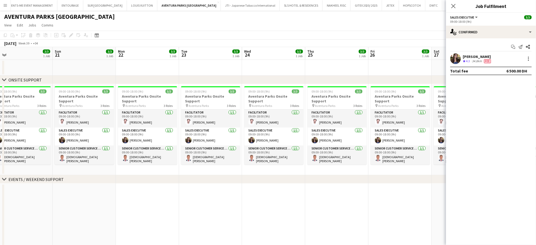
click at [305, 113] on app-calendar-viewport "Thu 18 3/3 1 Job Fri 19 3/3 1 Job Sat 20 3/3 1 Job Sun 21 3/3 1 Job Mon 22 3/3 …" at bounding box center [268, 191] width 536 height 289
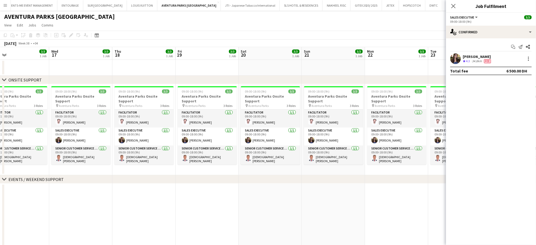
drag, startPoint x: 288, startPoint y: 116, endPoint x: 299, endPoint y: 116, distance: 10.3
click at [296, 116] on app-calendar-viewport "Sun 14 3/3 1 Job Mon 15 3/3 1 Job Tue 16 3/3 1 Job Wed 17 3/3 1 Job Thu 18 3/3 …" at bounding box center [268, 191] width 536 height 289
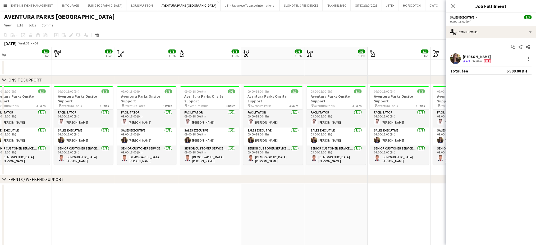
click at [286, 111] on app-calendar-viewport "Sun 14 3/3 1 Job Mon 15 3/3 1 Job Tue 16 3/3 1 Job Wed 17 3/3 1 Job Thu 18 3/3 …" at bounding box center [268, 191] width 536 height 289
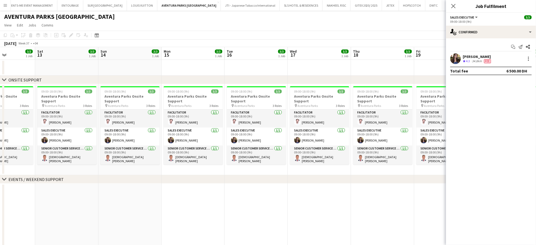
drag, startPoint x: 68, startPoint y: 114, endPoint x: 242, endPoint y: 120, distance: 173.3
click at [230, 120] on app-calendar-viewport "Wed 10 2/2 1 Job Thu 11 2/2 1 Job Fri 12 3/3 1 Job Sat 13 3/3 1 Job Sun 14 3/3 …" at bounding box center [268, 191] width 536 height 289
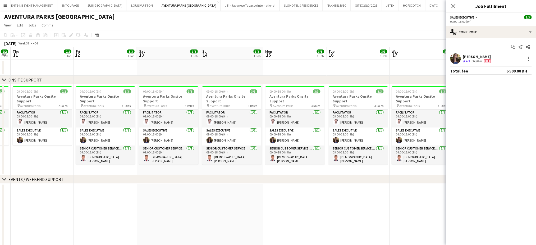
drag, startPoint x: 138, startPoint y: 121, endPoint x: 228, endPoint y: 121, distance: 89.9
click at [225, 121] on app-calendar-viewport "Tue 9 2/2 1 Job Wed 10 2/2 1 Job Thu 11 2/2 1 Job Fri 12 3/3 1 Job Sat 13 3/3 1…" at bounding box center [268, 191] width 536 height 289
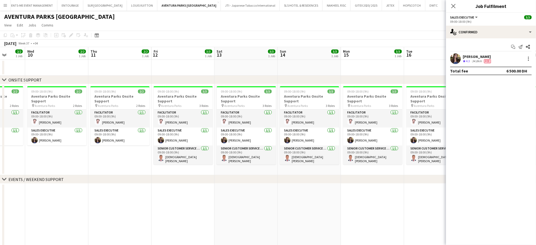
click at [261, 124] on app-calendar-viewport "Sun 7 2/2 1 Job Mon 8 2/2 1 Job Tue 9 2/2 1 Job Wed 10 2/2 1 Job Thu 11 2/2 1 J…" at bounding box center [268, 191] width 536 height 289
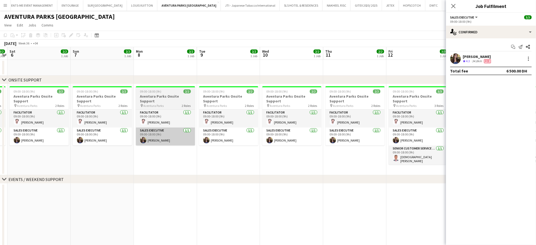
drag, startPoint x: 201, startPoint y: 125, endPoint x: 224, endPoint y: 125, distance: 23.8
click at [303, 130] on app-calendar-viewport "Thu 4 2/2 1 Job Fri 5 2/2 1 Job Sat 6 2/2 1 Job Sun 7 2/2 1 Job Mon 8 2/2 1 Job…" at bounding box center [268, 191] width 536 height 289
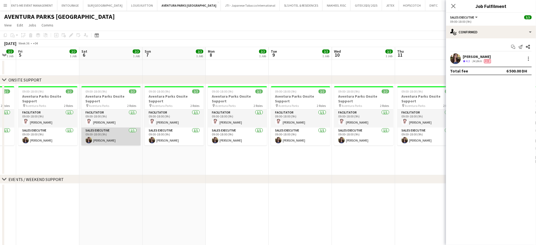
drag, startPoint x: 131, startPoint y: 122, endPoint x: 245, endPoint y: 125, distance: 113.5
click at [246, 124] on app-calendar-viewport "Wed 3 20/27 2 Jobs Thu 4 2/2 1 Job Fri 5 2/2 1 Job Sat 6 2/2 1 Job Sun 7 2/2 1 …" at bounding box center [268, 191] width 536 height 289
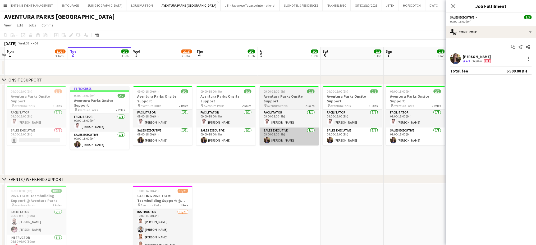
drag, startPoint x: 152, startPoint y: 121, endPoint x: 275, endPoint y: 130, distance: 123.3
click at [276, 130] on app-calendar-viewport "Sat 30 Sun 31 Mon 1 11/14 3 Jobs Tue 2 2/2 1 Job Wed 3 20/27 2 Jobs Thu 4 2/2 1…" at bounding box center [268, 191] width 536 height 289
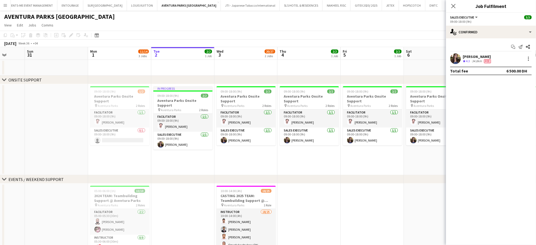
drag, startPoint x: 175, startPoint y: 131, endPoint x: 277, endPoint y: 146, distance: 103.5
click at [276, 146] on app-calendar-viewport "Fri 29 Sat 30 Sun 31 Mon 1 11/14 3 Jobs Tue 2 2/2 1 Job Wed 3 20/27 2 Jobs Thu …" at bounding box center [268, 191] width 536 height 289
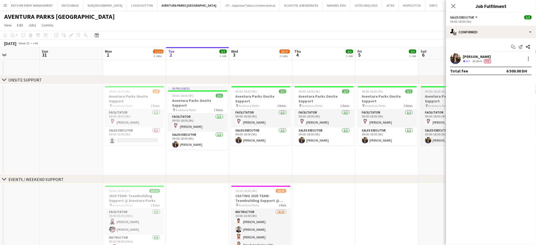
drag, startPoint x: 376, startPoint y: 117, endPoint x: 221, endPoint y: 91, distance: 157.6
click at [205, 99] on app-calendar-viewport "Thu 28 Fri 29 Sat 30 Sun 31 Mon 1 11/14 3 Jobs Tue 2 2/2 1 Job Wed 3 20/27 2 Jo…" at bounding box center [268, 191] width 536 height 289
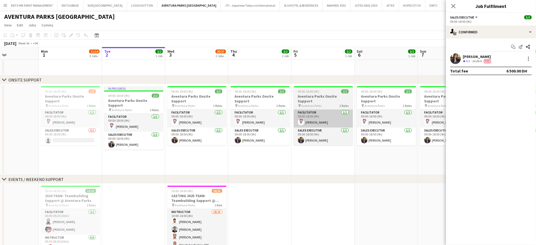
drag, startPoint x: 235, startPoint y: 108, endPoint x: 348, endPoint y: 112, distance: 113.5
click at [305, 110] on app-calendar-viewport "Fri 29 Sat 30 Sun 31 Mon 1 11/14 3 Jobs Tue 2 2/2 1 Job Wed 3 20/27 2 Jobs Thu …" at bounding box center [268, 191] width 536 height 289
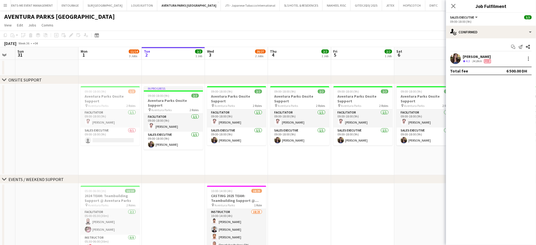
drag, startPoint x: 180, startPoint y: 110, endPoint x: 316, endPoint y: 105, distance: 136.3
click at [305, 104] on app-calendar-viewport "Fri 29 Sat 30 Sun 31 Mon 1 11/14 3 Jobs Tue 2 2/2 1 Job Wed 3 20/27 2 Jobs Thu …" at bounding box center [268, 191] width 536 height 289
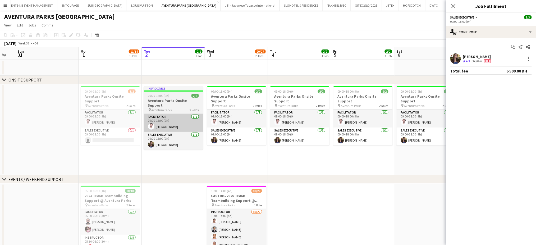
scroll to position [0, 164]
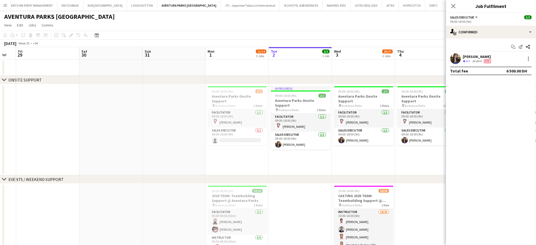
drag, startPoint x: 407, startPoint y: 118, endPoint x: 195, endPoint y: 86, distance: 214.8
click at [195, 86] on app-calendar-viewport "Tue 26 Wed 27 Thu 28 Fri 29 Sat 30 Sun 31 Mon 1 11/14 3 Jobs Tue 2 2/2 1 Job We…" at bounding box center [268, 191] width 536 height 289
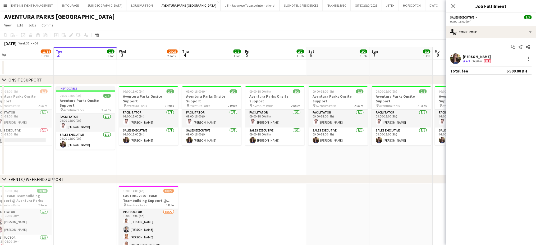
drag, startPoint x: 120, startPoint y: 80, endPoint x: 36, endPoint y: 75, distance: 84.0
click at [36, 75] on app-calendar-viewport "Sat 30 Sun 31 Mon 1 11/14 3 Jobs Tue 2 2/2 1 Job Wed 3 20/27 2 Jobs Thu 4 2/2 1…" at bounding box center [268, 191] width 536 height 289
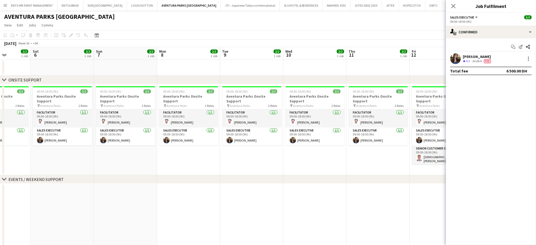
drag, startPoint x: 224, startPoint y: 113, endPoint x: 0, endPoint y: 79, distance: 226.2
click at [0, 79] on div "chevron-right ONSITE SUPPORT chevron-right EVENTS / WEEKEND SUPPORT Wed 3 20/27…" at bounding box center [268, 191] width 536 height 289
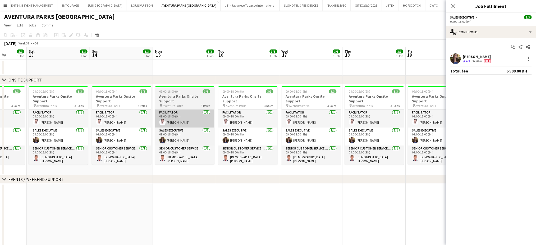
drag, startPoint x: 74, startPoint y: 108, endPoint x: 191, endPoint y: 116, distance: 117.7
click at [44, 107] on app-calendar-viewport "Tue 9 2/2 1 Job Wed 10 2/2 1 Job Thu 11 2/2 1 Job Fri 12 3/3 1 Job Sat 13 3/3 1…" at bounding box center [268, 191] width 536 height 289
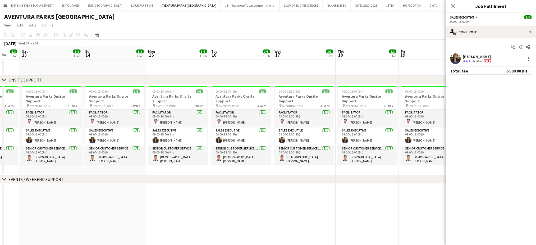
drag, startPoint x: 232, startPoint y: 129, endPoint x: 29, endPoint y: 89, distance: 206.7
click at [22, 91] on app-calendar-viewport "Tue 9 2/2 1 Job Wed 10 2/2 1 Job Thu 11 2/2 1 Job Fri 12 3/3 1 Job Sat 13 3/3 1…" at bounding box center [268, 191] width 536 height 289
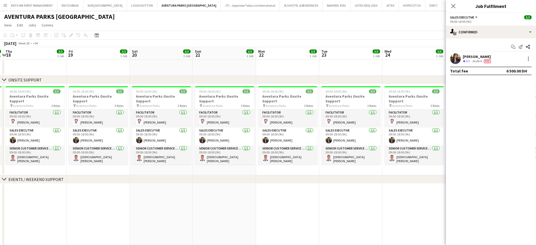
click at [0, 73] on app-calendar-viewport "Mon 15 3/3 1 Job Tue 16 3/3 1 Job Wed 17 3/3 1 Job Thu 18 3/3 1 Job Fri 19 3/3 …" at bounding box center [268, 191] width 536 height 289
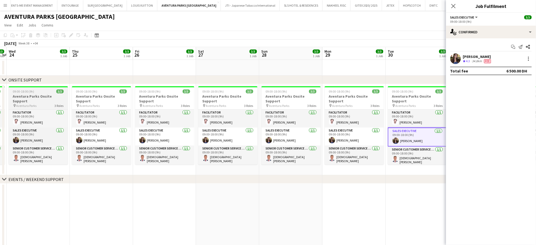
click at [0, 102] on app-calendar-viewport "Sun 21 3/3 1 Job Mon 22 3/3 1 Job Tue 23 3/3 1 Job Wed 24 3/3 1 Job Thu 25 3/3 …" at bounding box center [268, 191] width 536 height 289
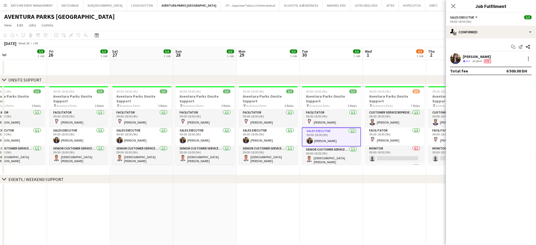
click at [29, 109] on app-calendar-viewport "Sun 21 3/3 1 Job Mon 22 3/3 1 Job Tue 23 3/3 1 Job Wed 24 3/3 1 Job Thu 25 3/3 …" at bounding box center [268, 191] width 536 height 289
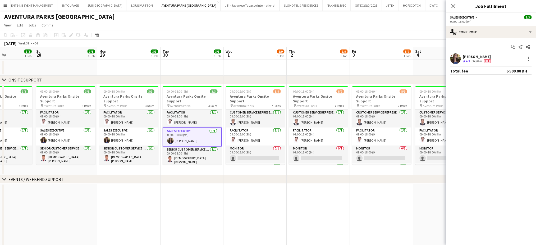
click at [107, 124] on app-calendar-viewport "Thu 25 3/3 1 Job Fri 26 3/3 1 Job Sat 27 3/3 1 Job Sun 28 3/3 1 Job Mon 29 3/3 …" at bounding box center [268, 191] width 536 height 289
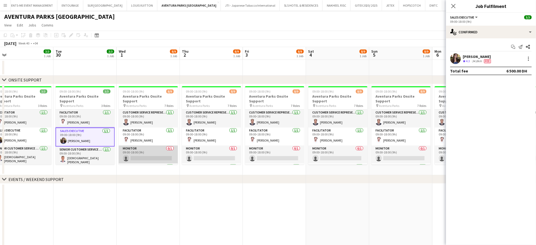
click at [284, 143] on app-calendar-viewport "Sat 27 3/3 1 Job Sun 28 3/3 1 Job Mon 29 3/3 1 Job Tue 30 3/3 1 Job Wed 1 8/9 1…" at bounding box center [268, 191] width 536 height 289
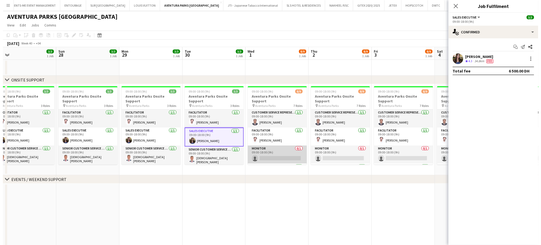
scroll to position [0, 131]
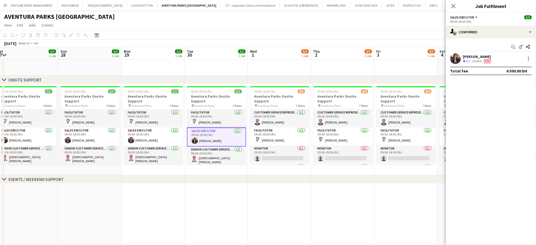
click at [6, 4] on app-icon "Menu" at bounding box center [5, 5] width 4 height 4
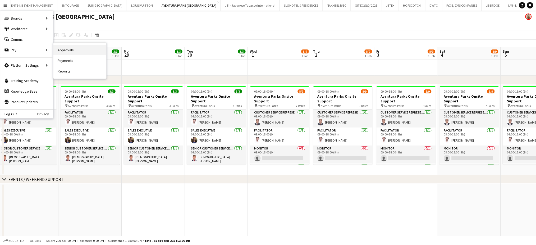
click at [67, 52] on link "Approvals" at bounding box center [79, 50] width 53 height 11
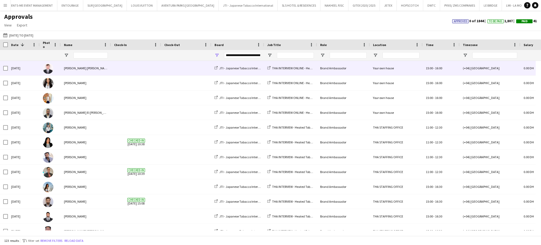
click at [82, 69] on div "Sam Volpe Pucci" at bounding box center [86, 68] width 50 height 15
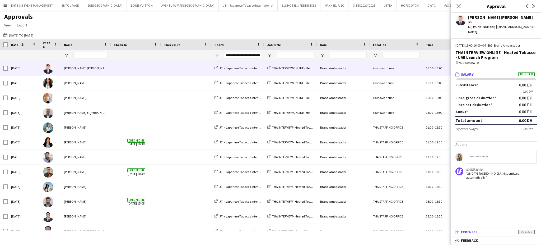
click at [305, 233] on span "Expenses" at bounding box center [469, 232] width 17 height 5
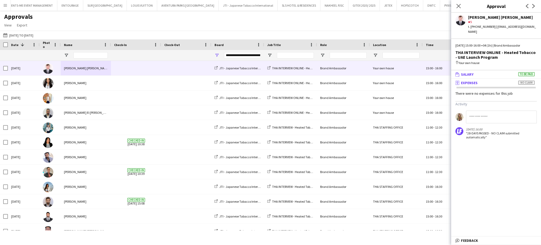
click at [305, 72] on span "Salary" at bounding box center [467, 74] width 13 height 5
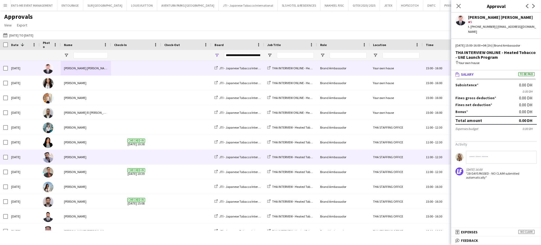
click at [70, 155] on div "Mohammad Reza Namazi" at bounding box center [86, 157] width 50 height 15
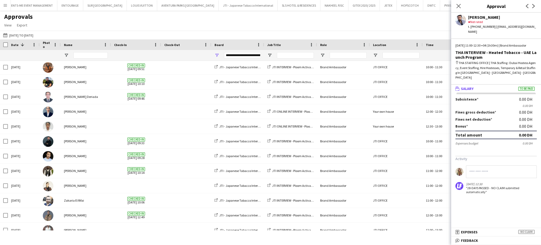
scroll to position [352, 0]
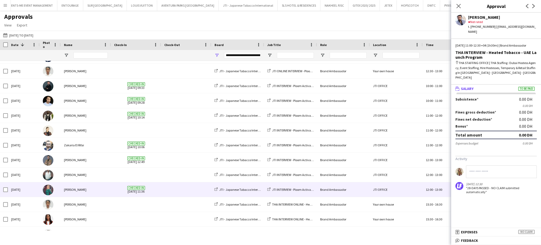
click at [69, 178] on div "Hamza Sherin" at bounding box center [86, 174] width 50 height 15
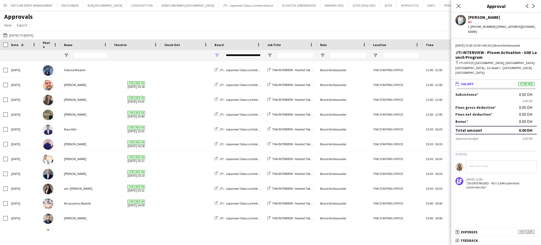
scroll to position [1651, 0]
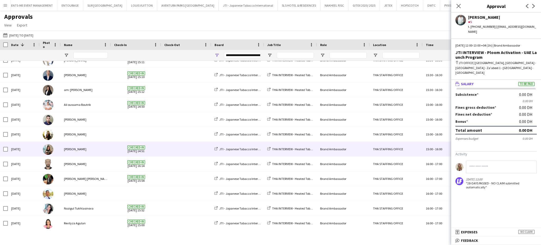
click at [222, 143] on div "JTI - Japanese Tabacco International" at bounding box center [238, 149] width 53 height 15
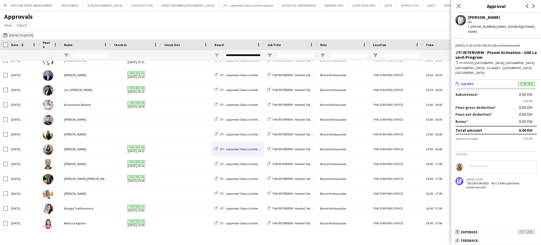
click at [16, 36] on button "01-07-2025 to 31-07-2025 01-07-2025 to 31-07-2025" at bounding box center [18, 35] width 32 height 6
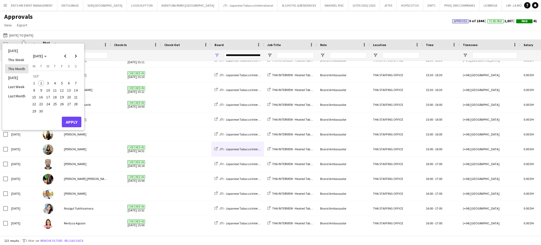
click at [17, 69] on li "This Month" at bounding box center [17, 68] width 24 height 9
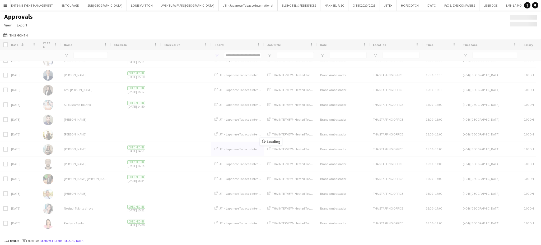
type input "***"
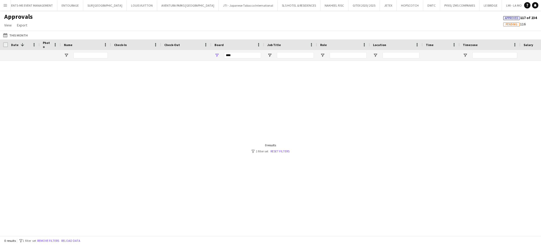
click at [219, 56] on div "***" at bounding box center [238, 55] width 53 height 11
click at [217, 54] on span "Open Filter Menu" at bounding box center [217, 55] width 5 height 5
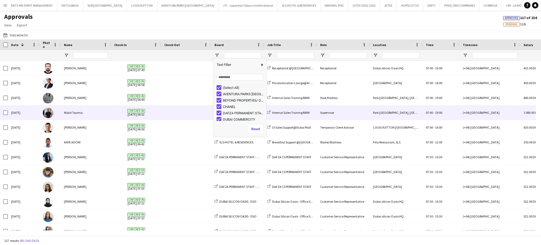
click at [73, 112] on div "Walid Toumia" at bounding box center [86, 112] width 50 height 15
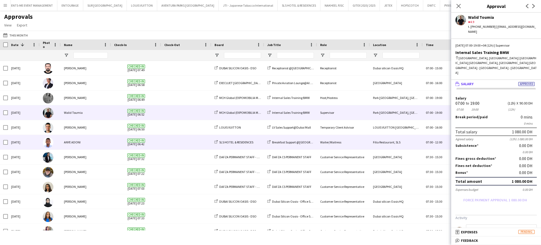
click at [83, 144] on div "ANYE ADONI" at bounding box center [86, 142] width 50 height 15
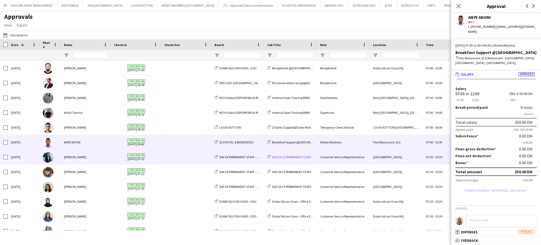
click at [279, 156] on span "DAFZA CS PERMANENT STAFF" at bounding box center [291, 157] width 39 height 4
click at [78, 157] on div "Jida Alimadi" at bounding box center [86, 157] width 50 height 15
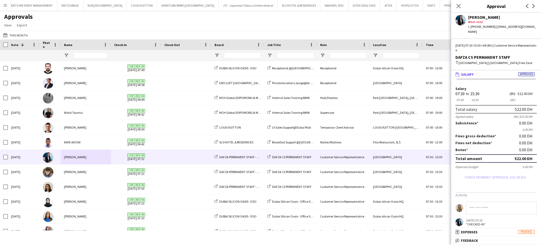
click at [305, 98] on div "15:30" at bounding box center [475, 100] width 9 height 4
drag, startPoint x: 486, startPoint y: 121, endPoint x: 483, endPoint y: 126, distance: 5.4
click at [305, 121] on form "Salary 07:30 07:30 to 15:30 15:30 (8h) (8h) 522.00 DH Total salary 522.00 DH Ag…" at bounding box center [497, 134] width 90 height 95
click at [305, 140] on label "Fines net deduction" at bounding box center [474, 142] width 37 height 5
click at [305, 147] on div "Bonus 0.00 DH" at bounding box center [496, 149] width 81 height 5
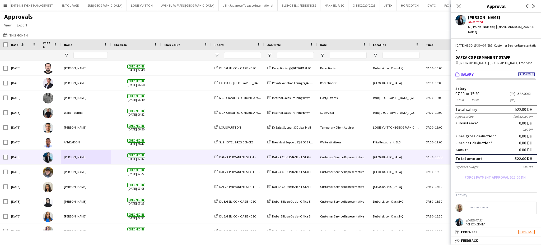
click at [305, 135] on form "Salary 07:30 07:30 to 15:30 15:30 (8h) (8h) 522.00 DH Total salary 522.00 DH Ag…" at bounding box center [497, 134] width 90 height 95
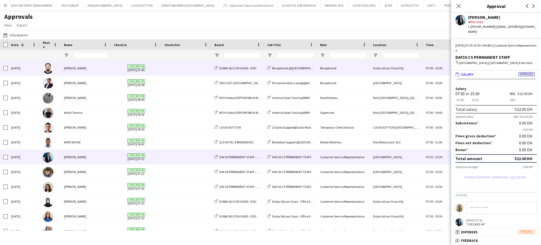
click at [77, 70] on div "Ayman Abou Daya" at bounding box center [86, 68] width 50 height 15
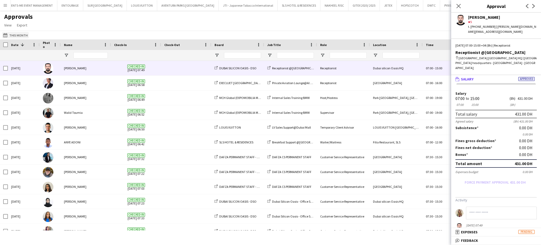
click at [17, 38] on button "01-07-2025 to 31-07-2025 This Month" at bounding box center [15, 35] width 27 height 6
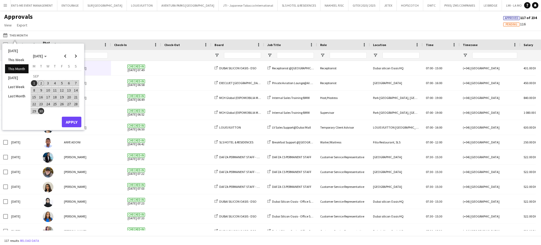
click at [34, 81] on span "1" at bounding box center [34, 83] width 6 height 6
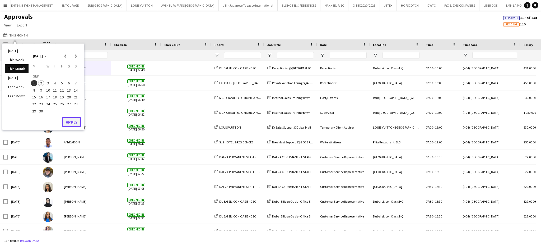
click at [71, 121] on button "Apply" at bounding box center [72, 122] width 20 height 11
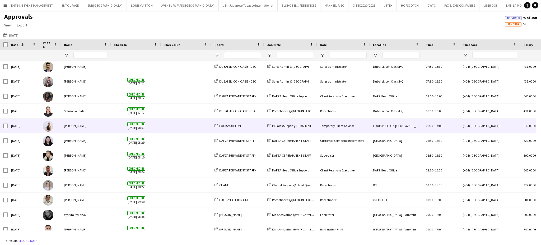
scroll to position [317, 0]
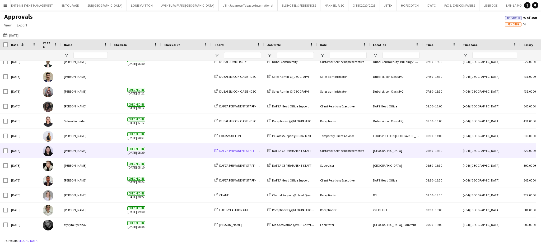
click at [227, 150] on span "DAFZA PERMANENT STAFF - 2019/2025" at bounding box center [244, 151] width 51 height 4
click at [83, 151] on div "Mylitta Naeimi" at bounding box center [86, 150] width 50 height 15
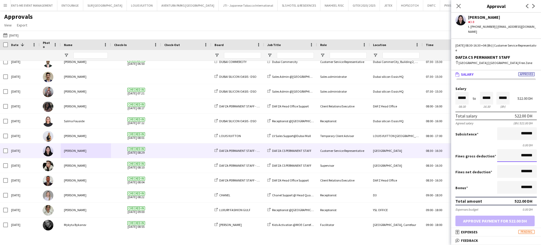
click at [305, 149] on input "*******" at bounding box center [518, 155] width 40 height 13
drag, startPoint x: 515, startPoint y: 148, endPoint x: 509, endPoint y: 146, distance: 6.4
click at [305, 149] on input "*******" at bounding box center [518, 155] width 40 height 13
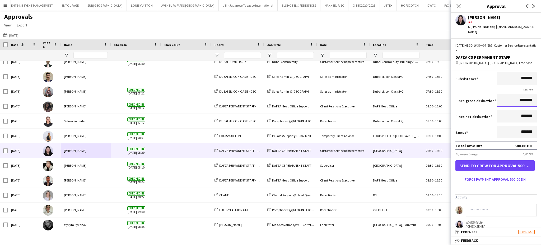
type input "********"
click at [305, 204] on input at bounding box center [501, 210] width 71 height 13
click at [305, 7] on icon "Close pop-in" at bounding box center [458, 5] width 5 height 5
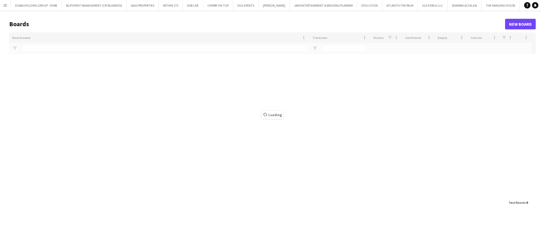
type input "****"
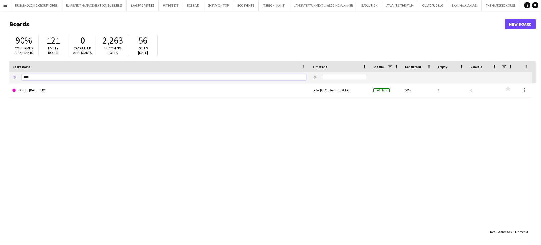
drag, startPoint x: 64, startPoint y: 80, endPoint x: 5, endPoint y: 68, distance: 59.6
click at [5, 68] on main "Boards New Board 90% Confirmed applicants 121 Empty roles 0 Cancelled applicant…" at bounding box center [270, 128] width 541 height 234
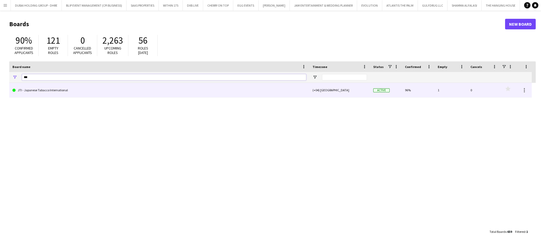
type input "***"
click at [34, 92] on link "JTI - Japanese Tabacco International" at bounding box center [159, 90] width 294 height 15
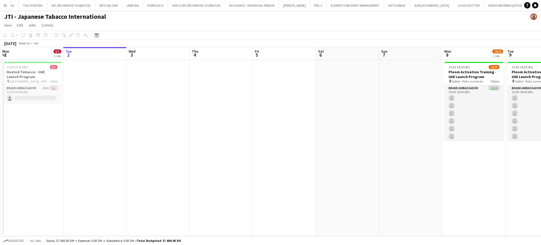
scroll to position [0, 726]
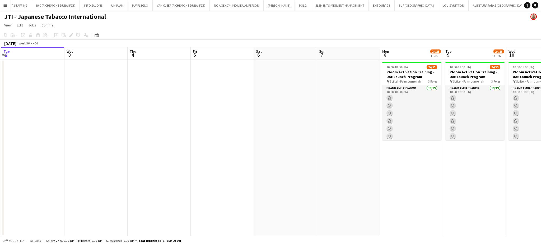
drag, startPoint x: 238, startPoint y: 120, endPoint x: 71, endPoint y: 59, distance: 177.3
click at [68, 58] on app-calendar-viewport "Sat 30 Sun 31 Mon 1 0/1 1 Job Tue 2 Wed 3 Thu 4 Fri 5 Sat 6 Sun 7 Mon 8 24/25 1…" at bounding box center [270, 141] width 541 height 189
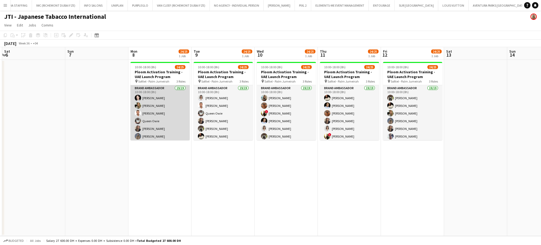
click at [169, 116] on app-card-role "Brand Ambassador 19/19 10:00-18:00 (8h) [PERSON_NAME] [PERSON_NAME] [PERSON_NAM…" at bounding box center [160, 163] width 59 height 156
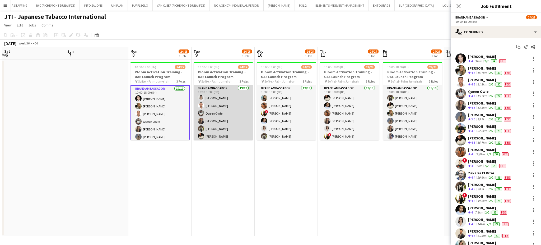
click at [227, 100] on app-card-role "Brand Ambassador 19/19 10:00-18:00 (8h) [PERSON_NAME] [PERSON_NAME] Queen [PERS…" at bounding box center [223, 163] width 59 height 156
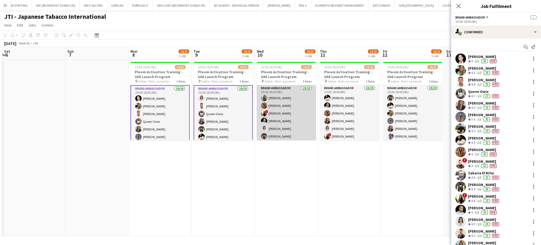
click at [290, 111] on app-card-role "Brand Ambassador 19/19 10:00-18:00 (8h) [PERSON_NAME] [PERSON_NAME] ! [PERSON_N…" at bounding box center [286, 163] width 59 height 156
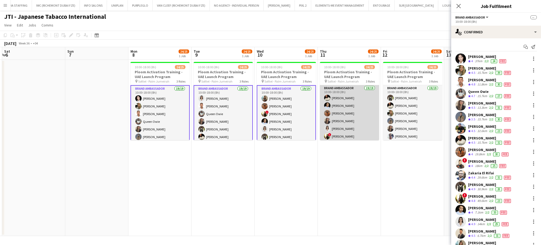
click at [358, 108] on app-card-role "Brand Ambassador 19/19 10:00-18:00 (8h) [PERSON_NAME] [PERSON_NAME] [PERSON_NAM…" at bounding box center [349, 163] width 59 height 156
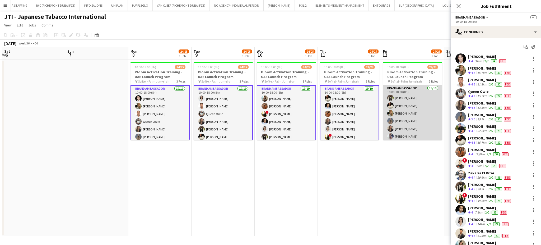
click at [408, 111] on app-card-role "Brand Ambassador 19/19 10:00-18:00 (8h) Fejiro Ejiroro [PERSON_NAME] Mbebele [P…" at bounding box center [412, 163] width 59 height 156
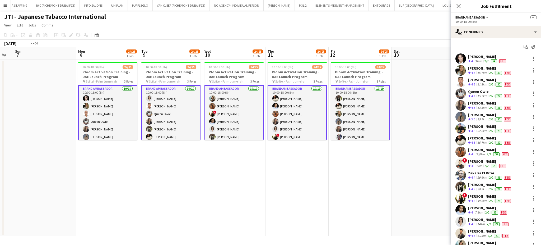
drag, startPoint x: 406, startPoint y: 112, endPoint x: 149, endPoint y: 41, distance: 266.7
click at [150, 41] on app-calendar "Copy Paste Paste Ctrl+V Paste with crew Ctrl+Shift+V Paste linked Job [GEOGRAPH…" at bounding box center [270, 133] width 541 height 205
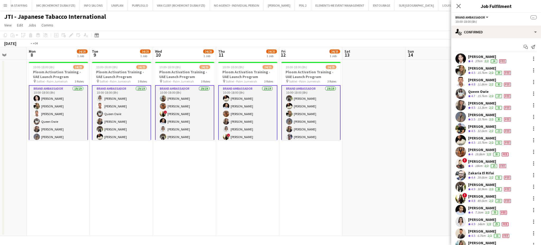
drag, startPoint x: 175, startPoint y: 96, endPoint x: 178, endPoint y: 96, distance: 2.9
click at [178, 96] on app-calendar-viewport "Fri 5 Sat 6 Sun 7 Mon 8 24/25 1 Job Tue 9 24/25 1 Job Wed 10 24/25 1 Job Thu 11…" at bounding box center [270, 141] width 541 height 189
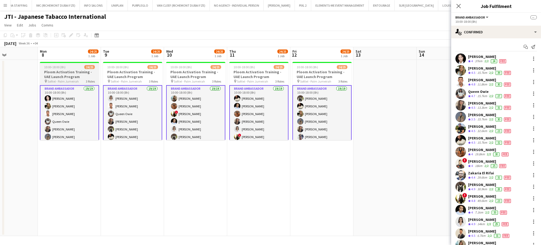
click at [72, 72] on h3 "Ploom Activation Training - UAE Launch Program" at bounding box center [69, 75] width 59 height 10
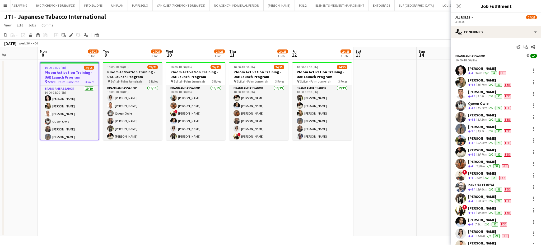
click at [132, 74] on h3 "Ploom Activation Training - UAE Launch Program" at bounding box center [132, 75] width 59 height 10
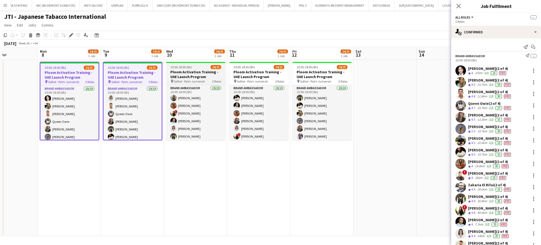
click at [189, 83] on span "Sofitel - Palm Jumeirah" at bounding box center [189, 81] width 31 height 4
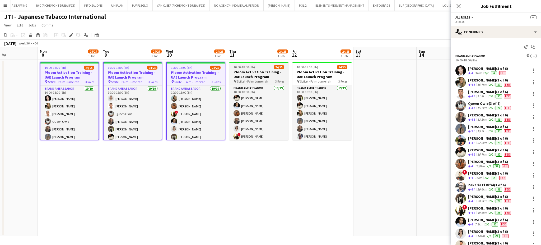
drag, startPoint x: 259, startPoint y: 72, endPoint x: 272, endPoint y: 72, distance: 12.2
click at [260, 72] on h3 "Ploom Activation Training - UAE Launch Program" at bounding box center [259, 75] width 59 height 10
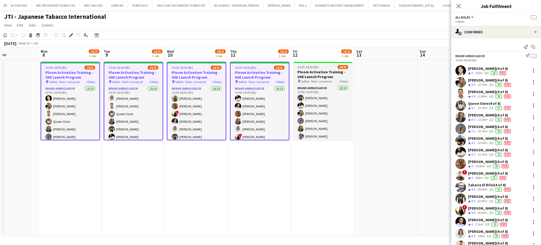
click at [307, 76] on h3 "Ploom Activation Training - UAE Launch Program" at bounding box center [322, 75] width 59 height 10
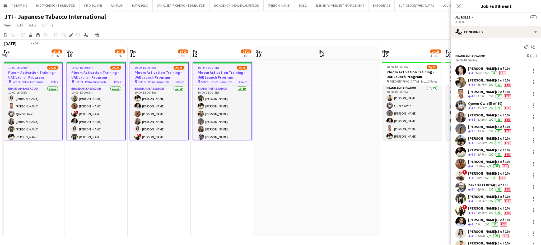
drag, startPoint x: 346, startPoint y: 165, endPoint x: 52, endPoint y: 65, distance: 310.7
click at [63, 67] on app-calendar-viewport "Fri 5 Sat 6 Sun 7 Mon 8 24/25 1 Job Tue 9 24/25 1 Job Wed 10 24/25 1 Job Thu 11…" at bounding box center [270, 141] width 541 height 189
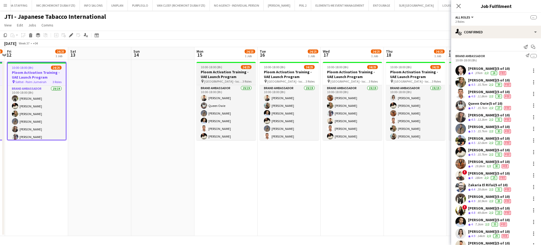
click at [232, 75] on h3 "Ploom Activation Training - UAE Launch Program" at bounding box center [226, 75] width 59 height 10
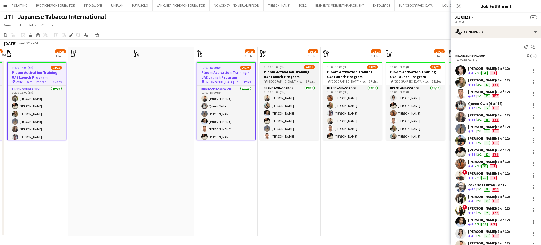
click at [301, 72] on h3 "Ploom Activation Training - UAE Launch Program" at bounding box center [289, 75] width 59 height 10
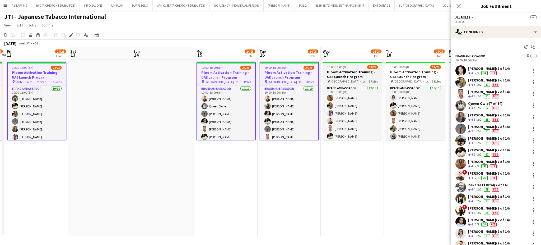
click at [363, 71] on h3 "Ploom Activation Training - UAE Launch Program" at bounding box center [352, 75] width 59 height 10
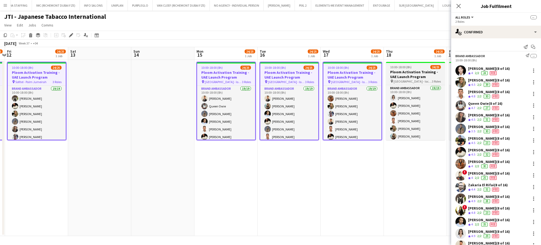
click at [395, 71] on h3 "Ploom Activation Training - UAE Launch Program" at bounding box center [415, 75] width 59 height 10
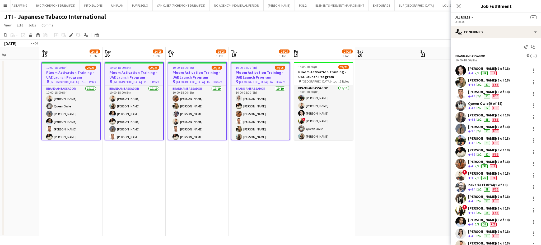
drag, startPoint x: 398, startPoint y: 79, endPoint x: 153, endPoint y: 70, distance: 245.2
click at [146, 74] on app-calendar-viewport "Thu 11 24/25 1 Job Fri 12 24/25 1 Job Sat 13 Sun 14 Mon 15 24/25 1 Job Tue 16 2…" at bounding box center [270, 141] width 541 height 189
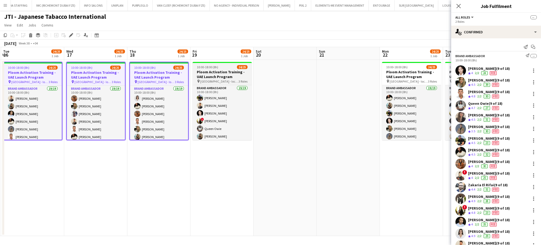
click at [217, 78] on app-job-card "10:00-18:00 (8h) 24/25 Ploom Activation Training - UAE Launch Program pin [GEOG…" at bounding box center [222, 101] width 59 height 78
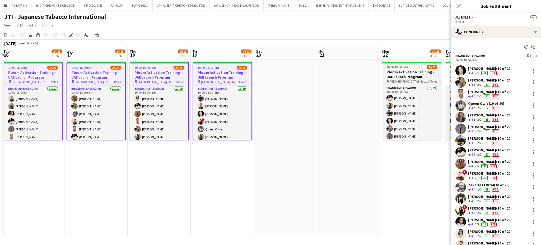
click at [408, 76] on h3 "Ploom Activation Training - UAE Launch Program" at bounding box center [412, 75] width 59 height 10
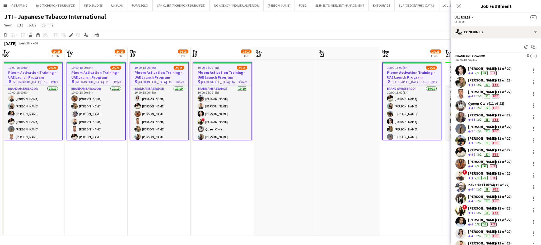
scroll to position [0, 242]
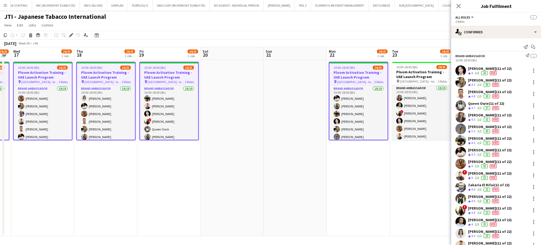
drag, startPoint x: 406, startPoint y: 91, endPoint x: 156, endPoint y: 33, distance: 257.1
click at [164, 37] on app-calendar "Copy Paste Paste Ctrl+V Paste with crew Ctrl+Shift+V Paste linked Job [GEOGRAPH…" at bounding box center [270, 133] width 541 height 205
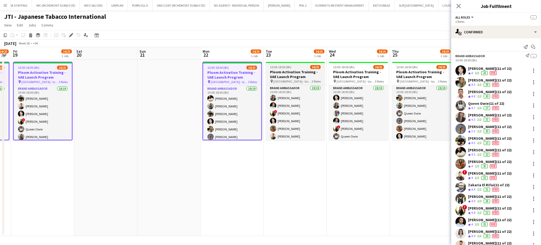
click at [292, 75] on h3 "Ploom Activation Training - UAE Launch Program" at bounding box center [295, 75] width 59 height 10
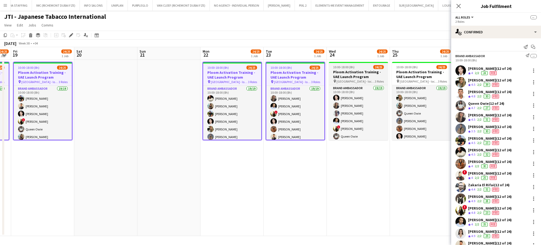
click at [350, 79] on span "[GEOGRAPHIC_DATA] - locations TBC" at bounding box center [356, 81] width 38 height 4
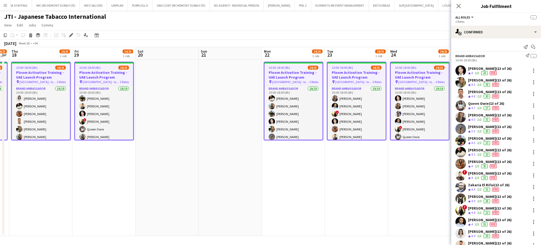
click at [433, 72] on app-calendar-viewport "Mon 15 24/25 1 Job Tue 16 24/25 1 Job Wed 17 24/25 1 Job Thu 18 24/25 1 Job Fri…" at bounding box center [270, 141] width 541 height 189
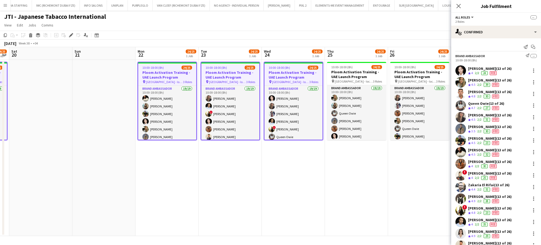
scroll to position [0, 210]
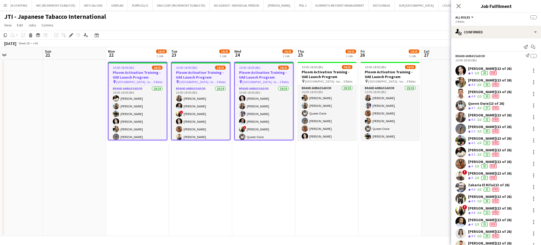
drag, startPoint x: 418, startPoint y: 76, endPoint x: 260, endPoint y: 26, distance: 165.8
click at [260, 30] on app-board "JTI - Japanese Tabacco International View Day view expanded Day view collapsed …" at bounding box center [270, 128] width 541 height 234
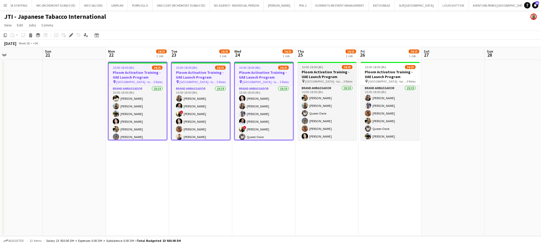
click at [319, 78] on h3 "Ploom Activation Training - UAE Launch Program" at bounding box center [327, 75] width 59 height 10
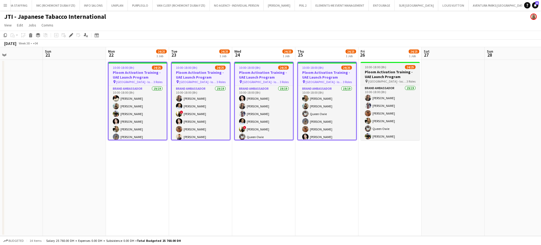
click at [377, 72] on h3 "Ploom Activation Training - UAE Launch Program" at bounding box center [390, 75] width 59 height 10
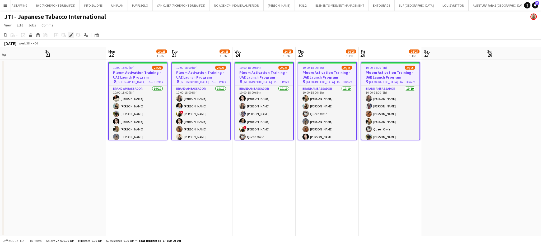
click at [70, 36] on icon at bounding box center [71, 35] width 3 height 3
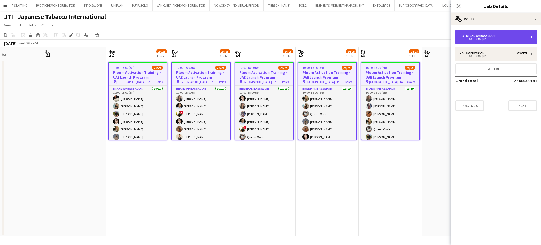
click at [500, 38] on div "10:00-18:00 (8h)" at bounding box center [493, 39] width 67 height 3
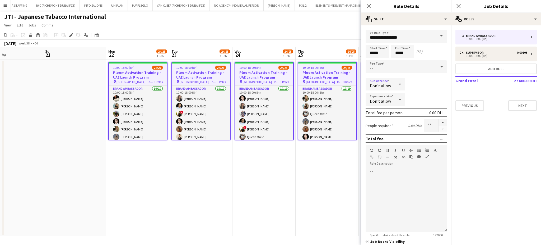
click at [398, 81] on icon at bounding box center [400, 84] width 6 height 11
click at [388, 101] on span "Allow" at bounding box center [384, 98] width 29 height 5
click at [398, 100] on icon at bounding box center [400, 99] width 6 height 11
click at [379, 112] on span "Allow" at bounding box center [385, 113] width 31 height 5
click at [333, 173] on app-date-cell "10:00-18:00 (8h) 24/25 Ploom Activation Training - UAE Launch Program pin [GEOG…" at bounding box center [327, 148] width 63 height 176
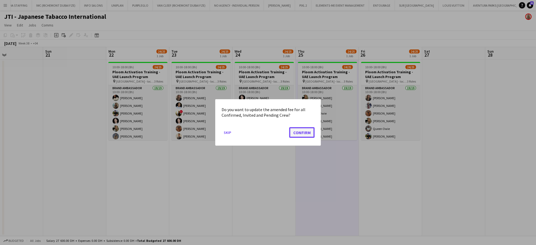
click at [299, 131] on button "Confirm" at bounding box center [301, 132] width 25 height 11
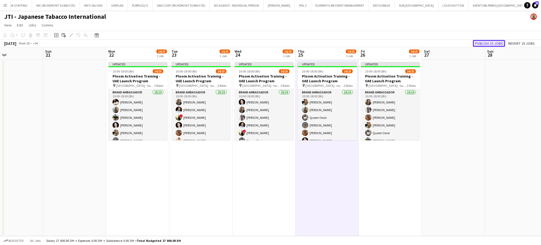
click at [491, 44] on button "Publish 15 jobs" at bounding box center [489, 43] width 32 height 7
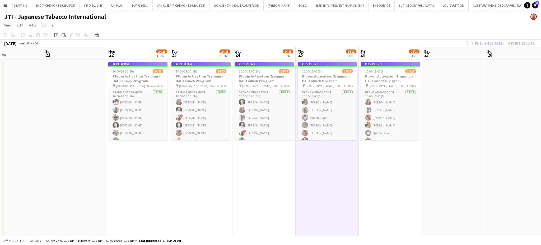
drag, startPoint x: 234, startPoint y: 132, endPoint x: 253, endPoint y: 131, distance: 18.3
click at [255, 130] on app-calendar-viewport "Wed 17 24/25 1 Job Thu 18 24/25 1 Job Fri 19 24/25 1 Job Sat 20 Sun 21 Mon 22 2…" at bounding box center [270, 141] width 541 height 189
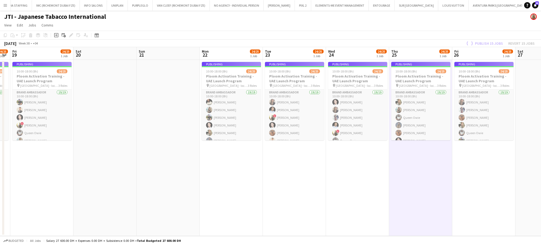
click at [298, 134] on app-calendar-viewport "Wed 17 24/25 1 Job Thu 18 24/25 1 Job Fri 19 24/25 1 Job Sat 20 Sun 21 Mon 22 2…" at bounding box center [270, 141] width 541 height 189
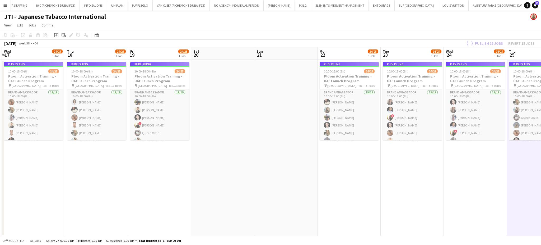
drag, startPoint x: 234, startPoint y: 132, endPoint x: 309, endPoint y: 137, distance: 75.3
click at [301, 136] on app-calendar-viewport "Mon 15 24/25 1 Job Tue 16 24/25 1 Job Wed 17 24/25 1 Job Thu 18 24/25 1 Job Fri…" at bounding box center [270, 141] width 541 height 189
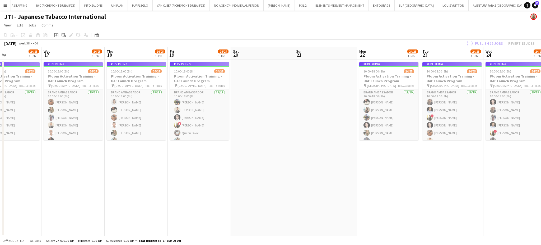
drag, startPoint x: 280, startPoint y: 138, endPoint x: 382, endPoint y: 140, distance: 102.3
click at [382, 140] on app-calendar-viewport "Sun 14 Mon 15 24/25 1 Job Tue 16 24/25 1 Job Wed 17 24/25 1 Job Thu 18 24/25 1 …" at bounding box center [270, 141] width 541 height 189
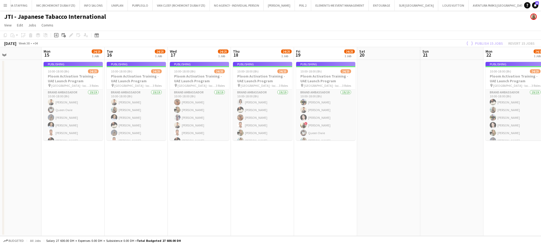
scroll to position [0, 144]
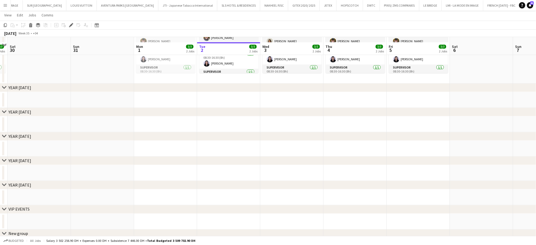
scroll to position [194, 0]
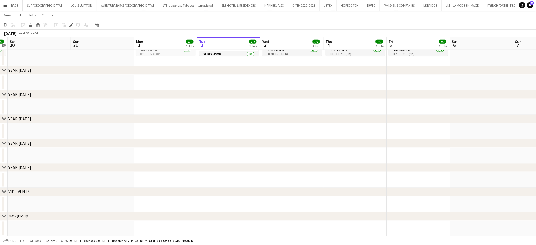
click at [20, 216] on div "New group" at bounding box center [18, 215] width 20 height 5
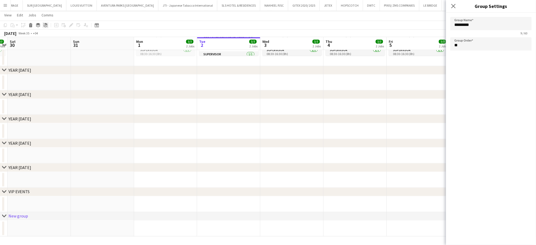
click at [44, 26] on icon at bounding box center [44, 25] width 2 height 1
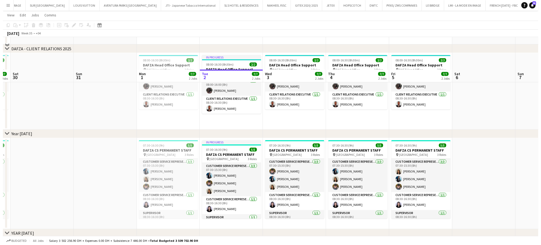
scroll to position [0, 0]
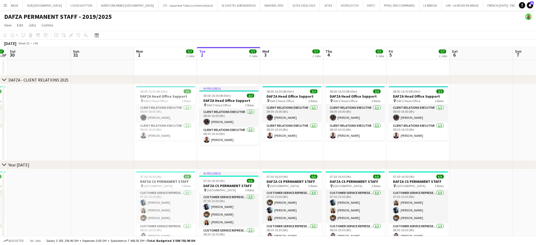
click at [52, 79] on div "DAFZA - CLIENT RELATIONS 2025" at bounding box center [38, 79] width 60 height 5
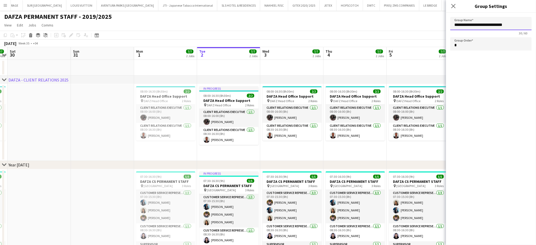
click at [518, 24] on input "**********" at bounding box center [490, 23] width 81 height 13
click at [102, 114] on app-date-cell at bounding box center [102, 122] width 63 height 77
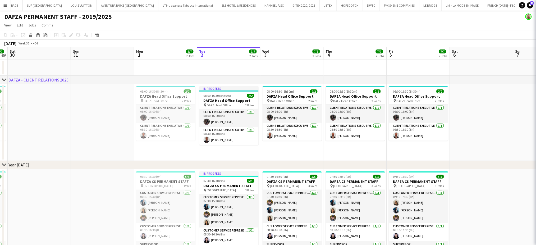
type input "**********"
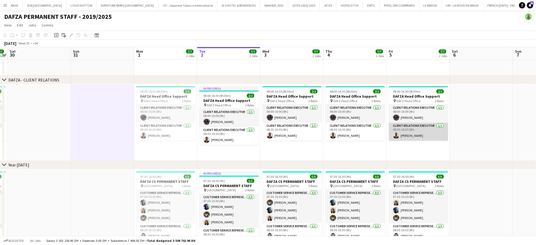
click at [405, 137] on app-card-role "Client Relations Executive [DATE] 08:30-16:30 (8h) [PERSON_NAME]" at bounding box center [418, 132] width 59 height 18
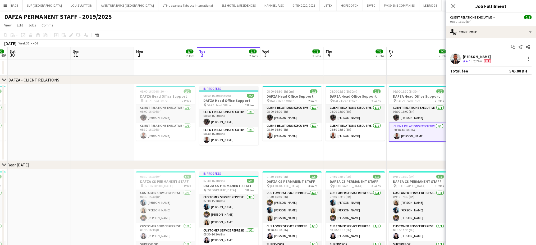
click at [475, 59] on div "18.2km" at bounding box center [477, 61] width 12 height 4
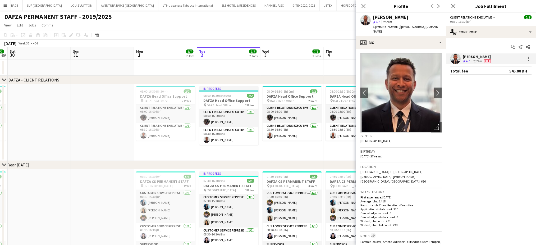
click at [128, 123] on app-date-cell at bounding box center [102, 122] width 63 height 77
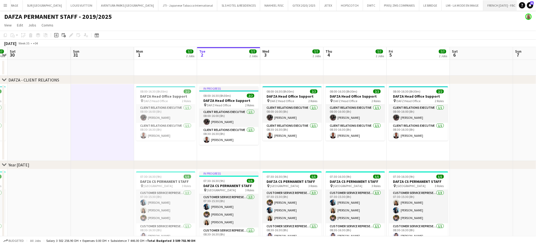
click at [483, 6] on button "FRENCH [DATE] - FBC Close" at bounding box center [501, 5] width 37 height 10
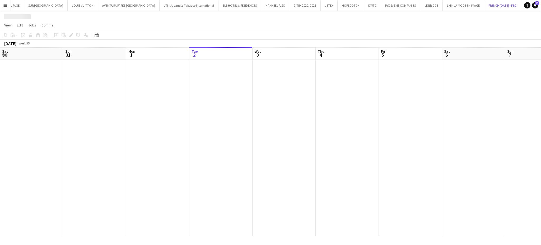
scroll to position [0, 126]
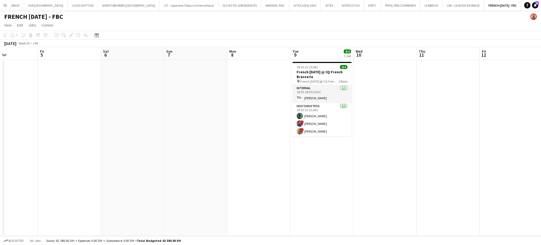
drag, startPoint x: 201, startPoint y: 130, endPoint x: 151, endPoint y: 118, distance: 52.0
click at [163, 124] on app-calendar-viewport "Mon 1 Tue 2 Wed 3 Thu 4 Fri 5 Sat 6 Sun 7 Mon 8 Tue 9 4/4 1 Job Wed 10 Thu 11 F…" at bounding box center [270, 141] width 541 height 189
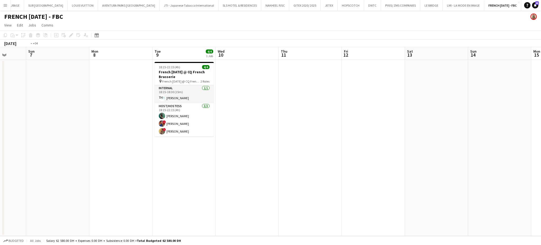
drag, startPoint x: 169, startPoint y: 127, endPoint x: 103, endPoint y: 113, distance: 67.7
click at [117, 119] on app-calendar-viewport "Wed 3 Thu 4 Fri 5 Sat 6 Sun 7 Mon 8 Tue 9 4/4 1 Job Wed 10 Thu 11 Fri 12 Sat 13…" at bounding box center [270, 141] width 541 height 189
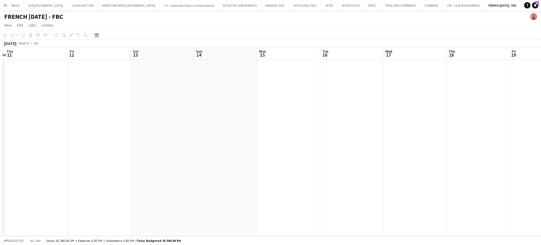
drag, startPoint x: 336, startPoint y: 143, endPoint x: 156, endPoint y: 113, distance: 182.2
click at [168, 130] on app-calendar-viewport "Mon 8 Tue 9 4/4 1 Job Wed 10 Thu 11 Fri 12 Sat 13 Sun 14 Mon 15 Tue 16 Wed 17 T…" at bounding box center [270, 141] width 541 height 189
click at [161, 109] on app-calendar-viewport "Tue 9 4/4 1 Job Wed 10 Thu 11 Fri 12 Sat 13 Sun 14 Mon 15 Tue 16 Wed 17 Thu 18 …" at bounding box center [270, 141] width 541 height 189
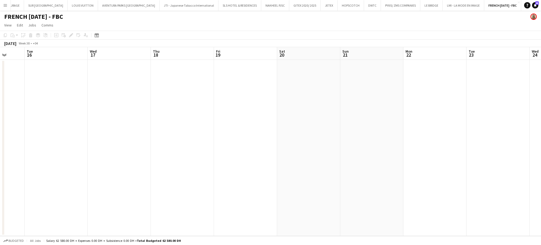
drag, startPoint x: 360, startPoint y: 103, endPoint x: 205, endPoint y: 83, distance: 155.7
click at [186, 96] on app-calendar-viewport "Sat 13 Sun 14 Mon 15 Tue 16 Wed 17 Thu 18 Fri 19 Sat 20 Sun 21 Mon 22 Tue 23 We…" at bounding box center [270, 141] width 541 height 189
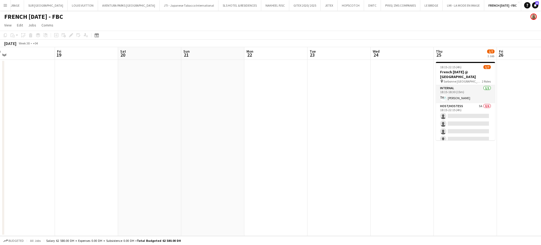
drag, startPoint x: 318, startPoint y: 112, endPoint x: 259, endPoint y: 101, distance: 59.7
click at [260, 102] on app-calendar-viewport "Tue 16 Wed 17 Thu 18 Fri 19 Sat 20 Sun 21 Mon 22 Tue 23 Wed 24 Thu 25 1/7 1 Job…" at bounding box center [270, 141] width 541 height 189
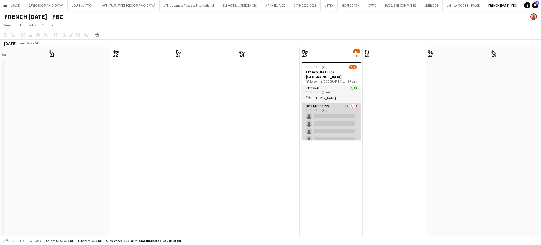
click at [331, 118] on app-card-role "Host/Hostess 5A 0/6 18:15-22:15 (4h) single-neutral-actions single-neutral-acti…" at bounding box center [331, 131] width 59 height 56
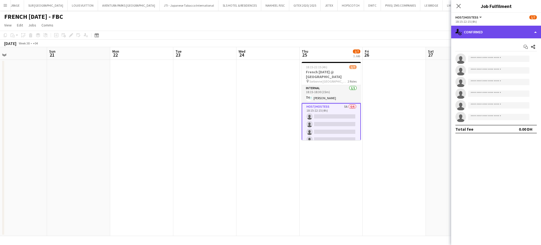
click at [528, 34] on div "single-neutral-actions-check-2 Confirmed" at bounding box center [497, 32] width 90 height 13
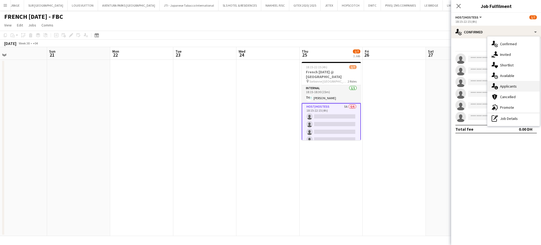
click at [521, 88] on div "single-neutral-actions-information Applicants" at bounding box center [514, 86] width 52 height 11
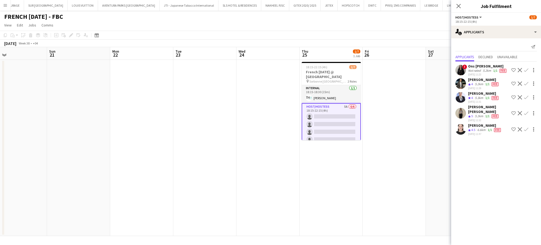
click at [475, 123] on div "Aqilah Juharis" at bounding box center [486, 125] width 34 height 5
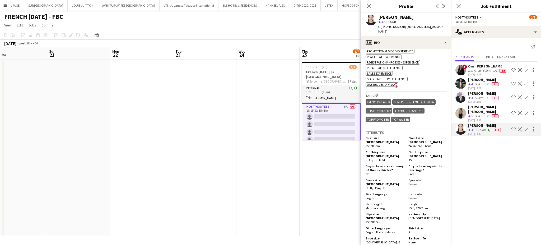
scroll to position [423, 0]
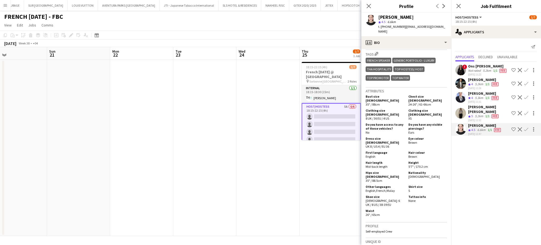
click at [515, 127] on app-icon "Shortlist crew" at bounding box center [514, 129] width 4 height 4
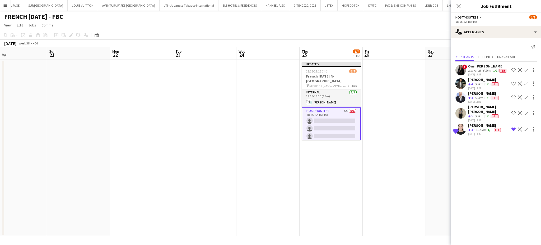
click at [513, 111] on app-icon "Shortlist crew" at bounding box center [514, 113] width 4 height 4
click at [476, 94] on div "[PERSON_NAME]" at bounding box center [484, 93] width 31 height 5
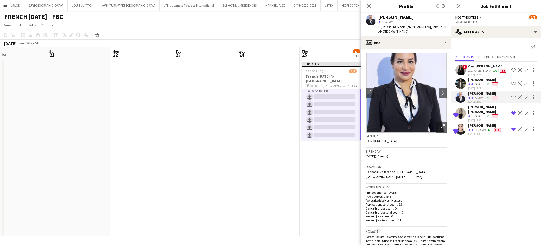
click at [477, 80] on div "Mohamad Tlayge" at bounding box center [484, 79] width 31 height 5
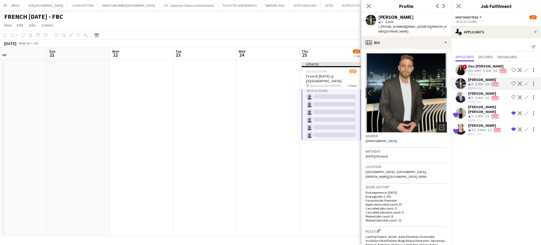
click at [439, 124] on icon "Open photos pop-in" at bounding box center [442, 127] width 6 height 6
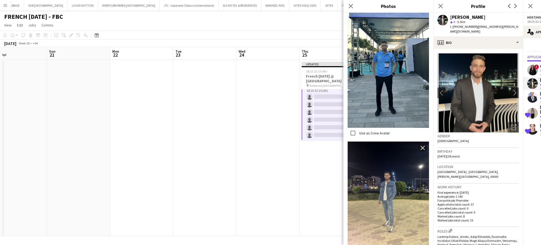
scroll to position [683, 0]
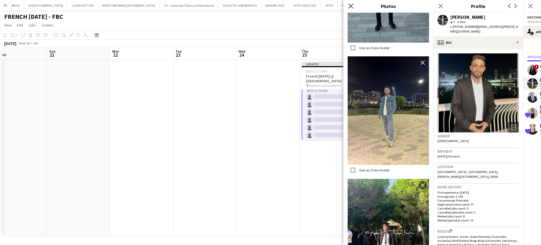
click at [350, 7] on icon at bounding box center [350, 5] width 5 height 5
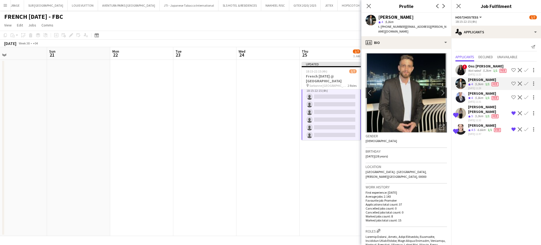
click at [483, 72] on div "5.2km" at bounding box center [487, 70] width 10 height 4
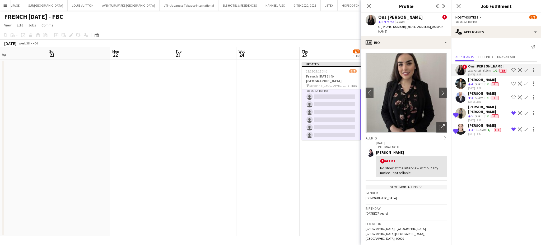
click at [416, 180] on div "20-08-2024 – INTERNAL NOTE Sarah Wannous ! Alert No show at the Interview witho…" at bounding box center [406, 164] width 81 height 49
click at [412, 183] on div "20-08-2024 – INTERNAL NOTE Sarah Wannous ! Alert No show at the Interview witho…" at bounding box center [406, 164] width 81 height 49
click at [413, 185] on div "View 1 more alerts chevron-down" at bounding box center [406, 187] width 81 height 4
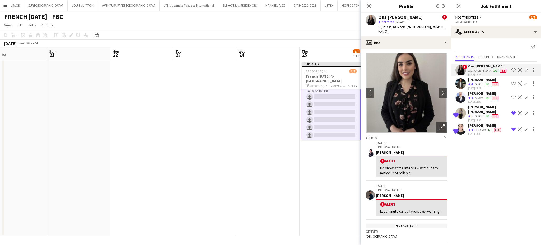
scroll to position [70, 0]
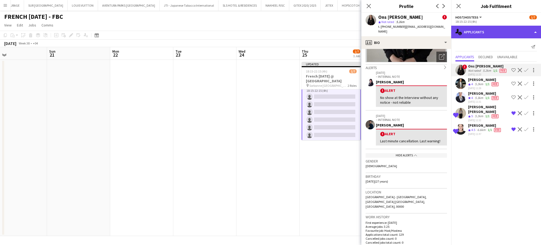
click at [524, 31] on div "single-neutral-actions-information Applicants" at bounding box center [497, 32] width 90 height 13
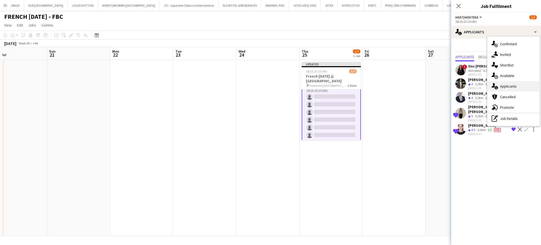
click at [514, 85] on span "Applicants" at bounding box center [509, 86] width 17 height 5
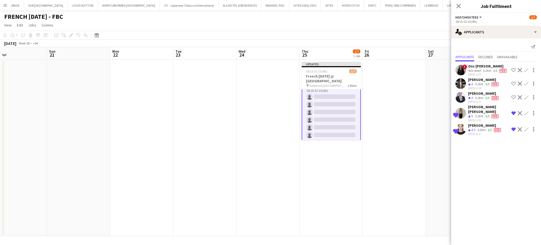
click at [477, 81] on div "Mohamad Tlayge" at bounding box center [484, 79] width 31 height 5
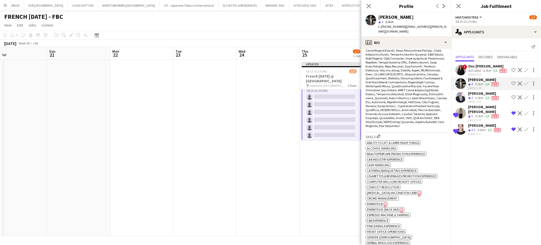
scroll to position [282, 0]
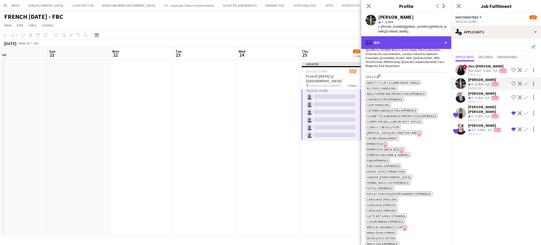
click at [441, 36] on div "profile Bio" at bounding box center [407, 42] width 90 height 13
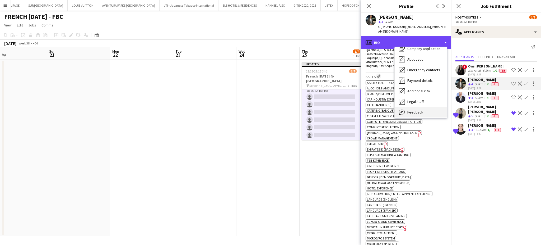
scroll to position [39, 0]
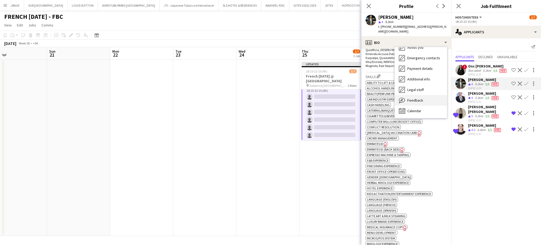
click at [429, 95] on div "Feedback Feedback" at bounding box center [421, 100] width 52 height 11
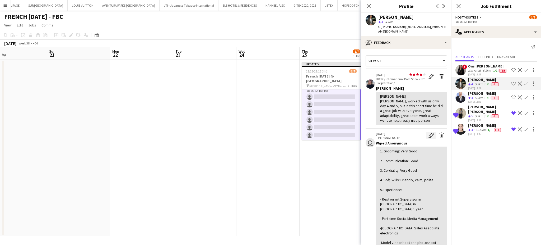
scroll to position [70, 0]
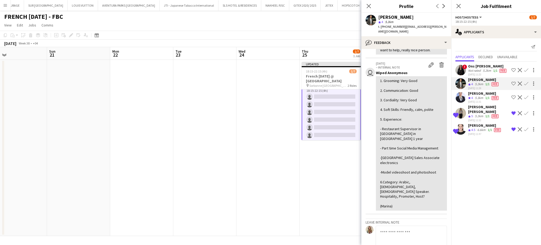
click at [514, 84] on app-icon "Shortlist crew" at bounding box center [514, 83] width 4 height 4
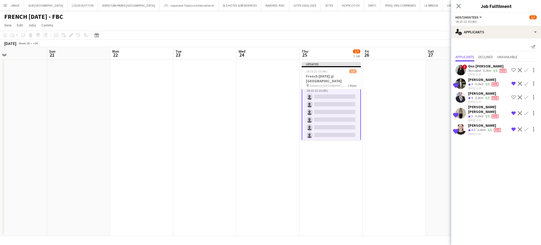
click at [426, 86] on app-date-cell at bounding box center [457, 148] width 63 height 176
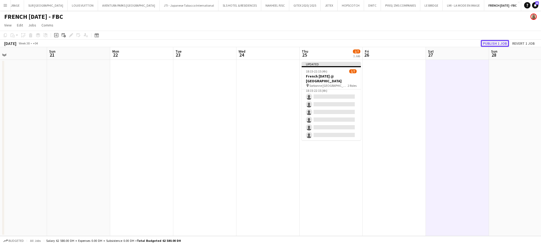
click at [493, 40] on button "Publish 1 job" at bounding box center [495, 43] width 28 height 7
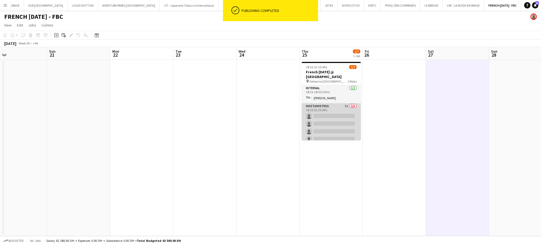
scroll to position [19, 0]
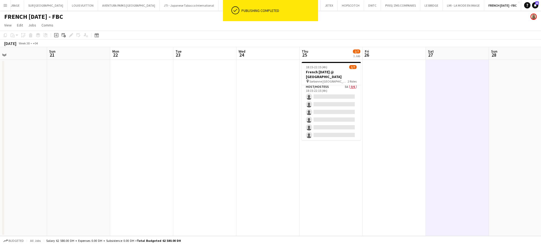
click at [265, 112] on app-date-cell at bounding box center [268, 148] width 63 height 176
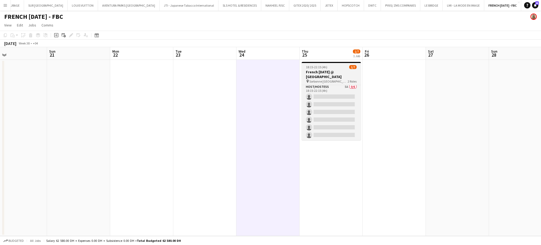
click at [319, 77] on h3 "French Tuesday @ La Sorbonne Abu Dhabi" at bounding box center [331, 75] width 59 height 10
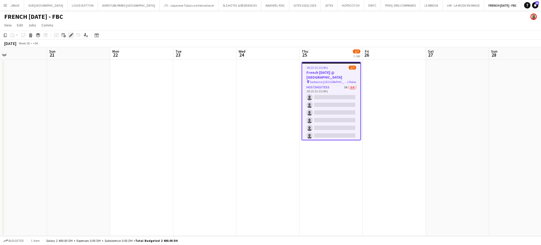
click at [70, 36] on icon at bounding box center [71, 35] width 3 height 3
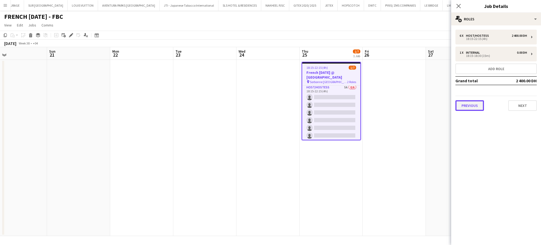
click at [464, 107] on button "Previous" at bounding box center [470, 105] width 29 height 11
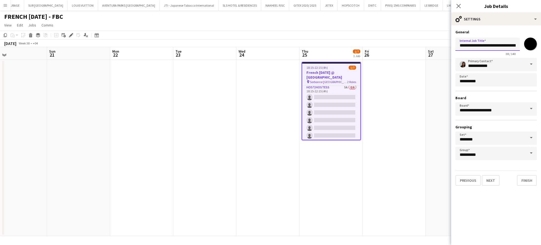
click at [487, 45] on input "**********" at bounding box center [488, 44] width 65 height 13
type input "**********"
click at [446, 103] on app-date-cell at bounding box center [457, 148] width 63 height 176
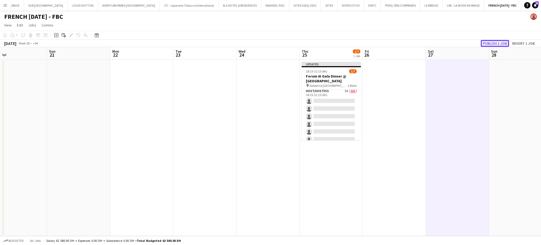
click at [494, 44] on button "Publish 1 job" at bounding box center [495, 43] width 28 height 7
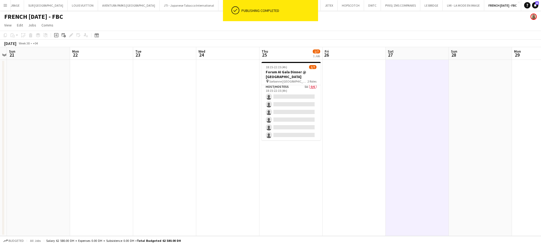
drag, startPoint x: 196, startPoint y: 84, endPoint x: 101, endPoint y: 54, distance: 100.0
click at [107, 57] on app-calendar-viewport "Thu 18 Fri 19 Sat 20 Sun 21 Mon 22 Tue 23 Wed 24 Thu 25 1/7 1 Job Fri 26 Sat 27…" at bounding box center [270, 141] width 541 height 189
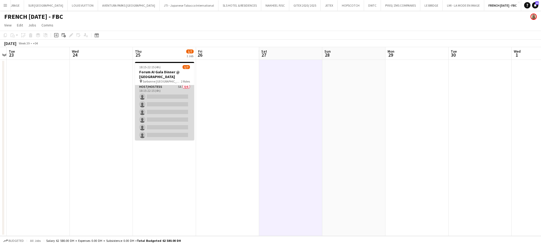
scroll to position [0, 0]
click at [156, 110] on app-card-role "Host/Hostess 5A 0/6 18:15-22:15 (4h) single-neutral-actions single-neutral-acti…" at bounding box center [164, 131] width 59 height 56
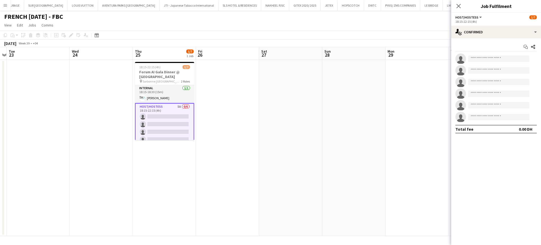
click at [235, 114] on app-date-cell at bounding box center [227, 148] width 63 height 176
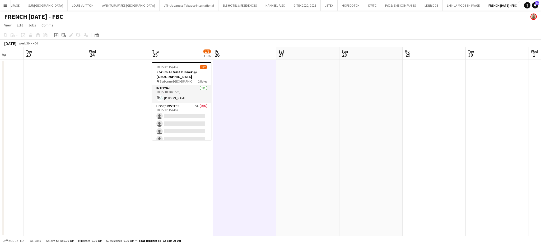
drag, startPoint x: 438, startPoint y: 135, endPoint x: 178, endPoint y: 62, distance: 270.1
click at [182, 66] on app-calendar-viewport "Sat 20 Sun 21 Mon 22 Tue 23 Wed 24 Thu 25 1/7 1 Job Fri 26 Sat 27 Sun 28 Mon 29…" at bounding box center [270, 141] width 541 height 189
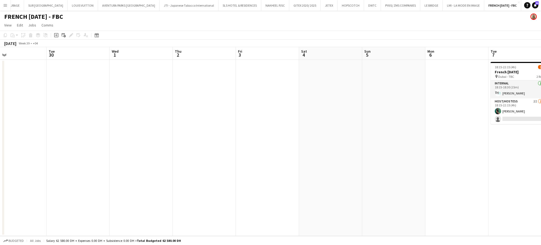
drag, startPoint x: 396, startPoint y: 126, endPoint x: 233, endPoint y: 90, distance: 166.3
click at [224, 97] on app-calendar-viewport "Fri 26 Sat 27 Sun 28 Mon 29 Tue 30 Wed 1 Thu 2 Fri 3 Sat 4 Sun 5 Mon 6 Tue 7 2/…" at bounding box center [270, 141] width 541 height 189
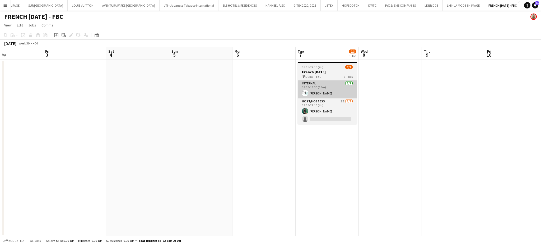
drag, startPoint x: 382, startPoint y: 114, endPoint x: 274, endPoint y: 90, distance: 110.6
click at [273, 92] on app-calendar-viewport "Mon 29 Tue 30 Wed 1 Thu 2 Fri 3 Sat 4 Sun 5 Mon 6 Tue 7 2/3 1 Job Wed 8 Thu 9 F…" at bounding box center [270, 141] width 541 height 189
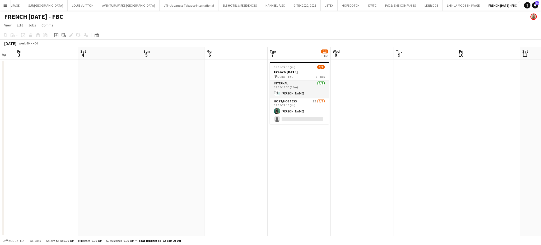
drag, startPoint x: 114, startPoint y: 119, endPoint x: 315, endPoint y: 129, distance: 200.7
click at [309, 127] on app-calendar-viewport "Tue 30 Wed 1 Thu 2 Fri 3 Sat 4 Sun 5 Mon 6 Tue 7 2/3 1 Job Wed 8 Thu 9 Fri 10 S…" at bounding box center [270, 141] width 541 height 189
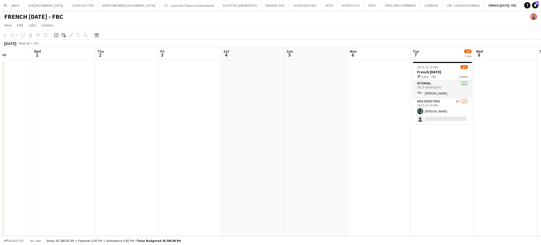
drag, startPoint x: 336, startPoint y: 133, endPoint x: 150, endPoint y: 118, distance: 186.2
click at [136, 129] on app-calendar-viewport "Sun 28 Mon 29 Tue 30 Wed 1 Thu 2 Fri 3 Sat 4 Sun 5 Mon 6 Tue 7 2/3 1 Job Wed 8 …" at bounding box center [270, 141] width 541 height 189
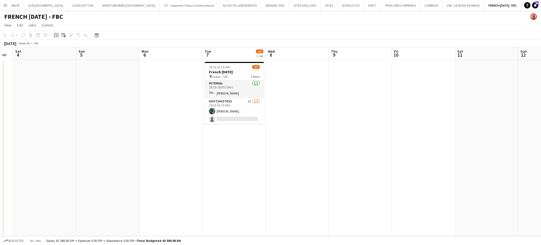
drag, startPoint x: 305, startPoint y: 124, endPoint x: 96, endPoint y: 122, distance: 209.7
click at [99, 124] on app-calendar-viewport "Wed 1 Thu 2 Fri 3 Sat 4 Sun 5 Mon 6 Tue 7 2/3 1 Job Wed 8 Thu 9 Fri 10 Sat 11 S…" at bounding box center [270, 141] width 541 height 189
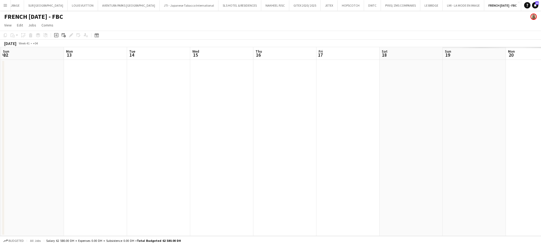
drag, startPoint x: 331, startPoint y: 146, endPoint x: 137, endPoint y: 123, distance: 194.9
click at [129, 126] on app-calendar-viewport "Thu 9 Fri 10 Sat 11 Sun 12 Mon 13 Tue 14 Wed 15 Thu 16 Fri 17 Sat 18 Sun 19 Mon…" at bounding box center [270, 141] width 541 height 189
drag, startPoint x: 393, startPoint y: 128, endPoint x: 108, endPoint y: 116, distance: 285.3
click at [112, 121] on app-calendar-viewport "Thu 9 Fri 10 Sat 11 Sun 12 Mon 13 Tue 14 Wed 15 Thu 16 Fri 17 Sat 18 Sun 19 Mon…" at bounding box center [270, 141] width 541 height 189
drag, startPoint x: 417, startPoint y: 138, endPoint x: 115, endPoint y: 109, distance: 304.1
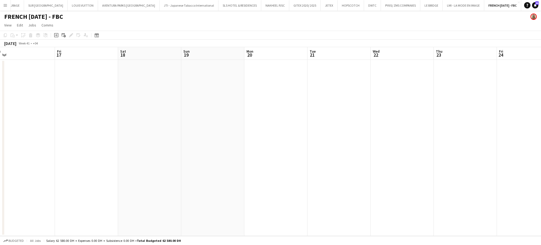
click at [125, 116] on app-calendar-viewport "Mon 13 Tue 14 Wed 15 Thu 16 Fri 17 Sat 18 Sun 19 Mon 20 Tue 21 Wed 22 Thu 23 Fr…" at bounding box center [270, 141] width 541 height 189
drag, startPoint x: 412, startPoint y: 127, endPoint x: 131, endPoint y: 123, distance: 281.1
click at [142, 126] on app-calendar-viewport "Tue 21 Wed 22 Thu 23 Fri 24 Sat 25 Sun 26 Mon 27 Tue 28 Wed 29 Thu 30 Fri 31 Sa…" at bounding box center [270, 141] width 541 height 189
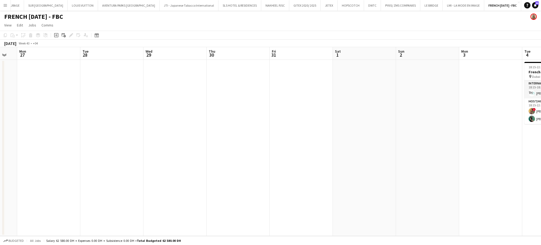
click at [164, 125] on app-calendar-viewport "Thu 23 Fri 24 Sat 25 Sun 26 Mon 27 Tue 28 Wed 29 Thu 30 Fri 31 Sat 1 Sun 2 Mon …" at bounding box center [270, 141] width 541 height 189
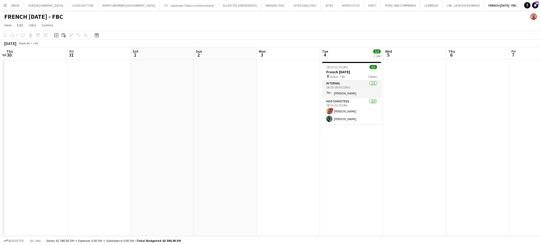
drag, startPoint x: 404, startPoint y: 135, endPoint x: 288, endPoint y: 129, distance: 116.2
click at [290, 129] on app-calendar-viewport "Mon 27 Tue 28 Wed 29 Thu 30 Fri 31 Sat 1 Sun 2 Mon 3 Tue 4 3/3 1 Job Wed 5 Thu …" at bounding box center [270, 141] width 541 height 189
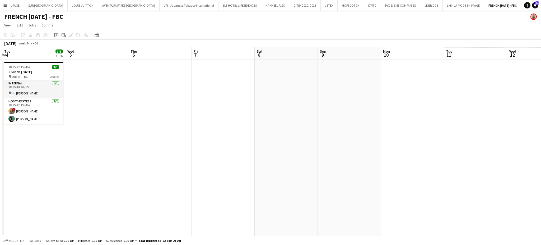
drag, startPoint x: 400, startPoint y: 124, endPoint x: 131, endPoint y: 116, distance: 269.0
click at [164, 122] on app-calendar-viewport "Sat 1 Sun 2 Mon 3 Tue 4 3/3 1 Job Wed 5 Thu 6 Fri 7 Sat 8 Sun 9 Mon 10 Tue 11 W…" at bounding box center [270, 141] width 541 height 189
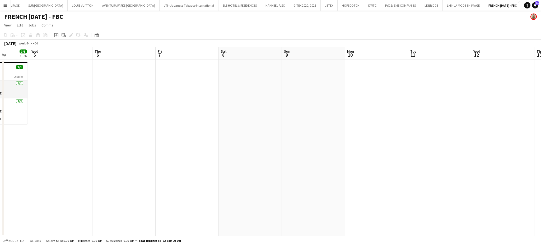
click at [154, 118] on app-calendar-viewport "Sat 1 Sun 2 Mon 3 Tue 4 3/3 1 Job Wed 5 Thu 6 Fri 7 Sat 8 Sun 9 Mon 10 Tue 11 W…" at bounding box center [270, 141] width 541 height 189
drag, startPoint x: 247, startPoint y: 121, endPoint x: 268, endPoint y: 103, distance: 27.0
click at [170, 111] on app-calendar-viewport "Fri 7 Sat 8 Sun 9 Mon 10 Tue 11 Wed 12 Thu 13 Fri 14 Sat 15 Sun 16 Mon 17 Tue 1…" at bounding box center [270, 141] width 541 height 189
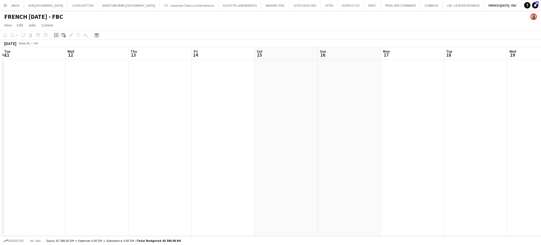
drag, startPoint x: 369, startPoint y: 118, endPoint x: 105, endPoint y: 104, distance: 264.3
click at [144, 113] on app-calendar-viewport "Sat 8 Sun 9 Mon 10 Tue 11 Wed 12 Thu 13 Fri 14 Sat 15 Sun 16 Mon 17 Tue 18 Wed …" at bounding box center [270, 141] width 541 height 189
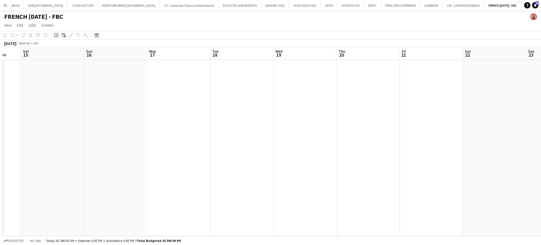
drag, startPoint x: 308, startPoint y: 115, endPoint x: 255, endPoint y: 107, distance: 53.4
click at [174, 110] on app-calendar-viewport "Wed 12 Thu 13 Fri 14 Sat 15 Sun 16 Mon 17 Tue 18 Wed 19 Thu 20 Fri 21 Sat 22 Su…" at bounding box center [270, 141] width 541 height 189
drag, startPoint x: 336, startPoint y: 121, endPoint x: 167, endPoint y: 118, distance: 169.0
click at [170, 118] on app-calendar-viewport "Sun 16 Mon 17 Tue 18 Wed 19 Thu 20 Fri 21 Sat 22 Sun 23 Mon 24 Tue 25 Wed 26 Th…" at bounding box center [270, 141] width 541 height 189
drag, startPoint x: 375, startPoint y: 135, endPoint x: 111, endPoint y: 125, distance: 264.3
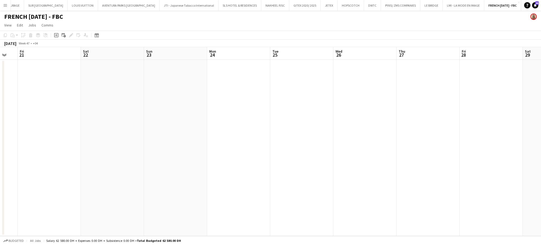
click at [122, 132] on app-calendar-viewport "Tue 18 Wed 19 Thu 20 Fri 21 Sat 22 Sun 23 Mon 24 Tue 25 Wed 26 Thu 27 Fri 28 Sa…" at bounding box center [270, 141] width 541 height 189
drag, startPoint x: 415, startPoint y: 147, endPoint x: 194, endPoint y: 141, distance: 221.1
click at [214, 146] on app-calendar-viewport "Mon 24 Tue 25 Wed 26 Thu 27 Fri 28 Sat 29 Sun 30 Mon 1 Tue 2 Wed 3 Thu 4 Fri 5 …" at bounding box center [270, 141] width 541 height 189
drag, startPoint x: 285, startPoint y: 138, endPoint x: 234, endPoint y: 132, distance: 51.3
click at [241, 134] on app-calendar-viewport "Wed 26 Thu 27 Fri 28 Sat 29 Sun 30 Mon 1 Tue 2 Wed 3 Thu 4 Fri 5 Sat 6 Sun 7 Mo…" at bounding box center [270, 141] width 541 height 189
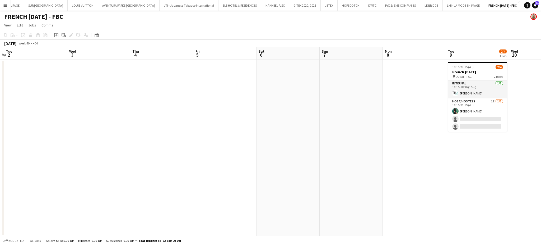
scroll to position [0, 209]
drag, startPoint x: 471, startPoint y: 140, endPoint x: 319, endPoint y: 134, distance: 152.4
click at [322, 137] on app-calendar-viewport "Sat 29 Sun 30 Mon 1 Tue 2 Wed 3 Thu 4 Fri 5 Sat 6 Sun 7 Mon 8 Tue 9 2/4 1 Job W…" at bounding box center [270, 141] width 541 height 189
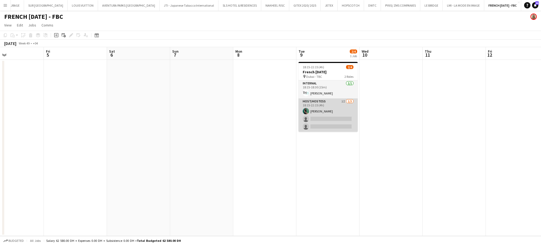
click at [335, 106] on app-card-role "Host/Hostess 1I 1/3 18:15-22:15 (4h) Zineb Seghier single-neutral-actions singl…" at bounding box center [328, 114] width 59 height 33
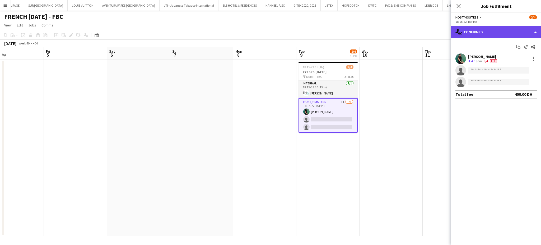
click at [529, 31] on div "single-neutral-actions-check-2 Confirmed" at bounding box center [497, 32] width 90 height 13
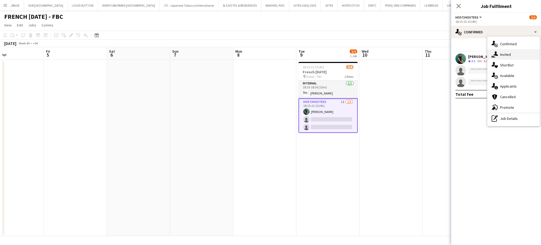
click at [510, 54] on span "Invited" at bounding box center [506, 54] width 11 height 5
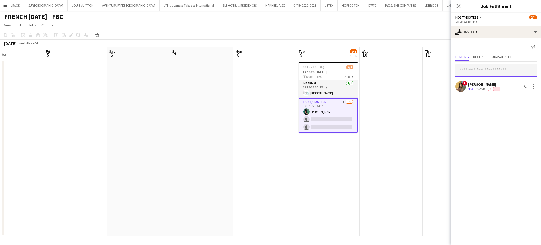
click at [483, 67] on input "text" at bounding box center [496, 70] width 81 height 13
type input "******"
click at [476, 88] on span "salimasad04@gmail.com" at bounding box center [496, 87] width 73 height 4
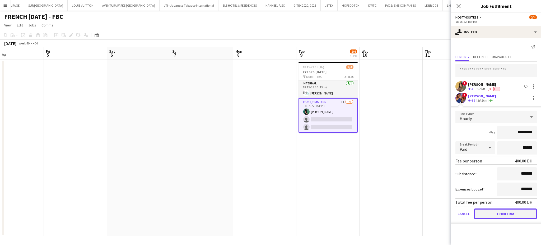
click at [504, 215] on button "Confirm" at bounding box center [506, 213] width 63 height 11
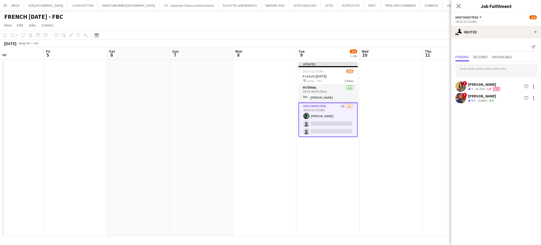
drag, startPoint x: 247, startPoint y: 121, endPoint x: 255, endPoint y: 114, distance: 10.7
click at [247, 120] on app-date-cell at bounding box center [264, 148] width 63 height 176
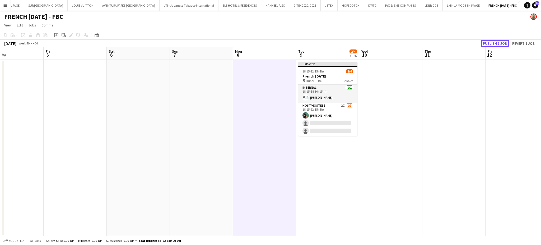
click at [501, 42] on button "Publish 1 job" at bounding box center [495, 43] width 28 height 7
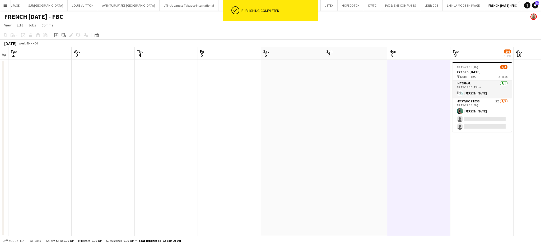
drag, startPoint x: 297, startPoint y: 132, endPoint x: 269, endPoint y: 132, distance: 28.6
click at [301, 134] on app-calendar-viewport "Sat 29 Sun 30 Mon 1 Tue 2 Wed 3 Thu 4 Fri 5 Sat 6 Sun 7 Mon 8 Tue 9 2/4 1 Job W…" at bounding box center [270, 141] width 541 height 189
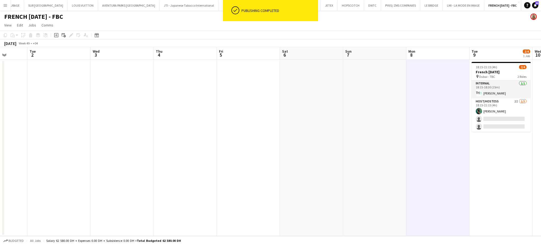
click at [375, 144] on app-calendar-viewport "Sat 29 Sun 30 Mon 1 Tue 2 Wed 3 Thu 4 Fri 5 Sat 6 Sun 7 Mon 8 Tue 9 2/4 1 Job W…" at bounding box center [270, 141] width 541 height 189
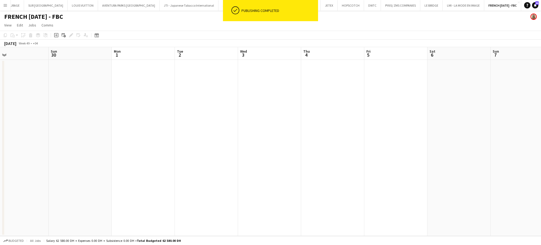
drag, startPoint x: 238, startPoint y: 119, endPoint x: 347, endPoint y: 125, distance: 109.3
click at [340, 121] on app-calendar-viewport "Thu 27 Fri 28 Sat 29 Sun 30 Mon 1 Tue 2 Wed 3 Thu 4 Fri 5 Sat 6 Sun 7 Mon 8 Tue…" at bounding box center [270, 141] width 541 height 189
drag, startPoint x: 263, startPoint y: 103, endPoint x: 360, endPoint y: 108, distance: 97.7
click at [326, 104] on app-calendar-viewport "Tue 25 Wed 26 Thu 27 Fri 28 Sat 29 Sun 30 Mon 1 Tue 2 Wed 3 Thu 4 Fri 5 Sat 6 S…" at bounding box center [270, 141] width 541 height 189
click at [322, 100] on app-calendar-viewport "Sun 23 Mon 24 Tue 25 Wed 26 Thu 27 Fri 28 Sat 29 Sun 30 Mon 1 Tue 2 Wed 3 Thu 4…" at bounding box center [270, 141] width 541 height 189
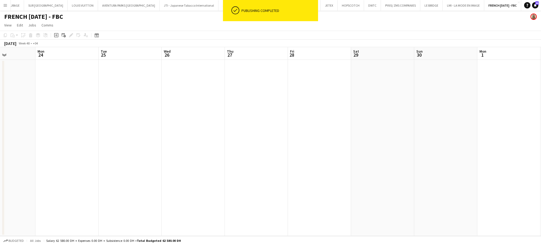
drag, startPoint x: 172, startPoint y: 90, endPoint x: 306, endPoint y: 102, distance: 134.3
click at [297, 99] on app-calendar-viewport "Fri 21 Sat 22 Sun 23 Mon 24 Tue 25 Wed 26 Thu 27 Fri 28 Sat 29 Sun 30 Mon 1 Tue…" at bounding box center [270, 141] width 541 height 189
drag, startPoint x: 203, startPoint y: 84, endPoint x: 255, endPoint y: 98, distance: 53.8
click at [286, 92] on app-calendar-viewport "Wed 19 Thu 20 Fri 21 Sat 22 Sun 23 Mon 24 Tue 25 Wed 26 Thu 27 Fri 28 Sat 29 Su…" at bounding box center [270, 141] width 541 height 189
drag, startPoint x: 193, startPoint y: 84, endPoint x: 218, endPoint y: 101, distance: 29.8
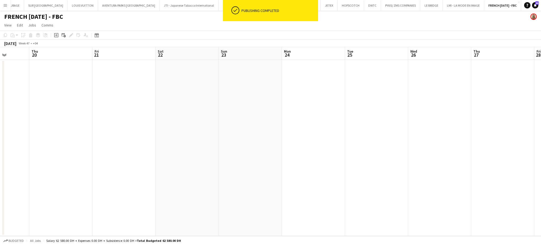
click at [277, 87] on app-calendar-viewport "Mon 17 Tue 18 Wed 19 Thu 20 Fri 21 Sat 22 Sun 23 Mon 24 Tue 25 Wed 26 Thu 27 Fr…" at bounding box center [270, 141] width 541 height 189
drag, startPoint x: 220, startPoint y: 88, endPoint x: 180, endPoint y: 104, distance: 43.4
click at [228, 91] on app-calendar-viewport "Sun 16 Mon 17 Tue 18 Wed 19 Thu 20 Fri 21 Sat 22 Sun 23 Mon 24 Tue 25 Wed 26 Th…" at bounding box center [270, 141] width 541 height 189
click at [193, 93] on app-calendar-viewport "Sat 15 Sun 16 Mon 17 Tue 18 Wed 19 Thu 20 Fri 21 Sat 22 Sun 23 Mon 24 Tue 25 We…" at bounding box center [270, 141] width 541 height 189
click at [148, 86] on app-calendar-viewport "Fri 14 Sat 15 Sun 16 Mon 17 Tue 18 Wed 19 Thu 20 Fri 21 Sat 22 Sun 23 Mon 24 Tu…" at bounding box center [270, 141] width 541 height 189
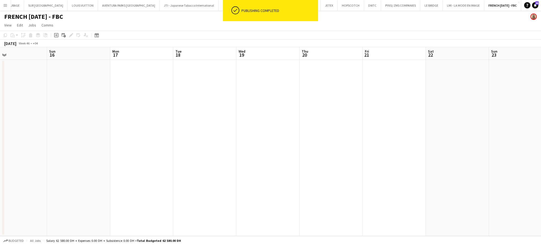
drag, startPoint x: 116, startPoint y: 90, endPoint x: 185, endPoint y: 112, distance: 72.3
click at [171, 104] on app-calendar-viewport "Thu 13 Fri 14 Sat 15 Sun 16 Mon 17 Tue 18 Wed 19 Thu 20 Fri 21 Sat 22 Sun 23 Mo…" at bounding box center [270, 141] width 541 height 189
drag, startPoint x: 155, startPoint y: 128, endPoint x: 304, endPoint y: 169, distance: 154.5
click at [242, 137] on app-calendar-viewport "Wed 12 Thu 13 Fri 14 Sat 15 Sun 16 Mon 17 Tue 18 Wed 19 Thu 20 Fri 21 Sat 22 Su…" at bounding box center [270, 141] width 541 height 189
drag
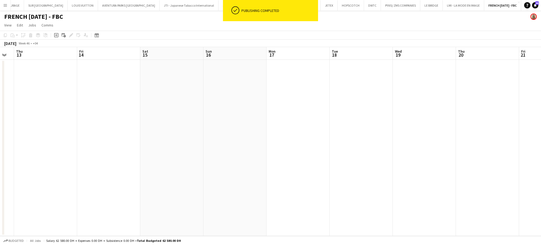
click at [261, 171] on app-calendar-viewport "Mon 10 Tue 11 Wed 12 Thu 13 Fri 14 Sat 15 Sun 16 Mon 17 Tue 18 Wed 19 Thu 20 Fr…" at bounding box center [270, 141] width 541 height 189
click at [226, 139] on app-calendar-viewport "Sat 8 Sun 9 Mon 10 Tue 11 Wed 12 Thu 13 Fri 14 Sat 15 Sun 16 Mon 17 Tue 18 Wed …" at bounding box center [270, 141] width 541 height 189
click at [176, 112] on app-calendar-viewport "Fri 7 Sat 8 Sun 9 Mon 10 Tue 11 Wed 12 Thu 13 Fri 14 Sat 15 Sun 16 Mon 17 Tue 1…" at bounding box center [270, 141] width 541 height 189
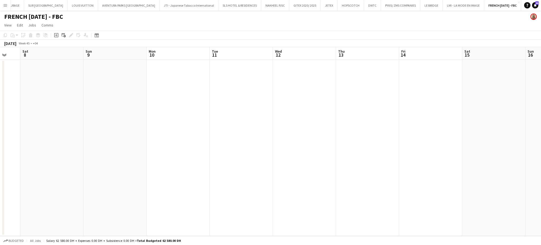
click at [172, 95] on app-calendar-viewport "Thu 6 Fri 7 Sat 8 Sun 9 Mon 10 Tue 11 Wed 12 Thu 13 Fri 14 Sat 15 Sun 16 Mon 17…" at bounding box center [270, 141] width 541 height 189
click at [185, 107] on app-calendar-viewport "Wed 5 Thu 6 Fri 7 Sat 8 Sun 9 Mon 10 Tue 11 Wed 12 Thu 13 Fri 14 Sat 15 Sun 16 …" at bounding box center [270, 141] width 541 height 189
click at [215, 171] on app-calendar-viewport "Mon 3 Tue 4 3/3 1 Job Wed 5 Thu 6 Fri 7 Sat 8 Sun 9 Mon 10 Tue 11 Wed 12 Thu 13…" at bounding box center [270, 141] width 541 height 189
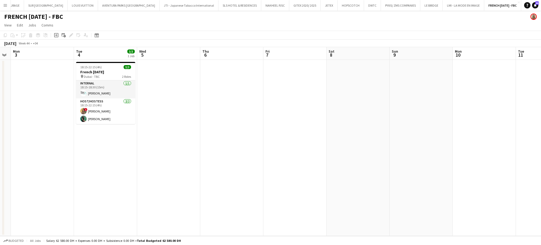
click at [48, 51] on app-calendar-viewport "Sat 1 Sun 2 Mon 3 Tue 4 3/3 1 Job Wed 5 Thu 6 Fri 7 Sat 8 Sun 9 Mon 10 Tue 11 W…" at bounding box center [270, 141] width 541 height 189
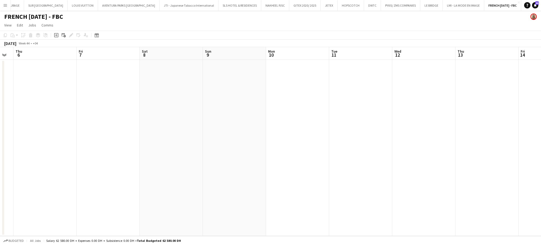
click at [158, 90] on app-calendar-viewport "Mon 3 Tue 4 3/3 1 Job Wed 5 Thu 6 Fri 7 Sat 8 Sun 9 Mon 10 Tue 11 Wed 12 Thu 13…" at bounding box center [270, 141] width 541 height 189
click at [19, 33] on app-calendar "Copy Paste Paste Ctrl+V Paste with crew Ctrl+Shift+V Paste linked Job Delete Gr…" at bounding box center [270, 133] width 541 height 205
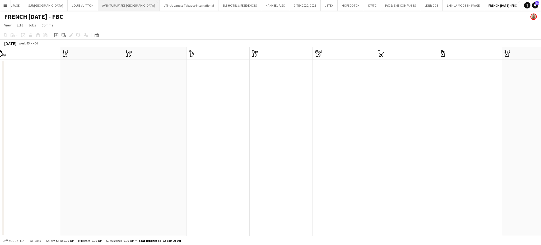
click at [75, 8] on div "Menu Boards Boards Boards All jobs Status Workforce Workforce My Workforce Recr…" at bounding box center [270, 122] width 541 height 245
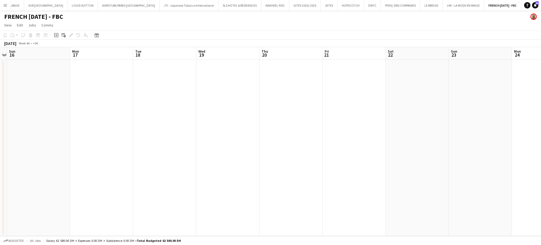
click at [105, 0] on html "Menu Boards Boards Boards All jobs Status Workforce Workforce My Workforce Recr…" at bounding box center [270, 122] width 541 height 245
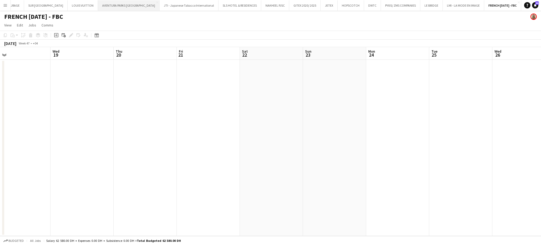
click at [80, 3] on div "Menu Boards Boards Boards All jobs Status Workforce Workforce My Workforce Recr…" at bounding box center [270, 122] width 541 height 245
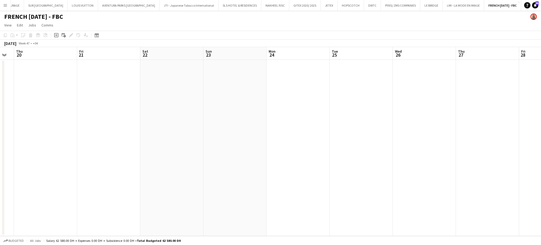
click at [289, 156] on app-calendar-viewport "Mon 17 Tue 18 Wed 19 Thu 20 Fri 21 Sat 22 Sun 23 Mon 24 Tue 25 Wed 26 Thu 27 Fr…" at bounding box center [270, 141] width 541 height 189
click at [329, 194] on app-calendar-viewport "Sat 15 Sun 16 Mon 17 Tue 18 Wed 19 Thu 20 Fri 21 Sat 22 Sun 23 Mon 24 Tue 25 We…" at bounding box center [270, 141] width 541 height 189
click at [329, 149] on app-calendar-viewport "Mon 10 Tue 11 Wed 12 Thu 13 Fri 14 Sat 15 Sun 16 Mon 17 Tue 18 Wed 19 Thu 20 Fr…" at bounding box center [270, 141] width 541 height 189
click at [292, 106] on app-calendar-viewport "Sat 8 Sun 9 Mon 10 Tue 11 Wed 12 Thu 13 Fri 14 Sat 15 Sun 16 Mon 17 Tue 18 Wed …" at bounding box center [270, 141] width 541 height 189
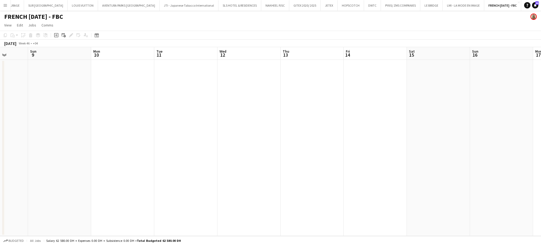
click at [291, 137] on app-calendar-viewport "Thu 6 Fri 7 Sat 8 Sun 9 Mon 10 Tue 11 Wed 12 Thu 13 Fri 14 Sat 15 Sun 16 Mon 17…" at bounding box center [270, 141] width 541 height 189
click at [305, 142] on app-calendar-viewport "Mon 3 Tue 4 3/3 1 Job Wed 5 Thu 6 Fri 7 Sat 8 Sun 9 Mon 10 Tue 11 Wed 12 Thu 13…" at bounding box center [270, 141] width 541 height 189
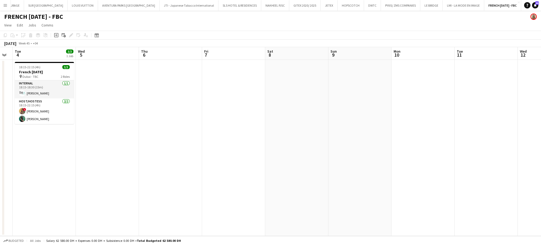
click at [189, 82] on app-calendar-viewport "Sun 2 Mon 3 Tue 4 3/3 1 Job Wed 5 Thu 6 Fri 7 Sat 8 Sun 9 Mon 10 Tue 11 Wed 12 …" at bounding box center [270, 141] width 541 height 189
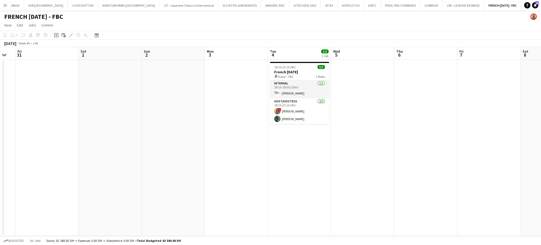
click at [304, 141] on app-calendar-viewport "Wed 29 Thu 30 Fri 31 Sat 1 Sun 2 Mon 3 Tue 4 3/3 1 Job Wed 5 Thu 6 Fri 7 Sat 8 …" at bounding box center [270, 141] width 541 height 189
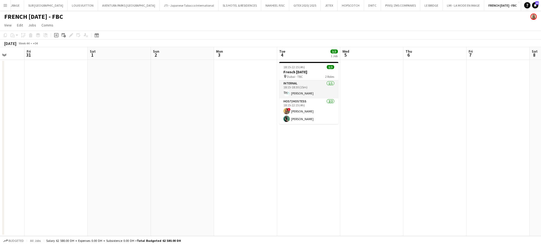
click at [359, 159] on app-calendar-viewport "Tue 28 Wed 29 Thu 30 Fri 31 Sat 1 Sun 2 Mon 3 Tue 4 3/3 1 Job Wed 5 Thu 6 Fri 7…" at bounding box center [270, 141] width 541 height 189
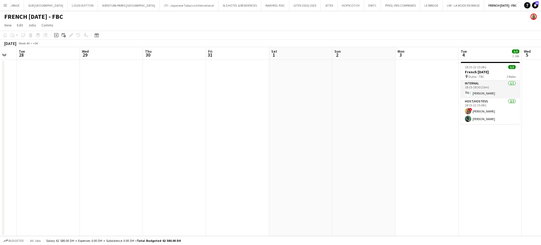
click at [353, 166] on app-calendar-viewport "Sat 25 Sun 26 Mon 27 Tue 28 Wed 29 Thu 30 Fri 31 Sat 1 Sun 2 Mon 3 Tue 4 3/3 1 …" at bounding box center [270, 141] width 541 height 189
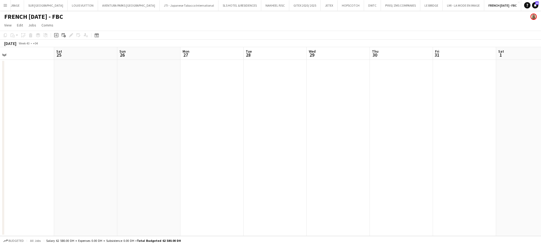
click at [265, 133] on app-calendar-viewport "Wed 22 Thu 23 Fri 24 Sat 25 Sun 26 Mon 27 Tue 28 Wed 29 Thu 30 Fri 31 Sat 1 Sun…" at bounding box center [270, 141] width 541 height 189
click at [226, 113] on app-calendar-viewport "Mon 20 Tue 21 Wed 22 Thu 23 Fri 24 Sat 25 Sun 26 Mon 27 Tue 28 Wed 29 Thu 30 Fr…" at bounding box center [270, 141] width 541 height 189
click at [256, 109] on app-calendar-viewport "Sat 18 Sun 19 Mon 20 Tue 21 Wed 22 Thu 23 Fri 24 Sat 25 Sun 26 Mon 27 Tue 28 We…" at bounding box center [270, 141] width 541 height 189
click at [177, 90] on app-calendar-viewport "Wed 15 Thu 16 Fri 17 Sat 18 Sun 19 Mon 20 Tue 21 Wed 22 Thu 23 Fri 24 Sat 25 Su…" at bounding box center [270, 141] width 541 height 189
click at [240, 121] on app-calendar-viewport "Mon 13 Tue 14 Wed 15 Thu 16 Fri 17 Sat 18 Sun 19 Mon 20 Tue 21 Wed 22 Thu 23 Fr…" at bounding box center [270, 141] width 541 height 189
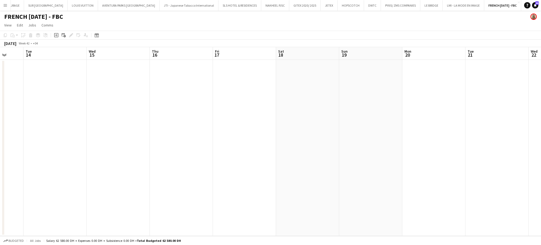
click at [269, 143] on app-calendar-viewport "Sat 11 Sun 12 Mon 13 Tue 14 Wed 15 Thu 16 Fri 17 Sat 18 Sun 19 Mon 20 Tue 21 We…" at bounding box center [270, 141] width 541 height 189
click at [269, 183] on app-calendar-viewport "Mon 6 Tue 7 2/3 1 Job Wed 8 Thu 9 Fri 10 Sat 11 Sun 12 Mon 13 Tue 14 Wed 15 Thu…" at bounding box center [270, 141] width 541 height 189
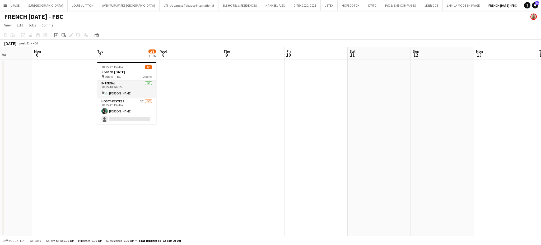
click at [253, 173] on app-calendar-viewport "Fri 3 Sat 4 Sun 5 Mon 6 Tue 7 2/3 1 Job Wed 8 Thu 9 Fri 10 Sat 11 Sun 12 Mon 13…" at bounding box center [270, 141] width 541 height 189
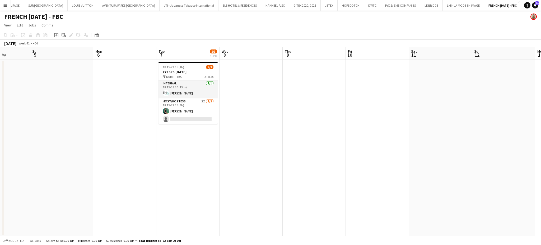
click at [226, 158] on app-calendar-viewport "Thu 2 Fri 3 Sat 4 Sun 5 Mon 6 Tue 7 2/3 1 Job Wed 8 Thu 9 Fri 10 Sat 11 Sun 12 …" at bounding box center [270, 141] width 541 height 189
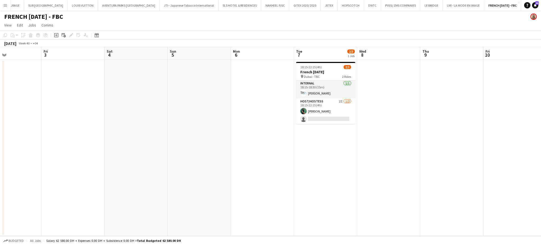
click at [226, 131] on app-calendar-viewport "Tue 30 Wed 1 Thu 2 Fri 3 Sat 4 Sun 5 Mon 6 Tue 7 2/3 1 Job Wed 8 Thu 9 Fri 10 S…" at bounding box center [270, 141] width 541 height 189
click at [176, 139] on app-calendar-viewport "Tue 30 Wed 1 Thu 2 Fri 3 Sat 4 Sun 5 Mon 6 Tue 7 2/3 1 Job Wed 8 Thu 9 Fri 10 S…" at bounding box center [270, 141] width 541 height 189
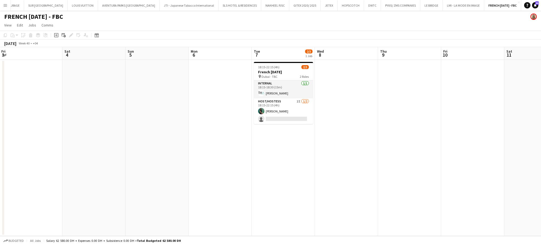
click at [70, 45] on app-calendar "Copy Paste Paste Ctrl+V Paste with crew Ctrl+Shift+V Paste linked Job Delete Gr…" at bounding box center [270, 133] width 541 height 205
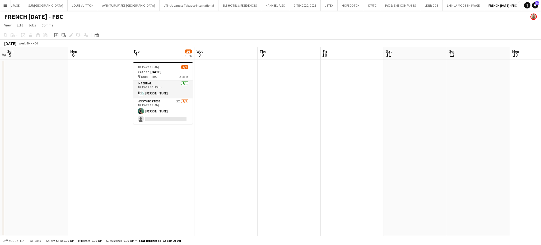
click at [239, 164] on app-calendar-viewport "Thu 2 Fri 3 Sat 4 Sun 5 Mon 6 Tue 7 2/3 1 Job Wed 8 Thu 9 Fri 10 Sat 11 Sun 12 …" at bounding box center [270, 141] width 541 height 189
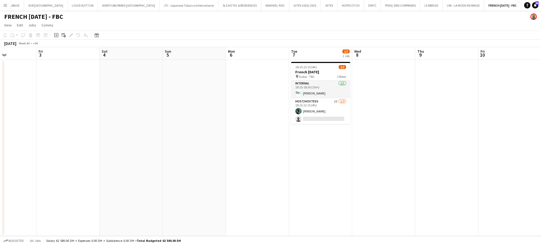
click at [269, 142] on app-calendar-viewport "Tue 30 Wed 1 Thu 2 Fri 3 Sat 4 Sun 5 Mon 6 Tue 7 2/3 1 Job Wed 8 Thu 9 Fri 10 S…" at bounding box center [270, 141] width 541 height 189
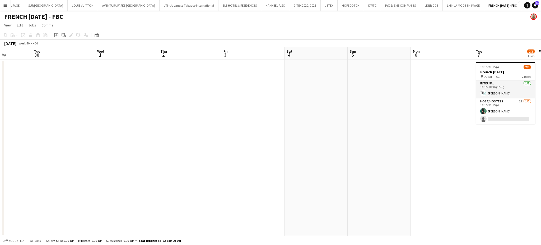
click at [339, 213] on app-calendar-viewport "Sat 27 Sun 28 Mon 29 Tue 30 Wed 1 Thu 2 Fri 3 Sat 4 Sun 5 Mon 6 Tue 7 2/3 1 Job…" at bounding box center [270, 141] width 541 height 189
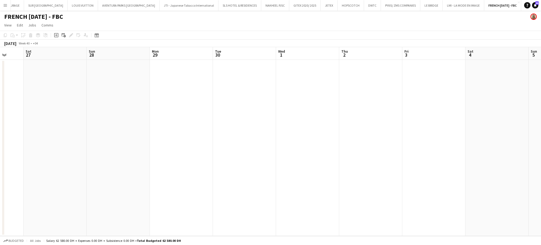
click at [285, 171] on app-calendar-viewport "Wed 24 Thu 25 1/7 1 Job Fri 26 Sat 27 Sun 28 Mon 29 Tue 30 Wed 1 Thu 2 Fri 3 Sa…" at bounding box center [270, 141] width 541 height 189
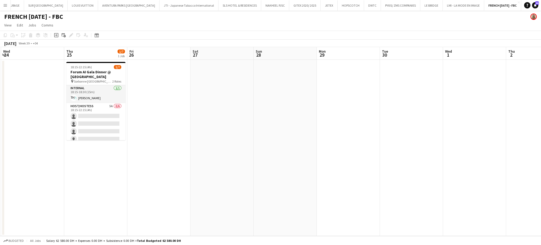
click at [303, 187] on app-calendar-viewport "Mon 22 Tue 23 Wed 24 Thu 25 1/7 1 Job Fri 26 Sat 27 Sun 28 Mon 29 Tue 30 Wed 1 …" at bounding box center [270, 141] width 541 height 189
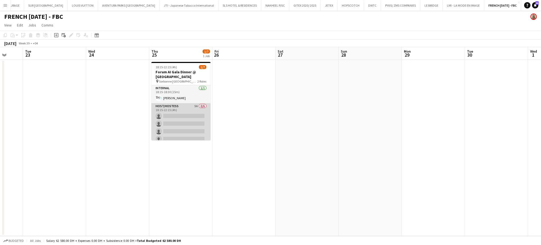
click at [179, 117] on app-card-role "Host/Hostess 5A 0/6 18:15-22:15 (4h) single-neutral-actions single-neutral-acti…" at bounding box center [181, 131] width 59 height 56
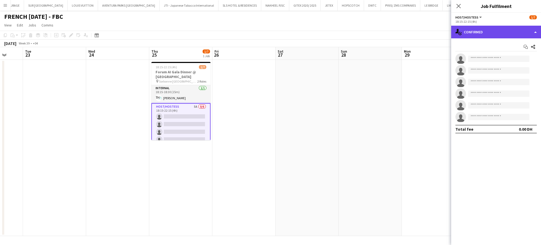
click at [530, 33] on div "single-neutral-actions-check-2 Confirmed" at bounding box center [497, 32] width 90 height 13
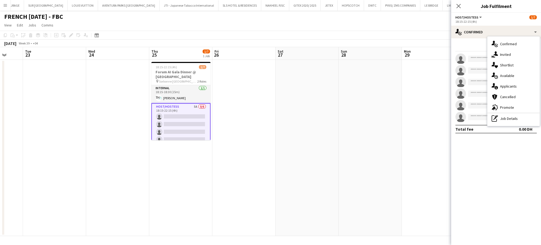
click at [514, 88] on span "Applicants" at bounding box center [509, 86] width 17 height 5
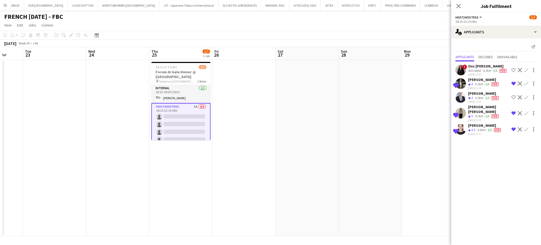
click at [465, 108] on app-user-avatar at bounding box center [461, 113] width 11 height 11
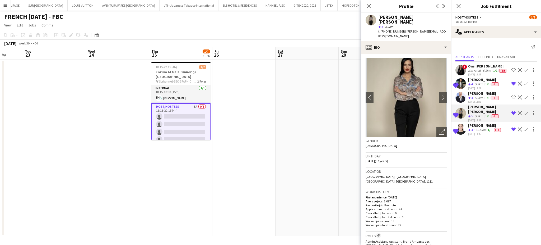
click at [485, 132] on div "02-09-2025 11:47" at bounding box center [486, 133] width 34 height 3
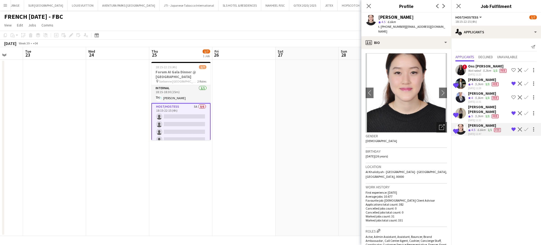
click at [477, 85] on div "5.2km" at bounding box center [479, 84] width 10 height 4
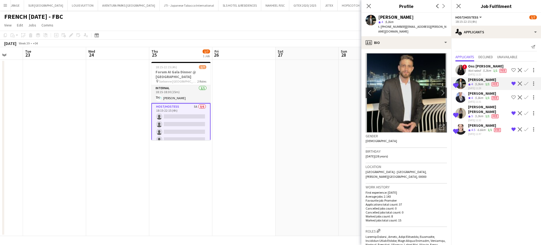
click at [478, 70] on div "Not rated" at bounding box center [476, 70] width 14 height 4
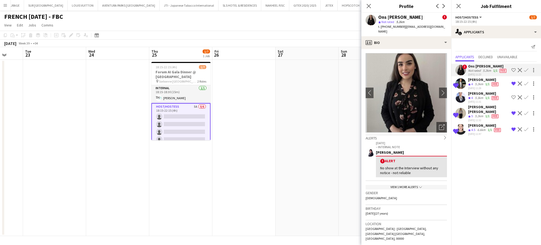
click at [481, 77] on div "Mohamad Tlayge" at bounding box center [484, 79] width 31 height 5
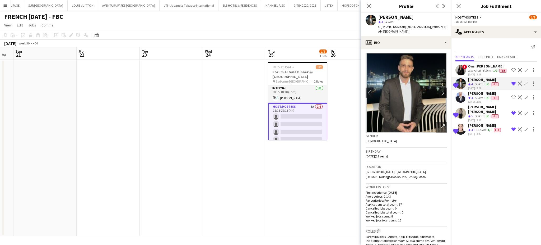
drag, startPoint x: 210, startPoint y: 181, endPoint x: 236, endPoint y: 187, distance: 26.6
click at [236, 187] on app-calendar-viewport "Fri 19 Sat 20 Sun 21 Mon 22 Tue 23 Wed 24 Thu 25 1/7 1 Job Fri 26 Sat 27 Sun 28…" at bounding box center [270, 141] width 541 height 189
click at [302, 114] on app-card-role "Host/Hostess 5A 0/6 18:15-22:15 (4h) single-neutral-actions single-neutral-acti…" at bounding box center [299, 131] width 59 height 57
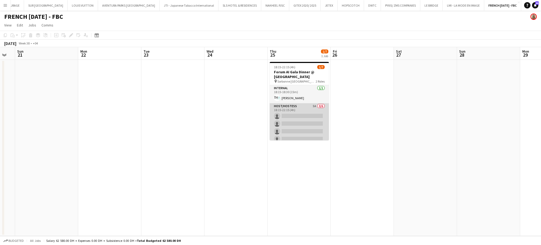
click at [307, 117] on app-card-role "Host/Hostess 5A 0/6 18:15-22:15 (4h) single-neutral-actions single-neutral-acti…" at bounding box center [299, 131] width 59 height 56
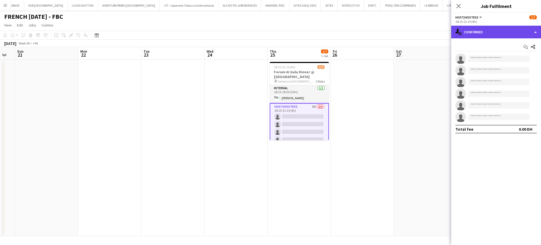
click at [530, 31] on div "single-neutral-actions-check-2 Confirmed" at bounding box center [497, 32] width 90 height 13
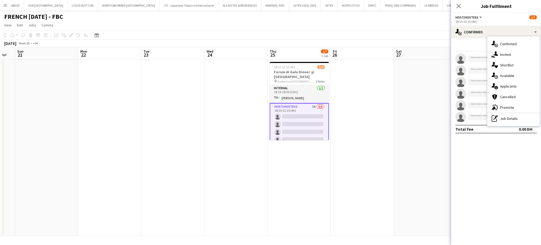
click at [382, 130] on app-date-cell at bounding box center [362, 148] width 63 height 176
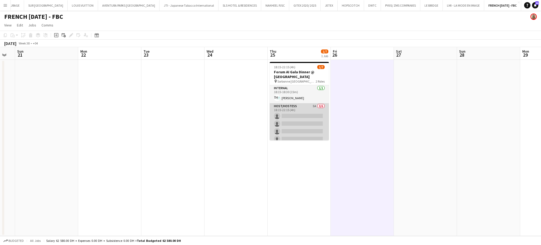
click at [299, 127] on app-card-role "Host/Hostess 5A 0/6 18:15-22:15 (4h) single-neutral-actions single-neutral-acti…" at bounding box center [299, 131] width 59 height 56
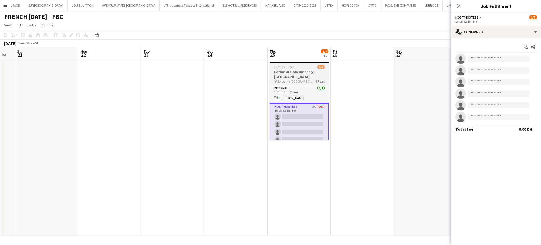
click at [276, 74] on h3 "Forum AI Gala Dinner @ La Sorbonne Abu Dhabi" at bounding box center [299, 75] width 59 height 10
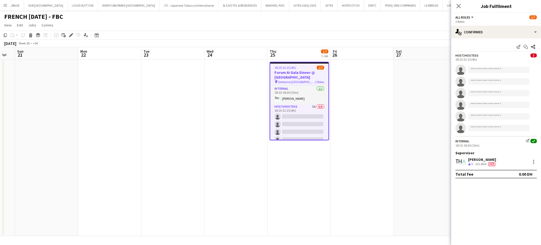
scroll to position [0, 111]
click at [378, 117] on app-date-cell at bounding box center [362, 148] width 63 height 176
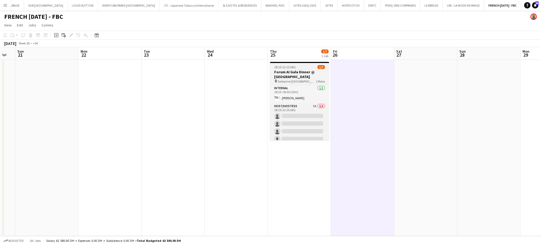
click at [313, 77] on h3 "Forum AI Gala Dinner @ La Sorbonne Abu Dhabi" at bounding box center [299, 75] width 59 height 10
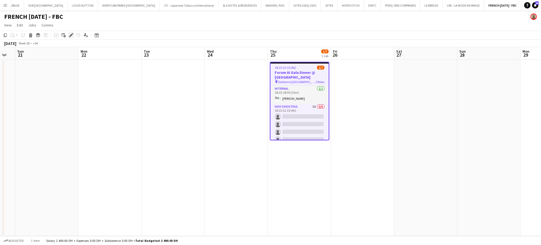
click at [69, 34] on icon "Edit" at bounding box center [71, 35] width 4 height 4
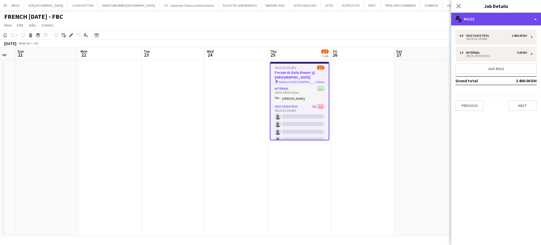
click at [520, 13] on div "multiple-users-add Roles" at bounding box center [497, 19] width 90 height 13
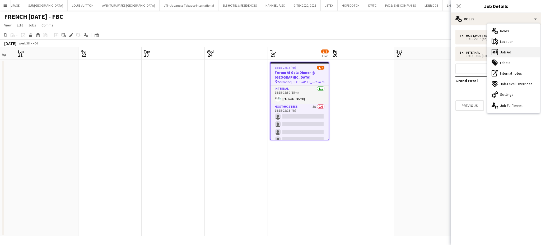
click at [521, 53] on div "ads-window Job Ad" at bounding box center [514, 52] width 52 height 11
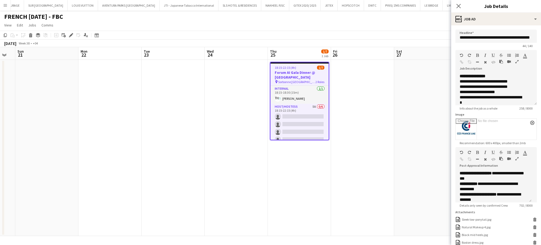
click at [517, 61] on icon "button" at bounding box center [517, 62] width 3 height 4
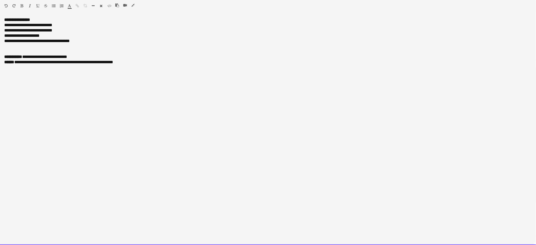
click at [186, 66] on div "**********" at bounding box center [268, 131] width 536 height 228
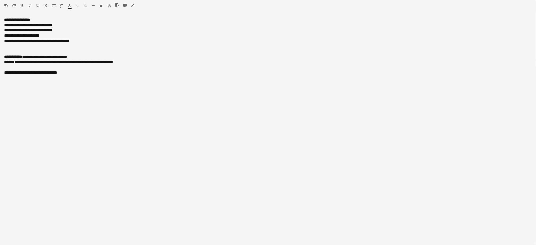
click at [133, 6] on icon "button" at bounding box center [132, 5] width 3 height 4
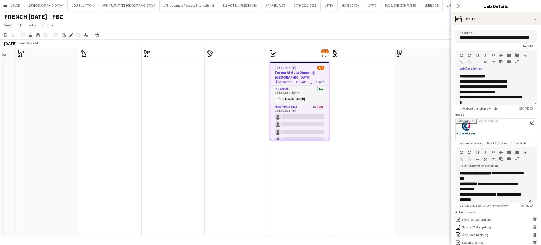
click at [370, 144] on app-date-cell at bounding box center [362, 148] width 63 height 176
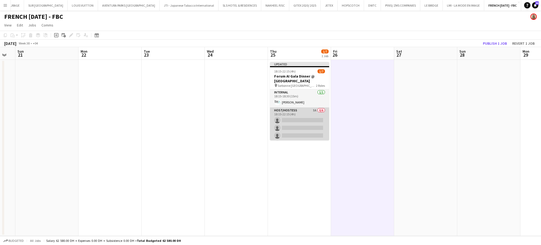
click at [308, 129] on app-card-role "Host/Hostess 5A 0/6 18:15-22:15 (4h) single-neutral-actions single-neutral-acti…" at bounding box center [299, 135] width 59 height 56
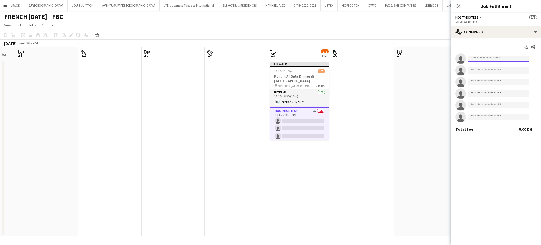
click at [487, 59] on input at bounding box center [499, 59] width 61 height 6
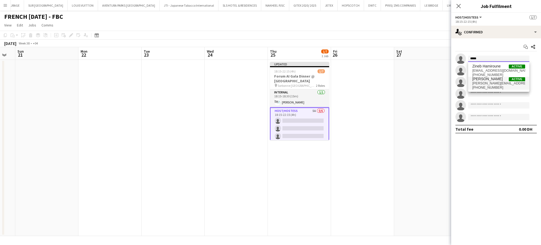
type input "*****"
click at [497, 83] on span "zina.seg7@gmail.com" at bounding box center [499, 83] width 53 height 4
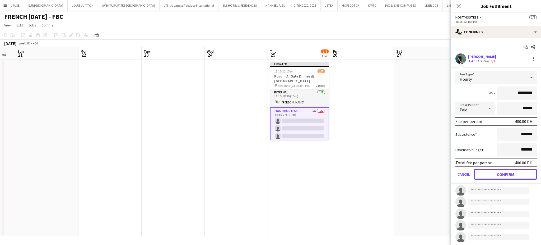
click at [505, 172] on button "Confirm" at bounding box center [506, 174] width 63 height 11
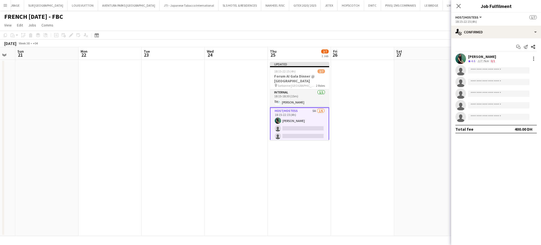
click at [449, 134] on app-date-cell at bounding box center [425, 148] width 63 height 176
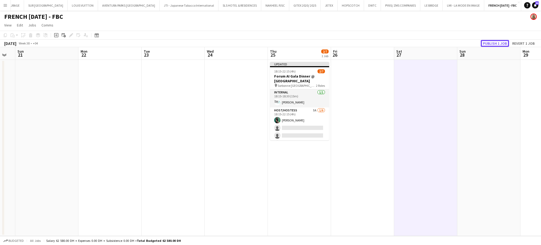
click at [493, 43] on button "Publish 1 job" at bounding box center [495, 43] width 28 height 7
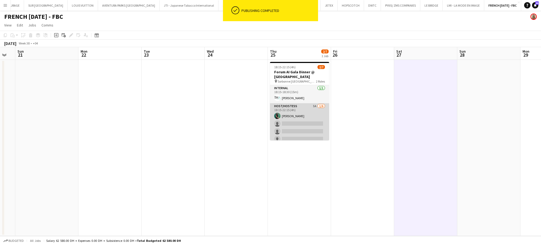
click at [313, 128] on app-card-role "Host/Hostess 5A 1/6 18:15-22:15 (4h) Zineb Seghier single-neutral-actions singl…" at bounding box center [299, 131] width 59 height 56
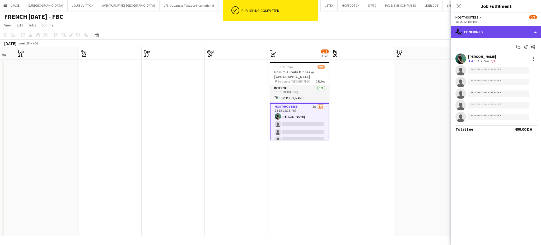
click at [527, 31] on div "single-neutral-actions-check-2 Confirmed" at bounding box center [497, 32] width 90 height 13
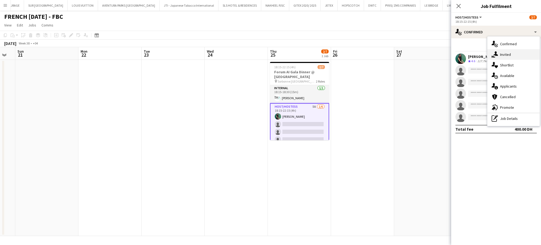
click at [506, 56] on span "Invited" at bounding box center [506, 54] width 11 height 5
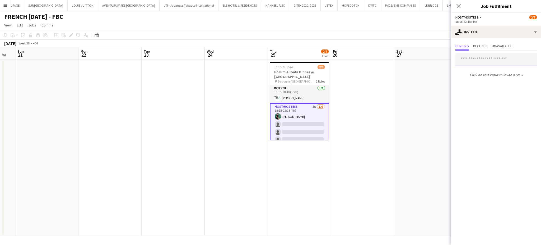
click at [472, 60] on input "text" at bounding box center [496, 59] width 81 height 13
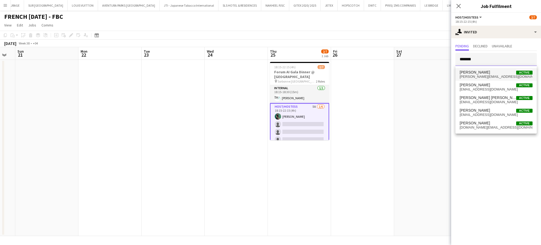
type input "******"
click at [489, 75] on span "karina_b@hotmail.fr" at bounding box center [496, 77] width 73 height 4
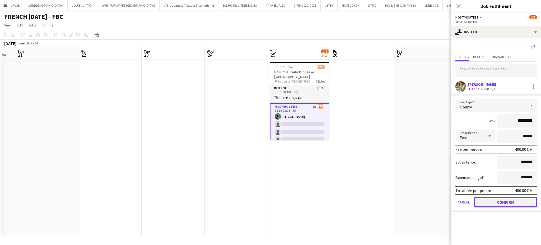
drag, startPoint x: 497, startPoint y: 202, endPoint x: 483, endPoint y: 177, distance: 27.9
click at [497, 201] on button "Confirm" at bounding box center [506, 202] width 63 height 11
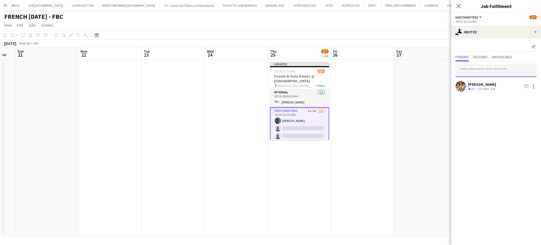
click at [462, 70] on input "text" at bounding box center [496, 70] width 81 height 13
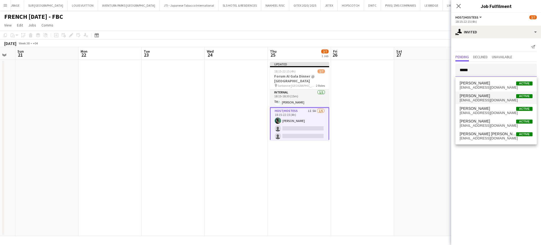
type input "*****"
click at [477, 96] on span "Jasmine Berais" at bounding box center [475, 96] width 30 height 4
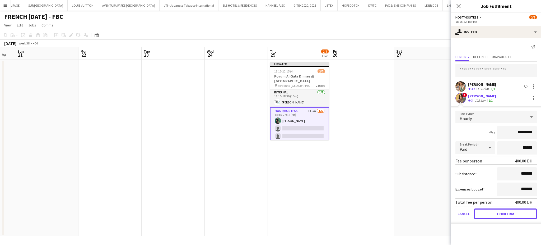
drag, startPoint x: 499, startPoint y: 211, endPoint x: 499, endPoint y: 207, distance: 4.0
click at [499, 211] on button "Confirm" at bounding box center [506, 213] width 63 height 11
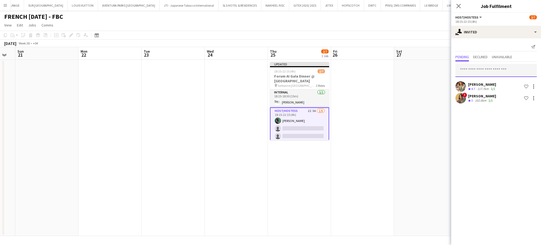
click at [471, 74] on input "text" at bounding box center [496, 70] width 81 height 13
type input "******"
drag, startPoint x: 462, startPoint y: 70, endPoint x: 440, endPoint y: 68, distance: 22.3
click at [440, 69] on body "Menu Boards Boards Boards All jobs Status Workforce Workforce My Workforce Recr…" at bounding box center [270, 122] width 541 height 245
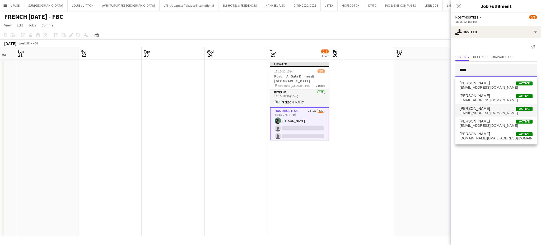
type input "****"
click at [491, 109] on span "Wafa Chinoun Active" at bounding box center [496, 108] width 73 height 4
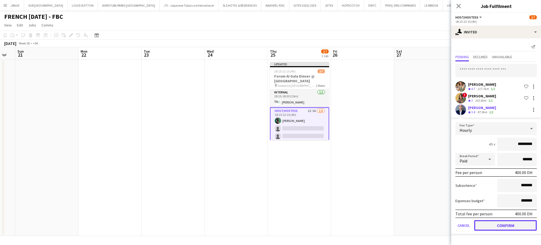
click at [507, 226] on button "Confirm" at bounding box center [506, 225] width 63 height 11
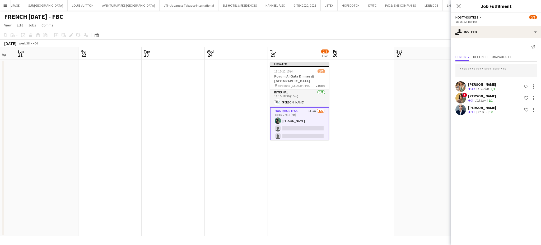
click at [408, 121] on app-date-cell at bounding box center [425, 148] width 63 height 176
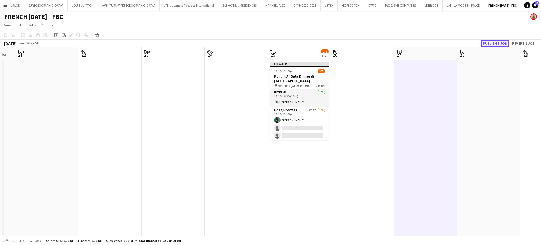
click at [489, 42] on button "Publish 1 job" at bounding box center [495, 43] width 28 height 7
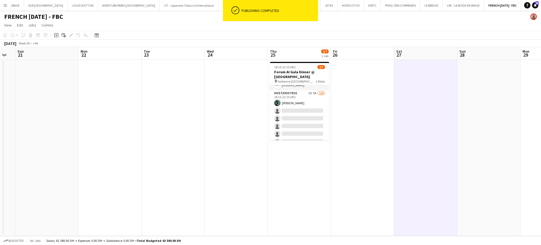
scroll to position [19, 0]
drag, startPoint x: 202, startPoint y: 93, endPoint x: 488, endPoint y: 105, distance: 285.8
click at [456, 94] on app-calendar-viewport "Fri 19 Sat 20 Sun 21 Mon 22 Tue 23 Wed 24 Thu 25 2/7 1 Job Fri 26 Sat 27 Sun 28…" at bounding box center [270, 141] width 541 height 189
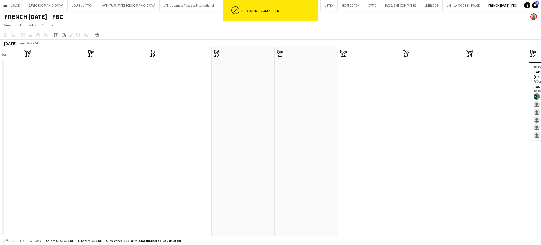
drag, startPoint x: 230, startPoint y: 117, endPoint x: 333, endPoint y: 124, distance: 102.8
click at [318, 117] on app-calendar-viewport "Sun 14 Mon 15 Tue 16 Wed 17 Thu 18 Fri 19 Sat 20 Sun 21 Mon 22 Tue 23 Wed 24 Th…" at bounding box center [270, 141] width 541 height 189
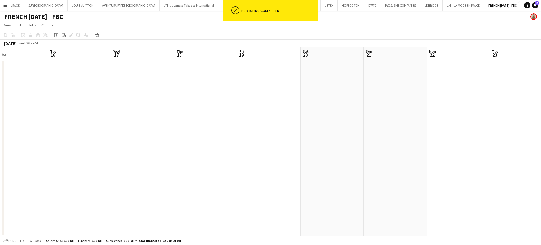
drag, startPoint x: 195, startPoint y: 115, endPoint x: 259, endPoint y: 116, distance: 63.7
click at [338, 100] on app-calendar-viewport "Sat 13 Sun 14 Mon 15 Tue 16 Wed 17 Thu 18 Fri 19 Sat 20 Sun 21 Mon 22 Tue 23 We…" at bounding box center [270, 141] width 541 height 189
drag, startPoint x: 249, startPoint y: 99, endPoint x: 255, endPoint y: 110, distance: 13.2
click at [323, 99] on app-calendar-viewport "Thu 11 Fri 12 Sat 13 Sun 14 Mon 15 Tue 16 Wed 17 Thu 18 Fri 19 Sat 20 Sun 21 Mo…" at bounding box center [270, 141] width 541 height 189
drag, startPoint x: 305, startPoint y: 108, endPoint x: 413, endPoint y: 119, distance: 108.2
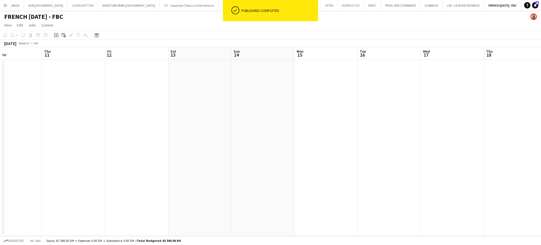
click at [374, 108] on app-calendar-viewport "Mon 8 Tue 9 4/4 1 Job Wed 10 Thu 11 Fri 12 Sat 13 Sun 14 Mon 15 Tue 16 Wed 17 T…" at bounding box center [270, 141] width 541 height 189
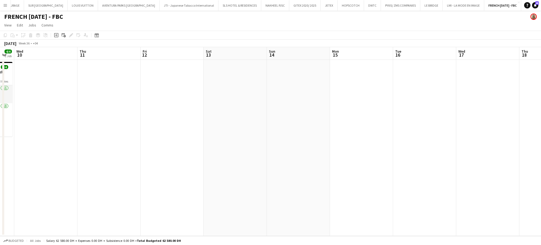
drag, startPoint x: 295, startPoint y: 123, endPoint x: 90, endPoint y: 123, distance: 205.4
click at [98, 123] on app-calendar-viewport "Sat 6 Sun 7 Mon 8 Tue 9 4/4 1 Job Wed 10 Thu 11 Fri 12 Sat 13 Sun 14 Mon 15 Tue…" at bounding box center [270, 141] width 541 height 189
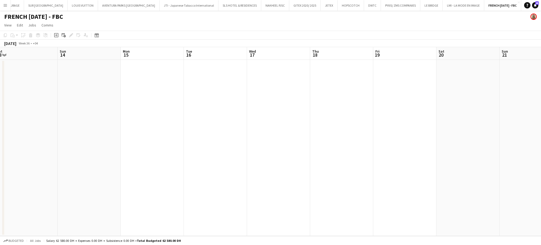
drag, startPoint x: 295, startPoint y: 89, endPoint x: 242, endPoint y: 74, distance: 54.3
click at [248, 77] on app-calendar-viewport "Wed 10 Thu 11 Fri 12 Sat 13 Sun 14 Mon 15 Tue 16 Wed 17 Thu 18 Fri 19 Sat 20 Su…" at bounding box center [270, 141] width 541 height 189
drag, startPoint x: 459, startPoint y: 92, endPoint x: 157, endPoint y: 61, distance: 304.3
click at [179, 66] on app-calendar-viewport "Fri 12 Sat 13 Sun 14 Mon 15 Tue 16 Wed 17 Thu 18 Fri 19 Sat 20 Sun 21 Mon 22 Tu…" at bounding box center [270, 141] width 541 height 189
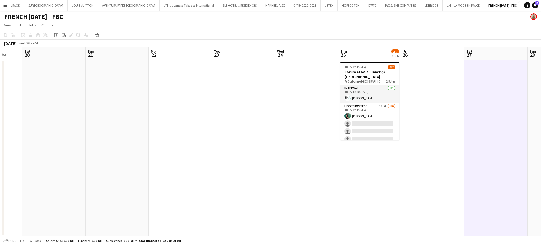
click at [255, 94] on app-calendar-viewport "Tue 16 Wed 17 Thu 18 Fri 19 Sat 20 Sun 21 Mon 22 Tue 23 Wed 24 Thu 25 2/7 1 Job…" at bounding box center [270, 141] width 541 height 189
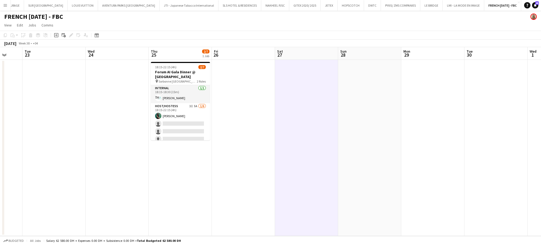
scroll to position [0, 134]
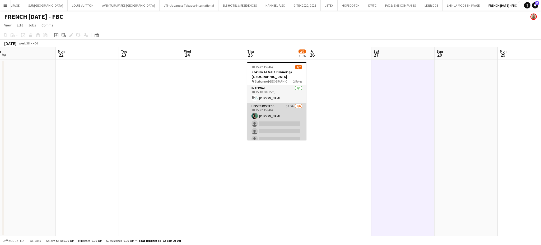
click at [267, 118] on app-card-role "Host/Hostess 3I 5A 1/6 18:15-22:15 (4h) Zineb Seghier single-neutral-actions si…" at bounding box center [276, 131] width 59 height 56
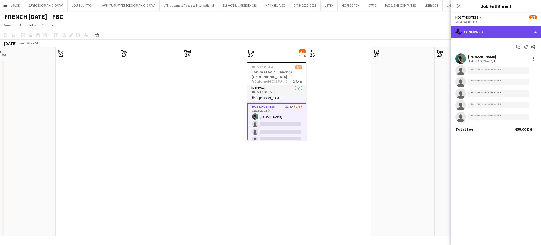
click at [535, 27] on div "single-neutral-actions-check-2 Confirmed" at bounding box center [497, 32] width 90 height 13
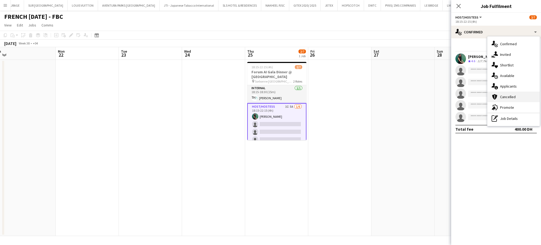
click at [518, 99] on div "cancellation Cancelled" at bounding box center [514, 96] width 52 height 11
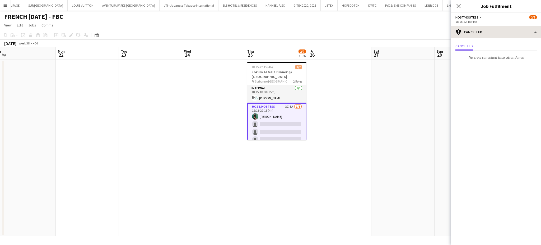
drag, startPoint x: 530, startPoint y: 40, endPoint x: 532, endPoint y: 33, distance: 6.7
click at [531, 36] on div "cancellation Cancelled single-neutral-actions-check-2 Confirmed single-neutral-…" at bounding box center [497, 135] width 90 height 219
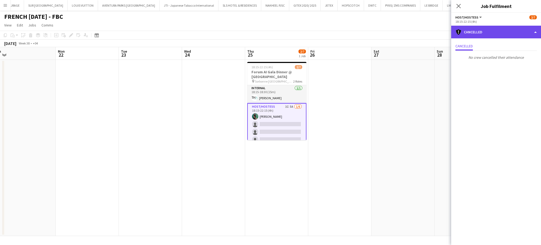
click at [532, 32] on div "cancellation Cancelled" at bounding box center [497, 32] width 90 height 13
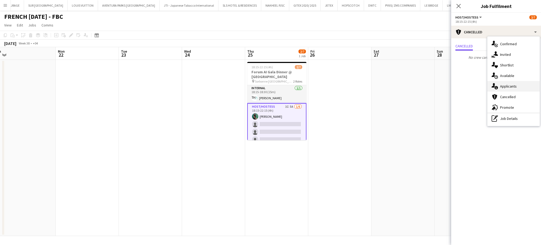
click at [512, 88] on span "Applicants" at bounding box center [509, 86] width 17 height 5
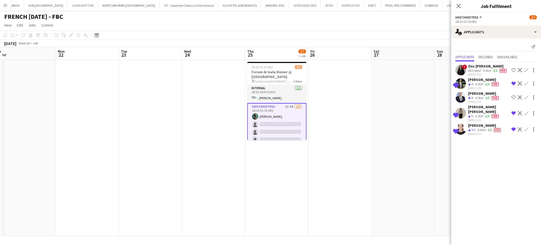
click at [473, 67] on div "Ons Ben Haddada" at bounding box center [488, 66] width 39 height 5
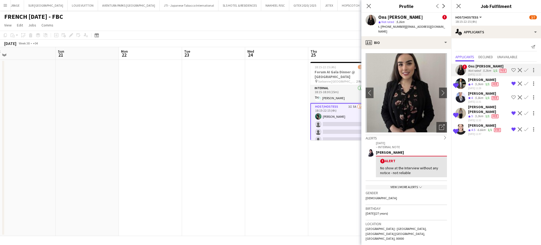
drag, startPoint x: 86, startPoint y: 121, endPoint x: 258, endPoint y: 113, distance: 172.6
click at [246, 112] on app-calendar-viewport "Thu 18 Fri 19 Sat 20 Sun 21 Mon 22 Tue 23 Wed 24 Thu 25 2/7 1 Job Fri 26 Sat 27…" at bounding box center [270, 141] width 541 height 189
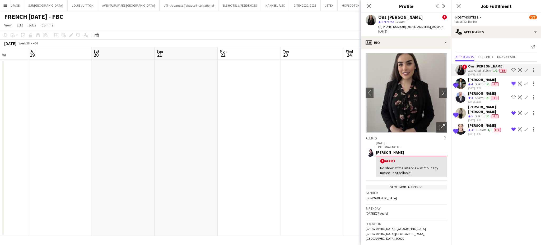
drag, startPoint x: 130, startPoint y: 113, endPoint x: 231, endPoint y: 114, distance: 100.7
click at [276, 113] on app-calendar-viewport "Tue 16 Wed 17 Thu 18 Fri 19 Sat 20 Sun 21 Mon 22 Tue 23 Wed 24 Thu 25 2/7 1 Job…" at bounding box center [270, 141] width 541 height 189
drag, startPoint x: 214, startPoint y: 124, endPoint x: 96, endPoint y: 126, distance: 117.9
click at [230, 124] on app-calendar-viewport "Sun 14 Mon 15 Tue 16 Wed 17 Thu 18 Fri 19 Sat 20 Sun 21 Mon 22 Tue 23 Wed 24 Th…" at bounding box center [270, 141] width 541 height 189
click at [259, 130] on app-calendar-viewport "Sat 13 Sun 14 Mon 15 Tue 16 Wed 17 Thu 18 Fri 19 Sat 20 Sun 21 Mon 22 Tue 23 We…" at bounding box center [270, 141] width 541 height 189
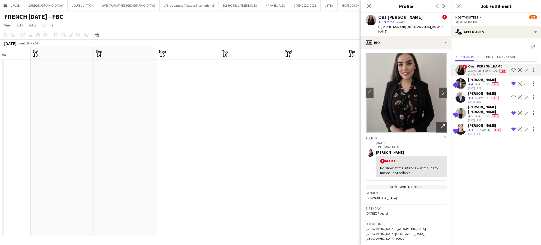
drag, startPoint x: 137, startPoint y: 131, endPoint x: 112, endPoint y: 127, distance: 25.7
click at [227, 129] on app-calendar-viewport "Wed 10 Thu 11 Fri 12 Sat 13 Sun 14 Mon 15 Tue 16 Wed 17 Thu 18 Fri 19 Sat 20 Su…" at bounding box center [270, 141] width 541 height 189
click at [242, 133] on app-calendar-viewport "Tue 9 4/4 1 Job Wed 10 Thu 11 Fri 12 Sat 13 Sun 14 Mon 15 Tue 16 Wed 17 Thu 18 …" at bounding box center [270, 141] width 541 height 189
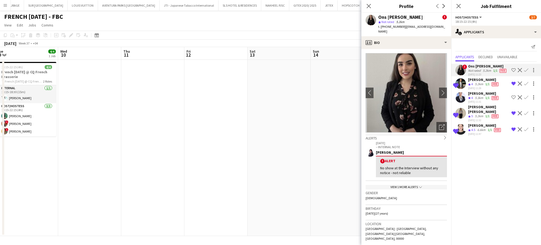
drag, startPoint x: 160, startPoint y: 130, endPoint x: 156, endPoint y: 133, distance: 4.8
click at [241, 131] on app-calendar-viewport "Sun 7 Mon 8 Tue 9 4/4 1 Job Wed 10 Thu 11 Fri 12 Sat 13 Sun 14 Mon 15 Tue 16 We…" at bounding box center [270, 141] width 541 height 189
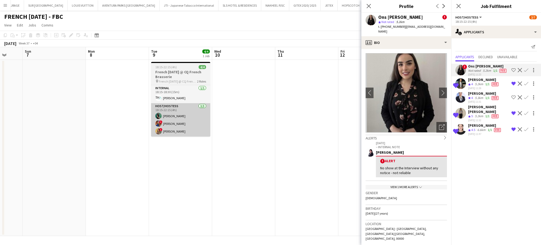
scroll to position [0, 167]
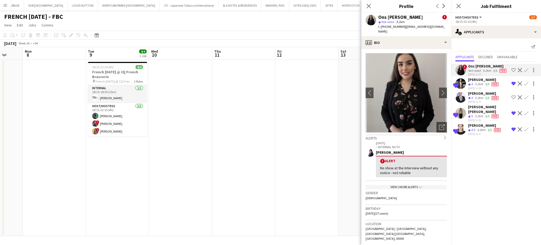
drag, startPoint x: 230, startPoint y: 146, endPoint x: 247, endPoint y: 151, distance: 18.0
click at [280, 151] on app-calendar-viewport "Fri 5 Sat 6 Sun 7 Mon 8 Tue 9 4/4 1 Job Wed 10 Thu 11 Fri 12 Sat 13 Sun 14 Mon …" at bounding box center [270, 141] width 541 height 189
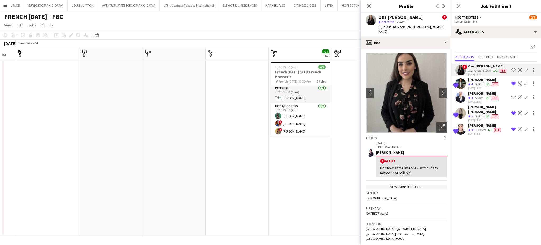
click at [185, 143] on app-calendar-viewport "Wed 3 Thu 4 Fri 5 Sat 6 Sun 7 Mon 8 Tue 9 4/4 1 Job Wed 10 Thu 11 Fri 12 Sat 13…" at bounding box center [270, 141] width 541 height 189
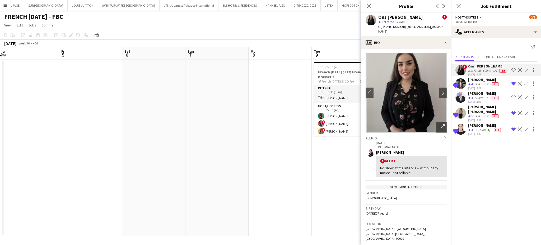
drag, startPoint x: 121, startPoint y: 131, endPoint x: 182, endPoint y: 131, distance: 60.8
click at [233, 131] on app-calendar-viewport "Tue 2 Wed 3 Thu 4 Fri 5 Sat 6 Sun 7 Mon 8 Tue 9 4/4 1 Job Wed 10 Thu 11 Fri 12 …" at bounding box center [270, 141] width 541 height 189
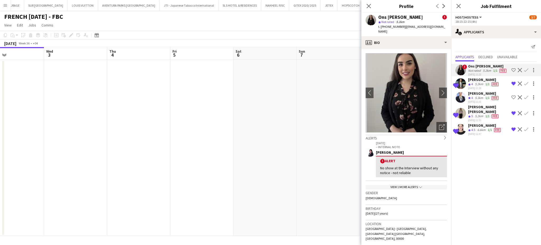
click at [229, 130] on app-calendar-viewport "Sun 31 Mon 1 Tue 2 Wed 3 Thu 4 Fri 5 Sat 6 Sun 7 Mon 8 Tue 9 4/4 1 Job Wed 10 T…" at bounding box center [270, 141] width 541 height 189
drag, startPoint x: 132, startPoint y: 130, endPoint x: 115, endPoint y: 125, distance: 17.6
click at [208, 130] on app-calendar-viewport "Fri 29 Sat 30 Sun 31 Mon 1 Tue 2 Wed 3 Thu 4 Fri 5 Sat 6 Sun 7 Mon 8 Tue 9 4/4 …" at bounding box center [270, 141] width 541 height 189
click at [238, 145] on app-calendar-viewport "Thu 28 Fri 29 Sat 30 Sun 31 Mon 1 Tue 2 Wed 3 Thu 4 Fri 5 Sat 6 Sun 7 Mon 8 Tue…" at bounding box center [270, 141] width 541 height 189
drag, startPoint x: 200, startPoint y: 141, endPoint x: 98, endPoint y: 140, distance: 102.6
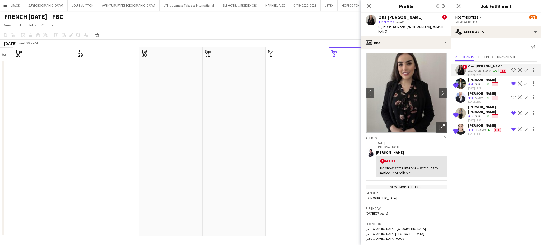
click at [208, 142] on app-calendar-viewport "Tue 26 Wed 27 Thu 28 Fri 29 Sat 30 Sun 31 Mon 1 Tue 2 Wed 3 Thu 4 Fri 5 Sat 6 S…" at bounding box center [270, 141] width 541 height 189
drag, startPoint x: 98, startPoint y: 140, endPoint x: 185, endPoint y: 145, distance: 86.9
click at [197, 144] on app-calendar-viewport "Sun 24 Mon 25 Tue 26 Wed 27 Thu 28 Fri 29 Sat 30 Sun 31 Mon 1 Tue 2 Wed 3 Thu 4…" at bounding box center [270, 141] width 541 height 189
drag, startPoint x: 65, startPoint y: 129, endPoint x: 161, endPoint y: 130, distance: 96.2
click at [161, 130] on app-calendar-viewport "Sat 23 Sun 24 Mon 25 Tue 26 Wed 27 Thu 28 Fri 29 Sat 30 Sun 31 Mon 1 Tue 2 Wed …" at bounding box center [270, 141] width 541 height 189
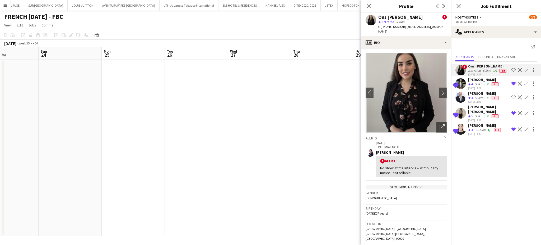
drag, startPoint x: 86, startPoint y: 127, endPoint x: 62, endPoint y: 118, distance: 26.2
click at [160, 127] on app-calendar-viewport "Thu 21 Fri 22 Sat 23 Sun 24 Mon 25 Tue 26 Wed 27 Thu 28 Fri 29 Sat 30 Sun 31 Mo…" at bounding box center [270, 141] width 541 height 189
drag, startPoint x: 121, startPoint y: 121, endPoint x: 168, endPoint y: 124, distance: 46.6
click at [162, 122] on app-calendar-viewport "Tue 19 Wed 20 Thu 21 Fri 22 Sat 23 Sun 24 Mon 25 Tue 26 Wed 27 Thu 28 Fri 29 Sa…" at bounding box center [270, 141] width 541 height 189
drag, startPoint x: 116, startPoint y: 116, endPoint x: 72, endPoint y: 119, distance: 43.5
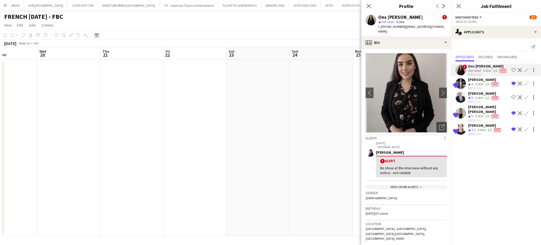
click at [146, 116] on app-calendar-viewport "Sun 17 Mon 18 Tue 19 Wed 20 Thu 21 Fri 22 Sat 23 Sun 24 Mon 25 Tue 26 Wed 27 Th…" at bounding box center [270, 141] width 541 height 189
click at [163, 119] on app-calendar-viewport "Sun 17 Mon 18 Tue 19 Wed 20 Thu 21 Fri 22 Sat 23 Sun 24 Mon 25 Tue 26 Wed 27 Th…" at bounding box center [270, 141] width 541 height 189
click at [156, 121] on app-calendar-viewport "Sat 16 Sun 17 Mon 18 Tue 19 Wed 20 Thu 21 Fri 22 Sat 23 Sun 24 Mon 25 Tue 26 We…" at bounding box center [270, 141] width 541 height 189
drag, startPoint x: 80, startPoint y: 120, endPoint x: 90, endPoint y: 120, distance: 10.1
click at [130, 120] on app-calendar-viewport "Thu 14 Fri 15 Sat 16 Sun 17 Mon 18 Tue 19 Wed 20 Thu 21 Fri 22 Sat 23 Sun 24 Mo…" at bounding box center [270, 141] width 541 height 189
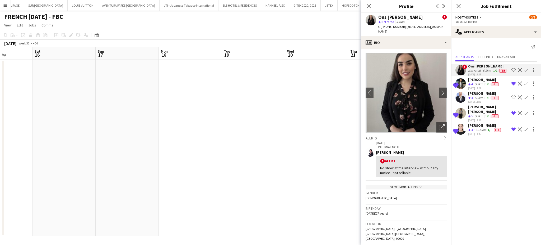
click at [135, 120] on app-calendar-viewport "Wed 13 Thu 14 Fri 15 Sat 16 Sun 17 Mon 18 Tue 19 Wed 20 Thu 21 Fri 22 Sat 23 Su…" at bounding box center [270, 141] width 541 height 189
drag, startPoint x: 113, startPoint y: 120, endPoint x: 61, endPoint y: 120, distance: 52.4
click at [149, 120] on app-calendar-viewport "Tue 12 Wed 13 Thu 14 Fri 15 Sat 16 Sun 17 Mon 18 Tue 19 Wed 20 Thu 21 Fri 22 Sa…" at bounding box center [270, 141] width 541 height 189
click at [138, 120] on app-calendar-viewport "Mon 11 Tue 12 Wed 13 Thu 14 Fri 15 Sat 16 Sun 17 Mon 18 Tue 19 Wed 20 Thu 21 Fr…" at bounding box center [270, 141] width 541 height 189
drag, startPoint x: 72, startPoint y: 121, endPoint x: 53, endPoint y: 121, distance: 19.0
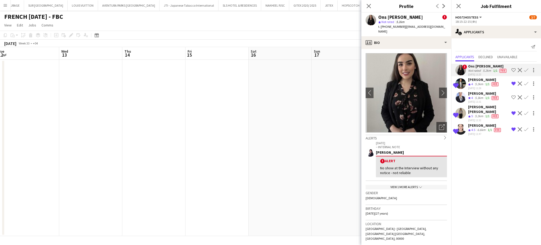
click at [146, 121] on app-calendar-viewport "Sun 10 Mon 11 Tue 12 Wed 13 Thu 14 Fri 15 Sat 16 Sun 17 Mon 18 Tue 19 Wed 20 Th…" at bounding box center [270, 141] width 541 height 189
drag, startPoint x: 61, startPoint y: 121, endPoint x: 130, endPoint y: 121, distance: 68.7
click at [126, 121] on app-calendar-viewport "Sat 9 Sun 10 Mon 11 Tue 12 Wed 13 Thu 14 Fri 15 Sat 16 Sun 17 Mon 18 Tue 19 Wed…" at bounding box center [270, 141] width 541 height 189
drag, startPoint x: 54, startPoint y: 122, endPoint x: 69, endPoint y: 125, distance: 15.4
click at [138, 122] on app-calendar-viewport "Thu 7 Fri 8 Sat 9 Sun 10 Mon 11 Tue 12 Wed 13 Thu 14 Fri 15 Sat 16 Sun 17 Mon 1…" at bounding box center [270, 141] width 541 height 189
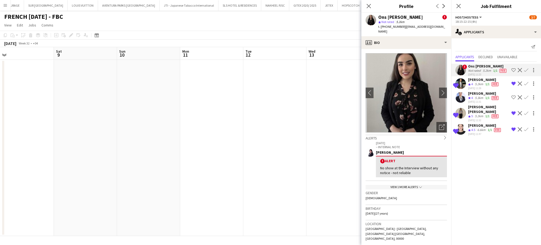
drag, startPoint x: 74, startPoint y: 125, endPoint x: 141, endPoint y: 126, distance: 66.9
click at [139, 126] on app-calendar-viewport "Wed 6 Thu 7 Fri 8 Sat 9 Sun 10 Mon 11 Tue 12 Wed 13 Thu 14 Fri 15 Sat 16 Sun 17…" at bounding box center [270, 141] width 541 height 189
drag, startPoint x: 37, startPoint y: 126, endPoint x: 49, endPoint y: 134, distance: 14.3
click at [127, 133] on app-calendar-viewport "Tue 5 Wed 6 Thu 7 Fri 8 Sat 9 Sun 10 Mon 11 Tue 12 Wed 13 Thu 14 Fri 15 Sat 16 …" at bounding box center [270, 141] width 541 height 189
drag, startPoint x: 69, startPoint y: 134, endPoint x: 167, endPoint y: 139, distance: 98.2
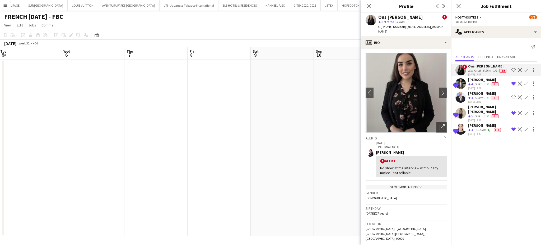
click at [149, 135] on app-calendar-viewport "Sun 3 Mon 4 Tue 5 Wed 6 Thu 7 Fri 8 Sat 9 Sun 10 Mon 11 Tue 12 Wed 13 Thu 14 Fr…" at bounding box center [270, 141] width 541 height 189
drag, startPoint x: 63, startPoint y: 135, endPoint x: 44, endPoint y: 132, distance: 19.2
click at [140, 137] on app-calendar-viewport "Sat 2 Sun 3 Mon 4 Tue 5 Wed 6 Thu 7 Fri 8 Sat 9 Sun 10 Mon 11 Tue 12 Wed 13 Thu…" at bounding box center [270, 141] width 541 height 189
drag, startPoint x: 41, startPoint y: 131, endPoint x: 133, endPoint y: 134, distance: 92.3
click at [127, 132] on app-calendar-viewport "Thu 31 Fri 1 Sat 2 Sun 3 Mon 4 Tue 5 Wed 6 Thu 7 Fri 8 Sat 9 Sun 10 Mon 11 Tue …" at bounding box center [270, 141] width 541 height 189
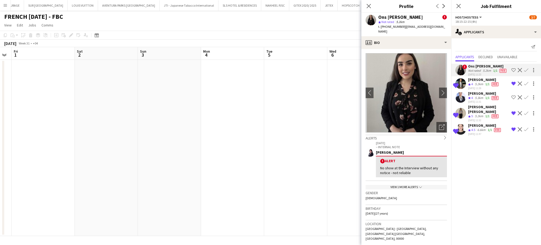
drag, startPoint x: 37, startPoint y: 128, endPoint x: 81, endPoint y: 134, distance: 44.5
click at [110, 134] on app-calendar-viewport "Tue 29 Wed 30 Thu 31 Fri 1 Sat 2 Sun 3 Mon 4 Tue 5 Wed 6 Thu 7 Fri 8 Sat 9 Sun …" at bounding box center [270, 141] width 541 height 189
drag, startPoint x: 70, startPoint y: 136, endPoint x: 61, endPoint y: 134, distance: 9.2
click at [172, 139] on app-calendar-viewport "Mon 28 Tue 29 Wed 30 Thu 31 Fri 1 Sat 2 Sun 3 Mon 4 Tue 5 Wed 6 Thu 7 Fri 8 Sat…" at bounding box center [270, 141] width 541 height 189
click at [207, 138] on app-calendar-viewport "Sat 26 Sun 27 Mon 28 Tue 29 Wed 30 Thu 31 Fri 1 Sat 2 Sun 3 Mon 4 Tue 5 Wed 6 T…" at bounding box center [270, 141] width 541 height 189
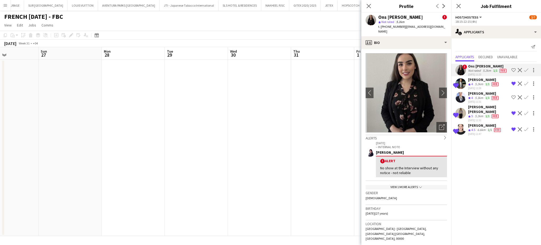
drag, startPoint x: 84, startPoint y: 135, endPoint x: 224, endPoint y: 125, distance: 141.3
click at [203, 130] on app-calendar-viewport "Thu 24 Fri 25 Sat 26 Sun 27 Mon 28 Tue 29 Wed 30 Thu 31 Fri 1 Sat 2 Sun 3 Mon 4…" at bounding box center [270, 141] width 541 height 189
click at [285, 148] on app-calendar-viewport "Mon 21 Tue 22 Wed 23 Thu 24 Fri 25 Sat 26 Sun 27 Mon 28 Tue 29 Wed 30 Thu 31 Fr…" at bounding box center [270, 141] width 541 height 189
drag, startPoint x: 107, startPoint y: 152, endPoint x: 223, endPoint y: 142, distance: 116.7
click at [239, 141] on app-calendar-viewport "Mon 21 Tue 22 Wed 23 Thu 24 Fri 25 Sat 26 Sun 27 Mon 28 Tue 29 Wed 30 Thu 31 Fr…" at bounding box center [270, 141] width 541 height 189
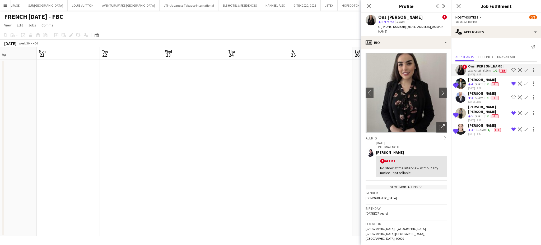
click at [224, 138] on app-calendar-viewport "Fri 18 Sat 19 Sun 20 Mon 21 Tue 22 Wed 23 Thu 24 Fri 25 Sat 26 Sun 27 Mon 28 Tu…" at bounding box center [270, 141] width 541 height 189
click at [277, 137] on app-calendar-viewport "Wed 16 Thu 17 Fri 18 Sat 19 Sun 20 Mon 21 Tue 22 Wed 23 Thu 24 Fri 25 Sat 26 Su…" at bounding box center [270, 141] width 541 height 189
click at [294, 139] on app-calendar-viewport "Mon 14 Tue 15 Wed 16 Thu 17 Fri 18 Sat 19 Sun 20 Mon 21 Tue 22 Wed 23 Thu 24 Fr…" at bounding box center [270, 141] width 541 height 189
click at [230, 129] on app-calendar-viewport "Fri 11 Sat 12 Sun 13 Mon 14 Tue 15 Wed 16 Thu 17 Fri 18 Sat 19 Sun 20 Mon 21 Tu…" at bounding box center [270, 141] width 541 height 189
click at [200, 101] on app-calendar-viewport "Wed 9 Thu 10 Fri 11 Sat 12 Sun 13 Mon 14 Tue 15 Wed 16 Thu 17 Fri 18 Sat 19 Sun…" at bounding box center [270, 141] width 541 height 189
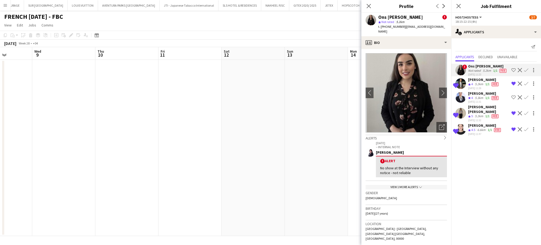
click at [147, 88] on app-calendar-viewport "Sun 6 Mon 7 Tue 8 Wed 9 Thu 10 Fri 11 Sat 12 Sun 13 Mon 14 Tue 15 Wed 16 Thu 17…" at bounding box center [270, 141] width 541 height 189
click at [180, 92] on app-calendar-viewport "Sat 5 Sun 6 Mon 7 Tue 8 Wed 9 Thu 10 Fri 11 Sat 12 Sun 13 Mon 14 Tue 15 Wed 16 …" at bounding box center [270, 141] width 541 height 189
click at [176, 105] on app-calendar-viewport "Thu 3 Fri 4 Sat 5 Sun 6 Mon 7 Tue 8 Wed 9 Thu 10 Fri 11 Sat 12 Sun 13 Mon 14 Tu…" at bounding box center [270, 141] width 541 height 189
click at [183, 98] on app-calendar-viewport "Tue 1 2/2 1 Job Wed 2 Thu 3 Fri 4 Sat 5 Sun 6 Mon 7 Tue 8 Wed 9 Thu 10 Fri 11 S…" at bounding box center [270, 141] width 541 height 189
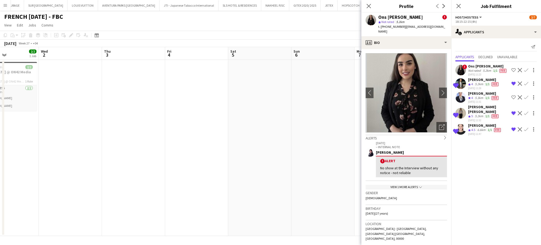
click at [207, 108] on app-calendar-viewport "Sun 29 Mon 30 Tue 1 2/2 1 Job Wed 2 Thu 3 Fri 4 Sat 5 Sun 6 Mon 7 Tue 8 Wed 9 T…" at bounding box center [270, 141] width 541 height 189
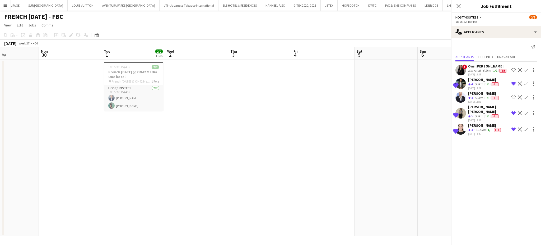
click at [127, 125] on app-calendar-viewport "Fri 27 Sat 28 Sun 29 Mon 30 Tue 1 2/2 1 Job Wed 2 Thu 3 Fri 4 Sat 5 Sun 6 Mon 7…" at bounding box center [270, 141] width 541 height 189
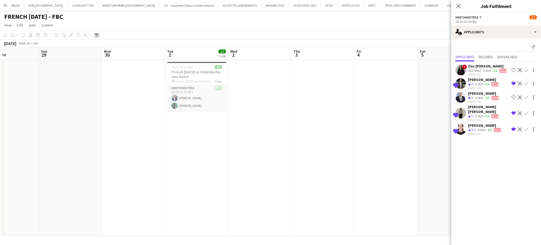
scroll to position [0, 159]
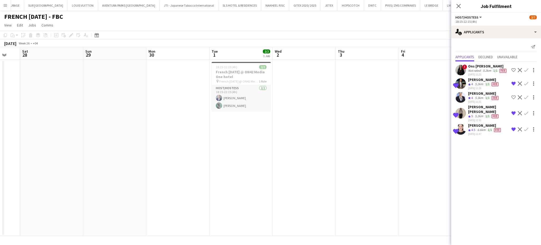
click at [258, 167] on app-calendar-viewport "Thu 26 Fri 27 Sat 28 Sun 29 Mon 30 Tue 1 2/2 1 Job Wed 2 Thu 3 Fri 4 Sat 5 Sun …" at bounding box center [270, 141] width 541 height 189
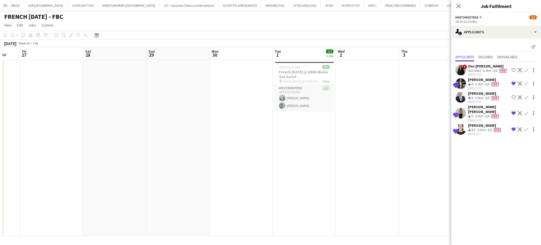
click at [295, 147] on app-calendar-viewport "Wed 25 Thu 26 Fri 27 Sat 28 Sun 29 Mon 30 Tue 1 2/2 1 Job Wed 2 Thu 3 Fri 4 Sat…" at bounding box center [270, 141] width 541 height 189
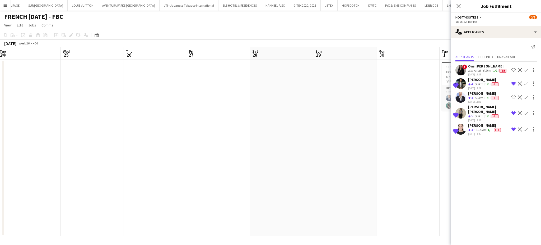
click at [237, 98] on app-calendar-viewport "Sun 22 Mon 23 Tue 24 Wed 25 Thu 26 Fri 27 Sat 28 Sun 29 Mon 30 Tue 1 2/2 1 Job …" at bounding box center [270, 141] width 541 height 189
click at [289, 141] on app-calendar-viewport "Thu 19 Fri 20 Sat 21 Sun 22 Mon 23 Tue 24 Wed 25 Thu 26 Fri 27 Sat 28 Sun 29 Mo…" at bounding box center [270, 141] width 541 height 189
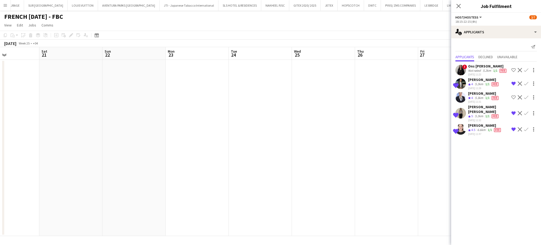
click at [263, 98] on app-calendar-viewport "Wed 18 Thu 19 Fri 20 Sat 21 Sun 22 Mon 23 Tue 24 Wed 25 Thu 26 Fri 27 Sat 28 Su…" at bounding box center [270, 141] width 541 height 189
click at [302, 120] on app-calendar-viewport "Tue 17 Wed 18 Thu 19 Fri 20 Sat 21 Sun 22 Mon 23 Tue 24 Wed 25 Thu 26 Fri 27 Sa…" at bounding box center [270, 141] width 541 height 189
click at [294, 161] on app-calendar-viewport "Sat 14 Sun 15 Mon 16 Tue 17 Wed 18 Thu 19 Fri 20 Sat 21 Sun 22 Mon 23 Tue 24 We…" at bounding box center [270, 141] width 541 height 189
click at [276, 121] on app-calendar-viewport "Tue 10 Wed 11 Thu 12 Fri 13 Sat 14 Sun 15 Mon 16 Tue 17 Wed 18 Thu 19 Fri 20 Sa…" at bounding box center [270, 141] width 541 height 189
click at [242, 136] on app-calendar-viewport "Mon 9 Tue 10 2/2 1 Job Wed 11 Thu 12 Fri 13 Sat 14 Sun 15 Mon 16 Tue 17 Wed 18 …" at bounding box center [270, 141] width 541 height 189
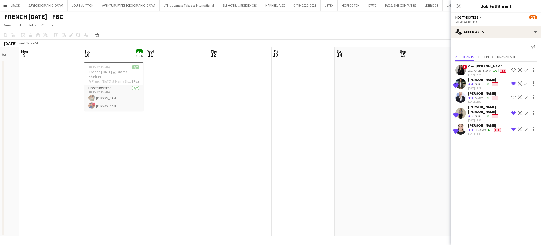
click at [223, 162] on app-calendar-viewport "Sat 7 Sun 8 Mon 9 Tue 10 2/2 1 Job Wed 11 Thu 12 Fri 13 Sat 14 Sun 15 Mon 16 Tu…" at bounding box center [270, 141] width 541 height 189
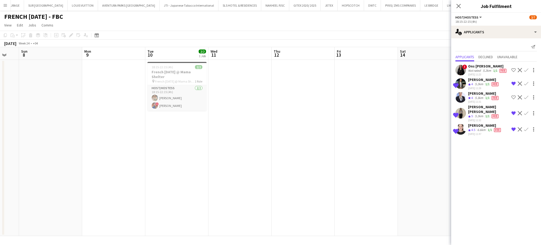
scroll to position [0, 107]
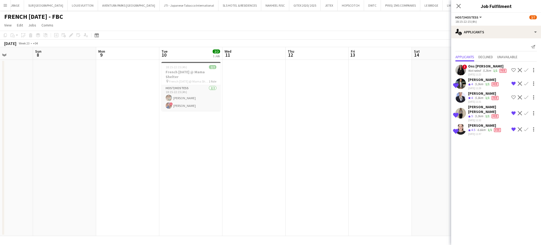
click at [275, 138] on app-calendar-viewport "Thu 5 Fri 6 Sat 7 Sun 8 Mon 9 Tue 10 2/2 1 Job Wed 11 Thu 12 Fri 13 Sat 14 Sun …" at bounding box center [270, 141] width 541 height 189
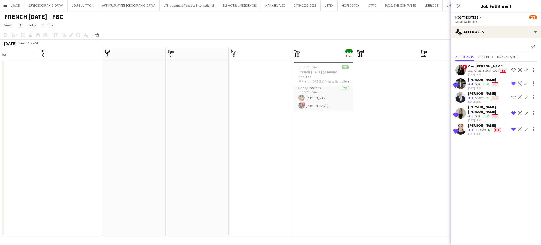
click at [256, 96] on app-calendar-viewport "Tue 3 Wed 4 Thu 5 Fri 6 Sat 7 Sun 8 Mon 9 Tue 10 2/2 1 Job Wed 11 Thu 12 Fri 13…" at bounding box center [270, 141] width 541 height 189
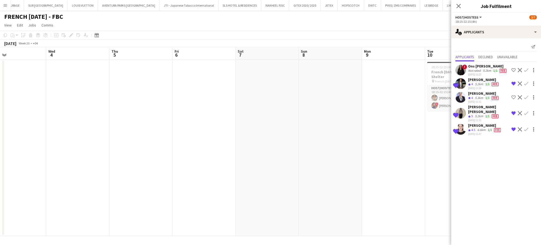
click at [210, 135] on app-calendar-viewport "Sun 1 Mon 2 Tue 3 Wed 4 Thu 5 Fri 6 Sat 7 Sun 8 Mon 9 Tue 10 2/2 1 Job Wed 11 T…" at bounding box center [270, 141] width 541 height 189
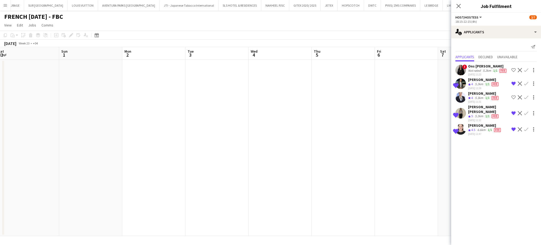
click at [269, 90] on app-calendar-viewport "Thu 29 Fri 30 Sat 31 Sun 1 Mon 2 Tue 3 Wed 4 Thu 5 Fri 6 Sat 7 Sun 8 Mon 9 Tue …" at bounding box center [270, 141] width 541 height 189
click at [281, 129] on app-calendar-viewport "Wed 28 Thu 29 Fri 30 Sat 31 Sun 1 Mon 2 Tue 3 Wed 4 Thu 5 Fri 6 Sat 7 Sun 8 Mon…" at bounding box center [270, 141] width 541 height 189
click at [305, 107] on app-calendar-viewport "Mon 26 Tue 27 Wed 28 Thu 29 Fri 30 Sat 31 Sun 1 Mon 2 Tue 3 Wed 4 Thu 5 Fri 6 S…" at bounding box center [270, 141] width 541 height 189
click at [302, 113] on app-calendar-viewport "Sat 24 Sun 25 Mon 26 Tue 27 Wed 28 Thu 29 Fri 30 Sat 31 Sun 1 Mon 2 Tue 3 Wed 4…" at bounding box center [270, 141] width 541 height 189
click at [280, 126] on app-calendar-viewport "Thu 22 Fri 23 Sat 24 Sun 25 Mon 26 Tue 27 Wed 28 Thu 29 Fri 30 Sat 31 Sun 1 Mon…" at bounding box center [270, 141] width 541 height 189
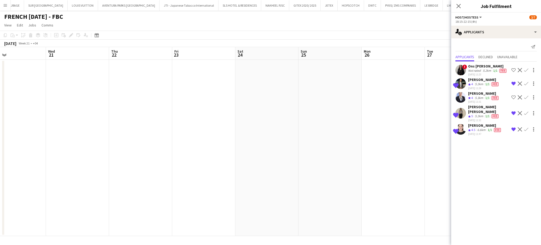
click at [297, 123] on app-calendar-viewport "Sun 18 Mon 19 Tue 20 Wed 21 Thu 22 Fri 23 Sat 24 Sun 25 Mon 26 Tue 27 Wed 28 Th…" at bounding box center [270, 141] width 541 height 189
click at [270, 122] on app-calendar-viewport "Sat 17 Sun 18 Mon 19 Tue 20 Wed 21 Thu 22 Fri 23 Sat 24 Sun 25 Mon 26 Tue 27 We…" at bounding box center [270, 141] width 541 height 189
click at [260, 120] on app-calendar-viewport "Wed 14 Thu 15 Fri 16 Sat 17 Sun 18 Mon 19 Tue 20 Wed 21 Thu 22 Fri 23 Sat 24 Su…" at bounding box center [270, 141] width 541 height 189
click at [268, 123] on app-calendar-viewport "Sun 11 Mon 12 Tue 13 Wed 14 Thu 15 Fri 16 Sat 17 Sun 18 Mon 19 Tue 20 Wed 21 Th…" at bounding box center [270, 141] width 541 height 189
click at [250, 142] on app-calendar-viewport "Sat 10 Sun 11 Mon 12 Tue 13 Wed 14 Thu 15 Fri 16 Sat 17 Sun 18 Mon 19 Tue 20 We…" at bounding box center [270, 141] width 541 height 189
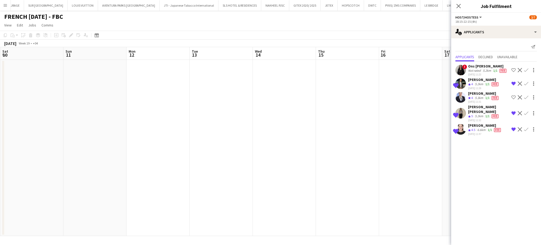
click at [204, 143] on app-calendar-viewport "Thu 8 Fri 9 Sat 10 Sun 11 Mon 12 Tue 13 Wed 14 Thu 15 Fri 16 Sat 17 Sun 18 Mon …" at bounding box center [270, 141] width 541 height 189
click at [243, 139] on app-calendar-viewport "Wed 7 Thu 8 Fri 9 Sat 10 Sun 11 Mon 12 Tue 13 Wed 14 Thu 15 Fri 16 Sat 17 Sun 1…" at bounding box center [270, 141] width 541 height 189
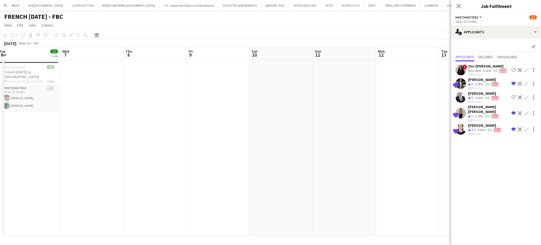
click at [232, 132] on app-calendar-viewport "Sun 4 Mon 5 Tue 6 2/2 1 Job Wed 7 Thu 8 Fri 9 Sat 10 Sun 11 Mon 12 Tue 13 Wed 1…" at bounding box center [270, 141] width 541 height 189
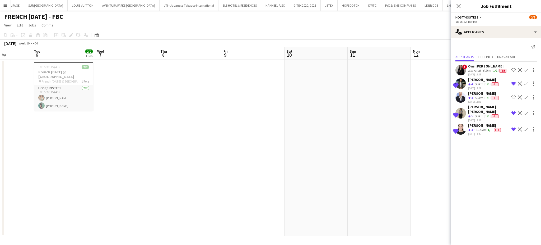
scroll to position [0, 119]
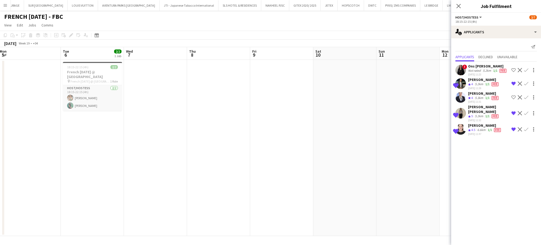
click at [208, 136] on app-calendar-viewport "Sat 3 Sun 4 Mon 5 Tue 6 2/2 1 Job Wed 7 Thu 8 Fri 9 Sat 10 Sun 11 Mon 12 Tue 13…" at bounding box center [270, 141] width 541 height 189
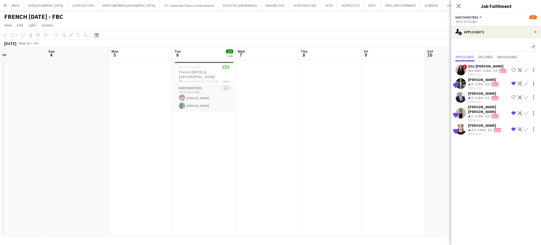
click at [238, 134] on app-calendar-viewport "Thu 1 Fri 2 Sat 3 Sun 4 Mon 5 Tue 6 2/2 1 Job Wed 7 Thu 8 Fri 9 Sat 10 Sun 11 M…" at bounding box center [270, 141] width 541 height 189
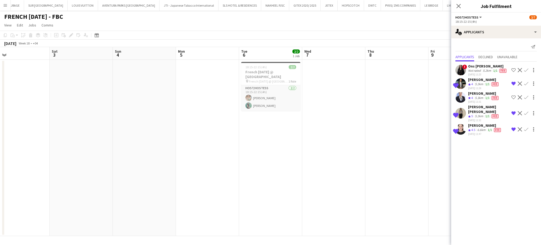
click at [214, 138] on app-calendar-viewport "Wed 30 Thu 1 Fri 2 Sat 3 Sun 4 Mon 5 Tue 6 2/2 1 Job Wed 7 Thu 8 Fri 9 Sat 10 S…" at bounding box center [270, 141] width 541 height 189
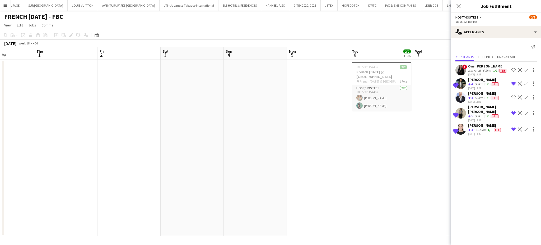
click at [257, 141] on app-calendar-viewport "Mon 28 Tue 29 Wed 30 Thu 1 Fri 2 Sat 3 Sun 4 Mon 5 Tue 6 2/2 1 Job Wed 7 Thu 8 …" at bounding box center [270, 141] width 541 height 189
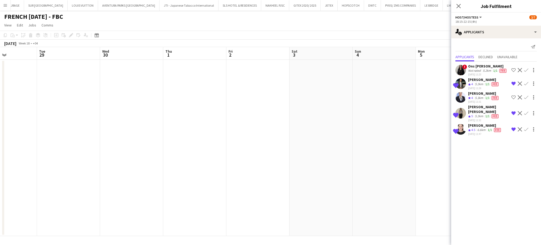
click at [225, 141] on app-calendar-viewport "Sat 26 Sun 27 Mon 28 Tue 29 Wed 30 Thu 1 Fri 2 Sat 3 Sun 4 Mon 5 Tue 6 2/2 1 Jo…" at bounding box center [270, 141] width 541 height 189
click at [203, 155] on app-calendar-viewport "Wed 23 Thu 24 Fri 25 Sat 26 Sun 27 Mon 28 Tue 29 Wed 30 Thu 1 Fri 2 Sat 3 Sun 4…" at bounding box center [270, 141] width 541 height 189
click at [214, 155] on app-calendar-viewport "Tue 22 Wed 23 Thu 24 Fri 25 Sat 26 Sun 27 Mon 28 Tue 29 Wed 30 Thu 1 Fri 2 Sat …" at bounding box center [270, 141] width 541 height 189
click at [194, 156] on app-calendar-viewport "Sun 20 Mon 21 Tue 22 Wed 23 Thu 24 Fri 25 Sat 26 Sun 27 Mon 28 Tue 29 Wed 30 Th…" at bounding box center [270, 141] width 541 height 189
click at [206, 131] on app-calendar-viewport "Sat 19 Sun 20 Mon 21 Tue 22 Wed 23 Thu 24 Fri 25 Sat 26 Sun 27 Mon 28 Tue 29 We…" at bounding box center [270, 141] width 541 height 189
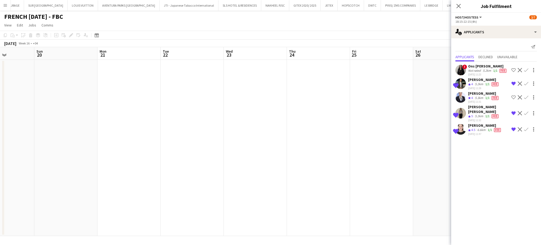
click at [201, 115] on app-calendar-viewport "Thu 17 Fri 18 Sat 19 Sun 20 Mon 21 Tue 22 Wed 23 Thu 24 Fri 25 Sat 26 Sun 27 Mo…" at bounding box center [270, 141] width 541 height 189
click at [198, 103] on app-calendar-viewport "Sun 13 Mon 14 Tue 15 Wed 16 Thu 17 Fri 18 Sat 19 Sun 20 Mon 21 Tue 22 Wed 23 Th…" at bounding box center [270, 141] width 541 height 189
click at [204, 123] on app-calendar-viewport "Sun 13 Mon 14 Tue 15 Wed 16 Thu 17 Fri 18 Sat 19 Sun 20 Mon 21 Tue 22 Wed 23 Th…" at bounding box center [270, 141] width 541 height 189
click at [187, 116] on app-calendar-viewport "Sat 12 Sun 13 Mon 14 Tue 15 Wed 16 Thu 17 Fri 18 Sat 19 Sun 20 Mon 21 Tue 22 We…" at bounding box center [270, 141] width 541 height 189
click at [208, 121] on app-calendar-viewport "Thu 10 Fri 11 Sat 12 Sun 13 Mon 14 Tue 15 Wed 16 Thu 17 Fri 18 Sat 19 Sun 20 Mo…" at bounding box center [270, 141] width 541 height 189
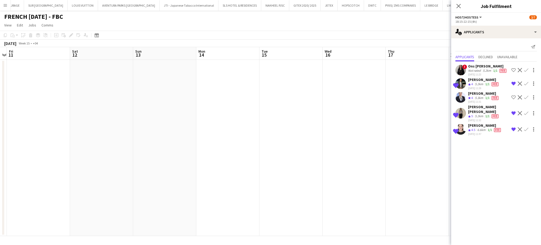
click at [204, 125] on app-calendar-viewport "Wed 9 Thu 10 Fri 11 Sat 12 Sun 13 Mon 14 Tue 15 Wed 16 Thu 17 Fri 18 Sat 19 Sun…" at bounding box center [270, 141] width 541 height 189
click at [194, 141] on app-calendar-viewport "Mon 7 Tue 8 2/2 1 Job Wed 9 Thu 10 Fri 11 Sat 12 Sun 13 Mon 14 Tue 15 Wed 16 Th…" at bounding box center [270, 141] width 541 height 189
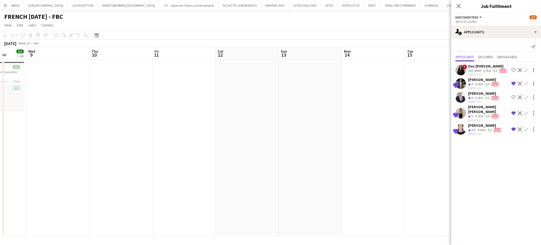
click at [196, 146] on app-calendar-viewport "Sun 6 Mon 7 Tue 8 2/2 1 Job Wed 9 Thu 10 Fri 11 Sat 12 Sun 13 Mon 14 Tue 15 Wed…" at bounding box center [270, 141] width 541 height 189
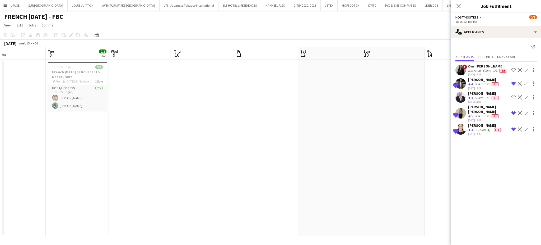
click at [180, 154] on app-calendar-viewport "Sat 5 Sun 6 Mon 7 Tue 8 2/2 1 Job Wed 9 Thu 10 Fri 11 Sat 12 Sun 13 Mon 14 Tue …" at bounding box center [270, 141] width 541 height 189
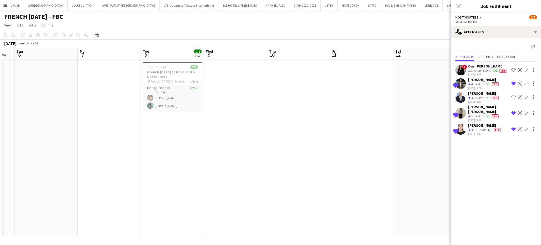
click at [325, 155] on app-calendar-viewport "Fri 4 Sat 5 Sun 6 Mon 7 Tue 8 2/2 1 Job Wed 9 Thu 10 Fri 11 Sat 12 Sun 13 Mon 1…" at bounding box center [270, 141] width 541 height 189
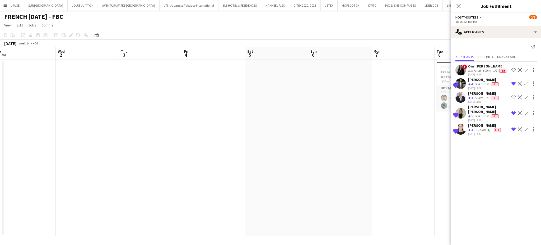
click at [361, 148] on app-calendar-viewport "Sun 30 Mon 31 Tue 1 Wed 2 Thu 3 Fri 4 Sat 5 Sun 6 Mon 7 Tue 8 2/2 1 Job Wed 9 T…" at bounding box center [270, 141] width 541 height 189
click at [370, 150] on app-calendar-viewport "Sat 29 Sun 30 Mon 31 Tue 1 Wed 2 Thu 3 Fri 4 Sat 5 Sun 6 Mon 7 Tue 8 2/2 1 Job …" at bounding box center [270, 141] width 541 height 189
click at [345, 140] on app-calendar-viewport "Thu 27 Fri 28 Sat 29 Sun 30 Mon 31 Tue 1 Wed 2 Thu 3 Fri 4 Sat 5 Sun 6 Mon 7 Tu…" at bounding box center [270, 141] width 541 height 189
click at [322, 130] on app-calendar-viewport "Tue 25 Wed 26 Thu 27 Fri 28 Sat 29 Sun 30 Mon 31 Tue 1 Wed 2 Thu 3 Fri 4 Sat 5 …" at bounding box center [270, 141] width 541 height 189
click at [278, 118] on app-calendar-viewport "Fri 21 Sat 22 Sun 23 Mon 24 Tue 25 Wed 26 Thu 27 Fri 28 Sat 29 Sun 30 Mon 31 Tu…" at bounding box center [270, 141] width 541 height 189
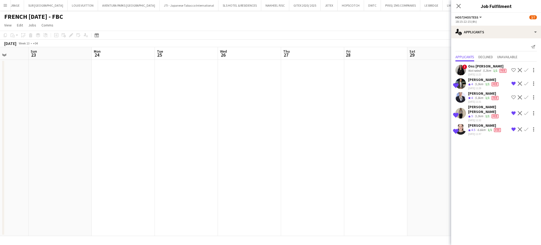
click at [213, 104] on app-calendar-viewport "Thu 20 Fri 21 Sat 22 Sun 23 Mon 24 Tue 25 Wed 26 Thu 27 Fri 28 Sat 29 Sun 30 Mo…" at bounding box center [270, 141] width 541 height 189
click at [184, 78] on app-calendar-viewport "Tue 18 Wed 19 Thu 20 Fri 21 Sat 22 Sun 23 Mon 24 Tue 25 Wed 26 Thu 27 Fri 28 Sa…" at bounding box center [270, 141] width 541 height 189
click at [150, 71] on app-calendar-viewport "Sun 16 Mon 17 Tue 18 Wed 19 Thu 20 Fri 21 Sat 22 Sun 23 Mon 24 Tue 25 Wed 26 Th…" at bounding box center [270, 141] width 541 height 189
click at [214, 91] on app-calendar-viewport "Fri 14 Sat 15 Sun 16 Mon 17 Tue 18 Wed 19 Thu 20 Fri 21 Sat 22 Sun 23 Mon 24 Tu…" at bounding box center [270, 141] width 541 height 189
click at [212, 123] on app-calendar-viewport "Mon 10 Tue 11 Wed 12 Thu 13 Fri 14 Sat 15 Sun 16 Mon 17 Tue 18 Wed 19 Thu 20 Fr…" at bounding box center [270, 141] width 541 height 189
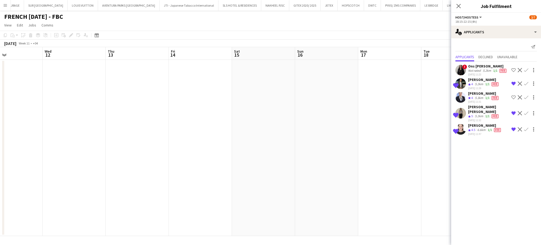
click at [240, 131] on app-calendar-viewport "Sun 9 Mon 10 Tue 11 Wed 12 Thu 13 Fri 14 Sat 15 Sun 16 Mon 17 Tue 18 Wed 19 Thu…" at bounding box center [270, 141] width 541 height 189
click at [221, 143] on app-calendar-viewport "Fri 7 Sat 8 Sun 9 Mon 10 Tue 11 Wed 12 Thu 13 Fri 14 Sat 15 Sun 16 Mon 17 Tue 1…" at bounding box center [270, 141] width 541 height 189
click at [214, 138] on app-calendar-viewport "Wed 5 Thu 6 Fri 7 Sat 8 Sun 9 Mon 10 Tue 11 Wed 12 Thu 13 Fri 14 Sat 15 Sun 16 …" at bounding box center [270, 141] width 541 height 189
click at [208, 138] on app-calendar-viewport "Mon 3 Tue 4 Wed 5 Thu 6 Fri 7 Sat 8 Sun 9 Mon 10 Tue 11 Wed 12 Thu 13 Fri 14 Sa…" at bounding box center [270, 141] width 541 height 189
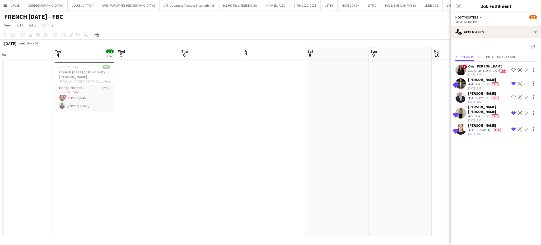
scroll to position [0, 131]
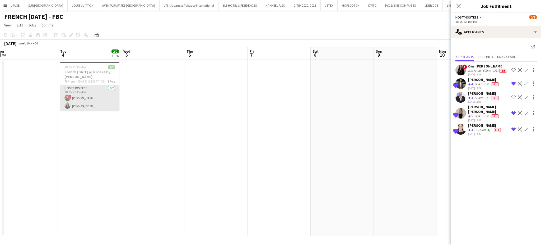
click at [78, 107] on app-card-role "Host/Hostess 2/2 18:15-22:15 (4h) ! Salima Sad Ines Abdouni" at bounding box center [89, 98] width 59 height 26
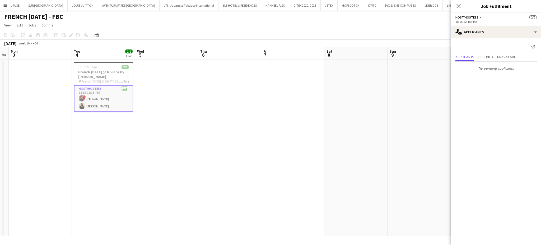
click at [173, 121] on app-calendar-viewport "Sat 1 Sun 2 Mon 3 Tue 4 2/2 1 Job Wed 5 Thu 6 Fri 7 Sat 8 Sun 9 Mon 10 Tue 11 W…" at bounding box center [270, 141] width 541 height 189
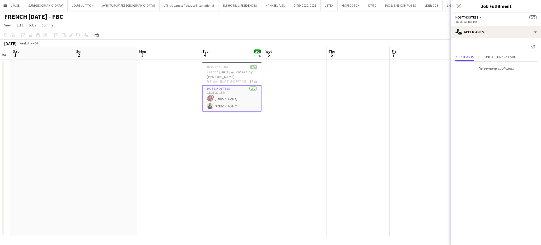
click at [325, 159] on app-calendar-viewport "Wed 26 Thu 27 Fri 28 Sat 1 Sun 2 Mon 3 Tue 4 2/2 1 Job Wed 5 Thu 6 Fri 7 Sat 8 …" at bounding box center [270, 141] width 541 height 189
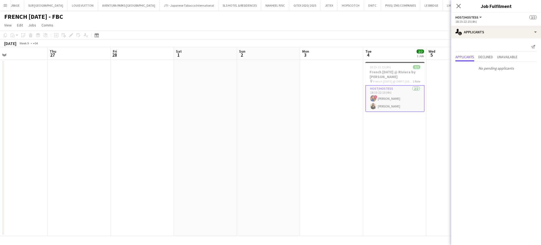
click at [237, 143] on app-calendar-viewport "Mon 24 Tue 25 Wed 26 Thu 27 Fri 28 Sat 1 Sun 2 Mon 3 Tue 4 2/2 1 Job Wed 5 Thu …" at bounding box center [270, 141] width 541 height 189
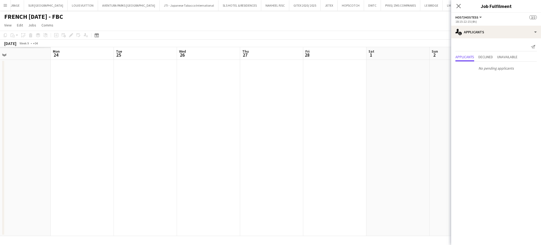
click at [240, 133] on app-calendar-viewport "Fri 21 Sat 22 Sun 23 Mon 24 Tue 25 Wed 26 Thu 27 Fri 28 Sat 1 Sun 2 Mon 3 Tue 4…" at bounding box center [270, 141] width 541 height 189
click at [210, 109] on app-calendar-viewport "Wed 19 Thu 20 Fri 21 Sat 22 Sun 23 Mon 24 Tue 25 Wed 26 Thu 27 Fri 28 Sat 1 Sun…" at bounding box center [270, 141] width 541 height 189
click at [229, 116] on app-calendar-viewport "Tue 18 Wed 19 Thu 20 Fri 21 Sat 22 Sun 23 Mon 24 Tue 25 Wed 26 Thu 27 Fri 28 Sa…" at bounding box center [270, 141] width 541 height 189
click at [234, 118] on app-calendar-viewport "Sun 16 Mon 17 Tue 18 Wed 19 Thu 20 Fri 21 Sat 22 Sun 23 Mon 24 Tue 25 Wed 26 Th…" at bounding box center [270, 141] width 541 height 189
click at [237, 123] on app-calendar-viewport "Thu 13 Fri 14 Sat 15 Sun 16 Mon 17 Tue 18 Wed 19 Thu 20 Fri 21 Sat 22 Sun 23 Mo…" at bounding box center [270, 141] width 541 height 189
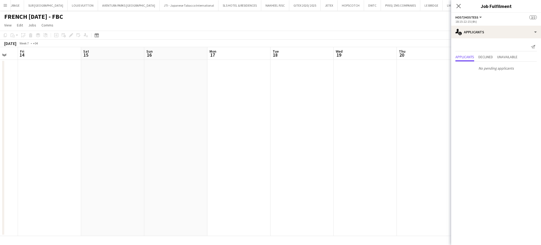
click at [235, 137] on app-calendar-viewport "Wed 12 Thu 13 Fri 14 Sat 15 Sun 16 Mon 17 Tue 18 Wed 19 Thu 20 Fri 21 Sat 22 Su…" at bounding box center [270, 141] width 541 height 189
click at [219, 149] on app-calendar-viewport "Sun 9 Mon 10 Tue 11 Wed 12 Thu 13 Fri 14 Sat 15 Sun 16 Mon 17 Tue 18 Wed 19 Thu…" at bounding box center [270, 141] width 541 height 189
click at [206, 147] on app-calendar-viewport "Fri 7 Sat 8 Sun 9 Mon 10 Tue 11 Wed 12 Thu 13 Fri 14 Sat 15 Sun 16 Mon 17 Tue 1…" at bounding box center [270, 141] width 541 height 189
click at [208, 137] on app-calendar-viewport "Tue 4 Wed 5 Thu 6 Fri 7 Sat 8 Sun 9 Mon 10 Tue 11 Wed 12 Thu 13 Fri 14 Sat 15 S…" at bounding box center [270, 141] width 541 height 189
click at [210, 163] on app-calendar-viewport "Sun 2 Mon 3 Tue 4 2/2 1 Job Wed 5 Thu 6 Fri 7 Sat 8 Sun 9 Mon 10 Tue 11 Wed 12 …" at bounding box center [270, 141] width 541 height 189
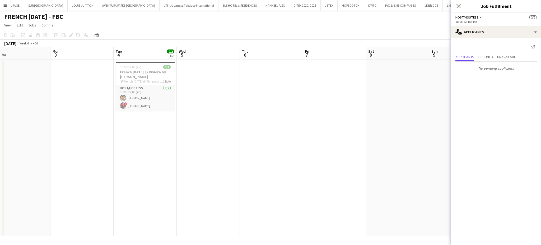
click at [129, 142] on app-calendar-viewport "Fri 31 Sat 1 Sun 2 Mon 3 Tue 4 2/2 1 Job Wed 5 Thu 6 Fri 7 Sat 8 Sun 9 Mon 10 T…" at bounding box center [270, 141] width 541 height 189
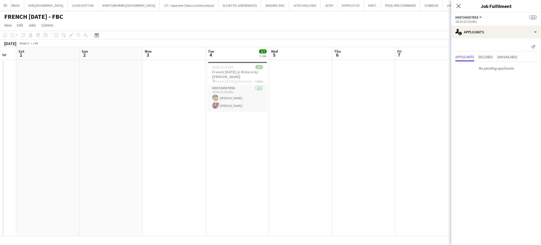
click at [271, 146] on app-calendar-viewport "Thu 30 Fri 31 Sat 1 Sun 2 Mon 3 Tue 4 2/2 1 Job Wed 5 Thu 6 Fri 7 Sat 8 Sun 9 M…" at bounding box center [270, 141] width 541 height 189
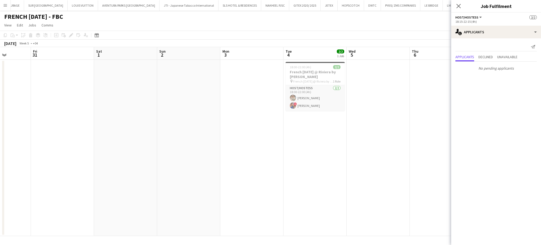
click at [231, 140] on app-calendar-viewport "Tue 28 Wed 29 Thu 30 Fri 31 Sat 1 Sun 2 Mon 3 Tue 4 2/2 1 Job Wed 5 Thu 6 Fri 7…" at bounding box center [270, 141] width 541 height 189
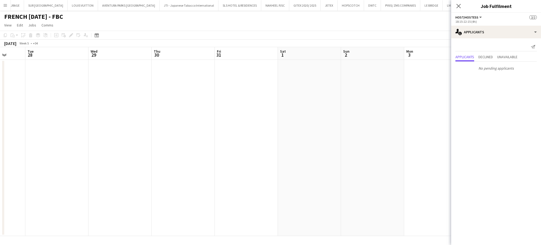
click at [207, 127] on app-calendar-viewport "Sat 25 Sun 26 Mon 27 Tue 28 Wed 29 Thu 30 Fri 31 Sat 1 Sun 2 Mon 3 Tue 4 2/2 1 …" at bounding box center [270, 141] width 541 height 189
click at [180, 105] on app-calendar-viewport "Thu 23 Fri 24 Sat 25 Sun 26 Mon 27 Tue 28 Wed 29 Thu 30 Fri 31 Sat 1 Sun 2 Mon …" at bounding box center [270, 141] width 541 height 189
click at [155, 98] on app-calendar-viewport "Tue 21 Wed 22 Thu 23 Fri 24 Sat 25 Sun 26 Mon 27 Tue 28 Wed 29 Thu 30 Fri 31 Sa…" at bounding box center [270, 141] width 541 height 189
click at [149, 107] on app-calendar-viewport "Sun 19 Mon 20 Tue 21 Wed 22 Thu 23 Fri 24 Sat 25 Sun 26 Mon 27 Tue 28 Wed 29 Th…" at bounding box center [270, 141] width 541 height 189
click at [129, 108] on app-calendar-viewport "Fri 17 Sat 18 Sun 19 Mon 20 Tue 21 Wed 22 Thu 23 Fri 24 Sat 25 Sun 26 Mon 27 Tu…" at bounding box center [270, 141] width 541 height 189
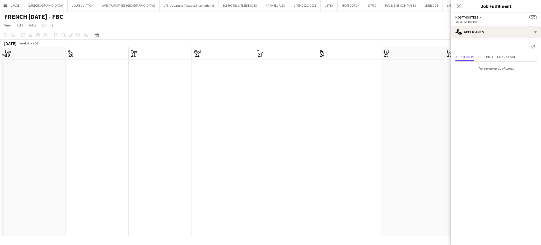
scroll to position [0, 130]
click at [96, 36] on icon at bounding box center [97, 36] width 2 height 2
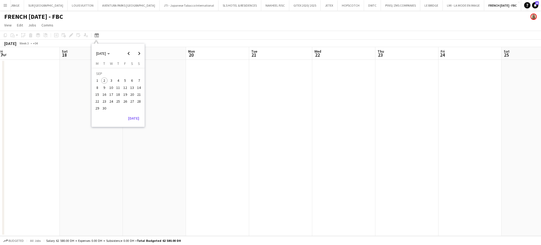
click at [118, 102] on span "25" at bounding box center [118, 101] width 6 height 6
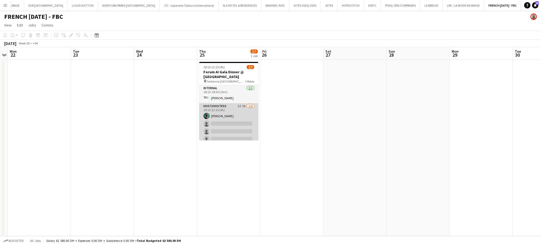
click at [240, 115] on app-card-role "Host/Hostess 3I 5A 1/6 18:15-22:15 (4h) Zineb Seghier single-neutral-actions si…" at bounding box center [228, 131] width 59 height 56
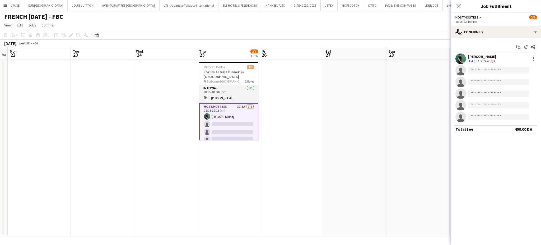
click at [377, 85] on app-date-cell at bounding box center [355, 148] width 63 height 176
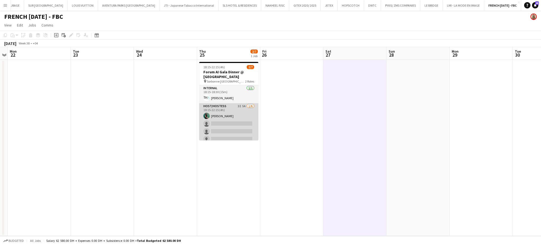
click at [238, 116] on app-card-role "Host/Hostess 3I 5A 1/6 18:15-22:15 (4h) Zineb Seghier single-neutral-actions si…" at bounding box center [228, 131] width 59 height 56
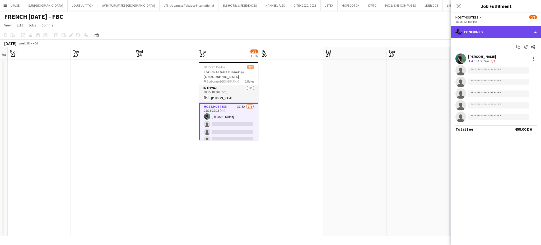
click at [532, 31] on div "single-neutral-actions-check-2 Confirmed" at bounding box center [497, 32] width 90 height 13
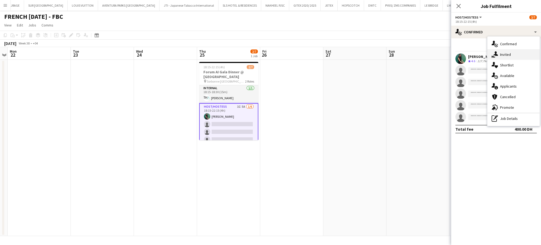
click at [511, 54] on div "single-neutral-actions-share-1 Invited" at bounding box center [514, 54] width 52 height 11
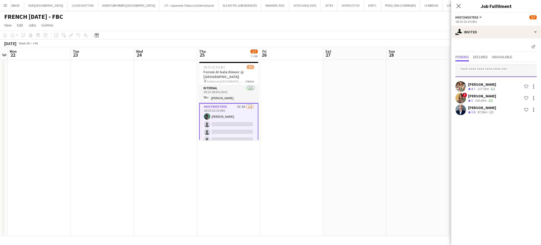
click at [489, 69] on input "text" at bounding box center [496, 70] width 81 height 13
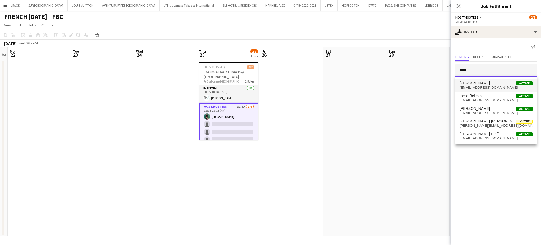
type input "****"
click at [492, 85] on span "Ines Abdouni Active" at bounding box center [496, 83] width 73 height 4
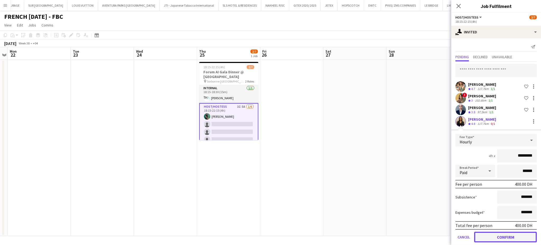
click at [484, 232] on button "Confirm" at bounding box center [506, 237] width 63 height 11
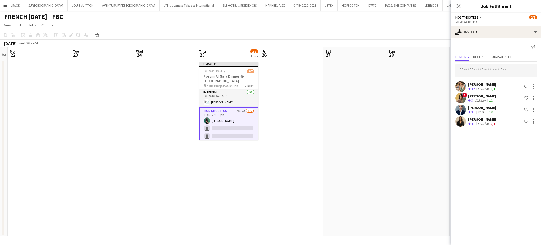
click at [474, 119] on div "Ines Abdouni" at bounding box center [483, 119] width 28 height 5
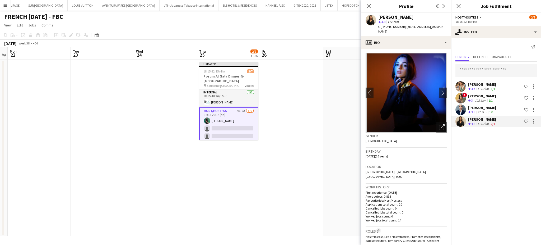
click at [311, 97] on app-date-cell at bounding box center [291, 148] width 63 height 176
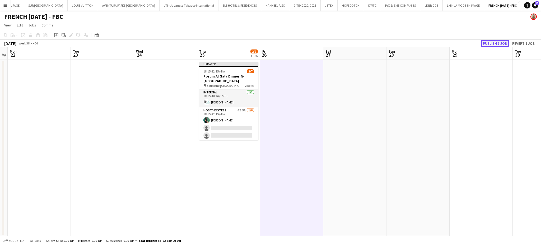
click at [497, 42] on button "Publish 1 job" at bounding box center [495, 43] width 28 height 7
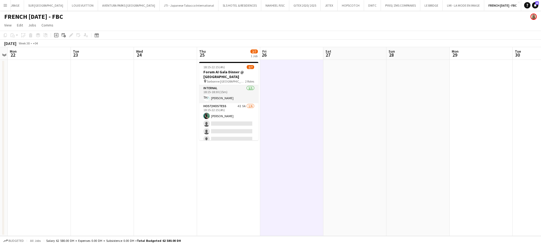
click at [50, 146] on app-date-cell at bounding box center [39, 148] width 63 height 176
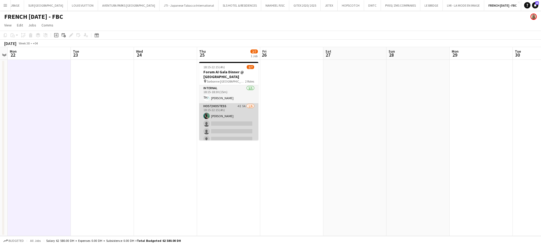
click at [239, 113] on app-card-role "Host/Hostess 4I 5A 1/6 18:15-22:15 (4h) Zineb Seghier single-neutral-actions si…" at bounding box center [228, 131] width 59 height 56
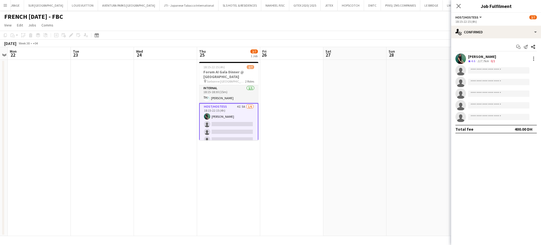
click at [358, 127] on app-date-cell at bounding box center [355, 148] width 63 height 176
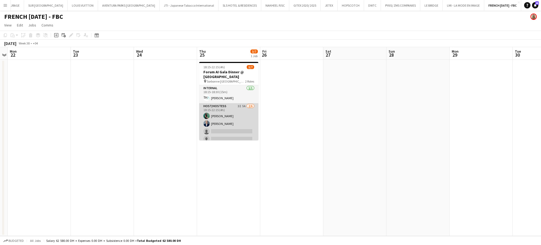
click at [237, 116] on app-card-role "Host/Hostess 3I 5A 2/6 18:15-22:15 (4h) Zineb Seghier Wafa Chinoun single-neutr…" at bounding box center [228, 131] width 59 height 56
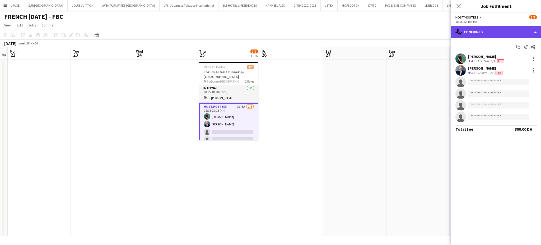
click at [534, 26] on div "single-neutral-actions-check-2 Confirmed" at bounding box center [497, 32] width 90 height 13
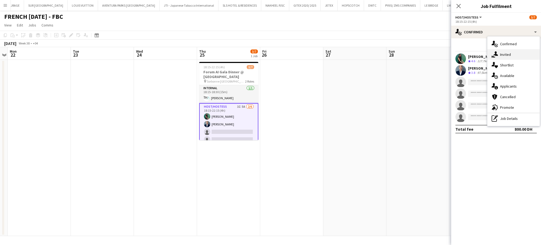
click at [511, 58] on div "single-neutral-actions-share-1 Invited" at bounding box center [514, 54] width 52 height 11
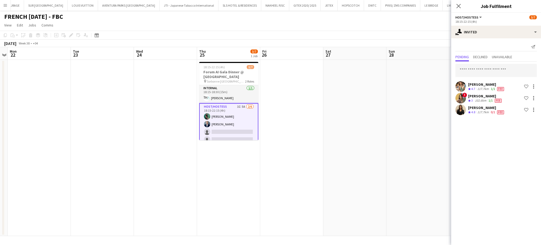
click at [319, 147] on app-date-cell at bounding box center [291, 148] width 63 height 176
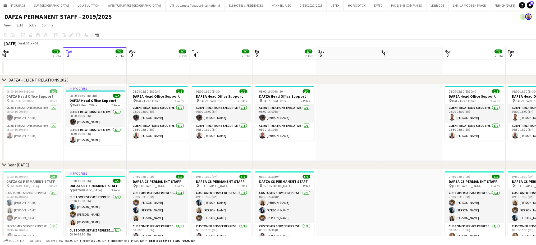
scroll to position [0, 1092]
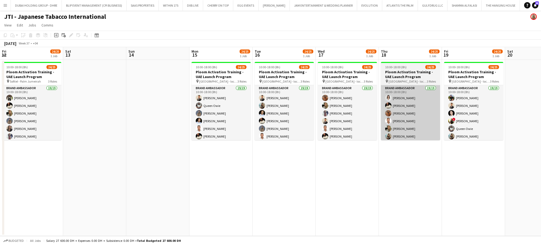
scroll to position [0, 144]
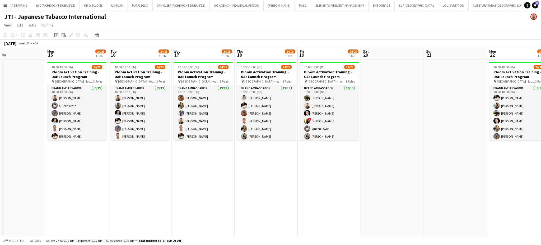
click at [2, 4] on button "Menu" at bounding box center [5, 5] width 11 height 11
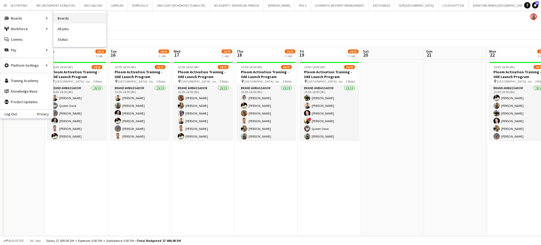
click at [65, 19] on link "Boards" at bounding box center [79, 18] width 53 height 11
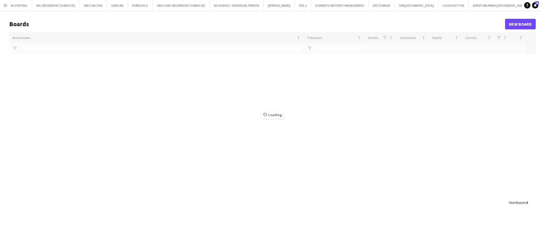
type input "***"
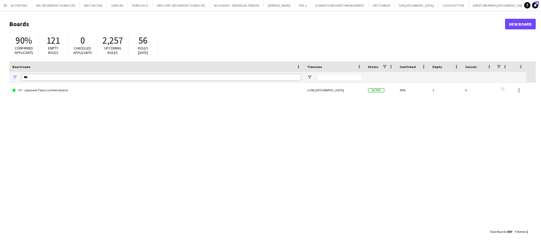
drag, startPoint x: 5, startPoint y: 79, endPoint x: 0, endPoint y: 82, distance: 6.0
click at [0, 82] on main "Boards New Board 90% Confirmed applicants 121 Empty roles 0 Cancelled applicant…" at bounding box center [270, 128] width 541 height 234
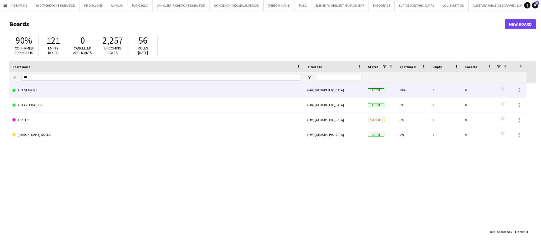
type input "***"
click at [34, 96] on link "THA STAFFING" at bounding box center [156, 90] width 289 height 15
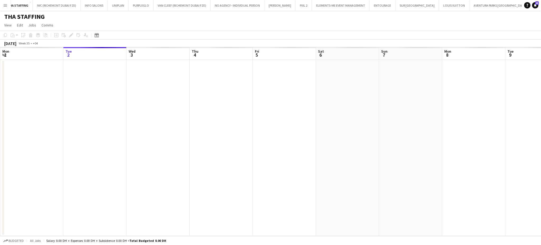
scroll to position [0, 701]
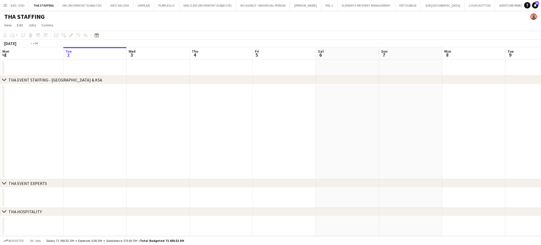
drag, startPoint x: 455, startPoint y: 129, endPoint x: 175, endPoint y: 126, distance: 280.0
click at [189, 126] on app-calendar-viewport "Sat 30 Sun 31 Mon 1 Tue 2 Wed 3 Thu 4 Fri 5 Sat 6 Sun 7 Mon 8 Tue 9 Wed 10 13/1…" at bounding box center [270, 141] width 541 height 189
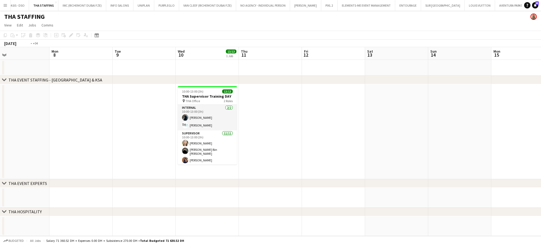
drag, startPoint x: 347, startPoint y: 133, endPoint x: 207, endPoint y: 123, distance: 140.2
click at [221, 129] on app-calendar-viewport "Thu 4 Fri 5 Sat 6 Sun 7 Mon 8 Tue 9 Wed 10 13/13 1 Job Thu 11 Fri 12 Sat 13 Sun…" at bounding box center [270, 141] width 541 height 189
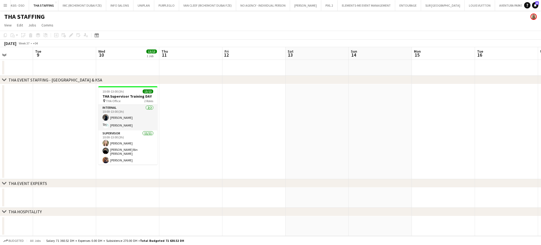
drag, startPoint x: 396, startPoint y: 133, endPoint x: 185, endPoint y: 133, distance: 211.0
click at [118, 133] on app-calendar-viewport "Sat 6 Sun 7 Mon 8 Tue 9 Wed 10 13/13 1 Job Thu 11 Fri 12 Sat 13 Sun 14 Mon 15 T…" at bounding box center [270, 141] width 541 height 189
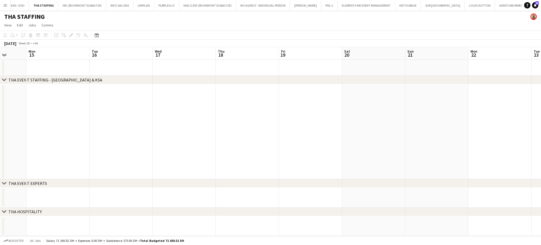
drag, startPoint x: 163, startPoint y: 127, endPoint x: 137, endPoint y: 125, distance: 25.2
click at [140, 125] on app-calendar-viewport "Fri 12 Sat 13 Sun 14 Mon 15 Tue 16 Wed 17 Thu 18 Fri 19 Sat 20 Sun 21 Mon 22 Tu…" at bounding box center [270, 141] width 541 height 189
drag, startPoint x: 200, startPoint y: 104, endPoint x: 265, endPoint y: 109, distance: 64.7
click at [190, 101] on app-calendar-viewport "Sun 14 Mon 15 Tue 16 Wed 17 Thu 18 Fri 19 Sat 20 Sun 21 Mon 22 Tue 23 Wed 24 Th…" at bounding box center [270, 141] width 541 height 189
drag, startPoint x: 348, startPoint y: 141, endPoint x: 256, endPoint y: 130, distance: 92.6
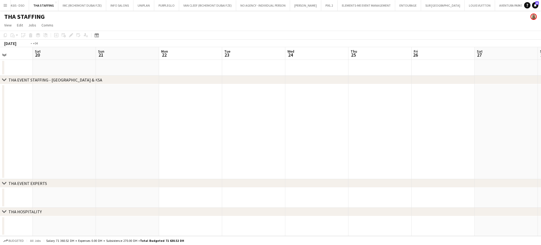
click at [257, 130] on app-calendar-viewport "Tue 16 Wed 17 Thu 18 Fri 19 Sat 20 Sun 21 Mon 22 Tue 23 Wed 24 Thu 25 Fri 26 Sa…" at bounding box center [270, 141] width 541 height 189
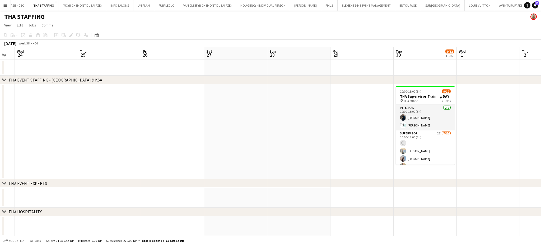
drag, startPoint x: 408, startPoint y: 136, endPoint x: 234, endPoint y: 112, distance: 176.1
click at [236, 115] on app-calendar-viewport "Sat 20 Sun 21 Mon 22 Tue 23 Wed 24 Thu 25 Fri 26 Sat 27 Sun 28 Mon 29 Tue 30 9/…" at bounding box center [270, 141] width 541 height 189
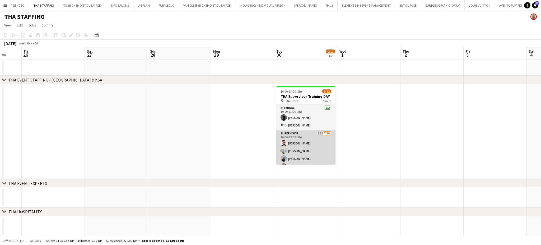
click at [304, 151] on app-card-role "Supervisor 2I [DATE] 10:00-13:00 (3h) [PERSON_NAME] [PERSON_NAME] Burdiuk [PERS…" at bounding box center [306, 173] width 59 height 87
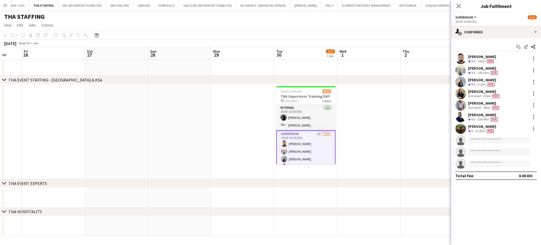
scroll to position [53, 0]
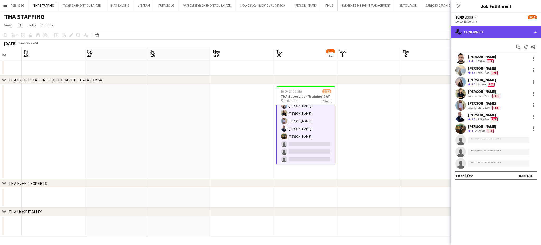
click at [530, 26] on div "single-neutral-actions-check-2 Confirmed" at bounding box center [497, 32] width 90 height 13
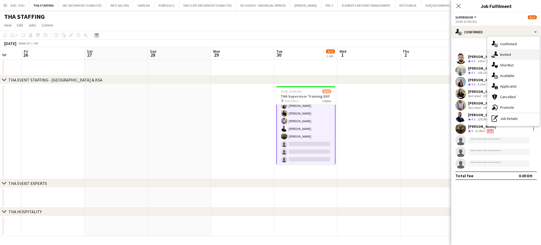
click at [515, 54] on div "single-neutral-actions-share-1 Invited" at bounding box center [514, 54] width 52 height 11
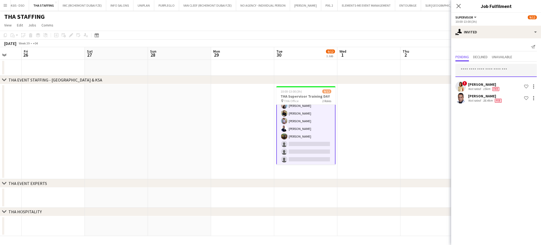
click at [482, 73] on input "text" at bounding box center [496, 70] width 81 height 13
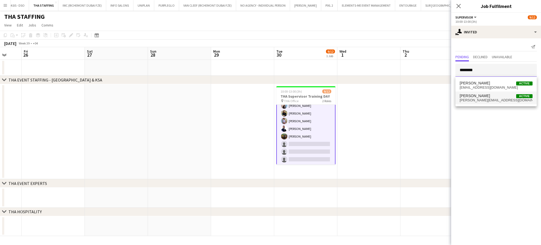
type input "*******"
click at [498, 97] on span "[PERSON_NAME] Active" at bounding box center [496, 96] width 73 height 4
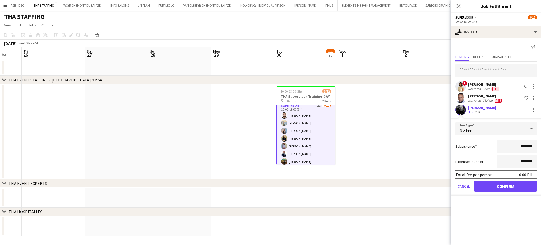
scroll to position [0, 0]
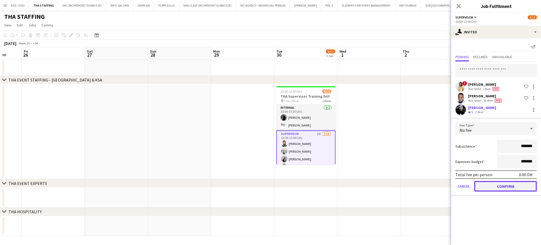
click at [504, 185] on button "Confirm" at bounding box center [506, 186] width 63 height 11
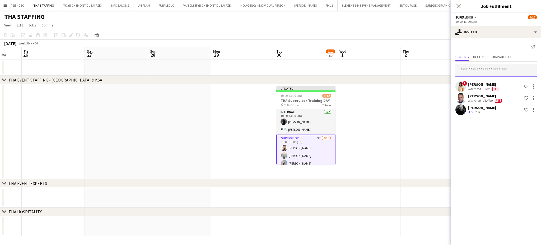
click at [477, 70] on input "text" at bounding box center [496, 70] width 81 height 13
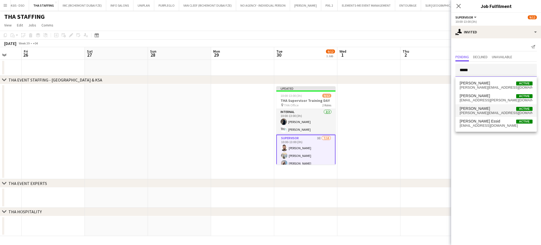
type input "*****"
click at [483, 109] on span "[PERSON_NAME] Active" at bounding box center [496, 108] width 73 height 4
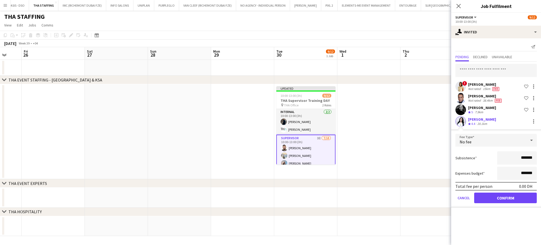
click at [483, 120] on div "[PERSON_NAME]" at bounding box center [483, 119] width 28 height 5
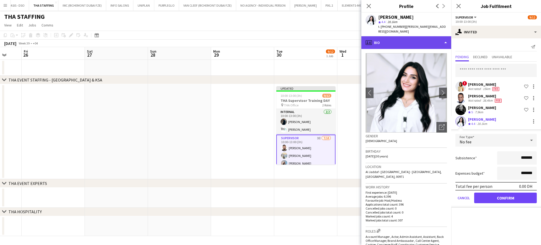
click at [436, 39] on div "profile Bio" at bounding box center [407, 42] width 90 height 13
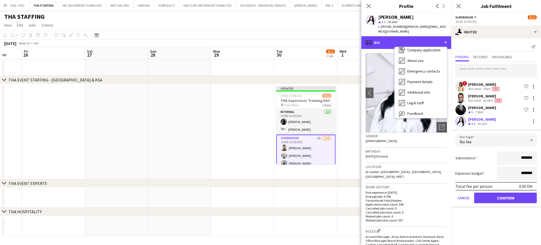
scroll to position [28, 0]
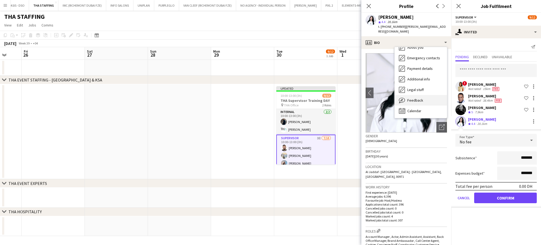
click at [426, 95] on div "Feedback Feedback" at bounding box center [421, 100] width 52 height 11
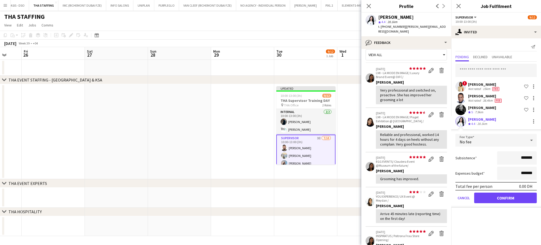
scroll to position [0, 0]
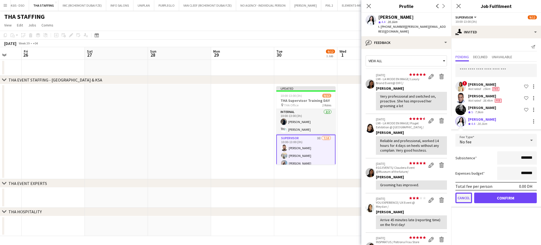
click at [460, 196] on button "Cancel" at bounding box center [464, 197] width 17 height 11
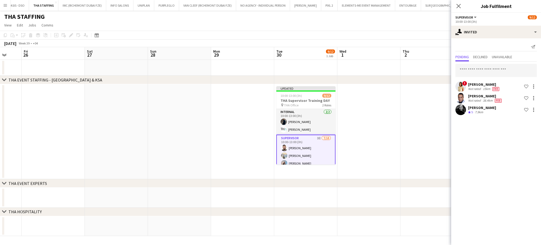
click at [384, 124] on app-date-cell at bounding box center [369, 131] width 63 height 95
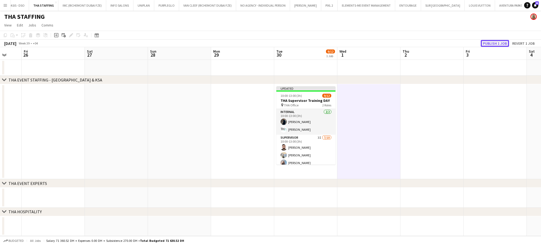
click at [492, 42] on button "Publish 1 job" at bounding box center [495, 43] width 28 height 7
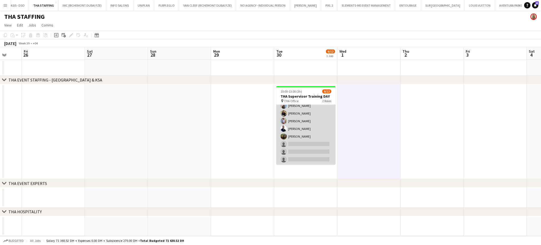
click at [298, 140] on app-card-role "Supervisor 3I [DATE] 10:00-13:00 (3h) [PERSON_NAME] [PERSON_NAME] Burdiuk [PERS…" at bounding box center [306, 120] width 59 height 87
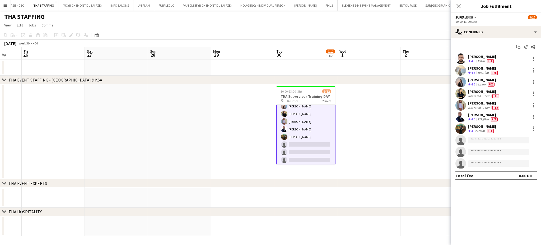
scroll to position [53, 0]
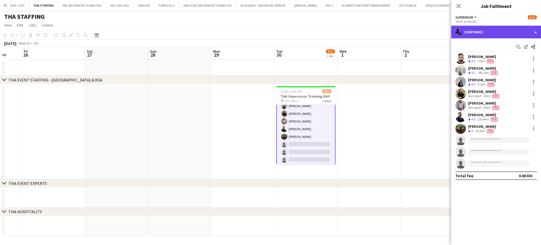
click at [536, 29] on div "single-neutral-actions-check-2 Confirmed" at bounding box center [497, 32] width 90 height 13
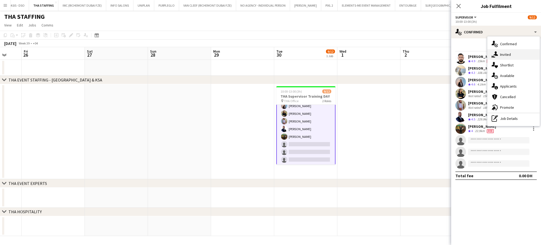
click at [510, 54] on span "Invited" at bounding box center [506, 54] width 11 height 5
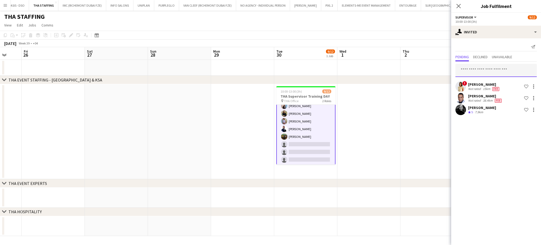
click at [470, 70] on input "text" at bounding box center [496, 70] width 81 height 13
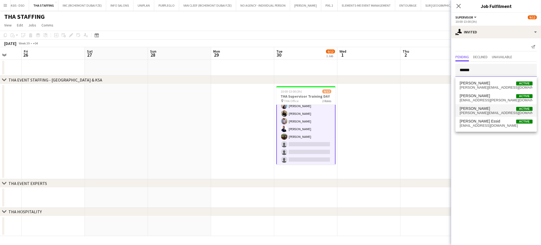
type input "*****"
click at [495, 116] on mat-option "[PERSON_NAME] Active [PERSON_NAME][EMAIL_ADDRESS][DOMAIN_NAME]" at bounding box center [496, 110] width 81 height 13
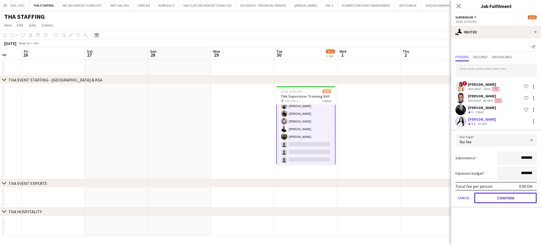
click at [510, 196] on button "Confirm" at bounding box center [506, 197] width 63 height 11
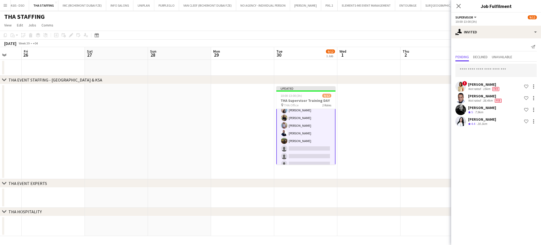
click at [424, 135] on app-date-cell at bounding box center [432, 131] width 63 height 95
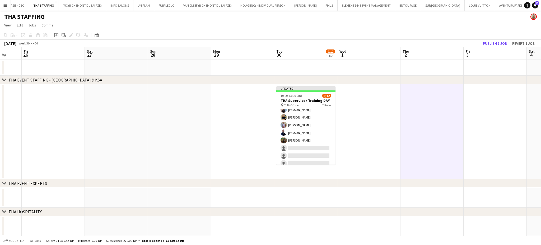
scroll to position [53, 0]
click at [495, 40] on button "Publish 1 job" at bounding box center [495, 43] width 28 height 7
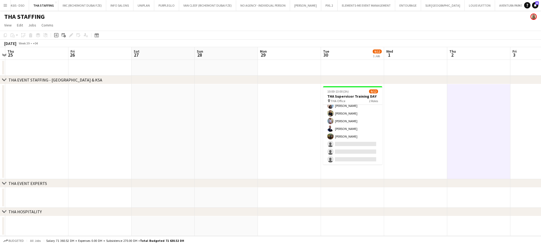
click at [281, 126] on app-calendar-viewport "Mon 22 Tue 23 Wed 24 Thu 25 Fri 26 Sat 27 Sun 28 Mon 29 Tue 30 9/12 1 Job Wed 1…" at bounding box center [270, 141] width 541 height 189
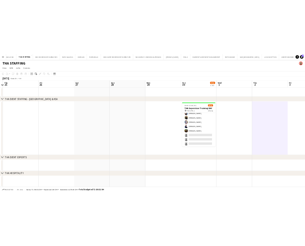
scroll to position [0, 183]
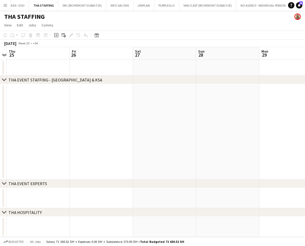
click at [210, 109] on app-date-cell at bounding box center [227, 131] width 63 height 95
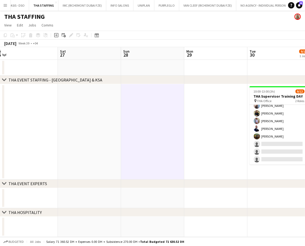
drag, startPoint x: 241, startPoint y: 121, endPoint x: 149, endPoint y: 97, distance: 94.3
click at [149, 97] on app-calendar-viewport "Tue 23 Wed 24 Thu 25 Fri 26 Sat 27 Sun 28 Mon 29 Tue 30 9/12 1 Job Wed 1 Thu 2 …" at bounding box center [152, 142] width 305 height 190
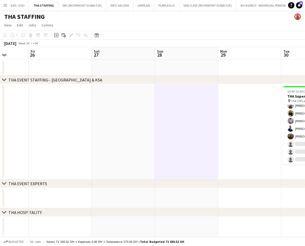
drag, startPoint x: 198, startPoint y: 116, endPoint x: 138, endPoint y: 95, distance: 63.6
click at [138, 95] on app-calendar-viewport "Tue 23 Wed 24 Thu 25 Fri 26 Sat 27 Sun 28 Mon 29 Tue 30 9/12 1 Job Wed 1 Thu 2 …" at bounding box center [152, 142] width 305 height 190
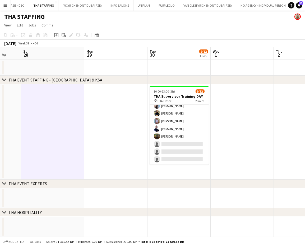
click at [4, 3] on app-icon "Menu" at bounding box center [5, 5] width 4 height 4
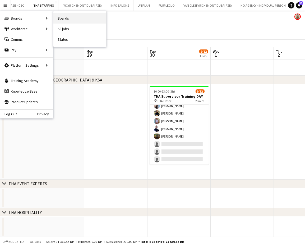
click at [69, 21] on link "Boards" at bounding box center [79, 18] width 53 height 11
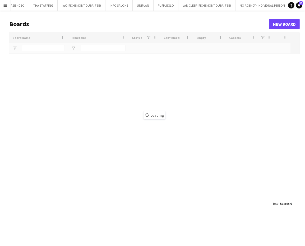
type input "***"
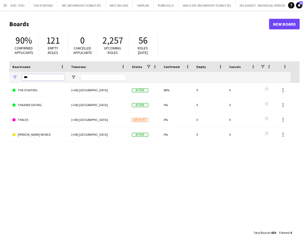
drag, startPoint x: 43, startPoint y: 77, endPoint x: 0, endPoint y: 71, distance: 43.1
click at [0, 71] on main "Boards New Board 90% Confirmed applicants 121 Empty roles 0 Cancelled applicant…" at bounding box center [152, 128] width 305 height 235
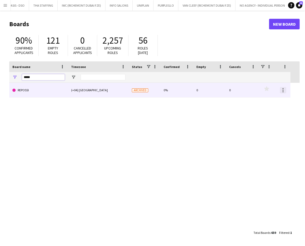
type input "*****"
click at [283, 90] on div at bounding box center [283, 90] width 1 height 1
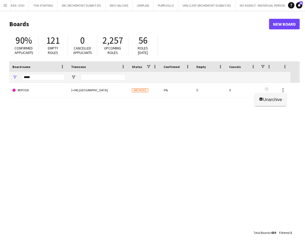
click at [277, 101] on span "Unarchive" at bounding box center [272, 99] width 19 height 4
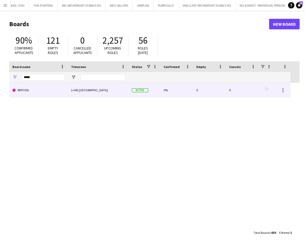
click at [29, 94] on link "REPOSSI" at bounding box center [38, 90] width 52 height 15
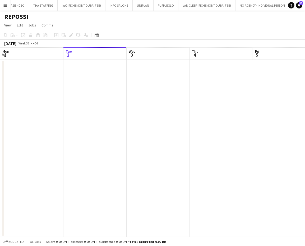
scroll to position [0, 1295]
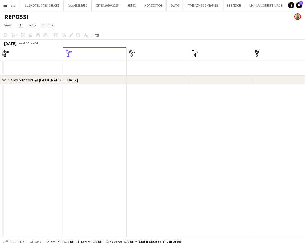
click at [134, 66] on app-date-cell at bounding box center [158, 68] width 63 height 16
click at [97, 34] on icon at bounding box center [97, 35] width 4 height 4
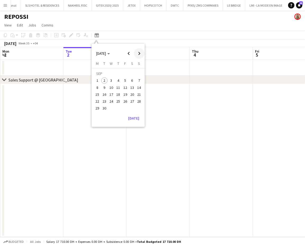
click at [139, 51] on span "Next month" at bounding box center [139, 53] width 11 height 11
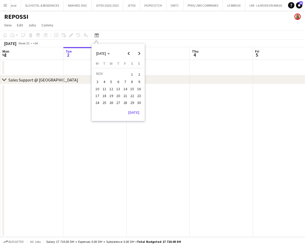
click at [117, 97] on span "20" at bounding box center [118, 96] width 6 height 6
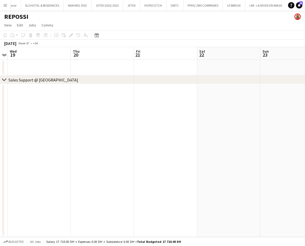
click at [108, 67] on app-date-cell at bounding box center [102, 68] width 63 height 16
click at [56, 34] on icon "Add job" at bounding box center [56, 35] width 4 height 4
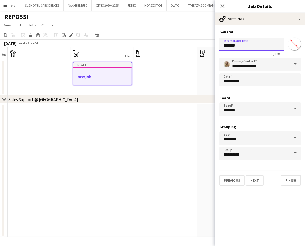
drag, startPoint x: 248, startPoint y: 48, endPoint x: 202, endPoint y: 39, distance: 46.8
click at [202, 39] on body "Menu Boards Boards Boards All jobs Status Workforce Workforce My Workforce Recr…" at bounding box center [152, 123] width 305 height 246
type input "**********"
click at [259, 178] on button "Next" at bounding box center [255, 180] width 18 height 11
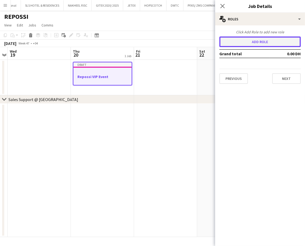
click at [244, 42] on button "Add role" at bounding box center [259, 41] width 81 height 11
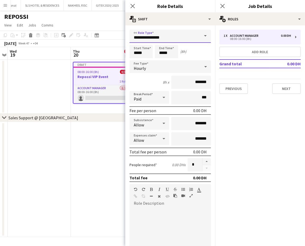
drag, startPoint x: 171, startPoint y: 38, endPoint x: 100, endPoint y: 29, distance: 70.9
click at [101, 30] on body "Menu Boards Boards Boards All jobs Status Workforce Workforce My Workforce Recr…" at bounding box center [152, 123] width 305 height 246
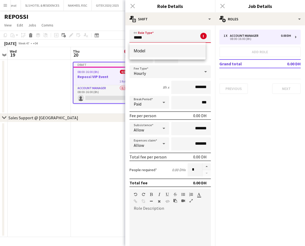
click at [145, 52] on span "Model" at bounding box center [168, 50] width 68 height 5
type input "*****"
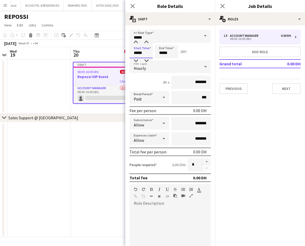
drag, startPoint x: 144, startPoint y: 51, endPoint x: 124, endPoint y: 51, distance: 20.1
click at [124, 51] on body "Menu Boards Boards Boards All jobs Status Workforce Workforce My Workforce Recr…" at bounding box center [152, 123] width 305 height 246
type input "*****"
click at [128, 52] on form "link Role Type ***** Start Time ***** End Time ***** (20h 30m) Fee Type Hourly …" at bounding box center [170, 180] width 90 height 301
type input "*****"
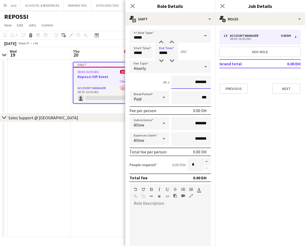
click at [176, 81] on input "*******" at bounding box center [191, 82] width 40 height 13
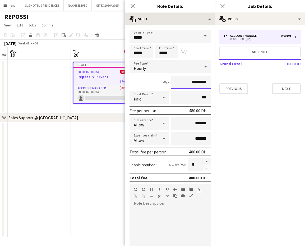
type input "*********"
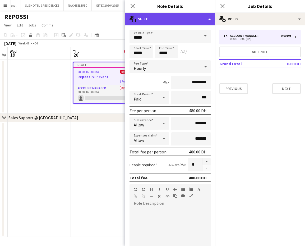
click at [190, 15] on div "multiple-actions-text Shift" at bounding box center [170, 19] width 90 height 13
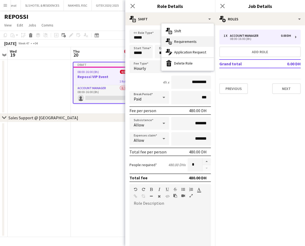
click at [188, 44] on span "Requirements" at bounding box center [185, 41] width 22 height 5
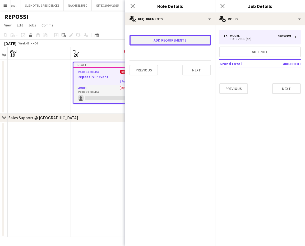
click at [163, 39] on button "Add requirements" at bounding box center [170, 40] width 81 height 11
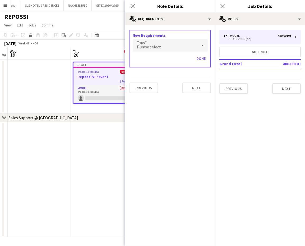
click at [167, 45] on div "Please select" at bounding box center [165, 45] width 65 height 13
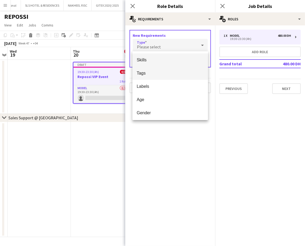
click at [157, 72] on span "Tags" at bounding box center [170, 73] width 67 height 5
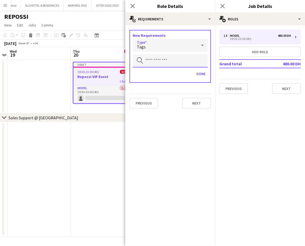
click at [163, 62] on input "text" at bounding box center [170, 60] width 75 height 13
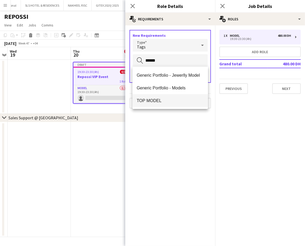
type input "*****"
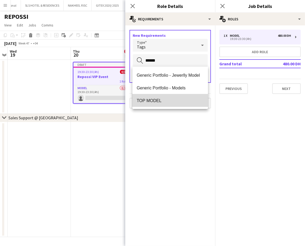
click at [160, 99] on span "TOP MODEL" at bounding box center [170, 100] width 67 height 5
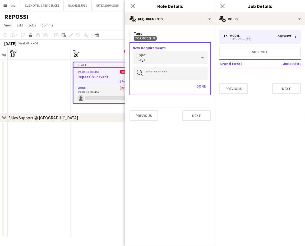
click at [157, 65] on div "New Requirements Type Tags Search by tag Done" at bounding box center [170, 68] width 81 height 53
click at [157, 60] on div "Tags" at bounding box center [165, 57] width 65 height 13
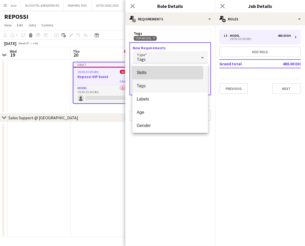
click at [148, 73] on span "Skills" at bounding box center [170, 72] width 67 height 5
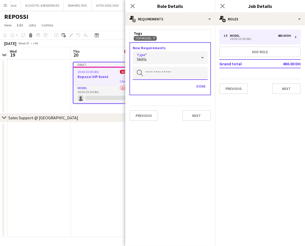
click at [151, 72] on input "text" at bounding box center [170, 73] width 75 height 13
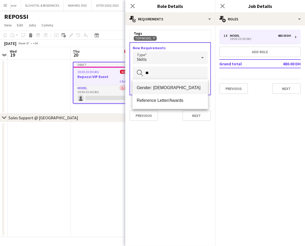
type input "**"
click at [154, 85] on span "Gender: [DEMOGRAPHIC_DATA]" at bounding box center [170, 87] width 67 height 5
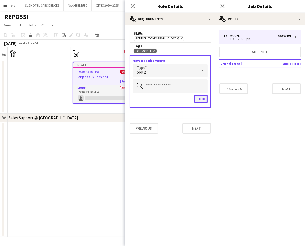
click at [201, 98] on button "Done" at bounding box center [200, 99] width 13 height 8
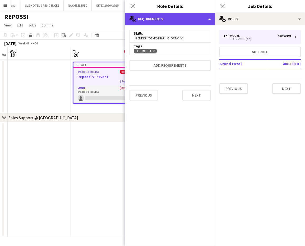
click at [205, 19] on div "multiple-actions-check-2 Requirements" at bounding box center [170, 19] width 90 height 13
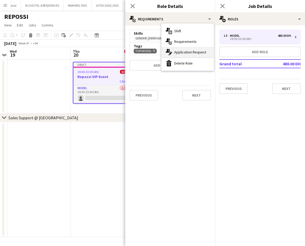
click at [188, 51] on span "Application Request" at bounding box center [190, 52] width 32 height 5
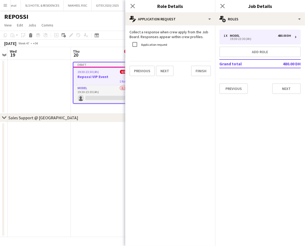
click at [154, 44] on label "Application request" at bounding box center [153, 45] width 27 height 4
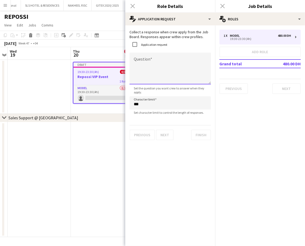
click at [152, 60] on textarea "Question" at bounding box center [170, 69] width 81 height 32
type textarea "**********"
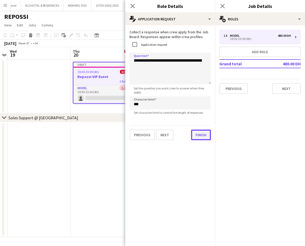
click at [203, 135] on button "Finish" at bounding box center [201, 135] width 20 height 11
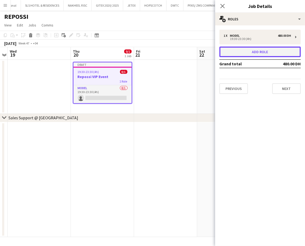
click at [256, 48] on button "Add role" at bounding box center [259, 52] width 81 height 11
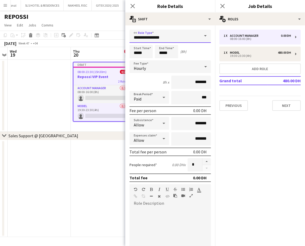
drag, startPoint x: 107, startPoint y: 47, endPoint x: 94, endPoint y: 46, distance: 13.2
click at [96, 47] on body "Menu Boards Boards Boards All jobs Status Workforce Workforce My Workforce Recr…" at bounding box center [152, 123] width 305 height 246
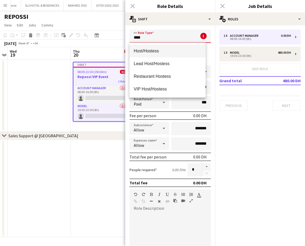
click at [157, 50] on span "Host/Hostess" at bounding box center [168, 50] width 68 height 5
type input "**********"
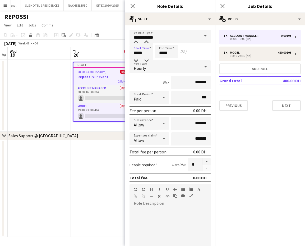
drag, startPoint x: 138, startPoint y: 52, endPoint x: 125, endPoint y: 53, distance: 13.5
click at [125, 52] on body "Menu Boards Boards Boards All jobs Status Workforce Workforce My Workforce Recr…" at bounding box center [152, 123] width 305 height 246
type input "*****"
drag, startPoint x: 171, startPoint y: 50, endPoint x: 132, endPoint y: 50, distance: 38.6
click at [132, 50] on div "Start Time ***** End Time ***** (20h 30m)" at bounding box center [170, 51] width 81 height 13
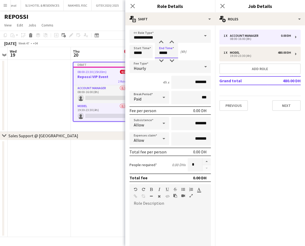
type input "*****"
click at [187, 82] on input "*******" at bounding box center [191, 82] width 40 height 13
type input "********"
click at [202, 161] on div at bounding box center [206, 164] width 9 height 13
click at [203, 158] on button "button" at bounding box center [207, 161] width 8 height 7
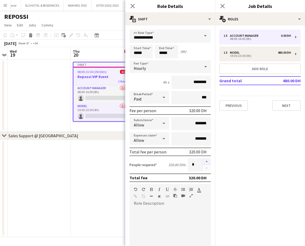
type input "*"
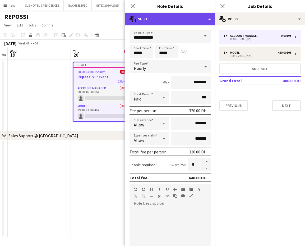
click at [186, 16] on div "multiple-actions-text Shift" at bounding box center [170, 19] width 90 height 13
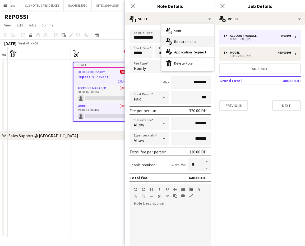
click at [185, 42] on span "Requirements" at bounding box center [185, 41] width 22 height 5
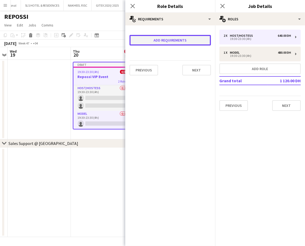
click at [173, 43] on button "Add requirements" at bounding box center [170, 40] width 81 height 11
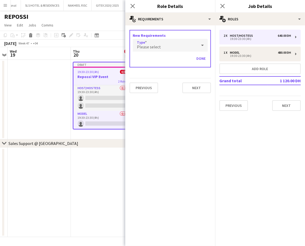
click at [175, 43] on div "Please select" at bounding box center [165, 45] width 65 height 13
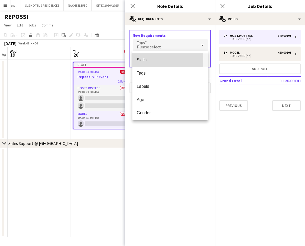
click at [150, 59] on span "Skills" at bounding box center [170, 59] width 67 height 5
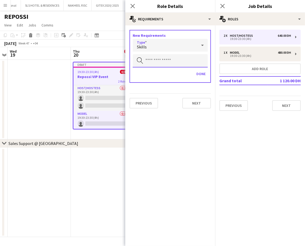
click at [159, 59] on input "text" at bounding box center [170, 60] width 75 height 13
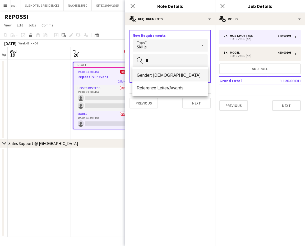
type input "**"
click at [159, 76] on span "Gender: [DEMOGRAPHIC_DATA]" at bounding box center [170, 75] width 67 height 5
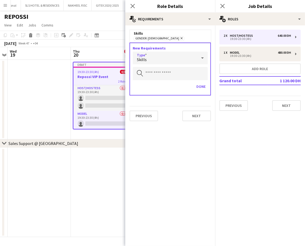
click at [155, 55] on div "Skills" at bounding box center [165, 58] width 65 height 13
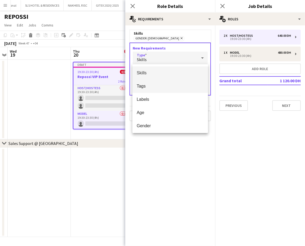
click at [143, 84] on span "Tags" at bounding box center [170, 86] width 67 height 5
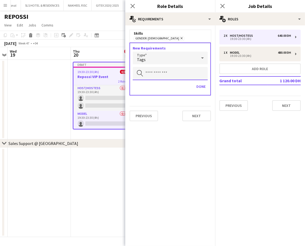
click at [154, 72] on input "text" at bounding box center [170, 73] width 75 height 13
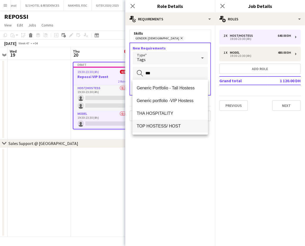
type input "***"
click at [160, 125] on span "TOP HOSTESS/ HOST" at bounding box center [170, 125] width 67 height 5
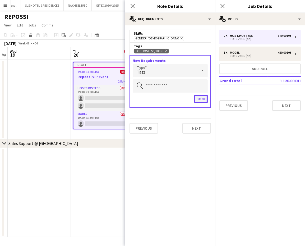
click at [203, 98] on button "Done" at bounding box center [200, 99] width 13 height 8
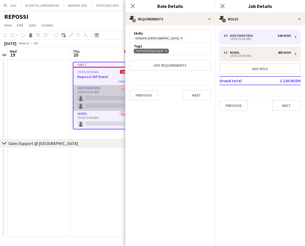
click at [105, 92] on app-card-role "Host/Hostess 0/2 19:30-23:30 (4h) single-neutral-actions single-neutral-actions" at bounding box center [103, 98] width 58 height 26
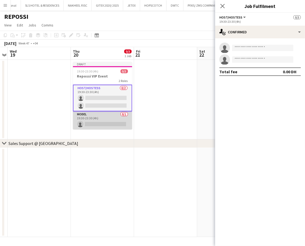
click at [110, 116] on app-card-role "Model 0/1 19:30-23:30 (4h) single-neutral-actions" at bounding box center [102, 120] width 59 height 18
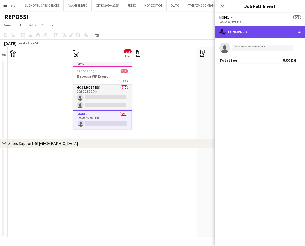
click at [283, 27] on div "single-neutral-actions-check-2 Confirmed" at bounding box center [260, 32] width 90 height 13
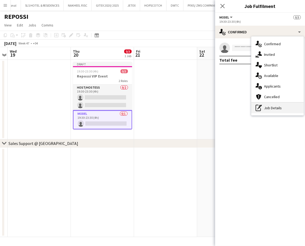
click at [277, 107] on div "pen-write Job Details" at bounding box center [277, 108] width 52 height 11
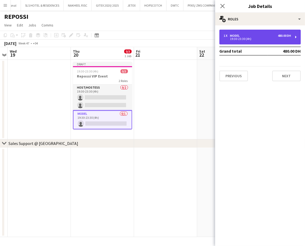
click at [267, 42] on div "1 x Model 480.00 DH 19:30-23:30 (4h)" at bounding box center [259, 37] width 81 height 15
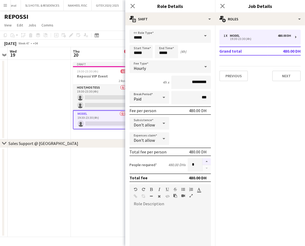
click at [203, 161] on button "button" at bounding box center [207, 161] width 8 height 7
type input "*"
click at [58, 102] on app-date-cell at bounding box center [39, 100] width 63 height 80
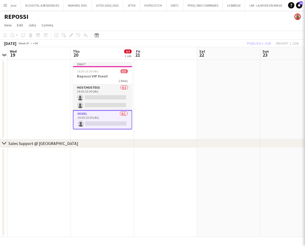
scroll to position [0, 183]
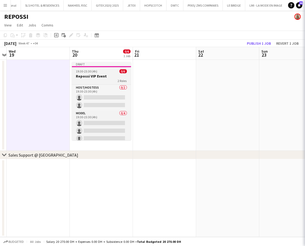
click at [91, 71] on span "19:30-23:30 (4h)" at bounding box center [86, 71] width 21 height 4
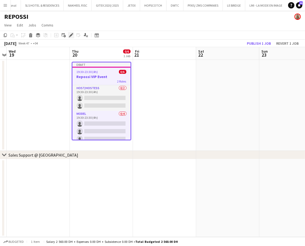
click at [71, 34] on icon at bounding box center [71, 35] width 3 height 3
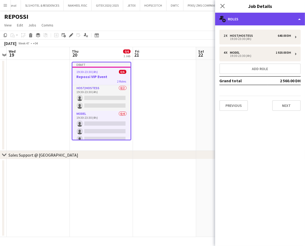
click at [277, 15] on div "multiple-users-add Roles" at bounding box center [260, 19] width 90 height 13
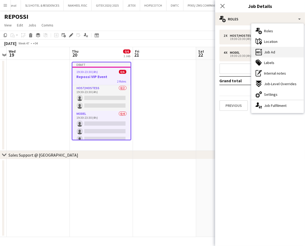
click at [276, 54] on div "ads-window Job Ad" at bounding box center [277, 52] width 52 height 11
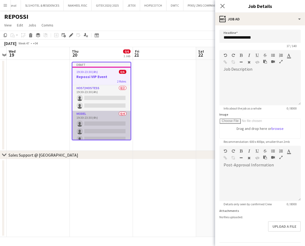
click at [88, 122] on app-card-role "Model 0/4 19:30-23:30 (4h) single-neutral-actions single-neutral-actions single…" at bounding box center [101, 131] width 58 height 41
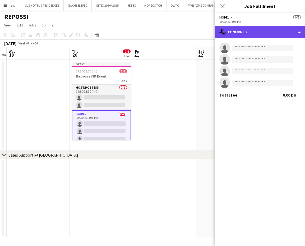
click at [287, 28] on div "single-neutral-actions-check-2 Confirmed" at bounding box center [260, 32] width 90 height 13
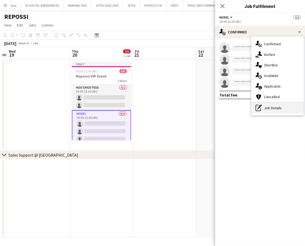
click at [270, 110] on div "pen-write Job Details" at bounding box center [277, 108] width 52 height 11
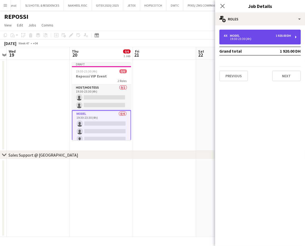
click at [247, 34] on div "4 x Model 1 920.00 DH" at bounding box center [257, 36] width 67 height 4
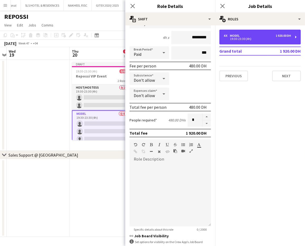
scroll to position [82, 0]
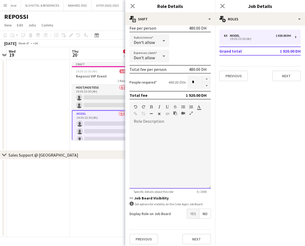
click at [148, 125] on div at bounding box center [170, 156] width 81 height 63
paste div
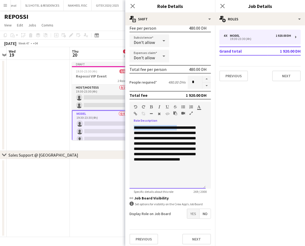
drag, startPoint x: 173, startPoint y: 123, endPoint x: 123, endPoint y: 125, distance: 49.2
click at [123, 125] on body "Menu Boards Boards Boards All jobs Status Workforce Workforce My Workforce Recr…" at bounding box center [152, 123] width 305 height 246
click at [153, 105] on div at bounding box center [166, 108] width 32 height 6
click at [152, 105] on icon "button" at bounding box center [151, 107] width 3 height 4
click at [159, 131] on div "**********" at bounding box center [168, 156] width 76 height 63
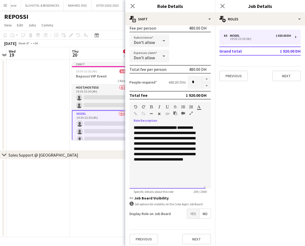
click at [178, 125] on div "**********" at bounding box center [168, 156] width 76 height 63
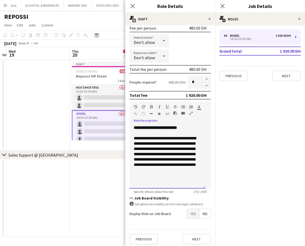
drag, startPoint x: 150, startPoint y: 141, endPoint x: 160, endPoint y: 166, distance: 26.8
click at [160, 166] on div "**********" at bounding box center [168, 157] width 68 height 42
click at [170, 145] on div "**********" at bounding box center [168, 154] width 68 height 37
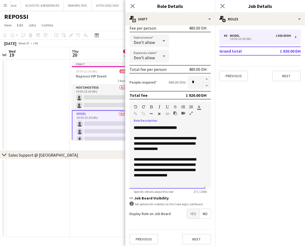
click at [165, 164] on div "**********" at bounding box center [168, 170] width 68 height 26
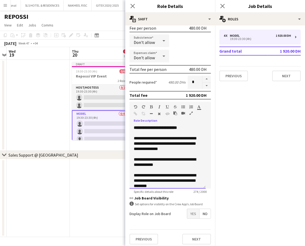
click at [175, 163] on div "**********" at bounding box center [165, 162] width 62 height 11
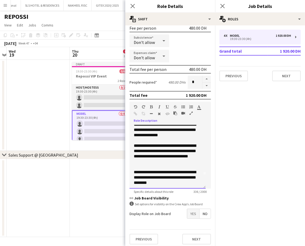
scroll to position [14, 0]
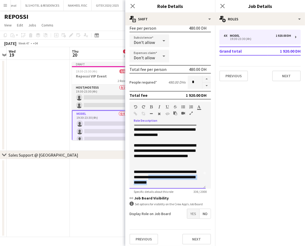
drag, startPoint x: 181, startPoint y: 180, endPoint x: 165, endPoint y: 176, distance: 16.4
click at [165, 176] on div "**********" at bounding box center [165, 177] width 62 height 16
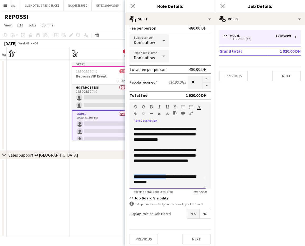
drag, startPoint x: 168, startPoint y: 173, endPoint x: 129, endPoint y: 174, distance: 39.1
click at [129, 174] on form "**********" at bounding box center [170, 97] width 90 height 301
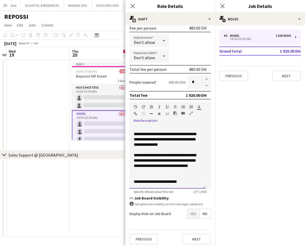
scroll to position [4, 0]
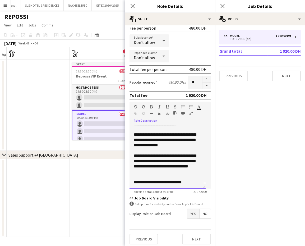
click at [192, 180] on div "**********" at bounding box center [165, 182] width 62 height 5
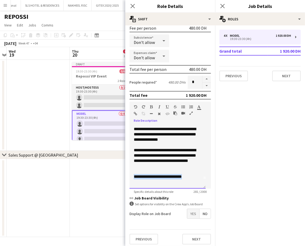
drag, startPoint x: 193, startPoint y: 175, endPoint x: 124, endPoint y: 172, distance: 69.1
click at [124, 172] on body "Menu Boards Boards Boards All jobs Status Workforce Workforce My Workforce Recr…" at bounding box center [152, 123] width 305 height 246
click at [151, 105] on icon "button" at bounding box center [151, 107] width 3 height 4
click at [148, 184] on div "**********" at bounding box center [168, 156] width 76 height 63
click at [134, 176] on b "**********" at bounding box center [158, 177] width 48 height 4
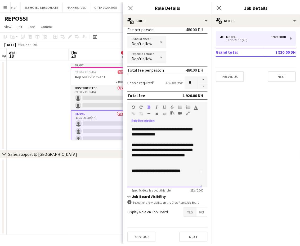
scroll to position [0, 0]
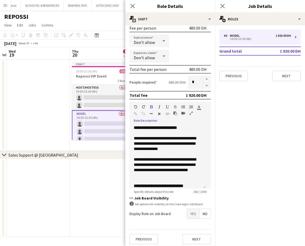
click at [191, 111] on icon "button" at bounding box center [191, 113] width 3 height 4
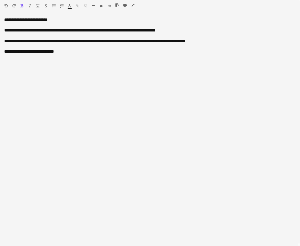
click at [132, 6] on icon "button" at bounding box center [132, 5] width 3 height 4
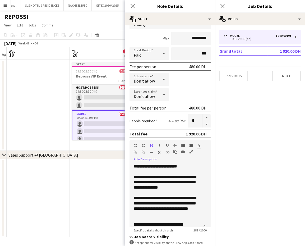
scroll to position [82, 0]
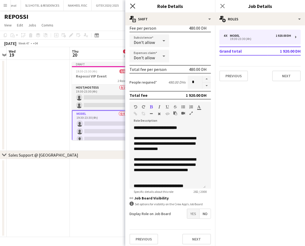
click at [134, 6] on icon "Close pop-in" at bounding box center [132, 5] width 5 height 5
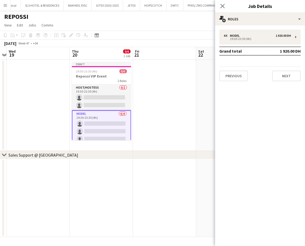
click at [172, 111] on app-date-cell at bounding box center [164, 105] width 63 height 91
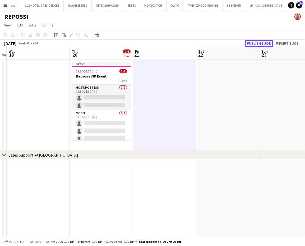
click at [263, 43] on button "Publish 1 job" at bounding box center [259, 43] width 28 height 7
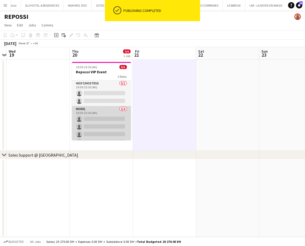
click at [100, 121] on app-card-role "Model 0/4 19:30-23:30 (4h) single-neutral-actions single-neutral-actions single…" at bounding box center [101, 126] width 59 height 41
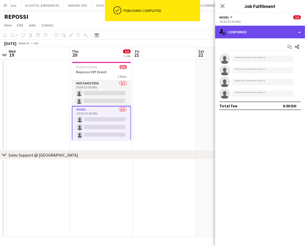
click at [290, 32] on div "single-neutral-actions-check-2 Confirmed" at bounding box center [260, 32] width 90 height 13
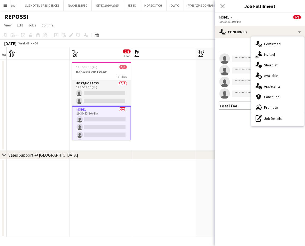
click at [269, 108] on span "Promote" at bounding box center [271, 107] width 14 height 5
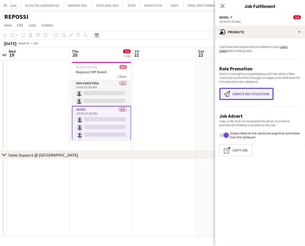
click at [237, 93] on button "Create notification Create notification" at bounding box center [246, 94] width 54 height 12
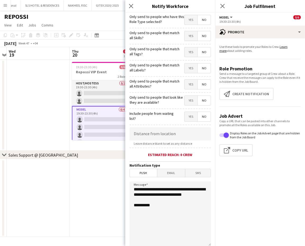
click at [185, 33] on span "Yes" at bounding box center [191, 36] width 13 height 10
click at [185, 48] on span "Yes" at bounding box center [191, 52] width 13 height 10
click at [185, 66] on span "Yes" at bounding box center [191, 68] width 13 height 10
click at [185, 85] on span "Yes" at bounding box center [191, 85] width 13 height 10
click at [185, 99] on span "Yes" at bounding box center [191, 101] width 13 height 10
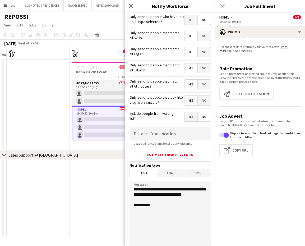
scroll to position [43, 0]
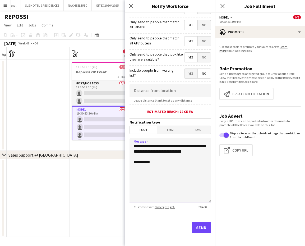
click at [132, 143] on textarea "**********" at bounding box center [170, 170] width 81 height 65
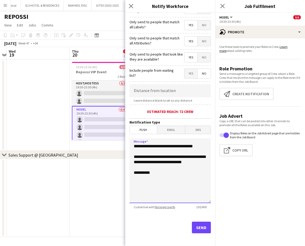
type textarea "**********"
click at [200, 226] on button "Send" at bounding box center [201, 228] width 19 height 12
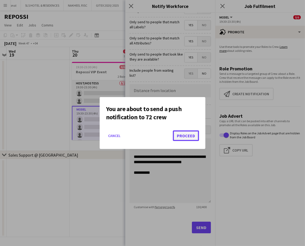
click at [189, 135] on button "Proceed" at bounding box center [186, 135] width 26 height 11
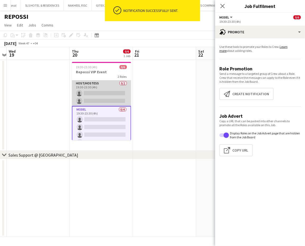
click at [99, 91] on app-card-role "Host/Hostess 0/2 19:30-23:30 (4h) single-neutral-actions single-neutral-actions" at bounding box center [101, 93] width 59 height 26
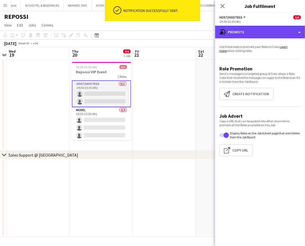
click at [294, 31] on div "advertising-megaphone Promote" at bounding box center [260, 32] width 90 height 13
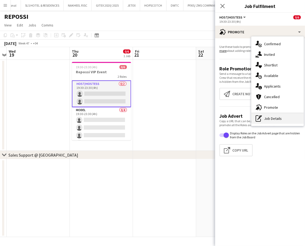
click at [274, 118] on div "pen-write Job Details" at bounding box center [277, 118] width 52 height 11
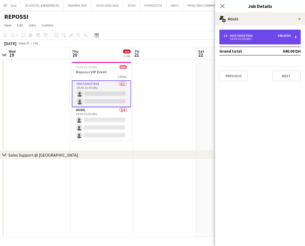
click at [257, 41] on div "2 x Host/Hostess 640.00 DH 19:30-23:30 (4h)" at bounding box center [259, 37] width 81 height 15
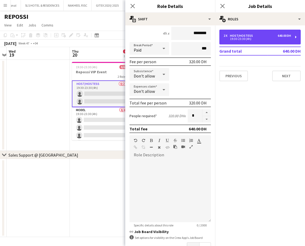
scroll to position [82, 0]
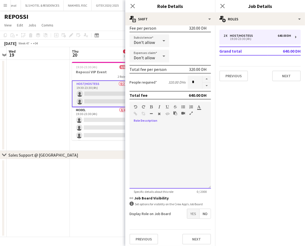
click at [148, 154] on div at bounding box center [170, 156] width 81 height 63
paste div
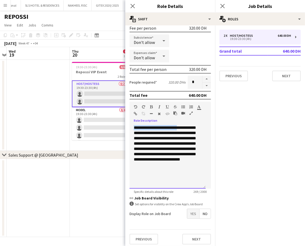
drag, startPoint x: 172, startPoint y: 124, endPoint x: 126, endPoint y: 124, distance: 46.3
click at [126, 124] on form "**********" at bounding box center [170, 97] width 90 height 301
click at [151, 105] on icon "button" at bounding box center [151, 107] width 3 height 4
click at [168, 150] on div "**********" at bounding box center [168, 156] width 76 height 63
click at [175, 125] on div "**********" at bounding box center [168, 156] width 76 height 63
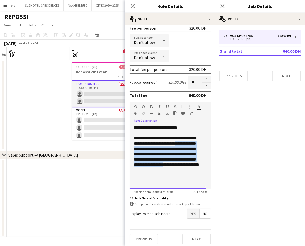
drag, startPoint x: 161, startPoint y: 167, endPoint x: 129, endPoint y: 140, distance: 42.0
click at [130, 143] on div "**********" at bounding box center [168, 156] width 76 height 63
click at [130, 140] on div "**********" at bounding box center [168, 156] width 76 height 63
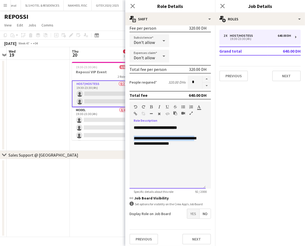
drag, startPoint x: 200, startPoint y: 135, endPoint x: 132, endPoint y: 134, distance: 68.0
click at [132, 134] on div "**********" at bounding box center [168, 156] width 76 height 63
click at [151, 136] on div "**********" at bounding box center [168, 138] width 68 height 5
click at [145, 141] on div "**********" at bounding box center [168, 143] width 68 height 5
click at [165, 141] on div "**********" at bounding box center [168, 143] width 68 height 5
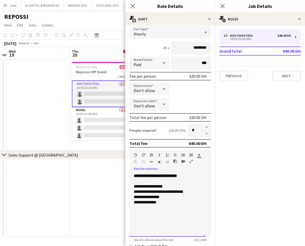
scroll to position [0, 0]
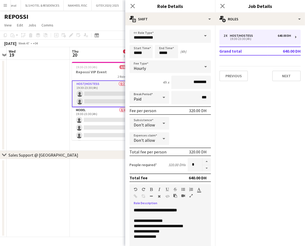
click at [58, 117] on app-date-cell at bounding box center [38, 105] width 63 height 91
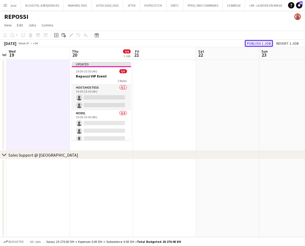
click at [258, 42] on button "Publish 1 job" at bounding box center [259, 43] width 28 height 7
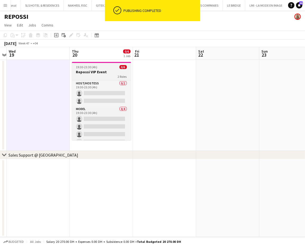
click at [104, 70] on h3 "Repossi VIP Event" at bounding box center [101, 72] width 59 height 5
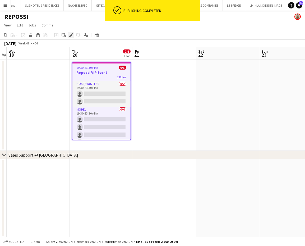
click at [70, 34] on icon "Edit" at bounding box center [71, 35] width 4 height 4
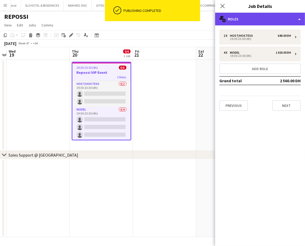
click at [293, 19] on div "multiple-users-add Roles" at bounding box center [260, 19] width 90 height 13
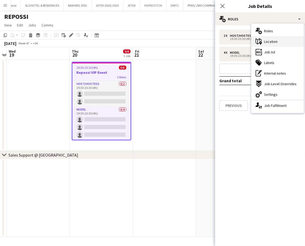
click at [281, 42] on div "maps-pin-1 Location" at bounding box center [277, 41] width 52 height 11
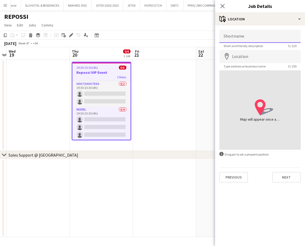
click at [261, 38] on input "Shortname" at bounding box center [259, 36] width 81 height 13
type input "**********"
click at [257, 55] on input "Location" at bounding box center [259, 56] width 81 height 13
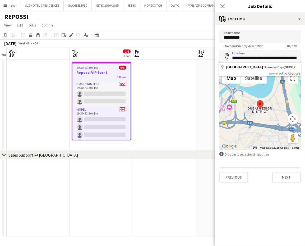
drag, startPoint x: 258, startPoint y: 58, endPoint x: 209, endPoint y: 52, distance: 49.0
click at [213, 51] on body "Menu Boards Boards Boards All jobs Status Workforce Workforce My Workforce Recr…" at bounding box center [152, 123] width 305 height 246
type input "**********"
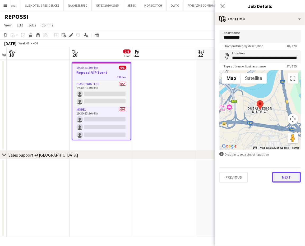
click at [288, 180] on button "Next" at bounding box center [286, 177] width 29 height 11
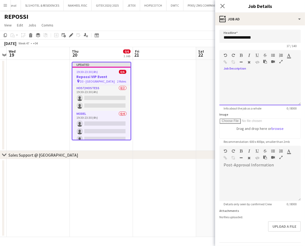
click at [274, 78] on div at bounding box center [259, 90] width 81 height 32
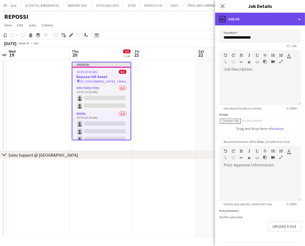
click at [294, 13] on div "ads-window Job Ad" at bounding box center [260, 19] width 90 height 13
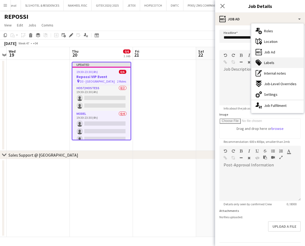
click at [277, 63] on div "tags-double Labels" at bounding box center [277, 62] width 52 height 11
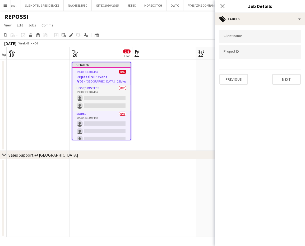
click at [255, 37] on input "Type to search client labels..." at bounding box center [260, 36] width 73 height 5
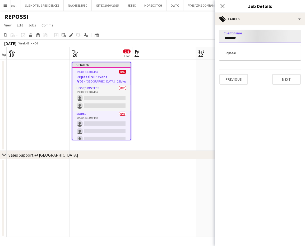
type input "*******"
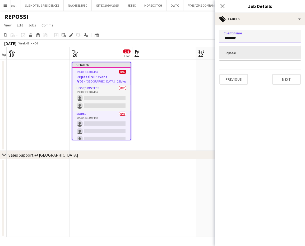
click at [251, 57] on div "Repossi" at bounding box center [259, 52] width 81 height 13
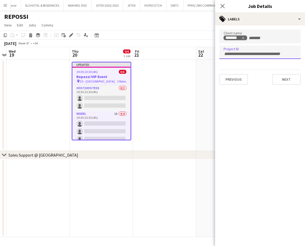
click at [292, 52] on input "Type to search project ID labels..." at bounding box center [260, 54] width 73 height 5
paste input "**********"
type input "**********"
drag, startPoint x: 191, startPoint y: 98, endPoint x: 183, endPoint y: 97, distance: 7.9
click at [189, 98] on app-calendar-viewport "Sun 16 Mon 17 Tue 18 Wed 19 Thu 20 0/6 1 Job Fri 21 Sat 22 Sun 23 Mon 24 Tue 25…" at bounding box center [152, 142] width 305 height 190
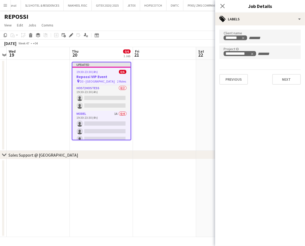
scroll to position [0, 185]
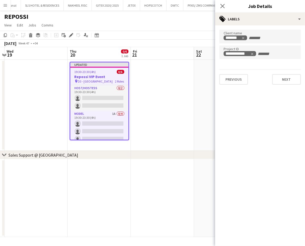
click at [155, 82] on app-date-cell at bounding box center [162, 105] width 63 height 91
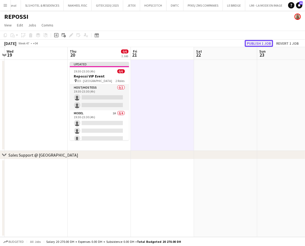
click at [259, 42] on button "Publish 1 job" at bounding box center [259, 43] width 28 height 7
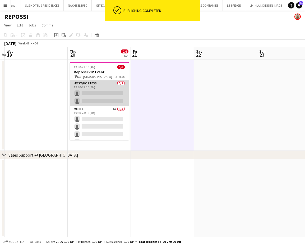
click at [100, 95] on app-card-role "Host/Hostess 0/2 19:30-23:30 (4h) single-neutral-actions single-neutral-actions" at bounding box center [99, 93] width 59 height 26
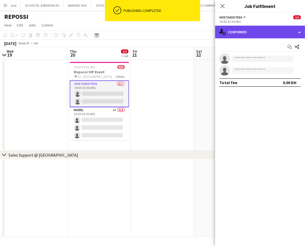
click at [300, 30] on div "single-neutral-actions-check-2 Confirmed" at bounding box center [260, 32] width 90 height 13
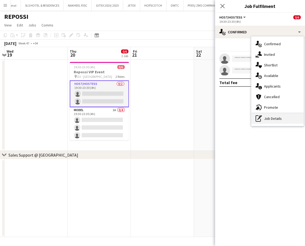
click at [270, 121] on div "pen-write Job Details" at bounding box center [277, 118] width 52 height 11
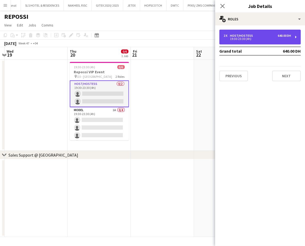
click at [243, 30] on div "2 x Host/Hostess 640.00 DH 19:30-23:30 (4h)" at bounding box center [259, 37] width 81 height 15
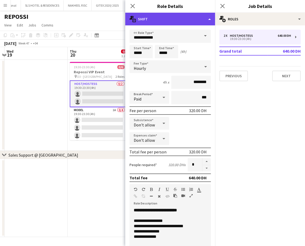
click at [204, 19] on div "multiple-actions-text Shift" at bounding box center [170, 19] width 90 height 13
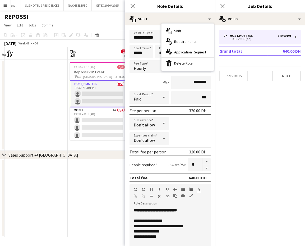
click at [99, 101] on app-card-role "Host/Hostess 0/2 19:30-23:30 (4h) single-neutral-actions single-neutral-actions" at bounding box center [99, 93] width 59 height 27
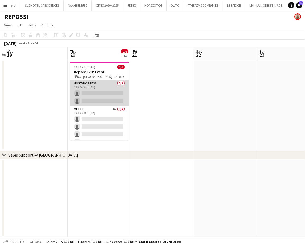
click at [108, 94] on app-card-role "Host/Hostess 0/2 19:30-23:30 (4h) single-neutral-actions single-neutral-actions" at bounding box center [99, 93] width 59 height 26
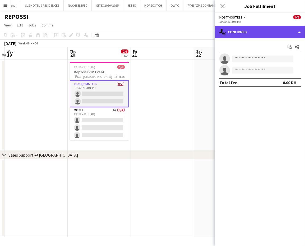
click at [290, 31] on div "single-neutral-actions-check-2 Confirmed" at bounding box center [260, 32] width 90 height 13
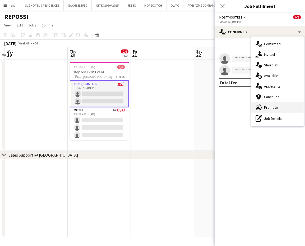
click at [272, 107] on span "Promote" at bounding box center [271, 107] width 14 height 5
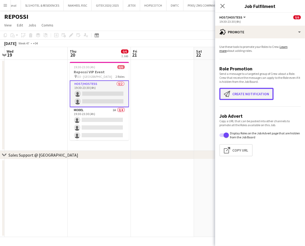
click at [245, 93] on button "Create notification Create notification" at bounding box center [246, 94] width 54 height 12
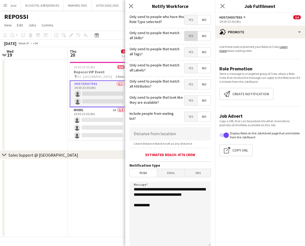
click at [185, 36] on span "Yes" at bounding box center [191, 36] width 13 height 10
click at [185, 51] on span "Yes" at bounding box center [191, 52] width 13 height 10
drag, startPoint x: 183, startPoint y: 65, endPoint x: 185, endPoint y: 82, distance: 16.5
click at [185, 67] on span "Yes" at bounding box center [191, 68] width 13 height 10
click at [185, 82] on span "Yes" at bounding box center [191, 85] width 13 height 10
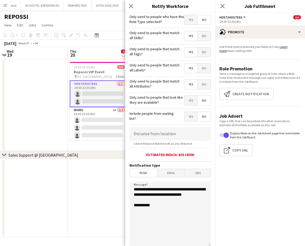
drag, startPoint x: 183, startPoint y: 100, endPoint x: 181, endPoint y: 97, distance: 3.2
click at [185, 100] on span "Yes" at bounding box center [191, 101] width 13 height 10
click at [185, 20] on span "Yes" at bounding box center [191, 20] width 13 height 10
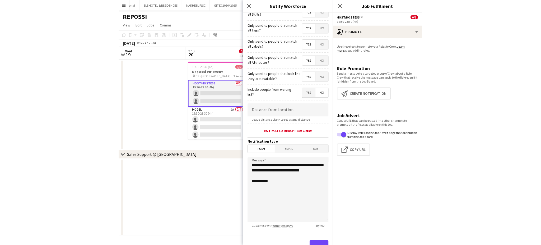
scroll to position [43, 0]
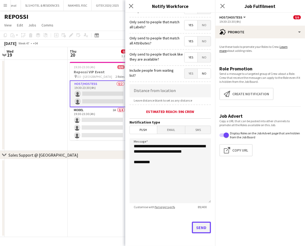
click at [194, 224] on button "Send" at bounding box center [201, 228] width 19 height 12
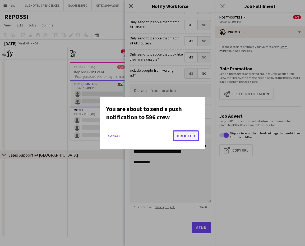
click at [187, 134] on button "Proceed" at bounding box center [186, 135] width 26 height 11
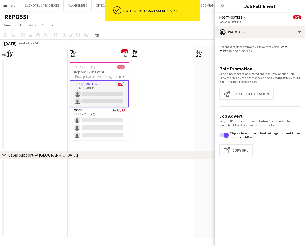
click at [205, 107] on app-date-cell at bounding box center [225, 105] width 63 height 91
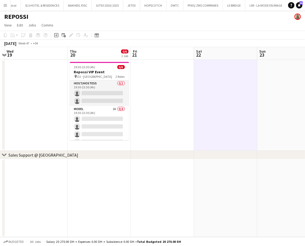
click at [193, 107] on app-date-cell at bounding box center [162, 105] width 63 height 91
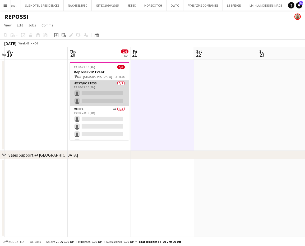
drag, startPoint x: 94, startPoint y: 103, endPoint x: 99, endPoint y: 101, distance: 4.8
click at [94, 102] on app-card-role "Host/Hostess 0/2 19:30-23:30 (4h) single-neutral-actions single-neutral-actions" at bounding box center [99, 93] width 59 height 26
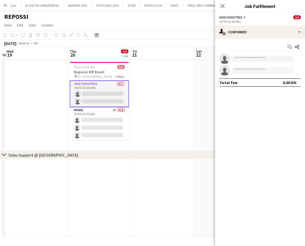
click at [183, 131] on app-date-cell at bounding box center [162, 105] width 63 height 91
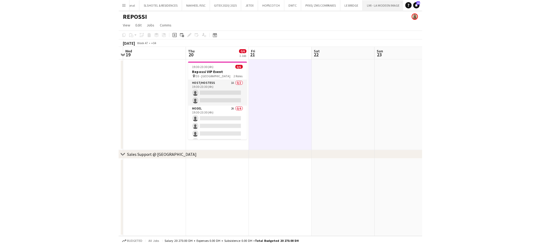
scroll to position [0, 1059]
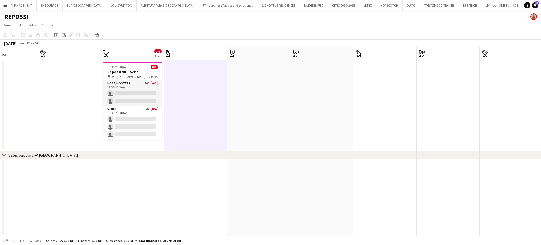
drag, startPoint x: 134, startPoint y: 92, endPoint x: 268, endPoint y: 92, distance: 134.1
click at [268, 92] on app-calendar-viewport "Sun 16 Mon 17 Tue 18 Wed 19 Thu 20 0/6 1 Job Fri 21 Sat 22 Sun 23 Mon 24 Tue 25…" at bounding box center [270, 141] width 541 height 189
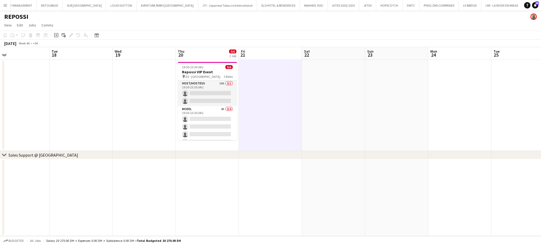
drag, startPoint x: 155, startPoint y: 90, endPoint x: 194, endPoint y: 91, distance: 38.6
click at [194, 91] on app-calendar-viewport "Sat 15 Sun 16 Mon 17 Tue 18 Wed 19 Thu 20 0/6 1 Job Fri 21 Sat 22 Sun 23 Mon 24…" at bounding box center [270, 141] width 541 height 189
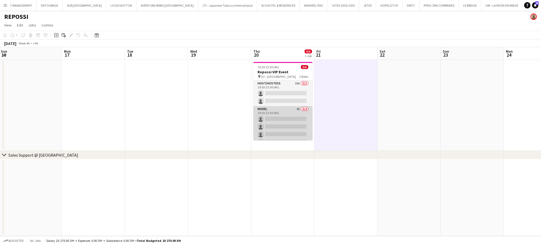
click at [287, 116] on app-card-role "Model 4A 0/4 19:30-23:30 (4h) single-neutral-actions single-neutral-actions sin…" at bounding box center [283, 126] width 59 height 41
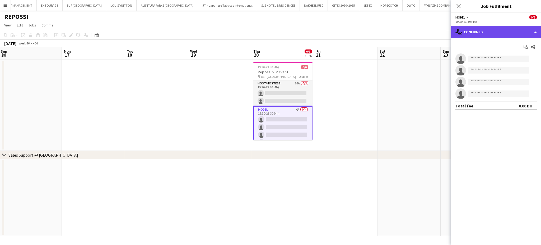
click at [528, 29] on div "single-neutral-actions-check-2 Confirmed" at bounding box center [497, 32] width 90 height 13
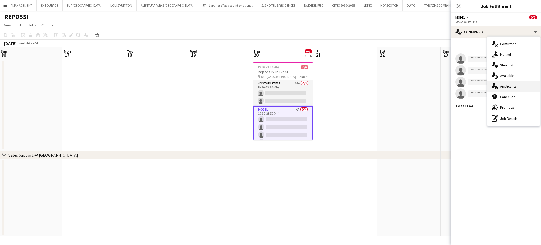
click at [511, 85] on span "Applicants" at bounding box center [509, 86] width 17 height 5
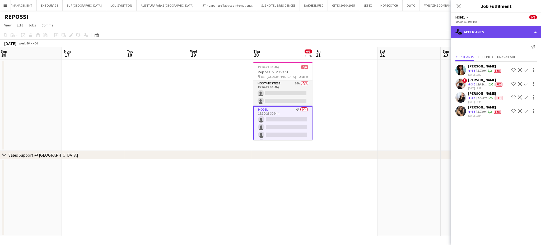
click at [526, 29] on div "single-neutral-actions-information Applicants" at bounding box center [497, 32] width 90 height 13
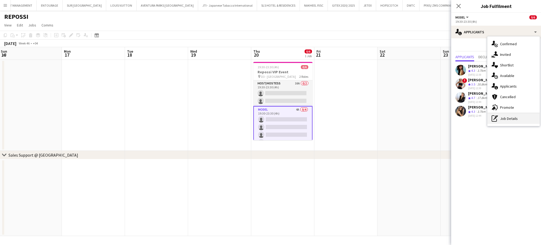
click at [520, 119] on div "pen-write Job Details" at bounding box center [514, 118] width 52 height 11
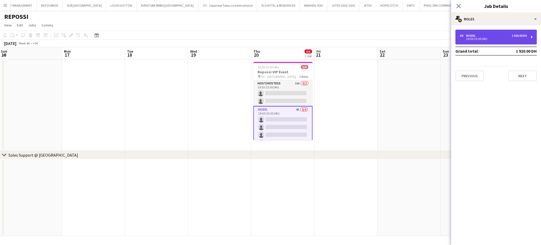
click at [498, 36] on div "4 x Model 1 920.00 DH" at bounding box center [493, 36] width 67 height 4
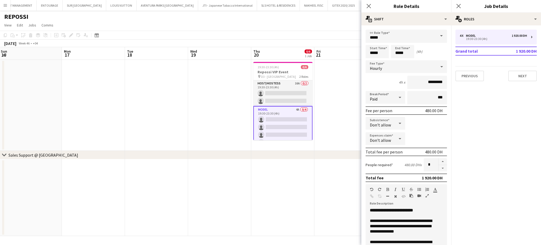
click at [351, 117] on app-date-cell at bounding box center [346, 105] width 63 height 91
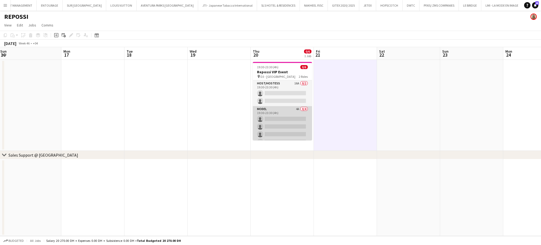
click at [301, 118] on app-card-role "Model 4A 0/4 19:30-23:30 (4h) single-neutral-actions single-neutral-actions sin…" at bounding box center [282, 126] width 59 height 41
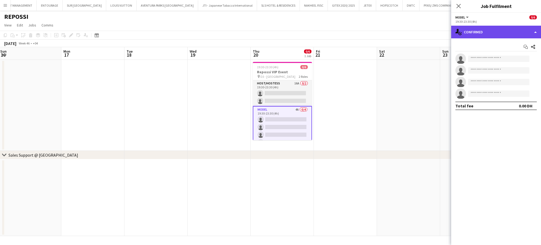
click at [540, 31] on div "single-neutral-actions-check-2 Confirmed" at bounding box center [497, 32] width 90 height 13
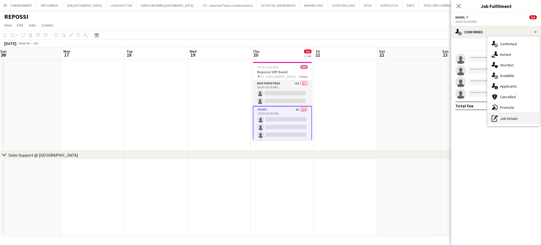
click at [507, 117] on div "pen-write Job Details" at bounding box center [514, 118] width 52 height 11
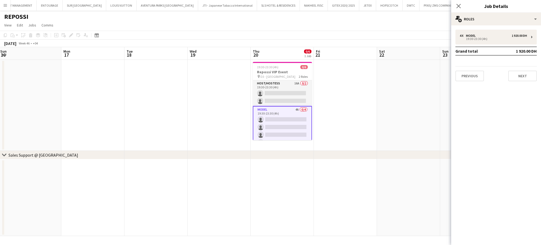
click at [349, 98] on app-date-cell at bounding box center [345, 105] width 63 height 91
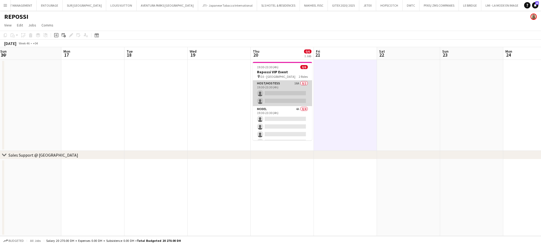
click at [289, 92] on app-card-role "Host/Hostess 16A 0/2 19:30-23:30 (4h) single-neutral-actions single-neutral-act…" at bounding box center [282, 93] width 59 height 26
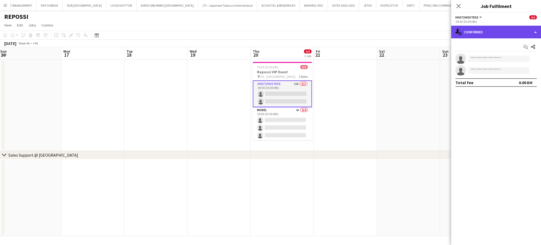
click at [533, 29] on div "single-neutral-actions-check-2 Confirmed" at bounding box center [497, 32] width 90 height 13
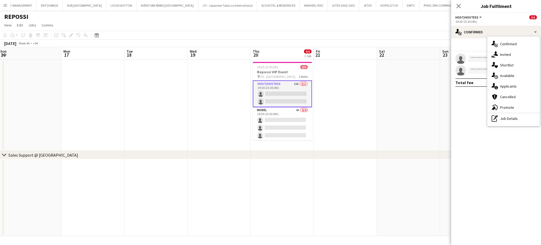
drag, startPoint x: 406, startPoint y: 98, endPoint x: 407, endPoint y: 95, distance: 2.8
click at [407, 97] on app-date-cell at bounding box center [408, 105] width 63 height 91
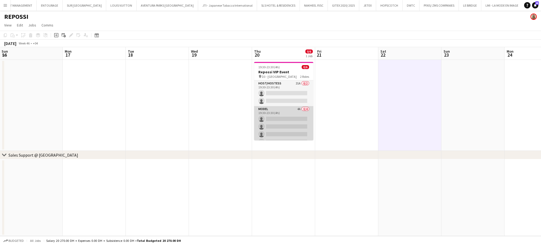
click at [295, 126] on app-card-role "Model 4A 0/4 19:30-23:30 (4h) single-neutral-actions single-neutral-actions sin…" at bounding box center [283, 126] width 59 height 41
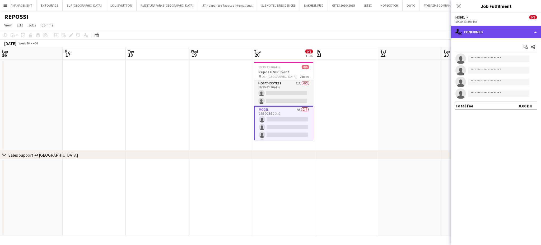
click at [529, 32] on div "single-neutral-actions-check-2 Confirmed" at bounding box center [497, 32] width 90 height 13
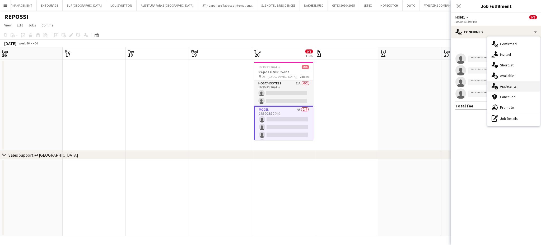
click at [511, 87] on span "Applicants" at bounding box center [509, 86] width 17 height 5
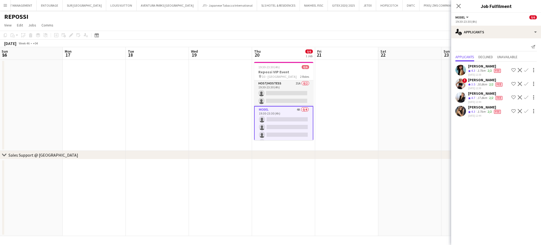
click at [478, 80] on div "Diana Sklyar" at bounding box center [486, 79] width 35 height 5
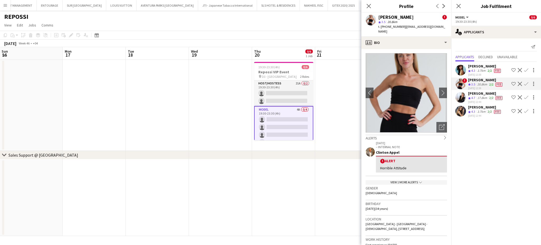
click at [493, 69] on div "2/2" at bounding box center [490, 70] width 6 height 4
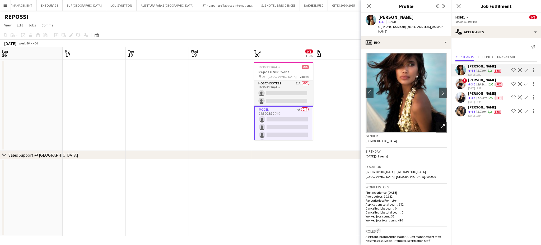
click at [515, 96] on app-icon "Shortlist crew" at bounding box center [514, 97] width 4 height 4
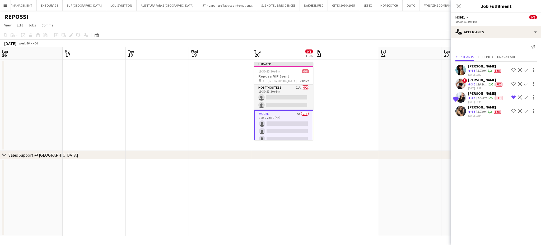
click at [513, 110] on app-icon "Shortlist crew" at bounding box center [514, 111] width 4 height 4
drag, startPoint x: 284, startPoint y: 94, endPoint x: 289, endPoint y: 95, distance: 4.8
click at [284, 94] on app-card-role "Host/Hostess 21A 0/2 19:30-23:30 (4h) single-neutral-actions single-neutral-act…" at bounding box center [283, 98] width 59 height 26
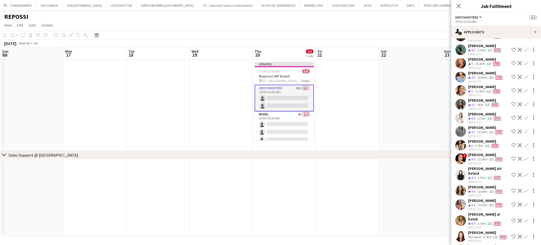
scroll to position [70, 0]
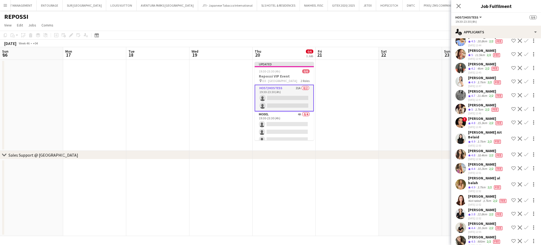
click at [479, 108] on div "3.7km" at bounding box center [479, 109] width 10 height 4
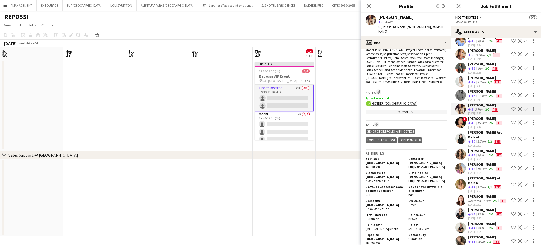
scroll to position [176, 0]
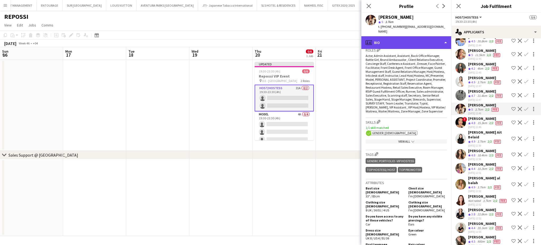
click at [424, 36] on div "profile Bio" at bounding box center [407, 42] width 90 height 13
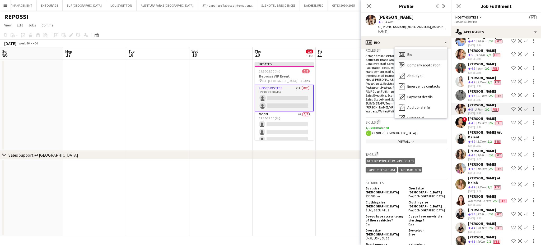
click at [422, 51] on div "Bio Bio" at bounding box center [421, 54] width 52 height 11
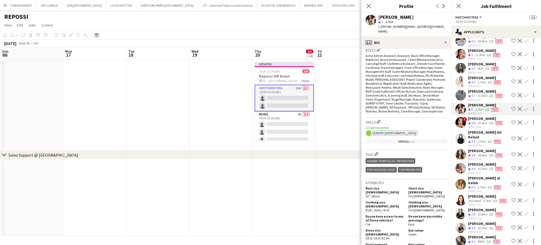
scroll to position [0, 0]
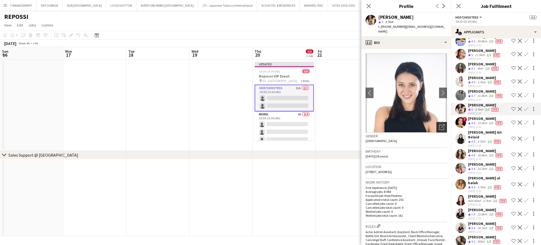
click at [437, 122] on div "Open photos pop-in" at bounding box center [442, 127] width 11 height 11
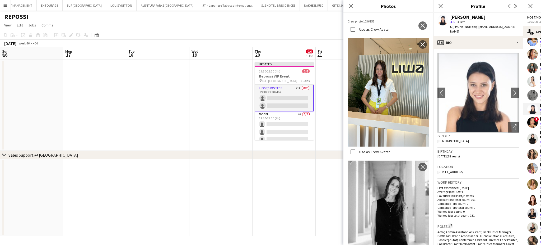
scroll to position [489, 0]
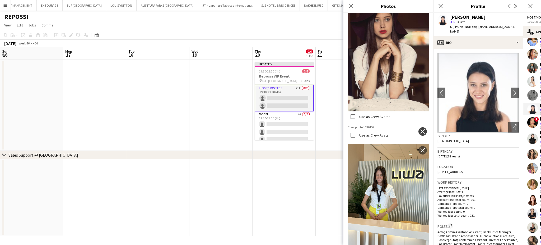
click at [420, 129] on app-icon "close" at bounding box center [422, 131] width 5 height 4
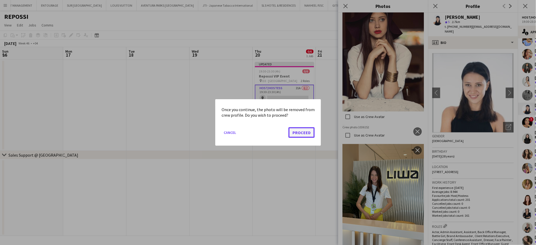
click at [300, 130] on button "Proceed" at bounding box center [301, 132] width 26 height 11
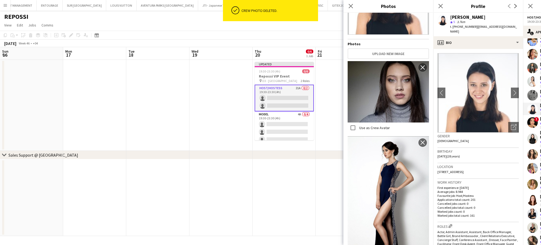
scroll to position [0, 0]
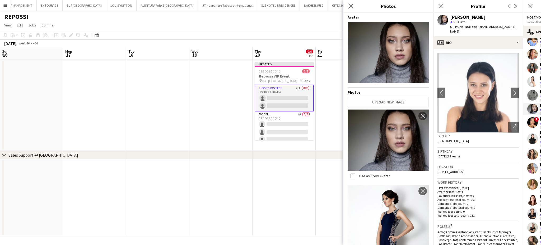
click at [352, 3] on icon "Close pop-in" at bounding box center [350, 5] width 5 height 5
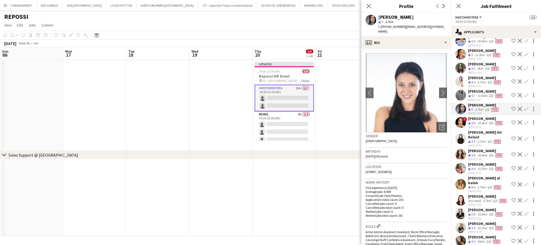
click at [512, 107] on app-icon "Shortlist crew" at bounding box center [514, 109] width 4 height 4
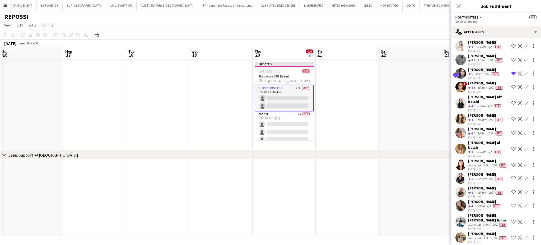
scroll to position [122, 0]
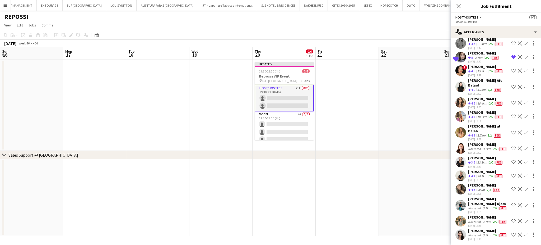
click at [512, 146] on app-icon "Shortlist crew" at bounding box center [514, 148] width 4 height 4
click at [475, 206] on div "Not rated" at bounding box center [476, 208] width 14 height 4
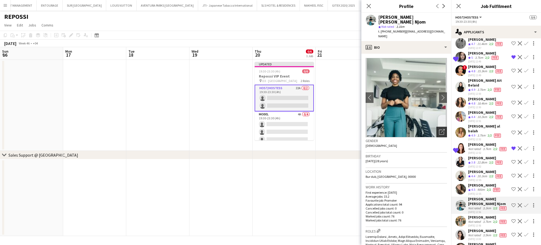
click at [439, 129] on icon "Open photos pop-in" at bounding box center [442, 132] width 6 height 6
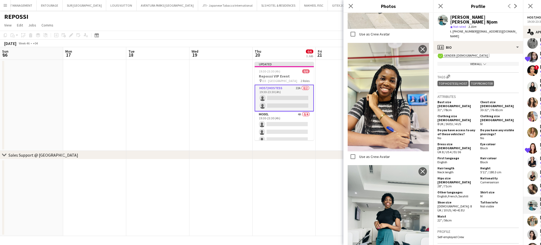
scroll to position [317, 0]
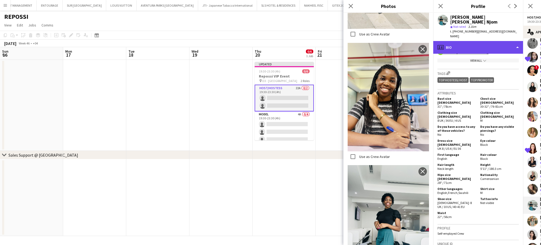
click at [490, 41] on div "profile Bio" at bounding box center [479, 47] width 90 height 13
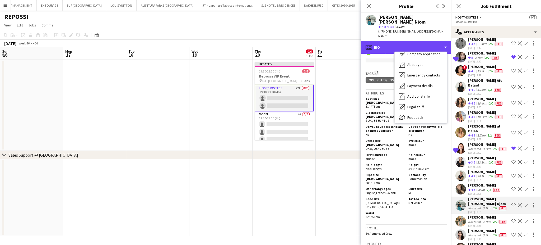
scroll to position [28, 0]
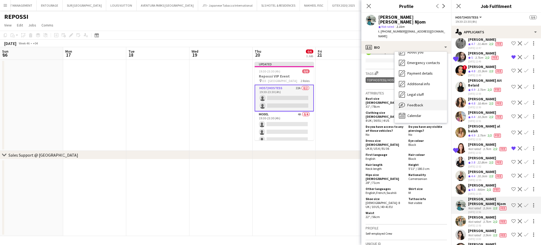
click at [432, 100] on div "Feedback Feedback" at bounding box center [421, 105] width 52 height 11
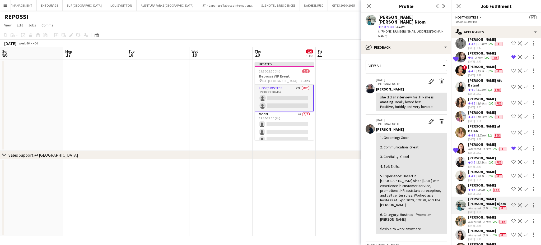
drag, startPoint x: 421, startPoint y: 16, endPoint x: 379, endPoint y: 19, distance: 42.9
click at [379, 19] on div "Denise Neng Njom" at bounding box center [413, 20] width 69 height 10
copy div "Denise Neng Njom"
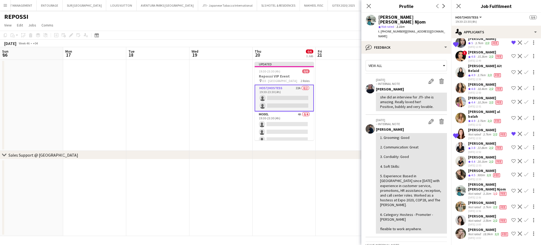
click at [512, 218] on app-icon "Shortlist crew" at bounding box center [514, 220] width 4 height 4
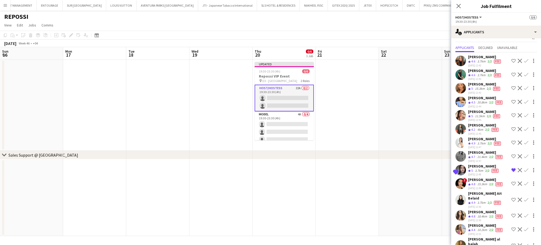
scroll to position [0, 0]
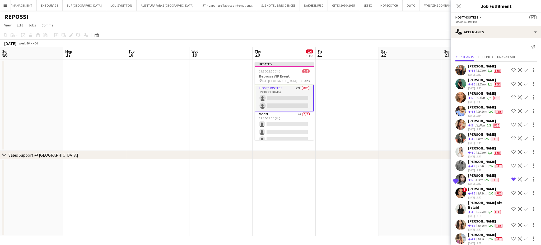
click at [512, 82] on app-icon "Shortlist crew" at bounding box center [514, 84] width 4 height 4
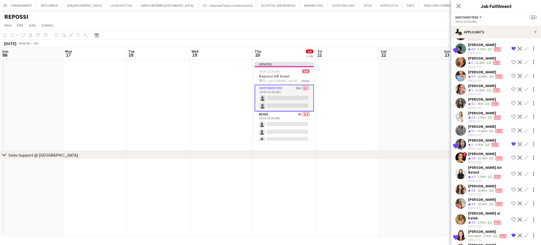
click at [512, 130] on app-icon "Shortlist crew" at bounding box center [514, 130] width 4 height 4
click at [399, 117] on app-date-cell at bounding box center [410, 105] width 63 height 91
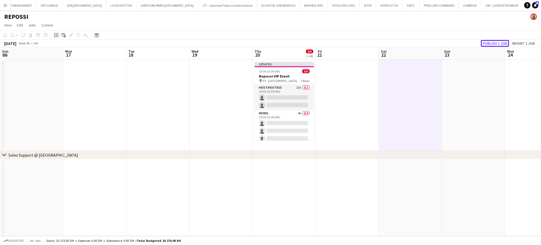
drag, startPoint x: 494, startPoint y: 41, endPoint x: 491, endPoint y: 44, distance: 4.1
click at [494, 41] on button "Publish 1 job" at bounding box center [495, 43] width 28 height 7
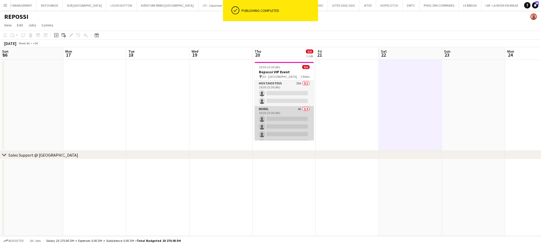
click at [281, 118] on app-card-role "Model 4A 0/4 19:30-23:30 (4h) single-neutral-actions single-neutral-actions sin…" at bounding box center [284, 126] width 59 height 41
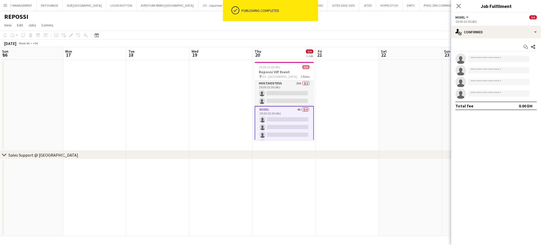
click at [409, 106] on app-date-cell at bounding box center [410, 105] width 63 height 91
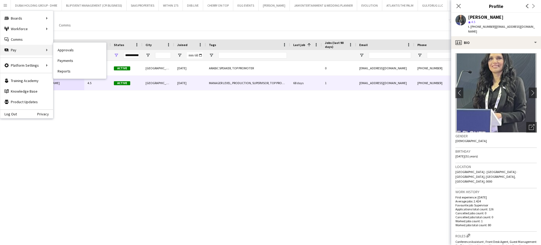
drag, startPoint x: 0, startPoint y: 0, endPoint x: 38, endPoint y: 52, distance: 64.7
click at [38, 52] on div "Menu Boards Boards Boards All jobs Status Workforce Workforce My Workforce Recr…" at bounding box center [270, 122] width 541 height 245
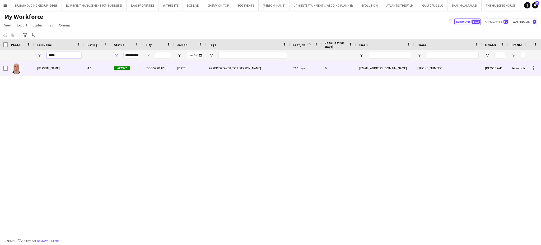
type input "*****"
click at [58, 67] on div "[PERSON_NAME]" at bounding box center [59, 68] width 50 height 15
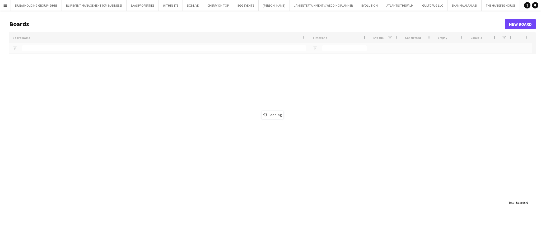
type input "*****"
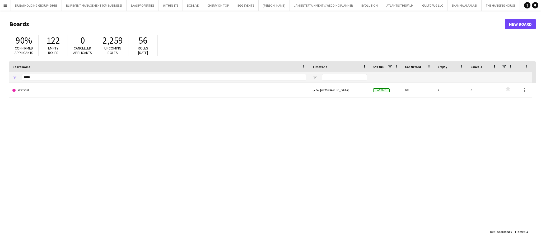
click at [4, 3] on button "Menu" at bounding box center [5, 5] width 11 height 11
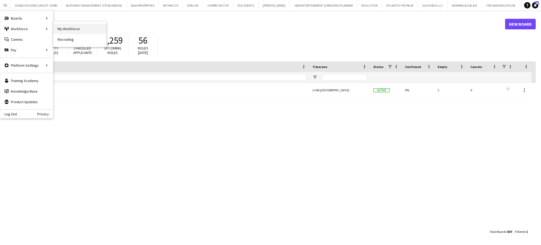
click at [66, 27] on link "My Workforce" at bounding box center [79, 29] width 53 height 11
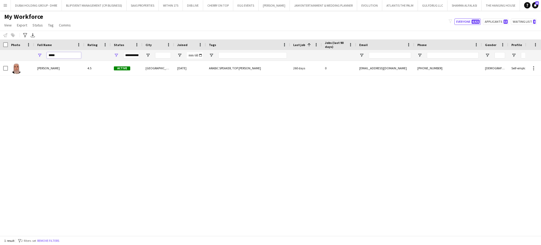
click at [69, 52] on input "*****" at bounding box center [64, 55] width 34 height 6
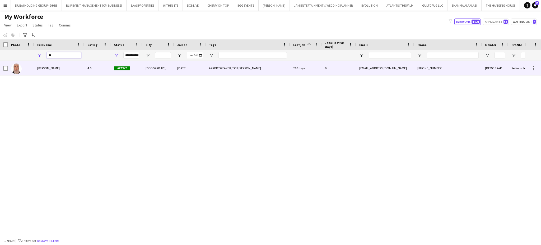
type input "*"
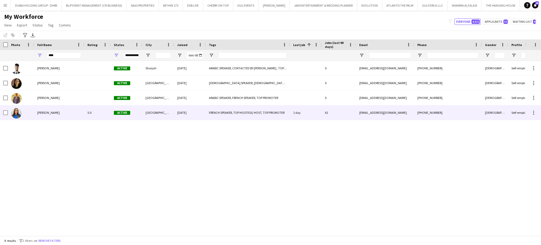
click at [62, 116] on div "[PERSON_NAME]" at bounding box center [59, 112] width 50 height 15
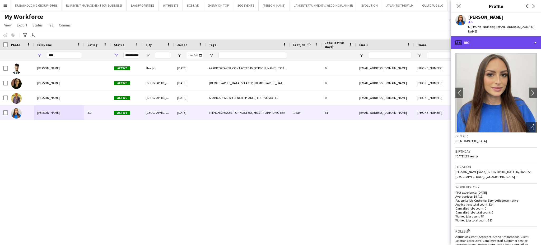
click at [523, 37] on div "profile Bio" at bounding box center [497, 42] width 90 height 13
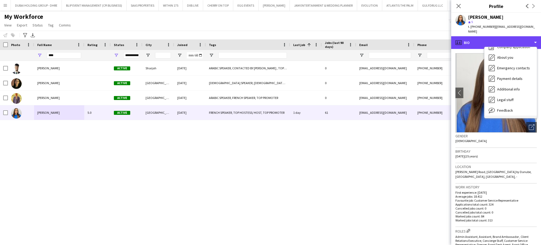
scroll to position [28, 0]
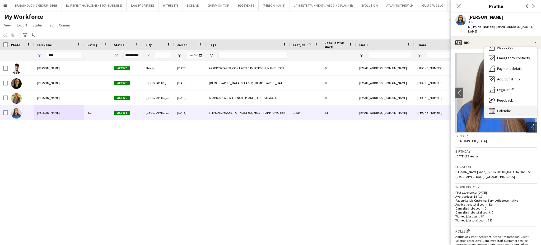
click at [511, 108] on span "Calendar" at bounding box center [505, 110] width 14 height 5
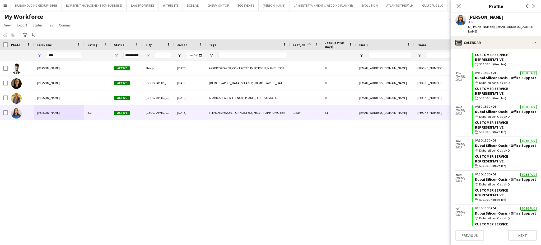
scroll to position [1304, 0]
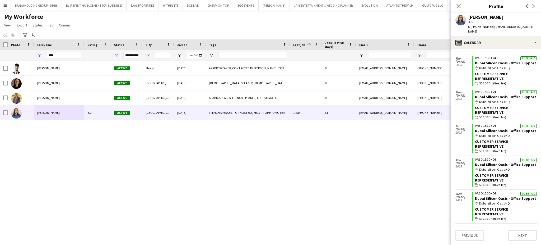
click at [281, 159] on div "[PERSON_NAME] Active Sharjah [DATE] ARABIC SPEAKER, CONTACTED BY [PERSON_NAME] …" at bounding box center [263, 145] width 526 height 169
click at [458, 7] on icon at bounding box center [458, 5] width 5 height 5
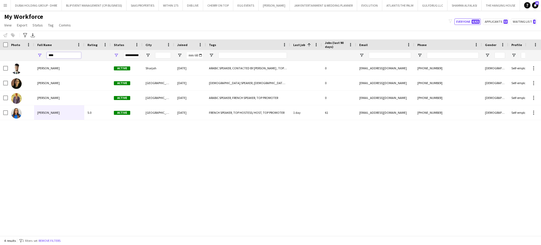
drag, startPoint x: 66, startPoint y: 54, endPoint x: 27, endPoint y: 47, distance: 40.0
click at [27, 47] on div "Workforce Details Crew Attributes Photo 1" at bounding box center [361, 49] width 723 height 21
paste input "**********"
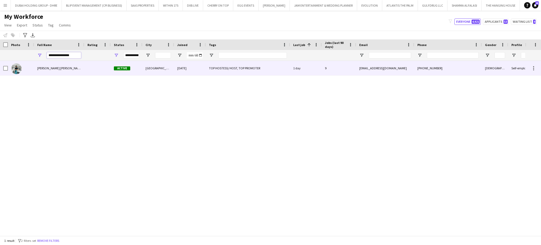
type input "**********"
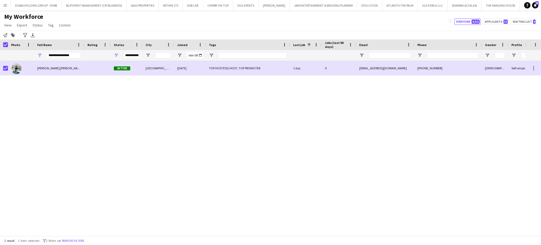
click at [13, 31] on div "Notify workforce Add to tag Search tags magnifier Add tag Advanced filters Adva…" at bounding box center [270, 35] width 541 height 9
click at [13, 33] on icon "Add to tag" at bounding box center [13, 35] width 4 height 4
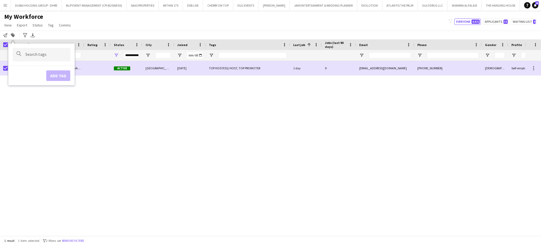
click at [25, 56] on div at bounding box center [42, 54] width 58 height 13
type input "****"
click at [29, 72] on div "FRENCH SPEAKER" at bounding box center [33, 69] width 58 height 13
click at [52, 85] on button "Add tag" at bounding box center [58, 81] width 24 height 11
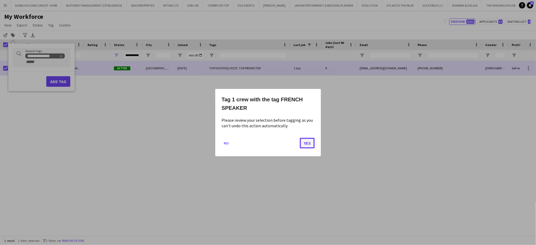
click at [314, 144] on button "Yes" at bounding box center [307, 142] width 15 height 11
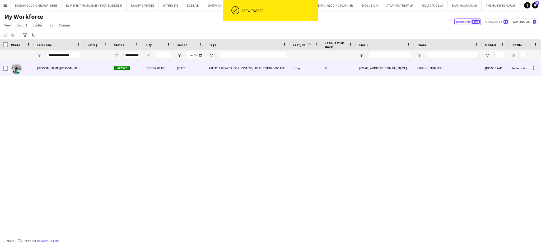
click at [230, 69] on div "FRENCH SPEAKER, TOP HOSTESS/ HOST, TOP PROMOTER" at bounding box center [248, 68] width 84 height 15
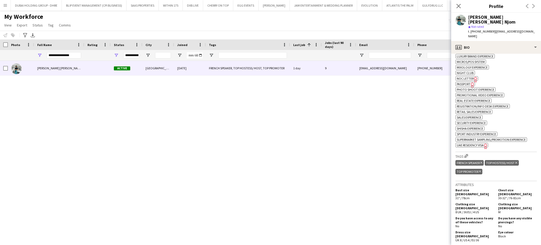
scroll to position [458, 0]
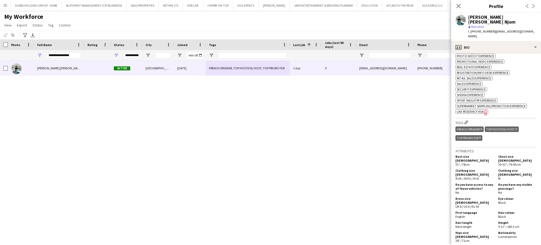
click at [516, 128] on icon at bounding box center [517, 129] width 2 height 2
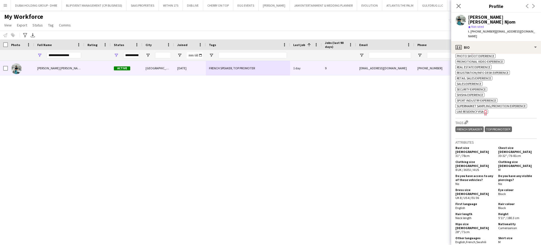
drag, startPoint x: 413, startPoint y: 108, endPoint x: 416, endPoint y: 104, distance: 4.5
click at [413, 108] on div "[PERSON_NAME] [PERSON_NAME] Njom Active [GEOGRAPHIC_DATA] [DATE] FRENCH SPEAKER…" at bounding box center [263, 145] width 526 height 169
click at [461, 7] on icon "Close pop-in" at bounding box center [458, 5] width 5 height 5
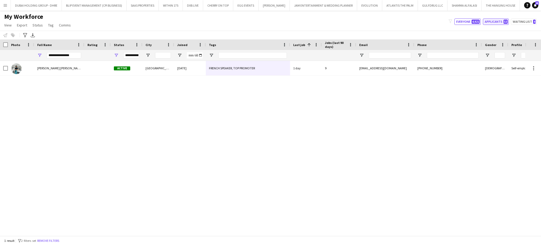
click at [496, 21] on button "Applicants 53" at bounding box center [496, 22] width 26 height 6
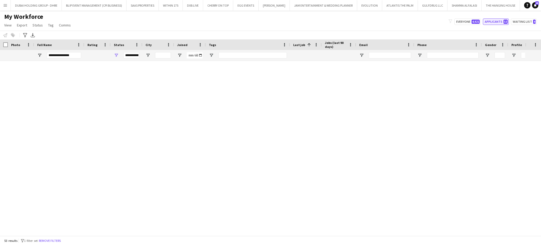
type input "**********"
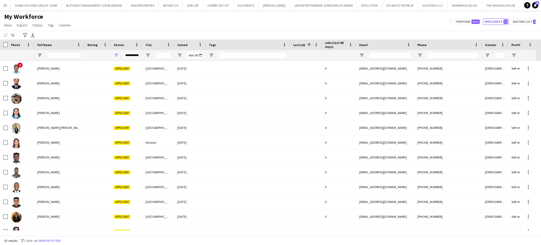
scroll to position [0, 0]
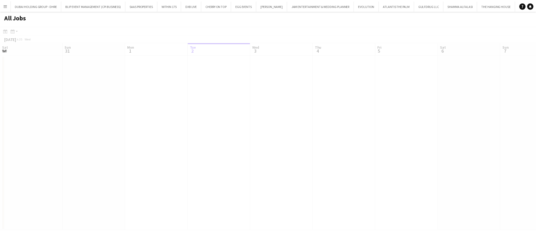
scroll to position [0, 126]
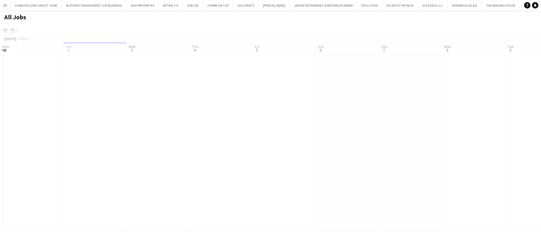
click at [4, 4] on app-icon "Menu" at bounding box center [5, 5] width 4 height 4
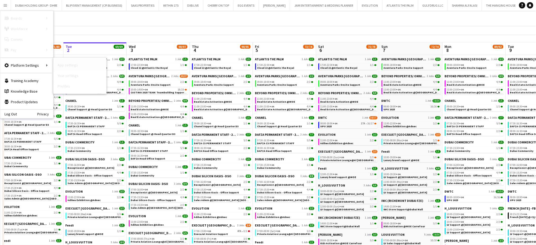
click at [70, 67] on link "App settings" at bounding box center [79, 65] width 53 height 11
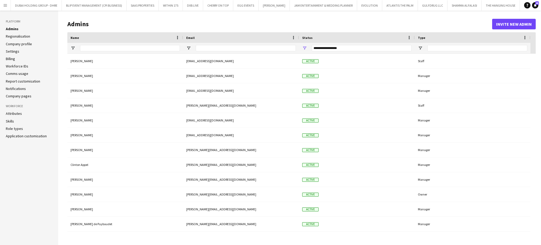
click at [20, 43] on link "Company profile" at bounding box center [19, 44] width 26 height 5
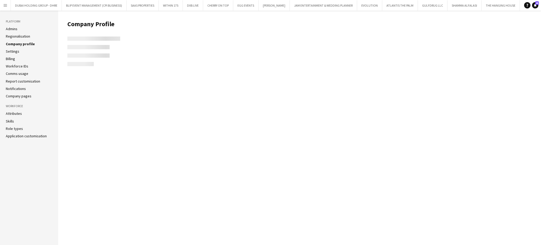
click at [15, 51] on link "Settings" at bounding box center [12, 51] width 13 height 5
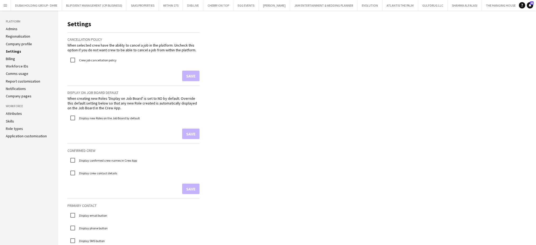
click at [9, 56] on link "Billing" at bounding box center [10, 58] width 9 height 5
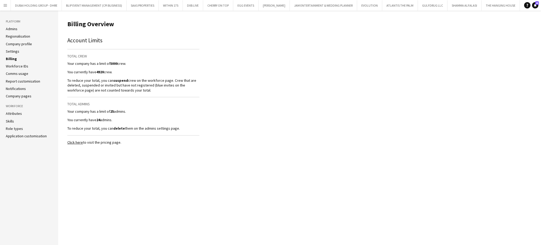
click at [14, 65] on link "Workforce IDs" at bounding box center [17, 66] width 22 height 5
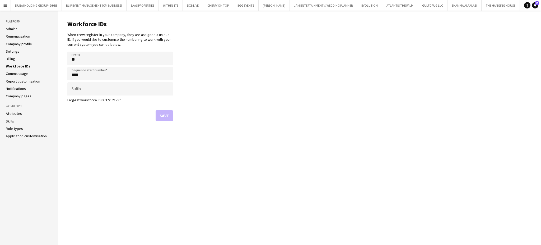
click at [15, 58] on link "Billing" at bounding box center [10, 58] width 9 height 5
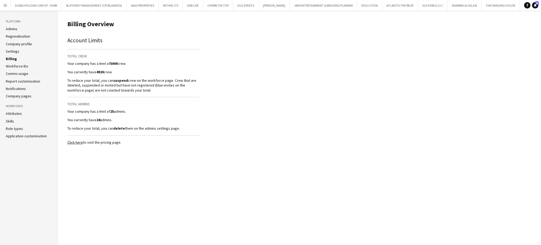
click at [18, 88] on link "Notifications" at bounding box center [16, 88] width 20 height 5
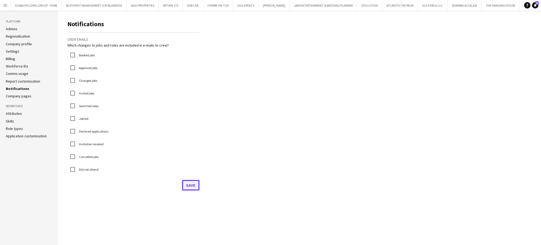
click at [192, 187] on button "Save" at bounding box center [190, 185] width 17 height 11
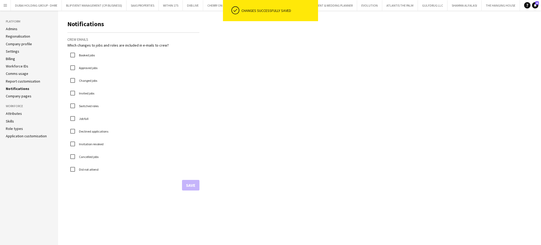
click at [12, 95] on link "Company pages" at bounding box center [19, 96] width 26 height 5
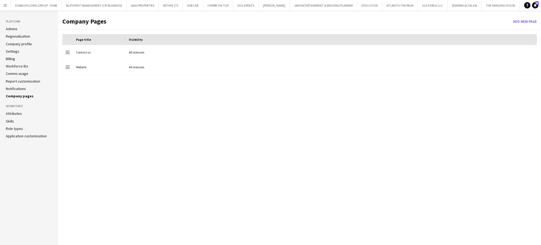
click at [21, 81] on link "Report customisation" at bounding box center [23, 81] width 34 height 5
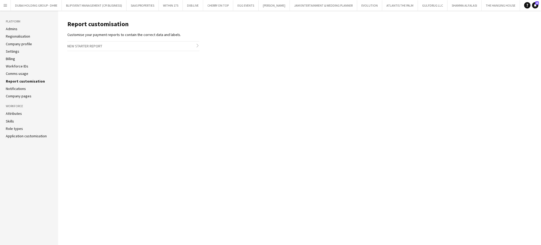
click at [22, 72] on link "Comms usage" at bounding box center [17, 73] width 22 height 5
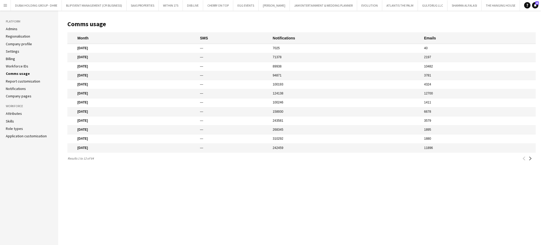
click at [19, 78] on ul "Admins Regionalisation Company profile Settings Billing Workforce IDs Comms usa…" at bounding box center [29, 62] width 47 height 72
click at [20, 83] on link "Report customisation" at bounding box center [23, 81] width 34 height 5
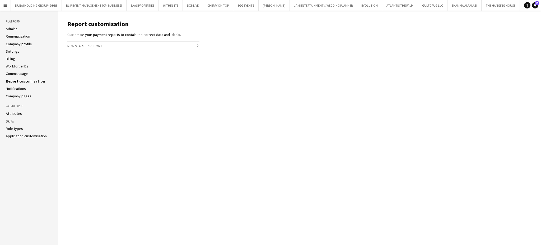
click at [15, 35] on link "Regionalisation" at bounding box center [18, 36] width 24 height 5
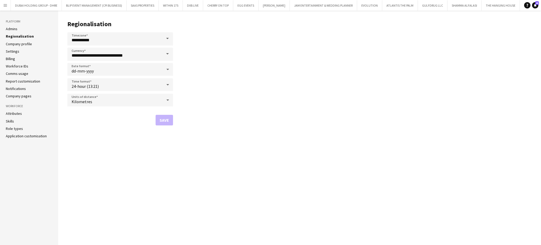
click at [19, 42] on link "Company profile" at bounding box center [19, 44] width 26 height 5
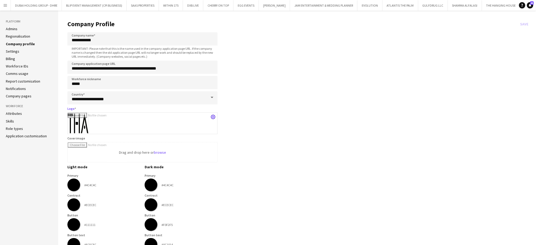
click at [213, 117] on app-icon "close" at bounding box center [213, 117] width 3 height 2
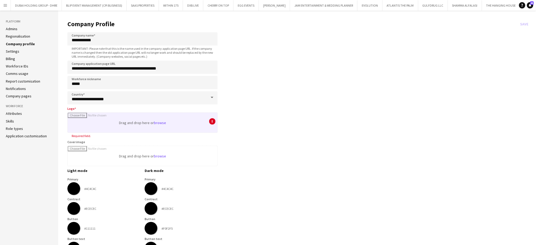
click at [161, 116] on input "Logo" at bounding box center [143, 123] width 150 height 20
type input "**********"
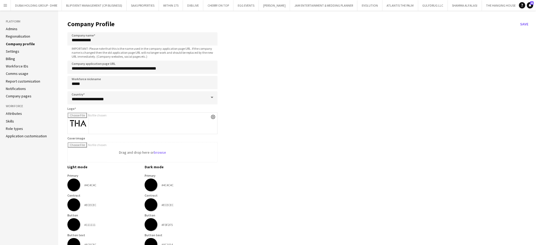
click at [273, 134] on app-company-profile-form "**********" at bounding box center [298, 214] width 463 height 397
click at [12, 51] on link "Settings" at bounding box center [12, 51] width 13 height 5
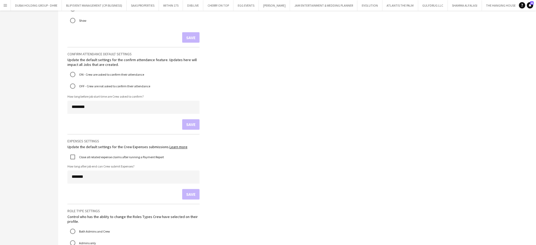
scroll to position [352, 0]
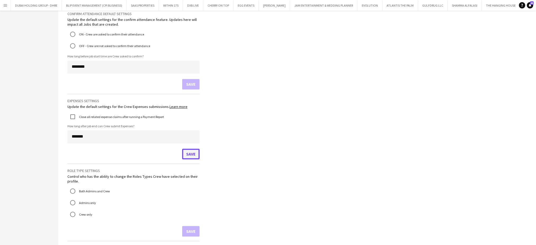
click at [191, 150] on button "Save" at bounding box center [190, 154] width 17 height 11
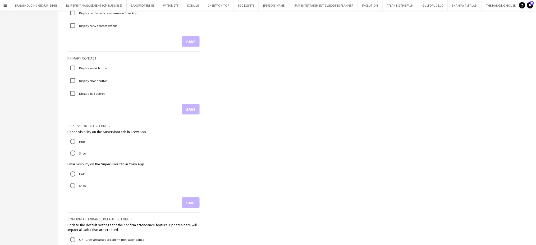
scroll to position [0, 0]
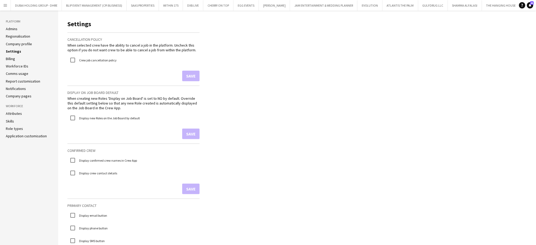
click at [15, 59] on link "Billing" at bounding box center [10, 58] width 9 height 5
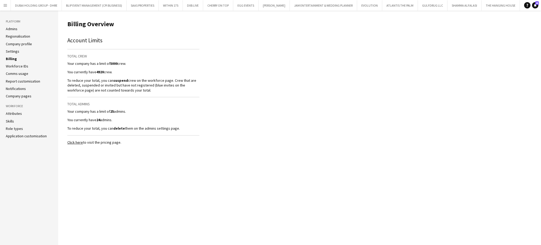
click at [17, 66] on link "Workforce IDs" at bounding box center [17, 66] width 22 height 5
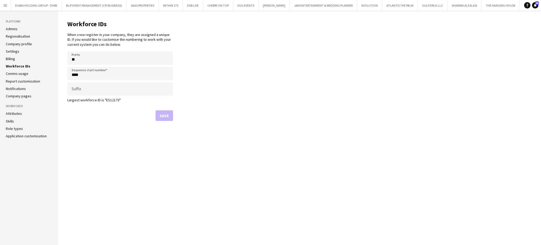
click at [22, 73] on link "Comms usage" at bounding box center [17, 73] width 22 height 5
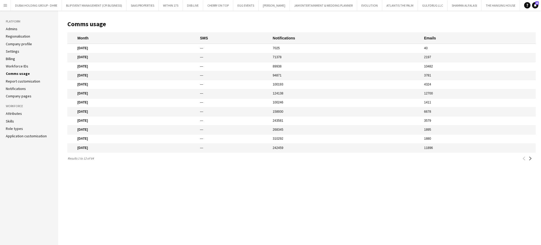
click at [22, 81] on link "Report customisation" at bounding box center [23, 81] width 34 height 5
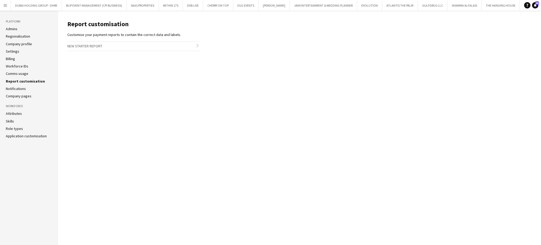
click at [16, 88] on link "Notifications" at bounding box center [16, 88] width 20 height 5
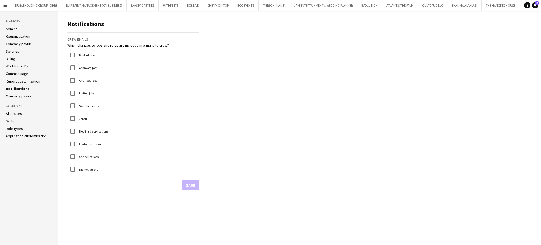
click at [20, 95] on link "Company pages" at bounding box center [19, 96] width 26 height 5
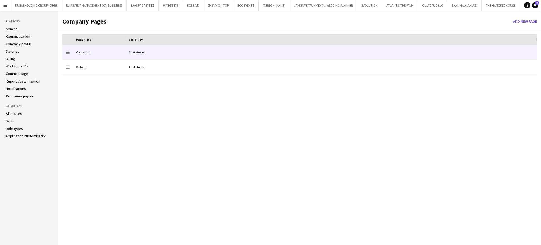
click at [79, 54] on div "Contact us" at bounding box center [99, 52] width 53 height 15
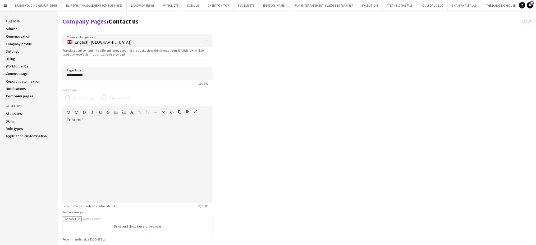
click at [29, 98] on link "Company pages" at bounding box center [20, 96] width 28 height 5
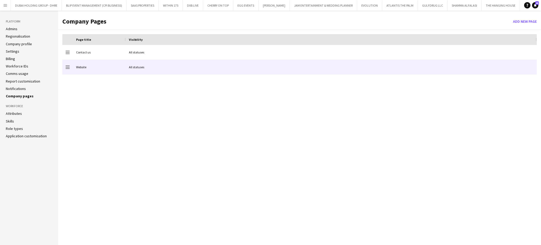
click at [81, 70] on div "Website" at bounding box center [99, 67] width 53 height 15
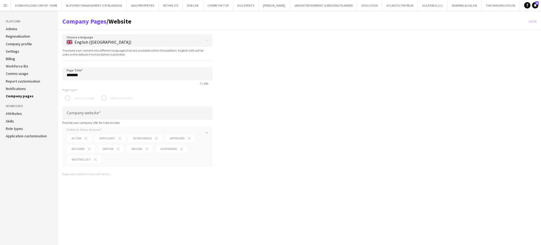
click at [18, 97] on link "Company pages" at bounding box center [20, 96] width 28 height 5
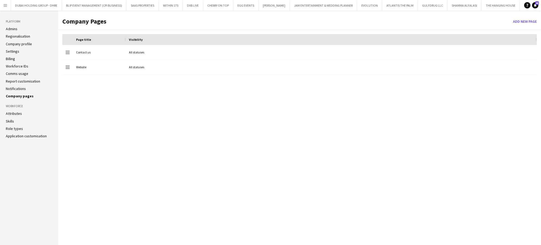
click at [19, 112] on link "Attributes" at bounding box center [14, 113] width 16 height 5
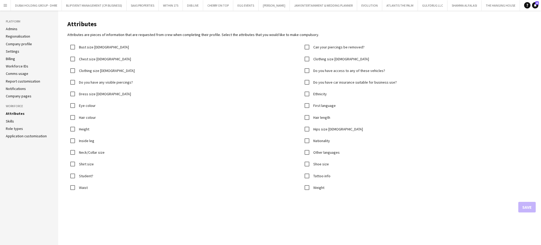
click at [11, 120] on link "Skills" at bounding box center [10, 121] width 8 height 5
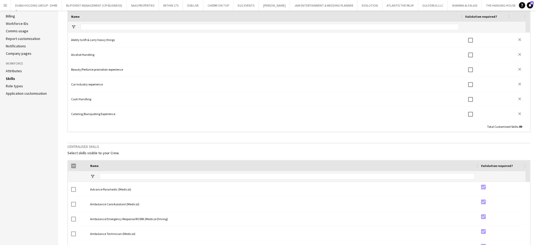
scroll to position [34, 0]
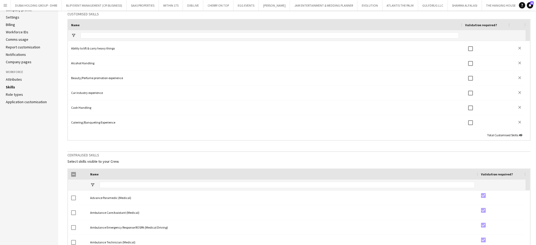
click at [14, 94] on link "Role types" at bounding box center [14, 94] width 17 height 5
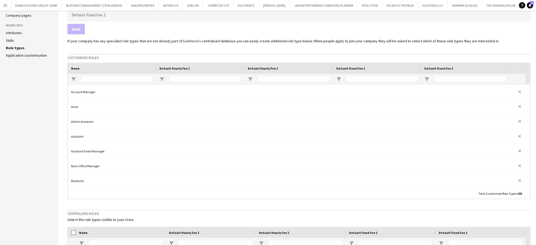
scroll to position [70, 0]
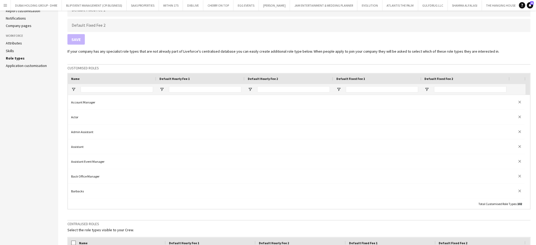
click at [16, 65] on link "Application customisation" at bounding box center [26, 65] width 41 height 5
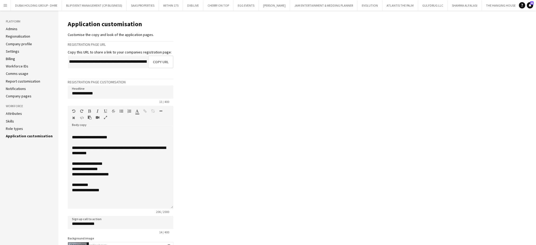
click at [278, 47] on main "**********" at bounding box center [297, 169] width 478 height 316
